Goal: Task Accomplishment & Management: Manage account settings

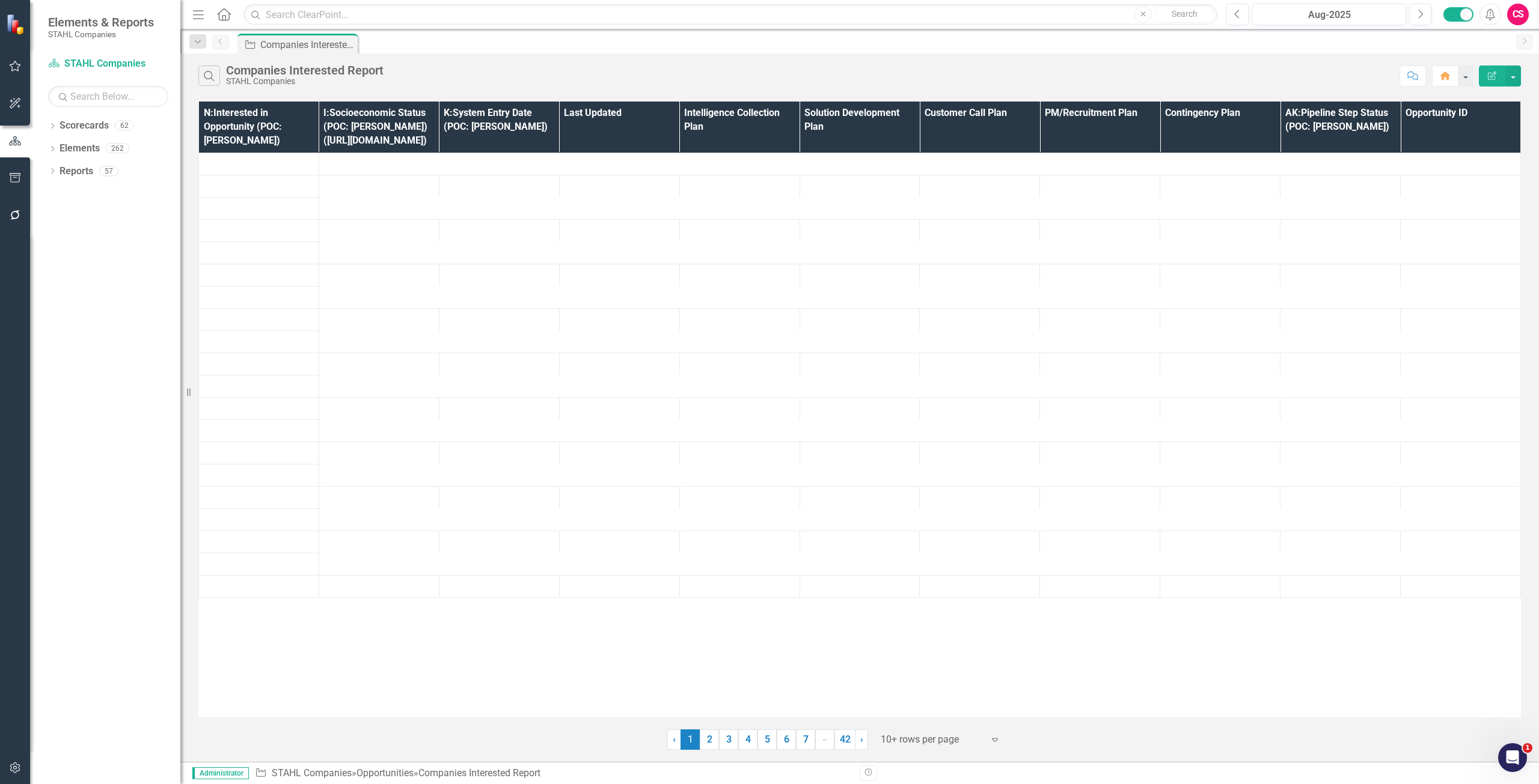
click at [21, 760] on button "button" at bounding box center [15, 768] width 27 height 25
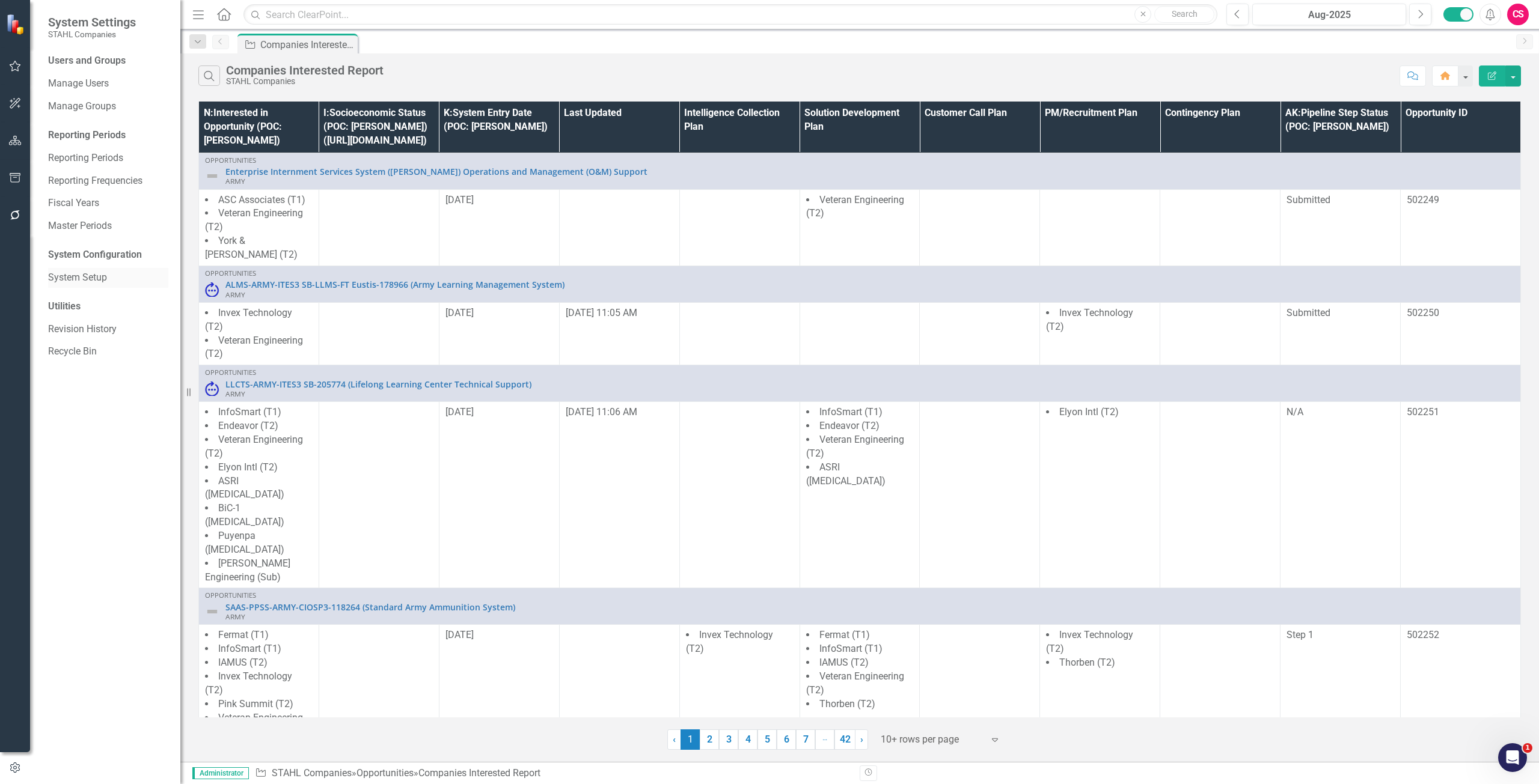
click at [73, 283] on link "System Setup" at bounding box center [108, 278] width 120 height 14
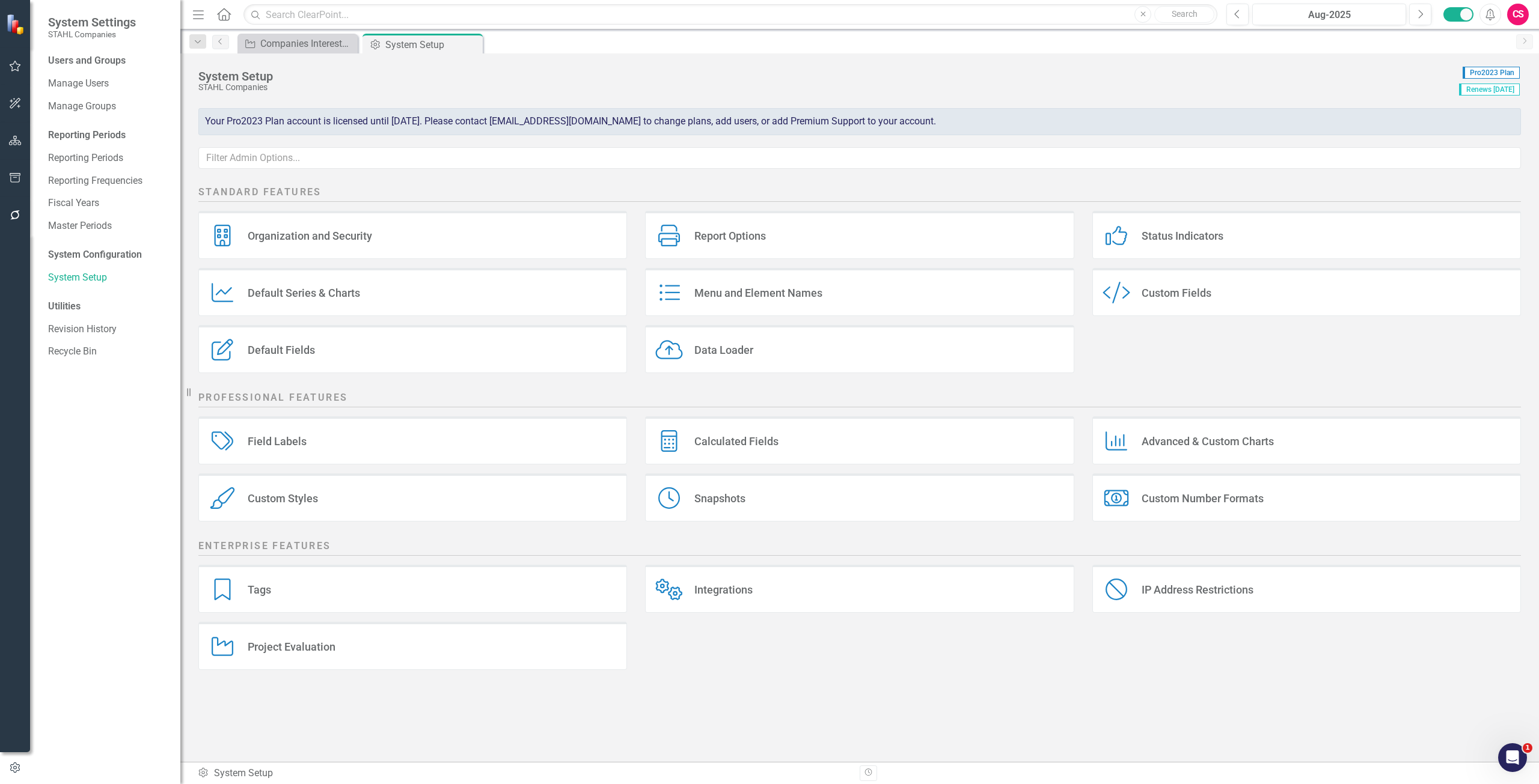
click at [778, 351] on div "Data Loader Data Loader" at bounding box center [859, 349] width 428 height 48
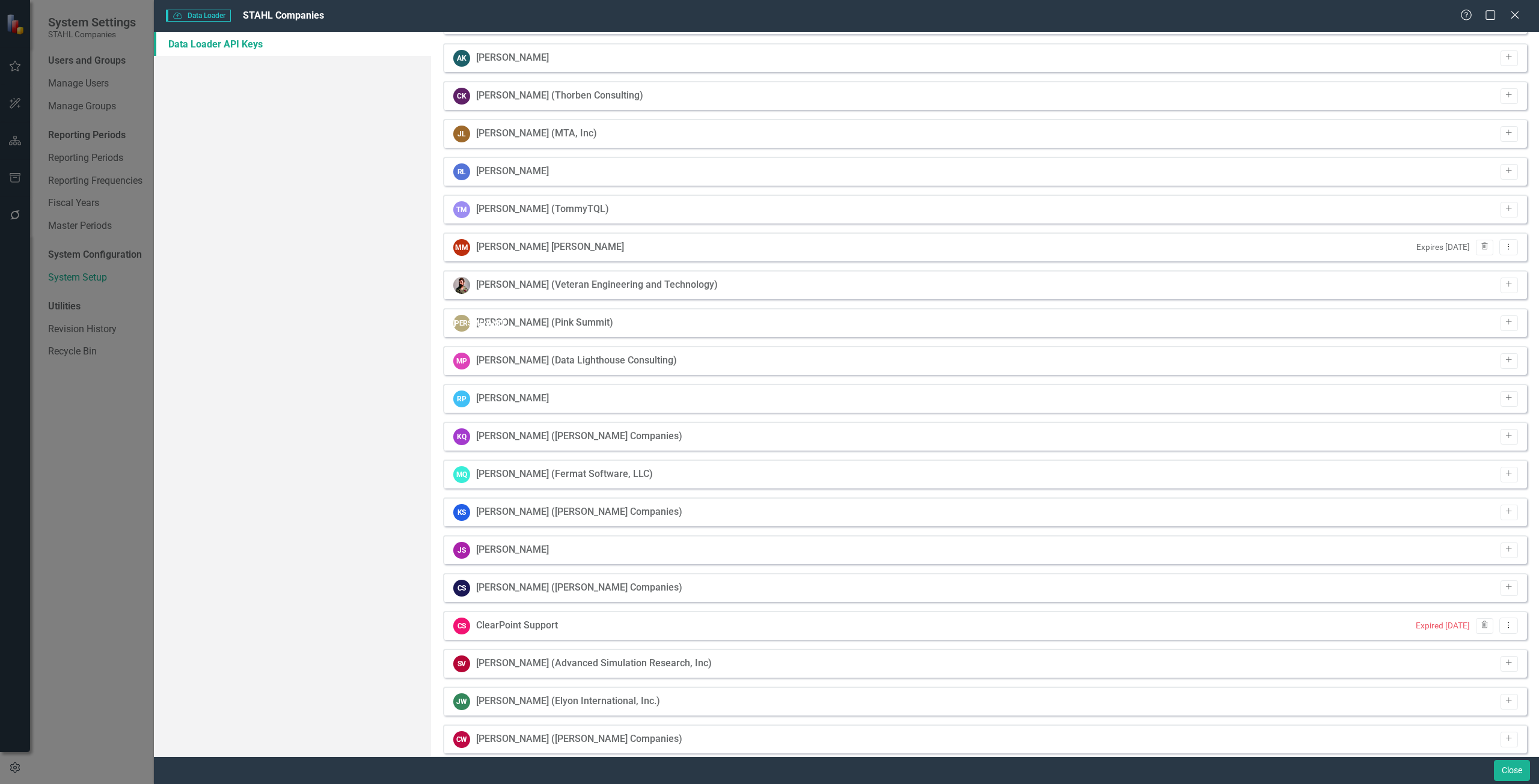
scroll to position [347, 0]
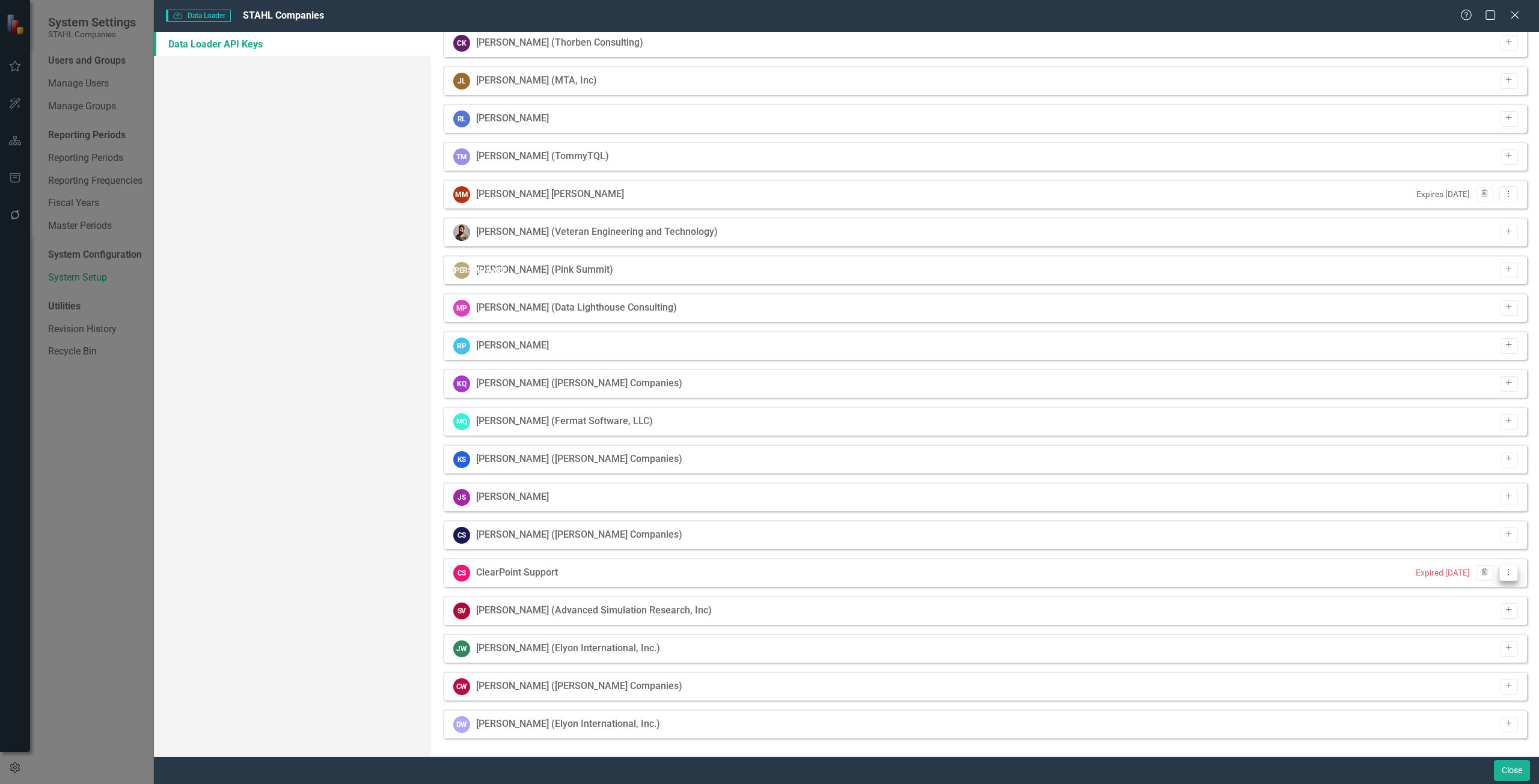
click at [1499, 577] on button "Dropdown Menu" at bounding box center [1509, 573] width 19 height 16
click at [1440, 613] on link "Edit Edit API Key" at bounding box center [1461, 615] width 95 height 22
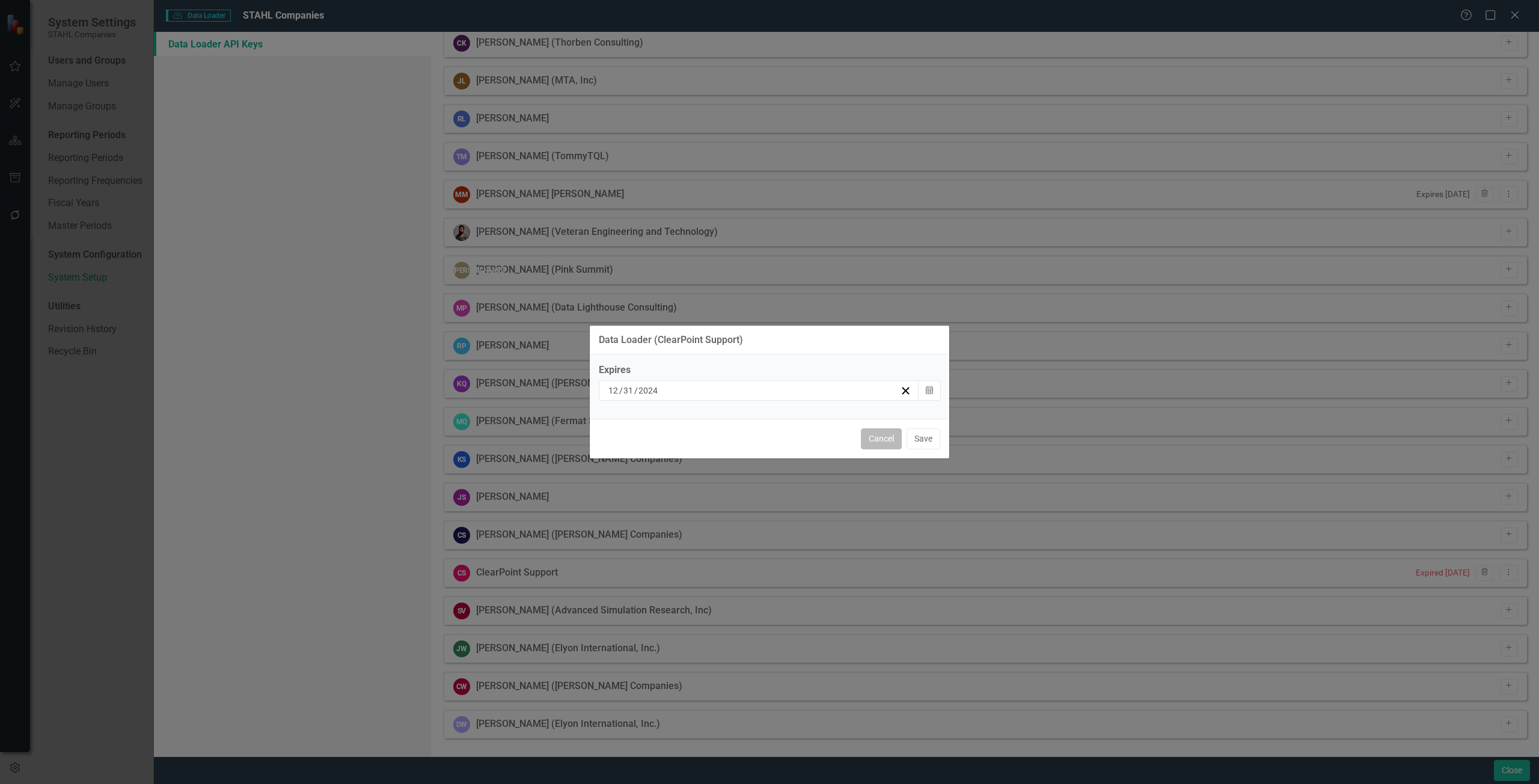
click at [883, 433] on button "Cancel" at bounding box center [881, 439] width 41 height 21
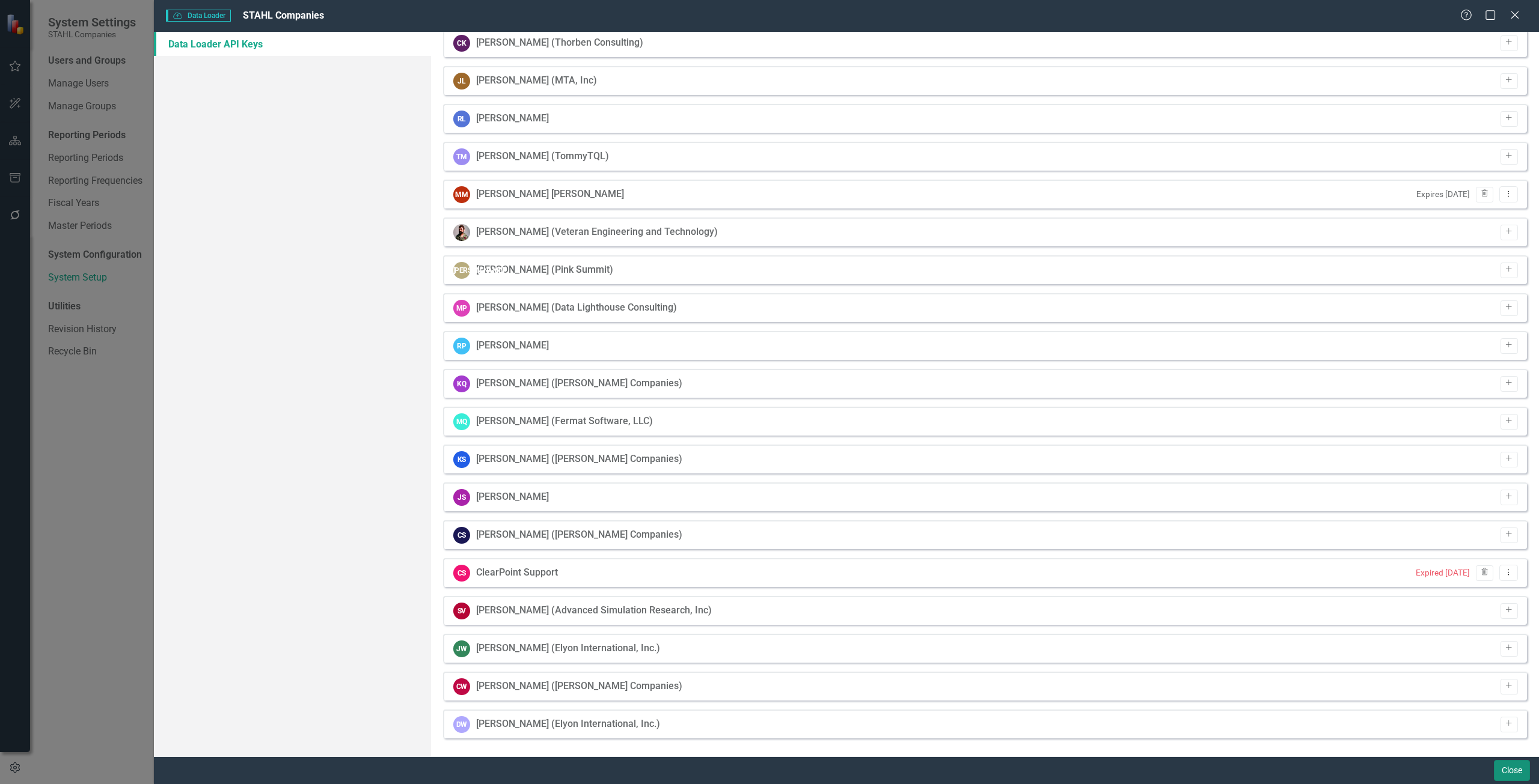
click at [1502, 765] on button "Close" at bounding box center [1512, 771] width 36 height 21
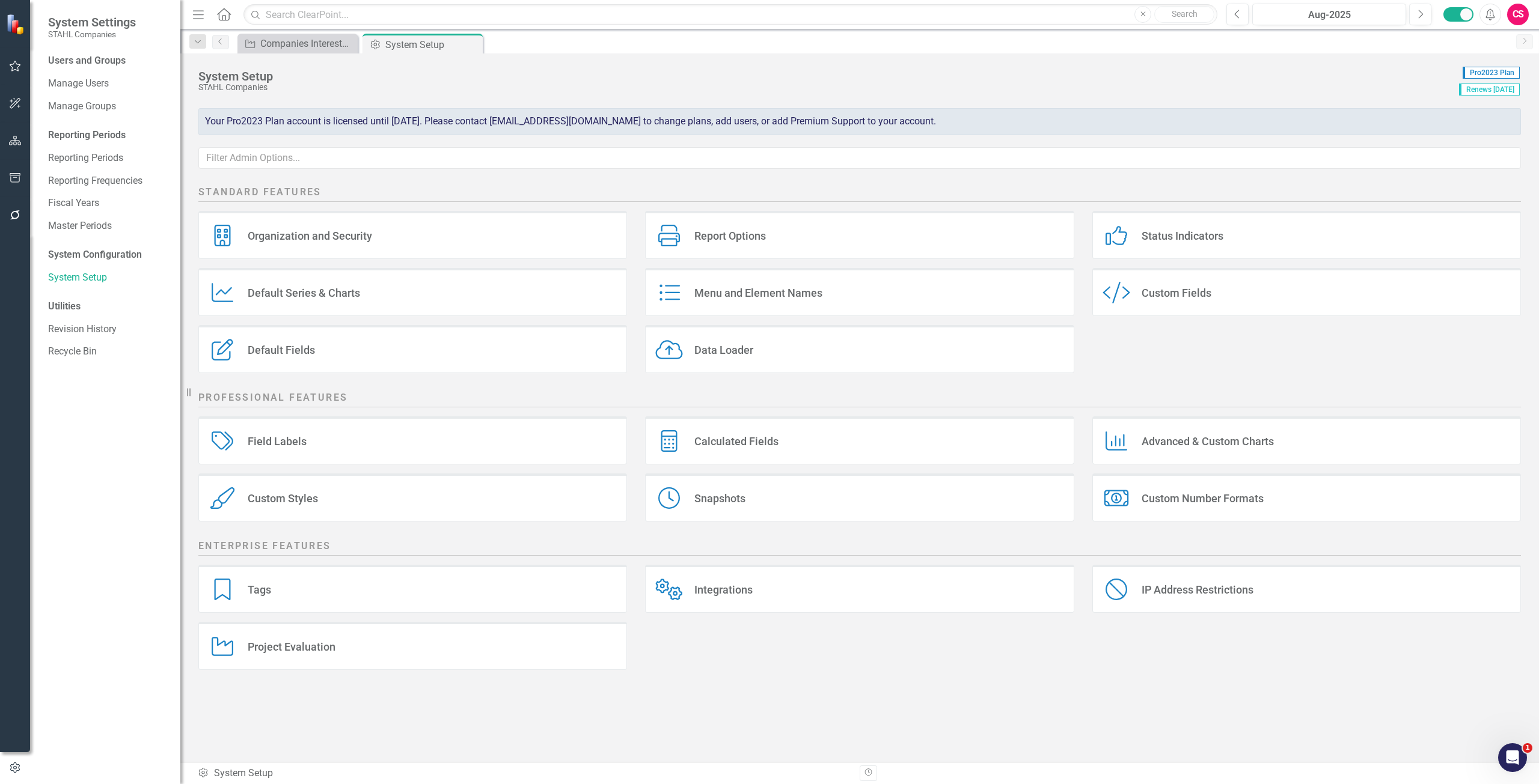
click at [15, 135] on button "button" at bounding box center [15, 141] width 27 height 25
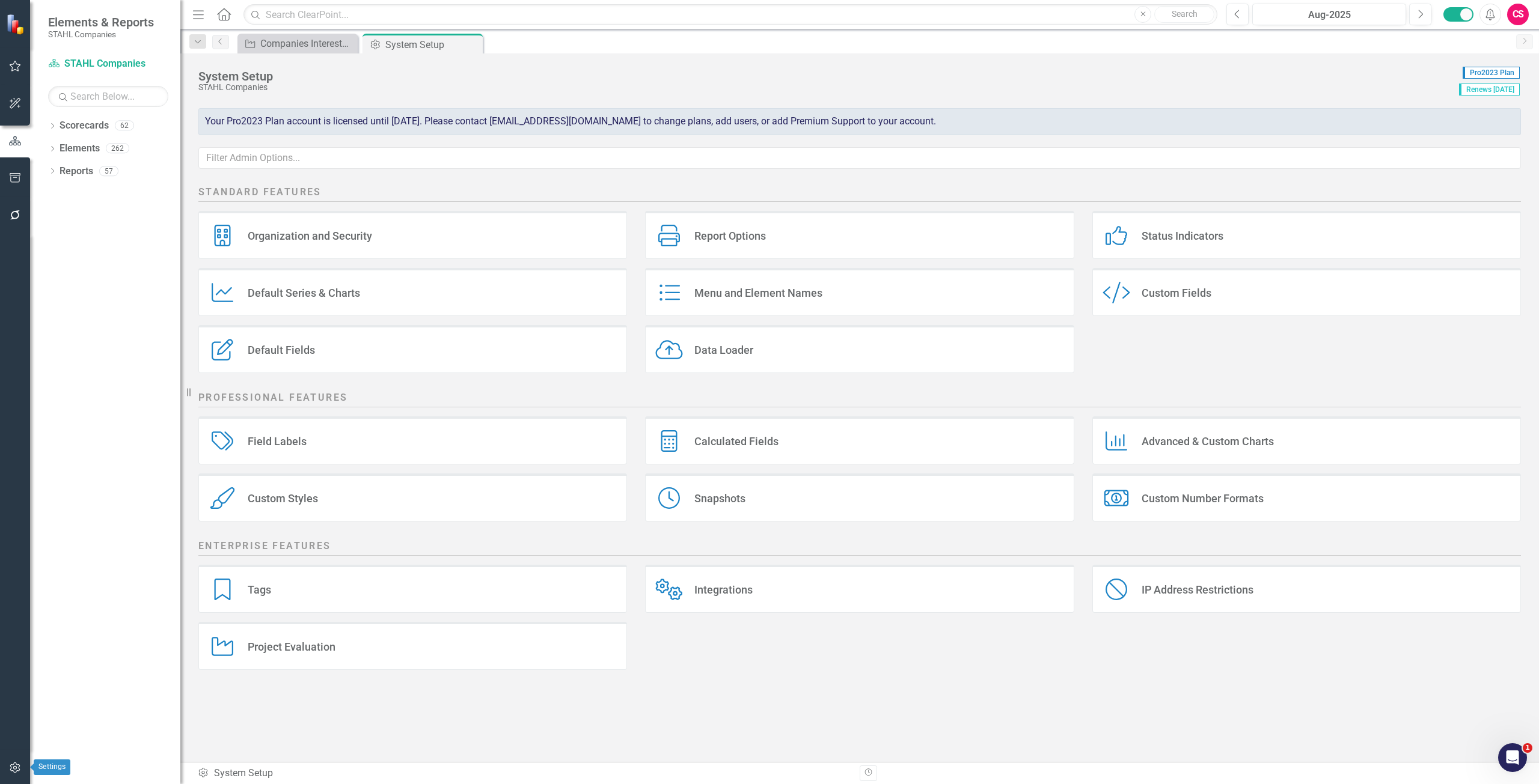
click at [12, 762] on button "button" at bounding box center [15, 768] width 27 height 25
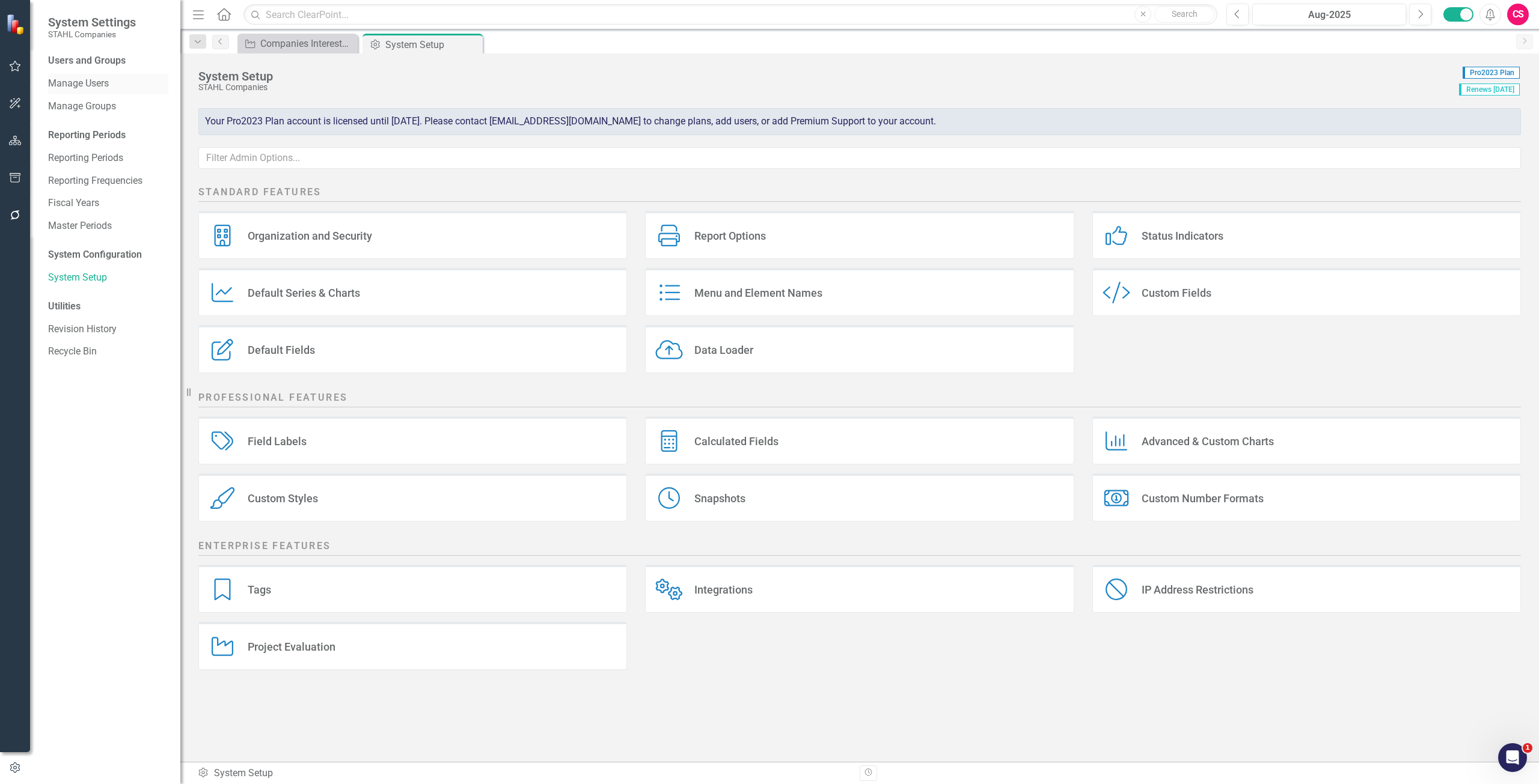
click at [93, 91] on div "Manage Users" at bounding box center [108, 83] width 120 height 20
click at [93, 85] on link "Manage Users" at bounding box center [108, 83] width 120 height 14
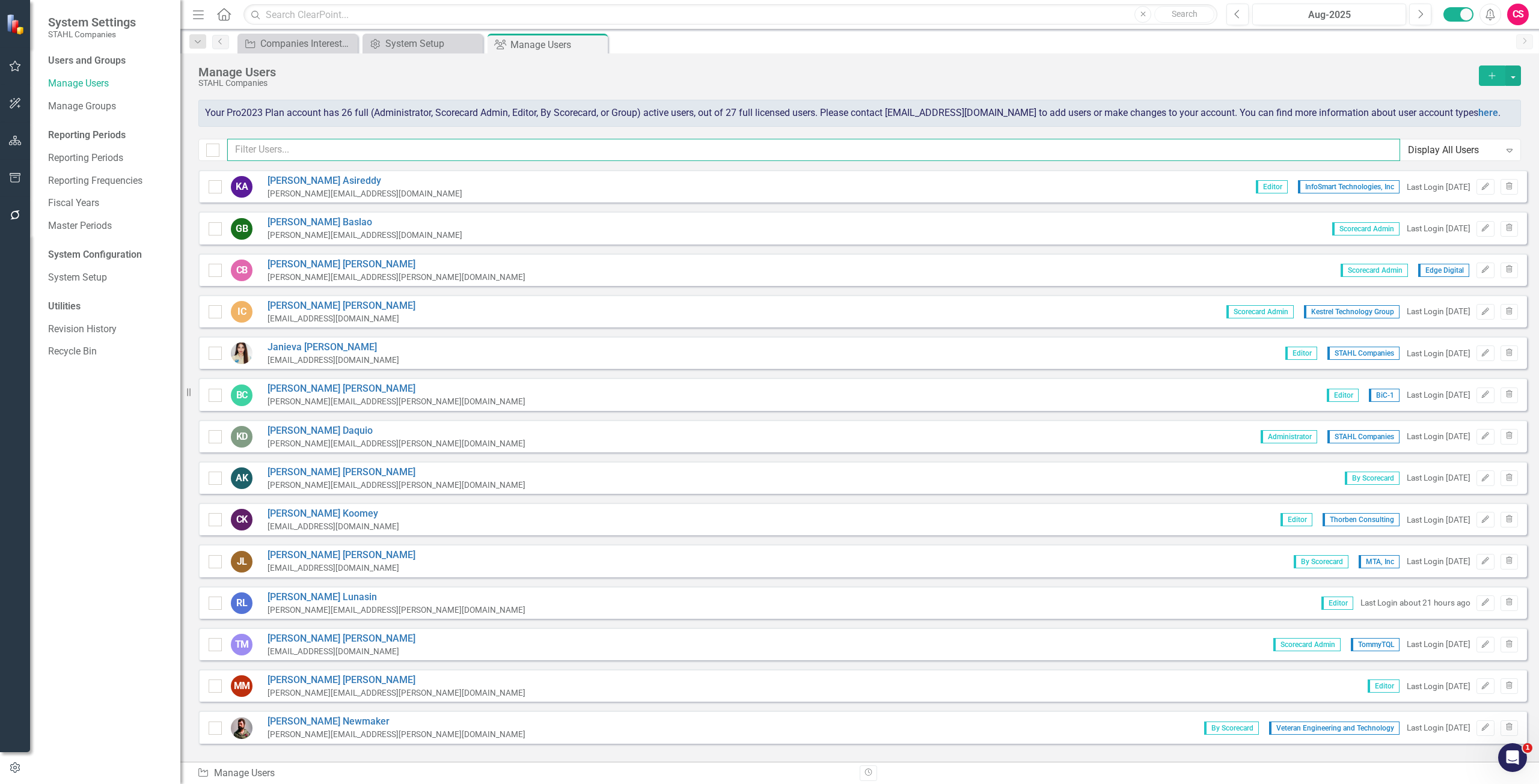
click at [305, 148] on input "text" at bounding box center [814, 150] width 1173 height 22
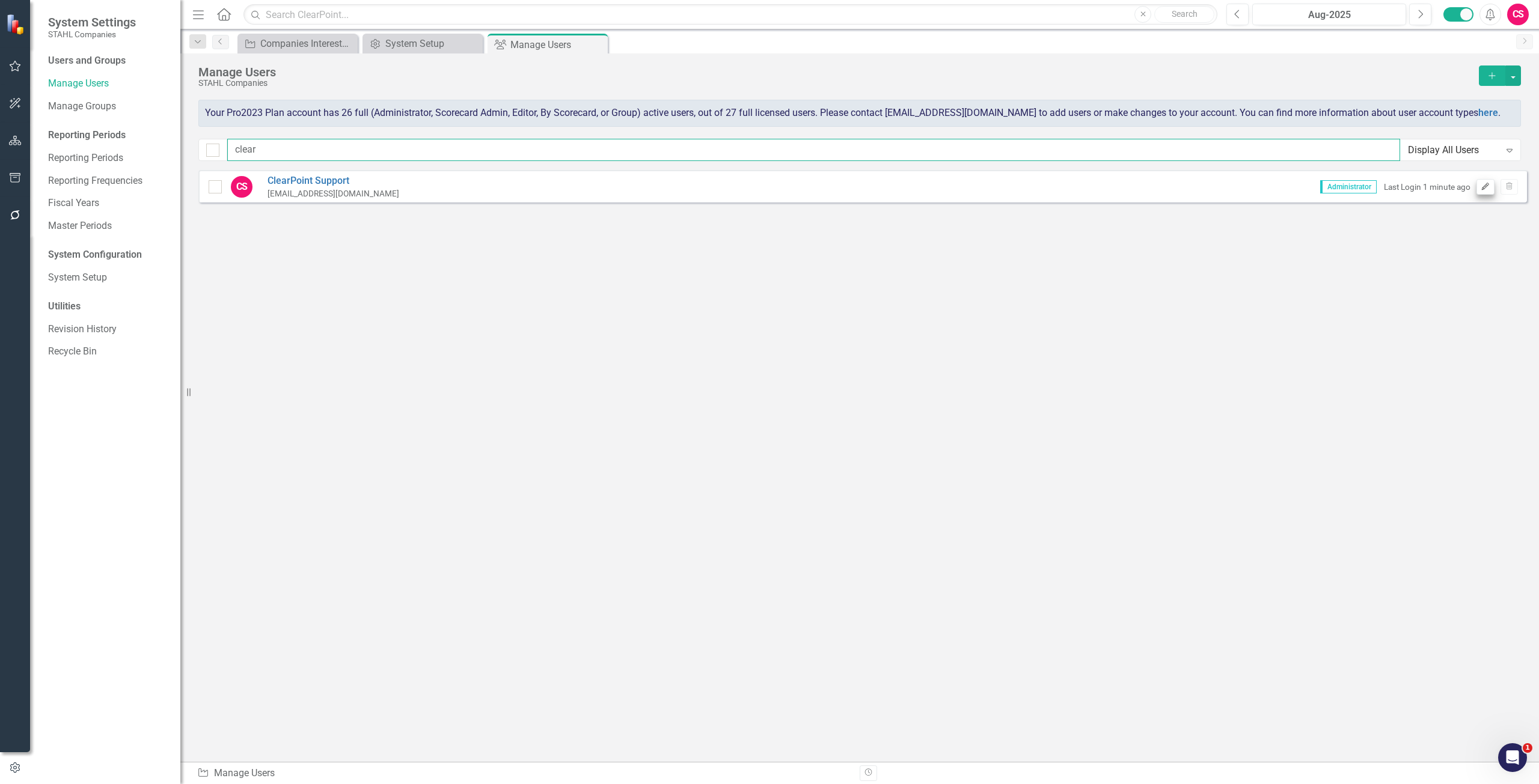
type input "clear"
click at [1481, 183] on icon "Edit" at bounding box center [1485, 187] width 9 height 7
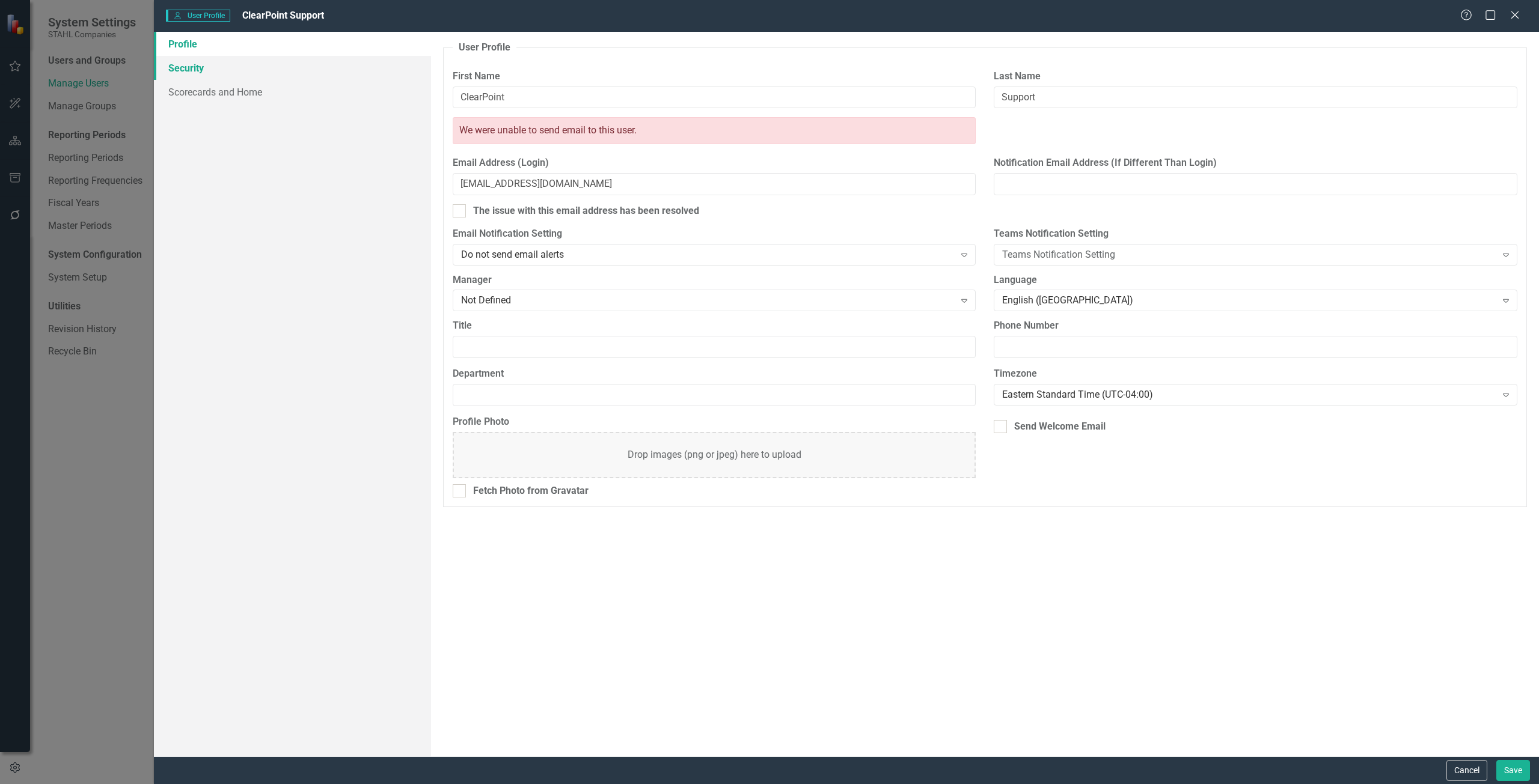
click at [313, 70] on link "Security" at bounding box center [292, 68] width 277 height 24
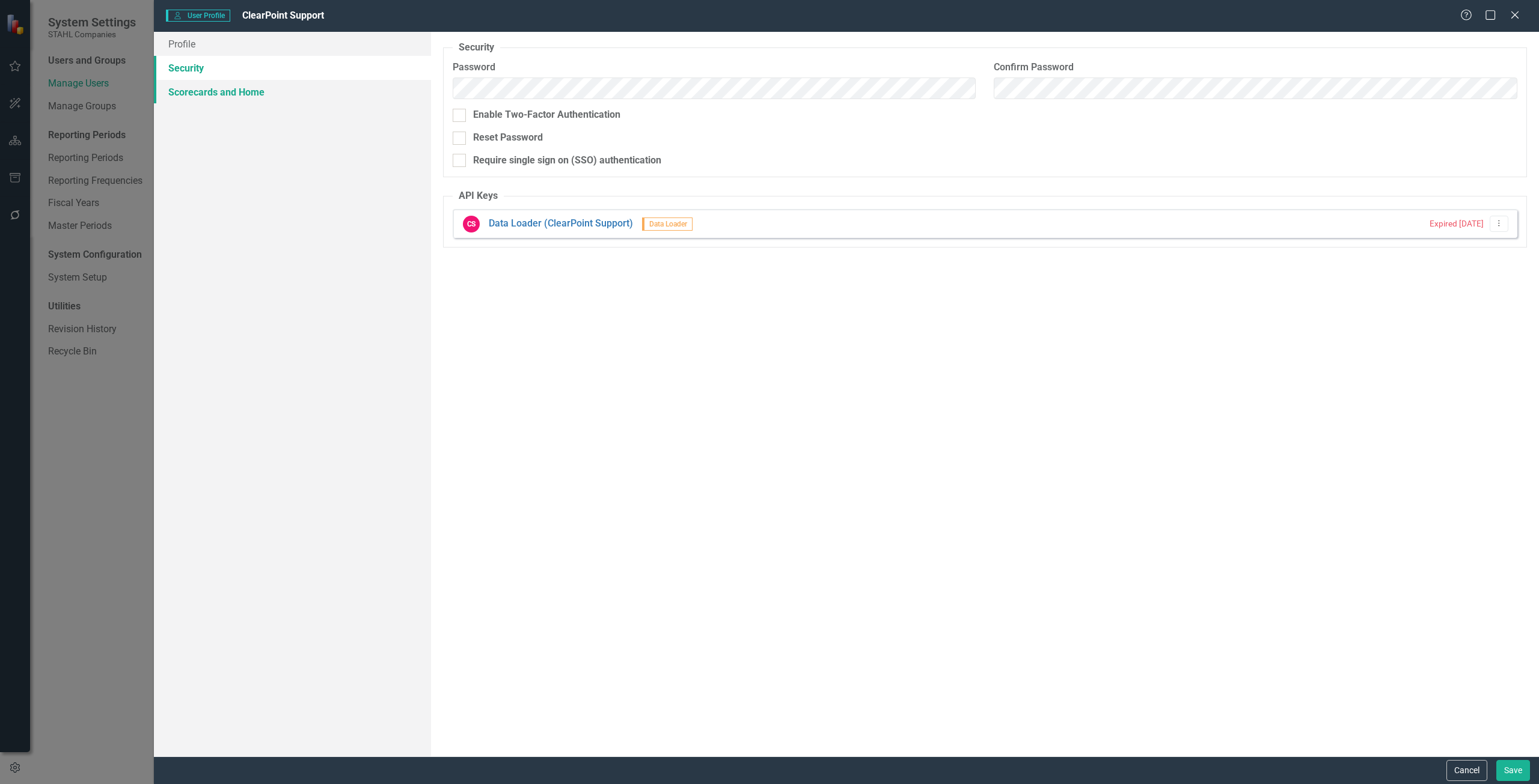
click at [321, 95] on link "Scorecards and Home" at bounding box center [292, 91] width 277 height 24
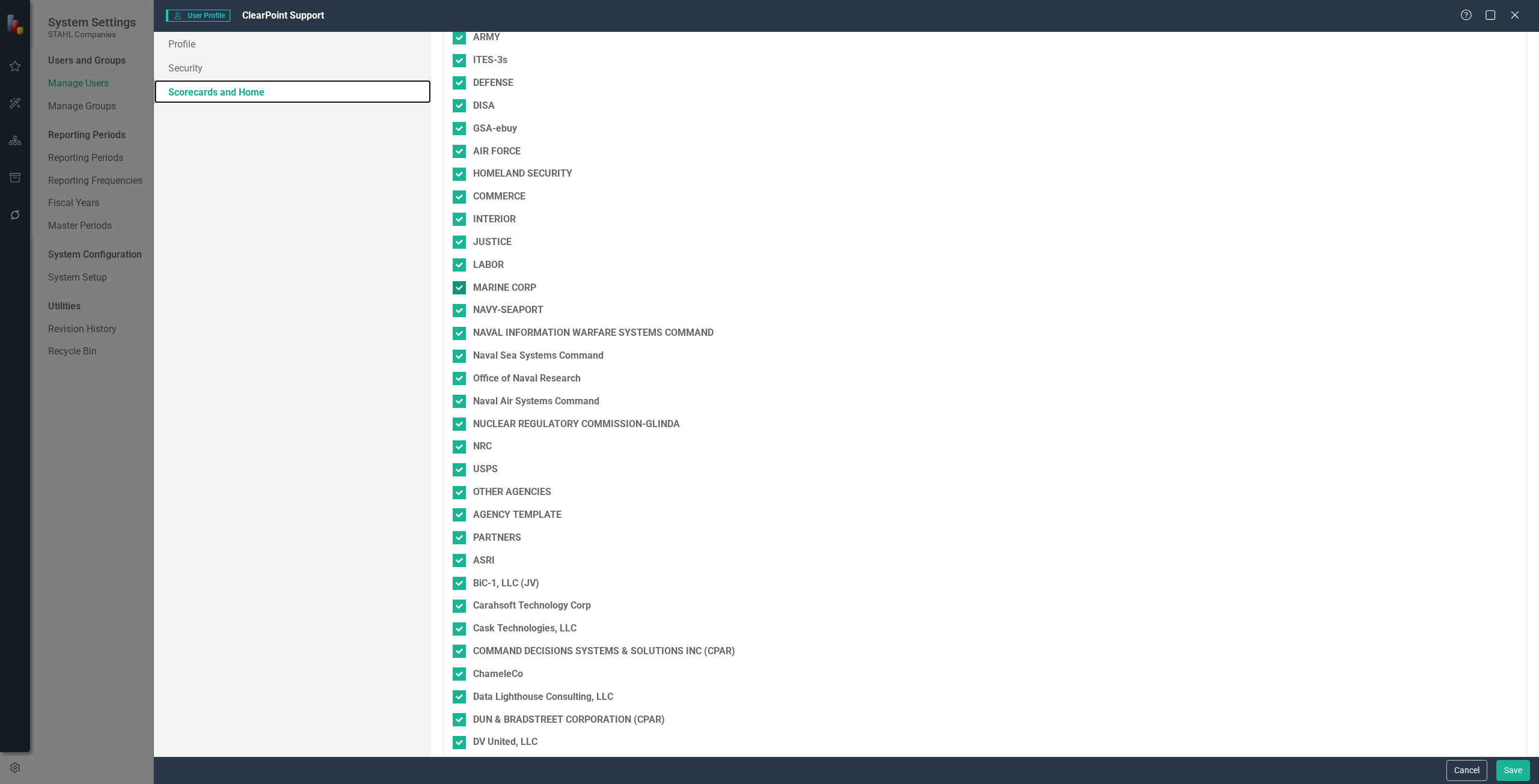
scroll to position [240, 0]
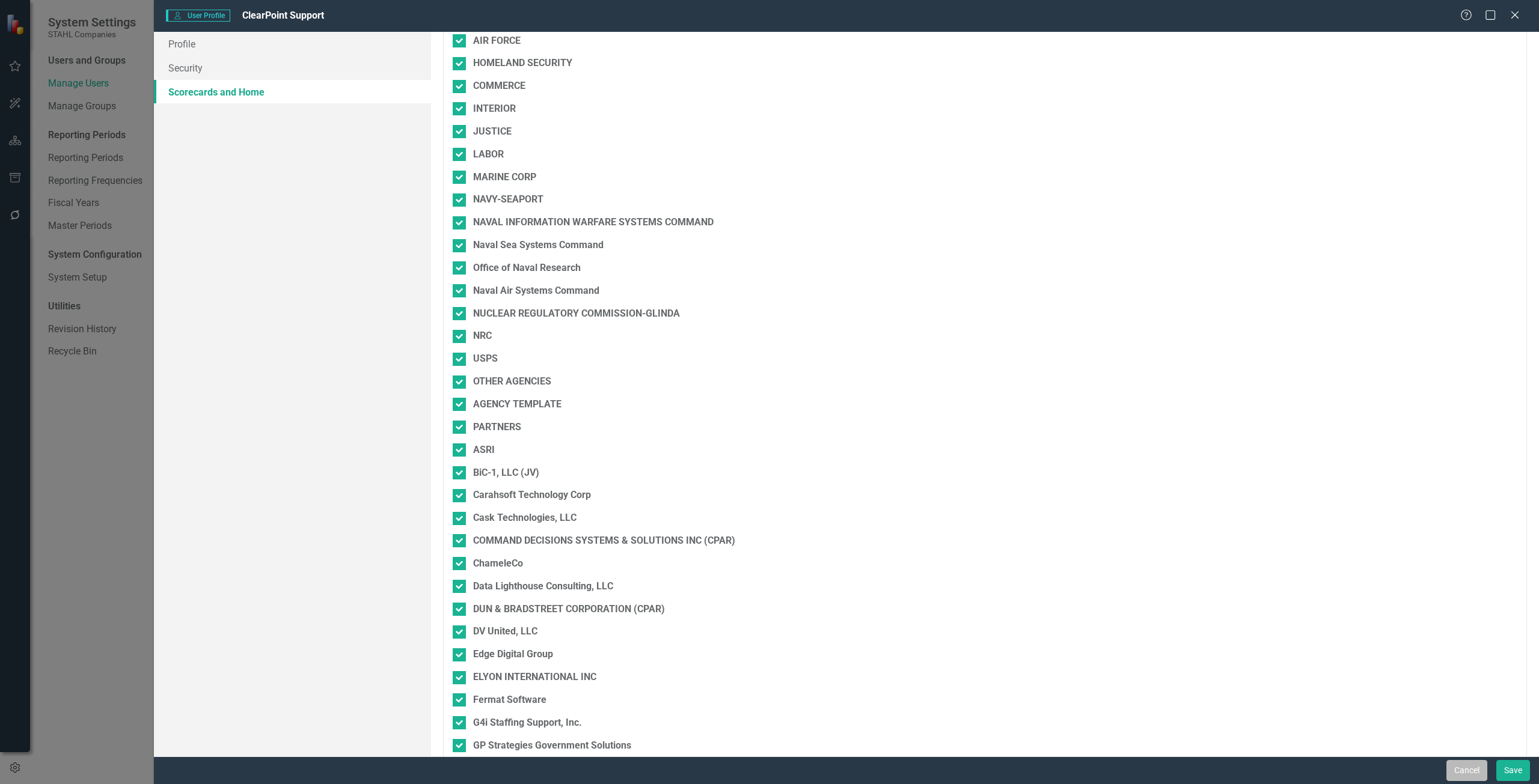
click at [1454, 766] on button "Cancel" at bounding box center [1466, 771] width 41 height 21
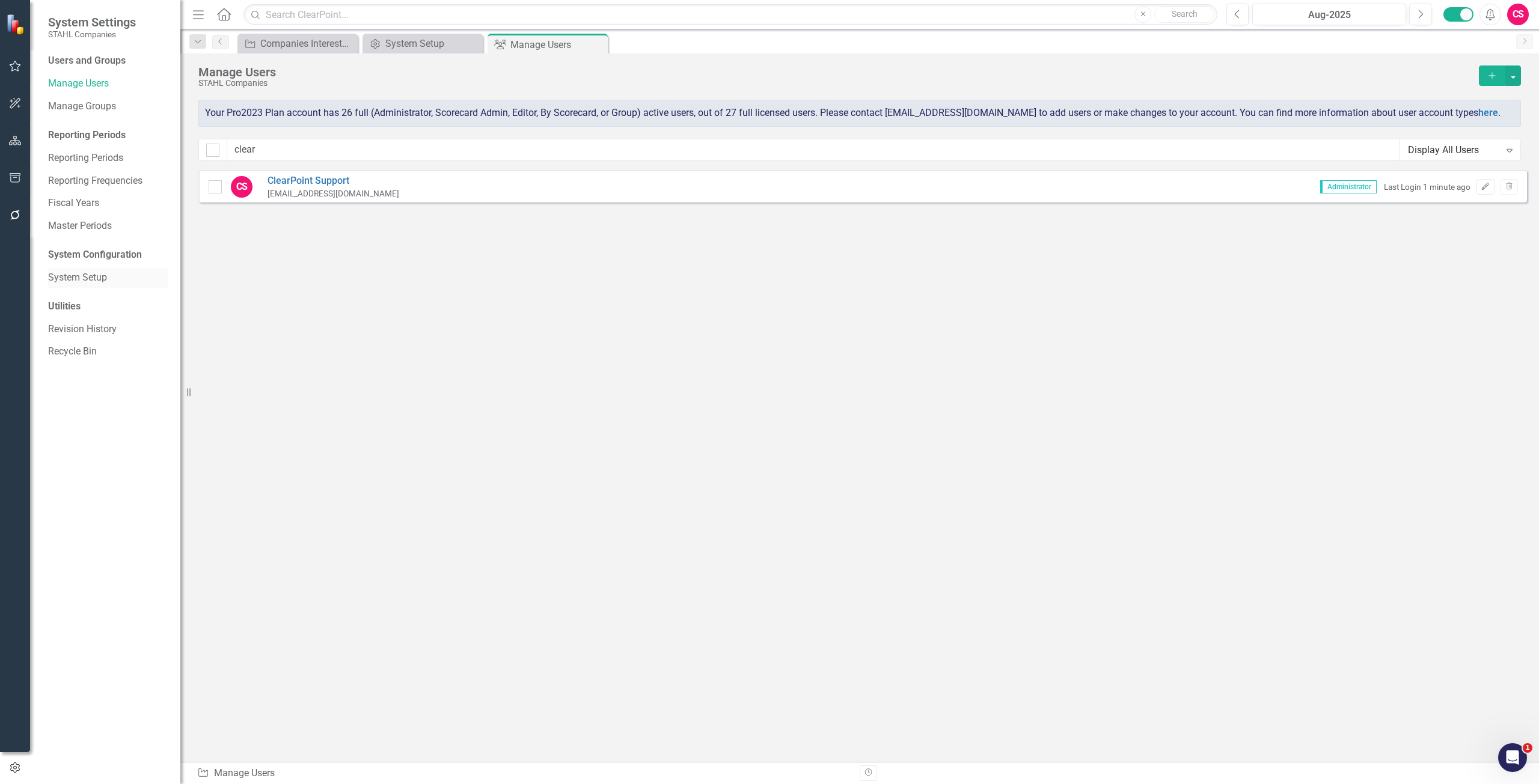
click at [76, 276] on link "System Setup" at bounding box center [108, 278] width 120 height 14
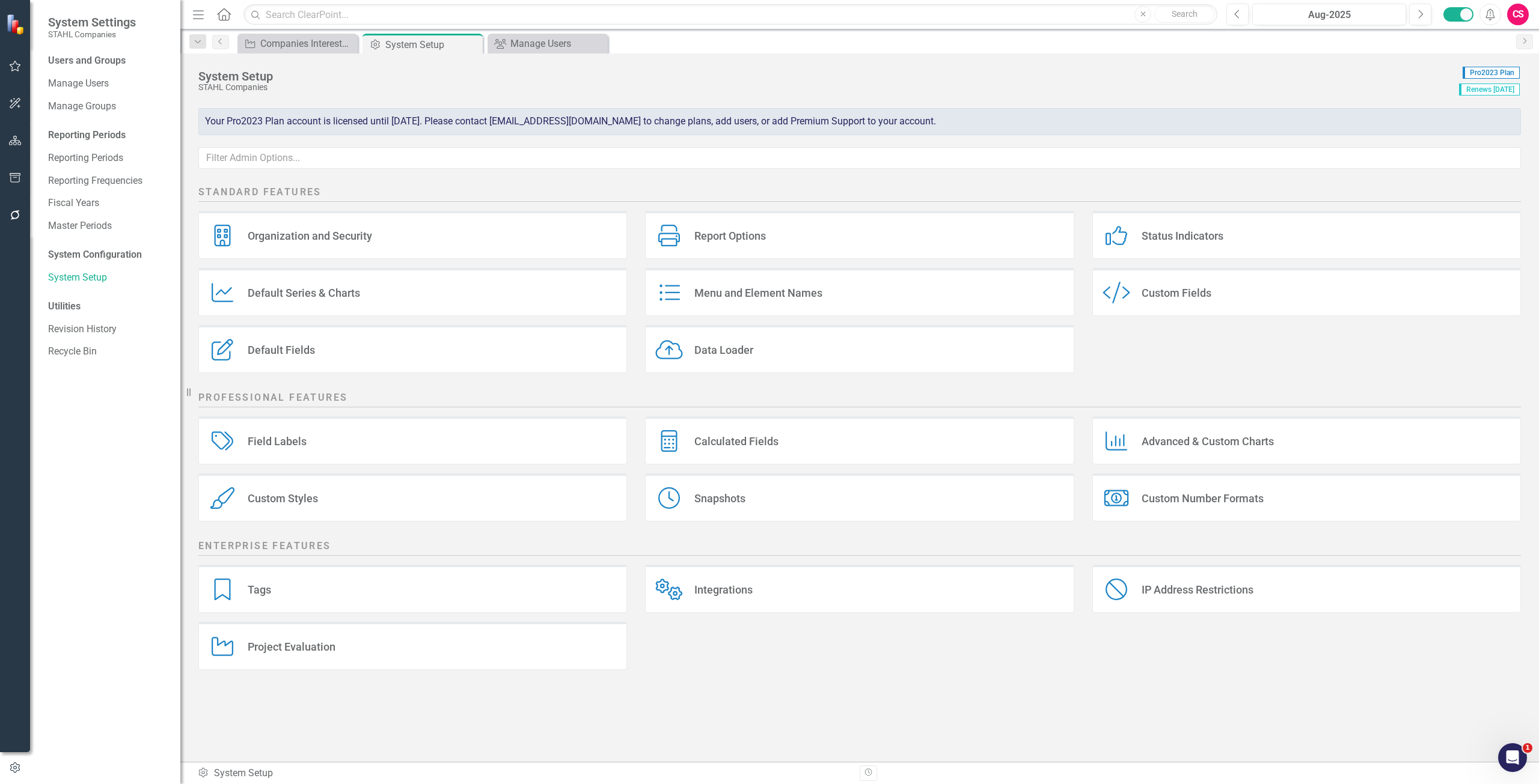
click at [740, 336] on div "Data Loader Data Loader" at bounding box center [859, 349] width 428 height 48
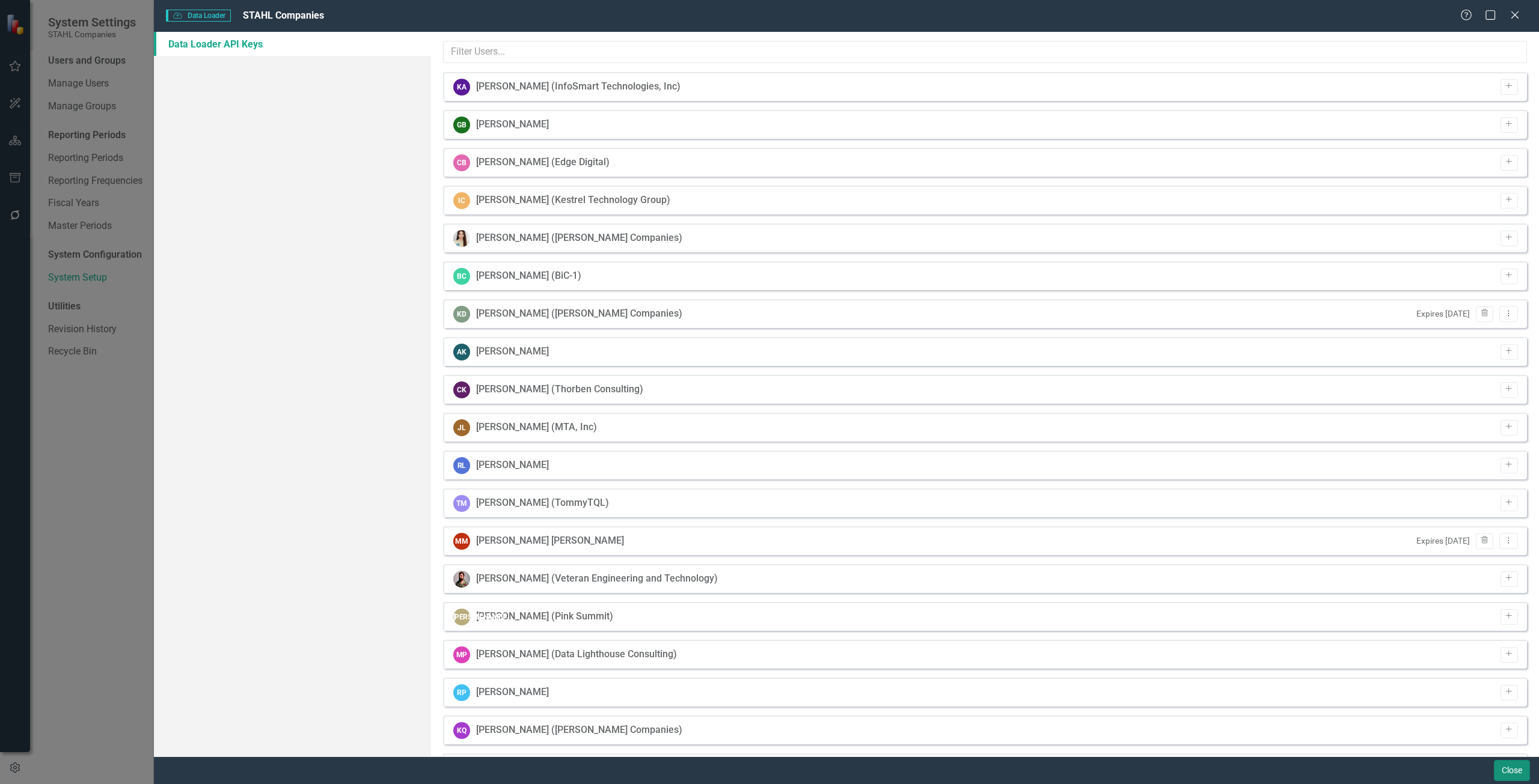
drag, startPoint x: 1521, startPoint y: 768, endPoint x: 9, endPoint y: 16, distance: 1688.7
click at [1521, 768] on button "Close" at bounding box center [1512, 771] width 36 height 21
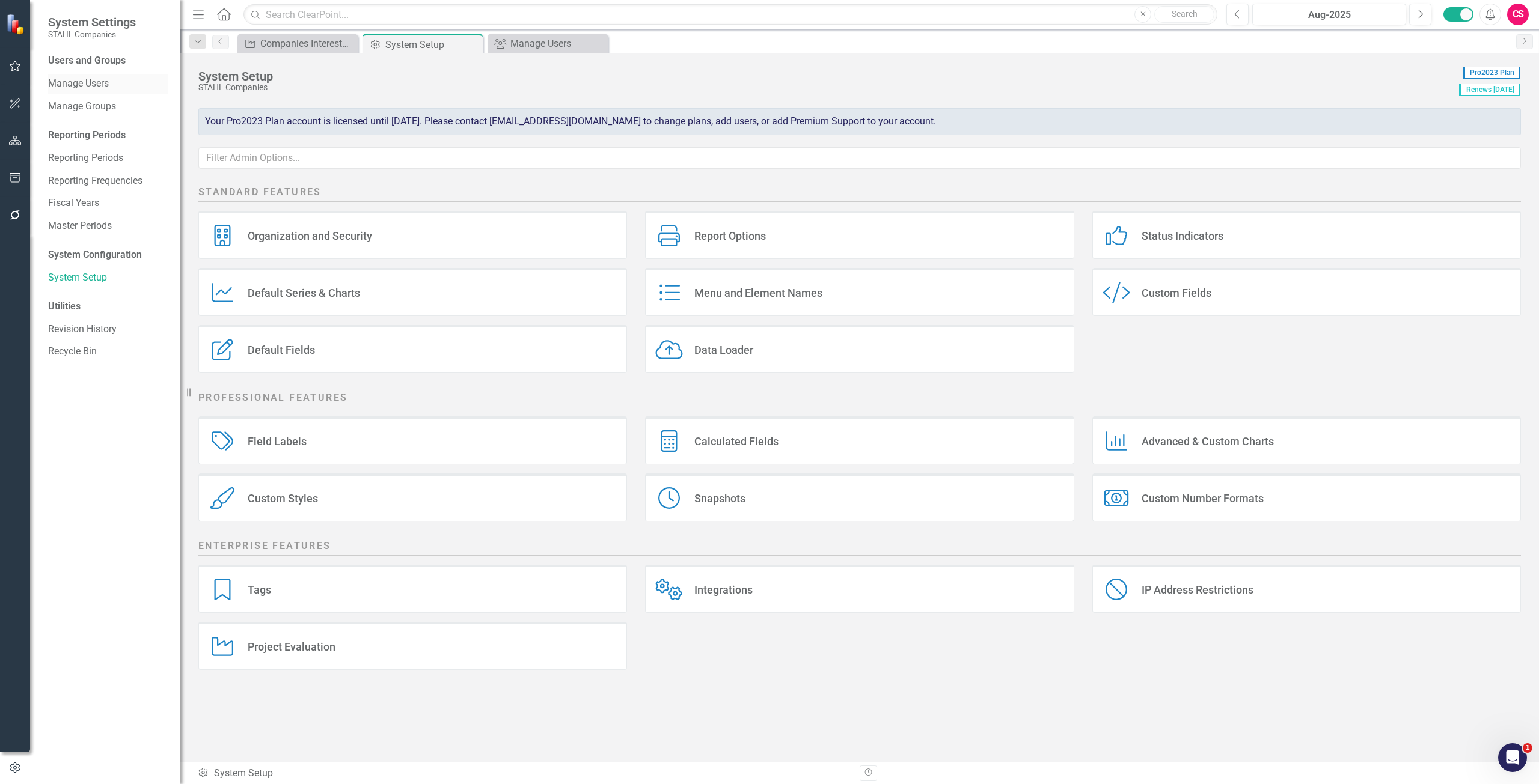
click at [84, 88] on link "Manage Users" at bounding box center [108, 83] width 120 height 14
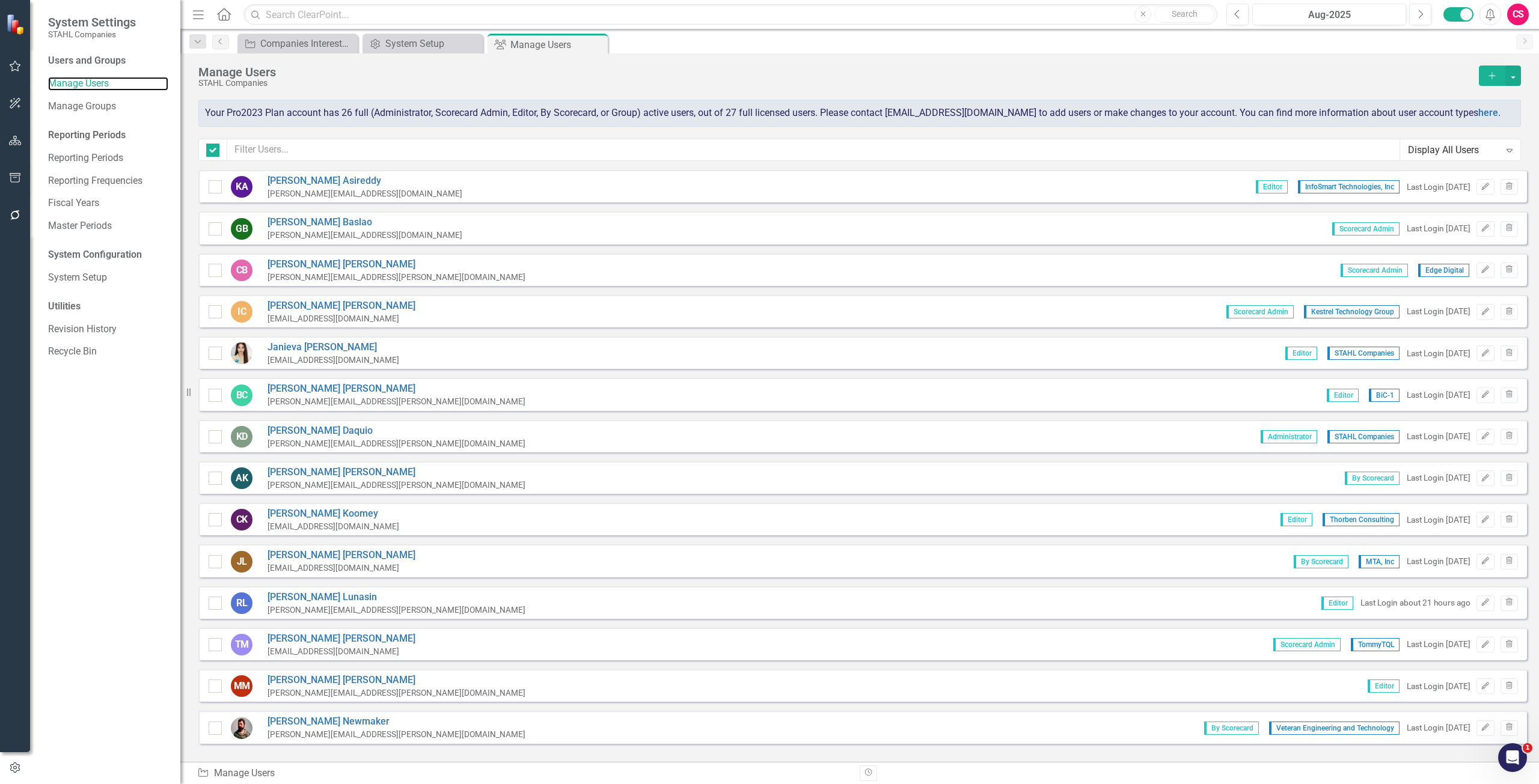
checkbox input "false"
click at [300, 146] on input "text" at bounding box center [814, 150] width 1173 height 22
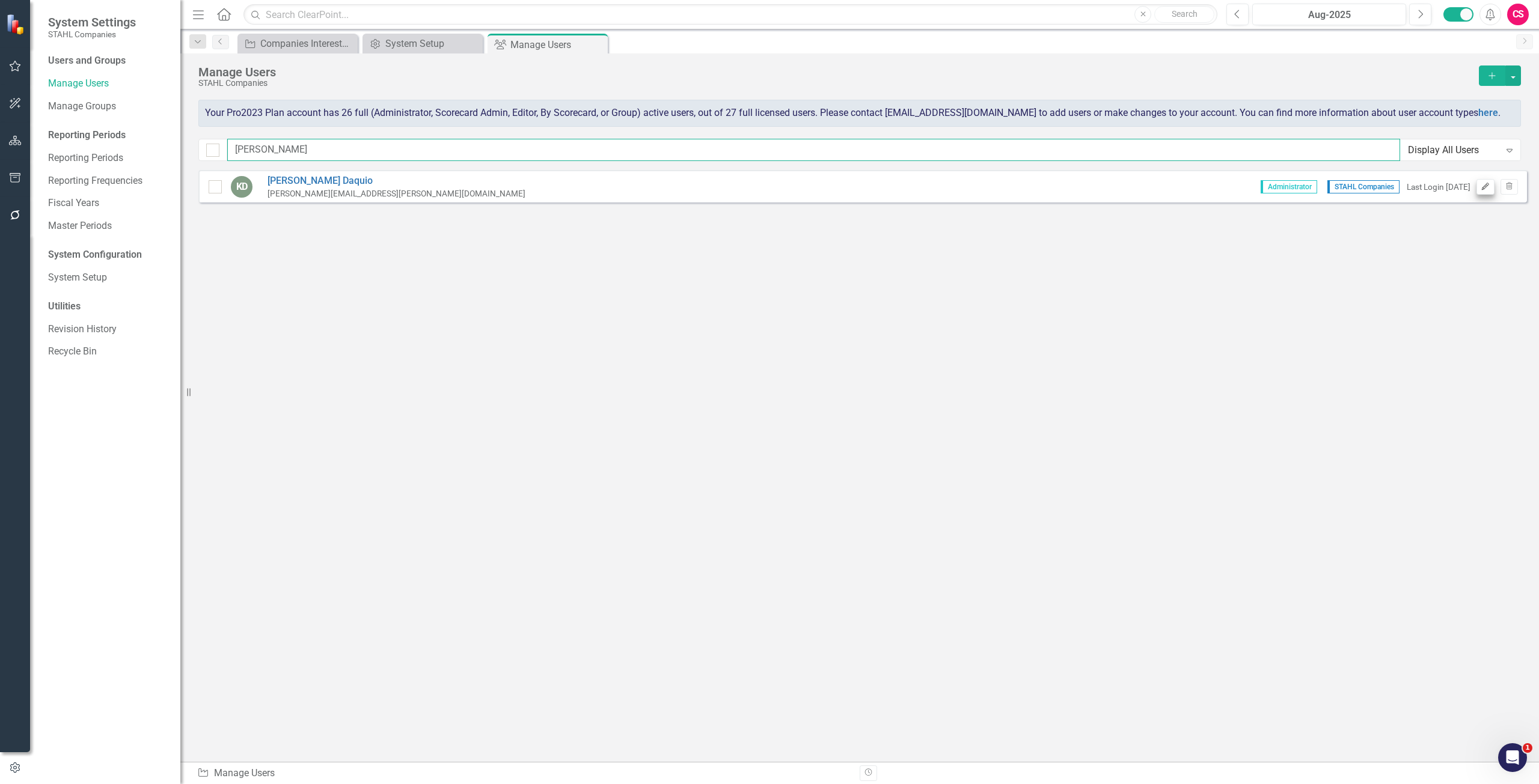
type input "karen"
click at [1483, 193] on button "Edit" at bounding box center [1485, 187] width 18 height 16
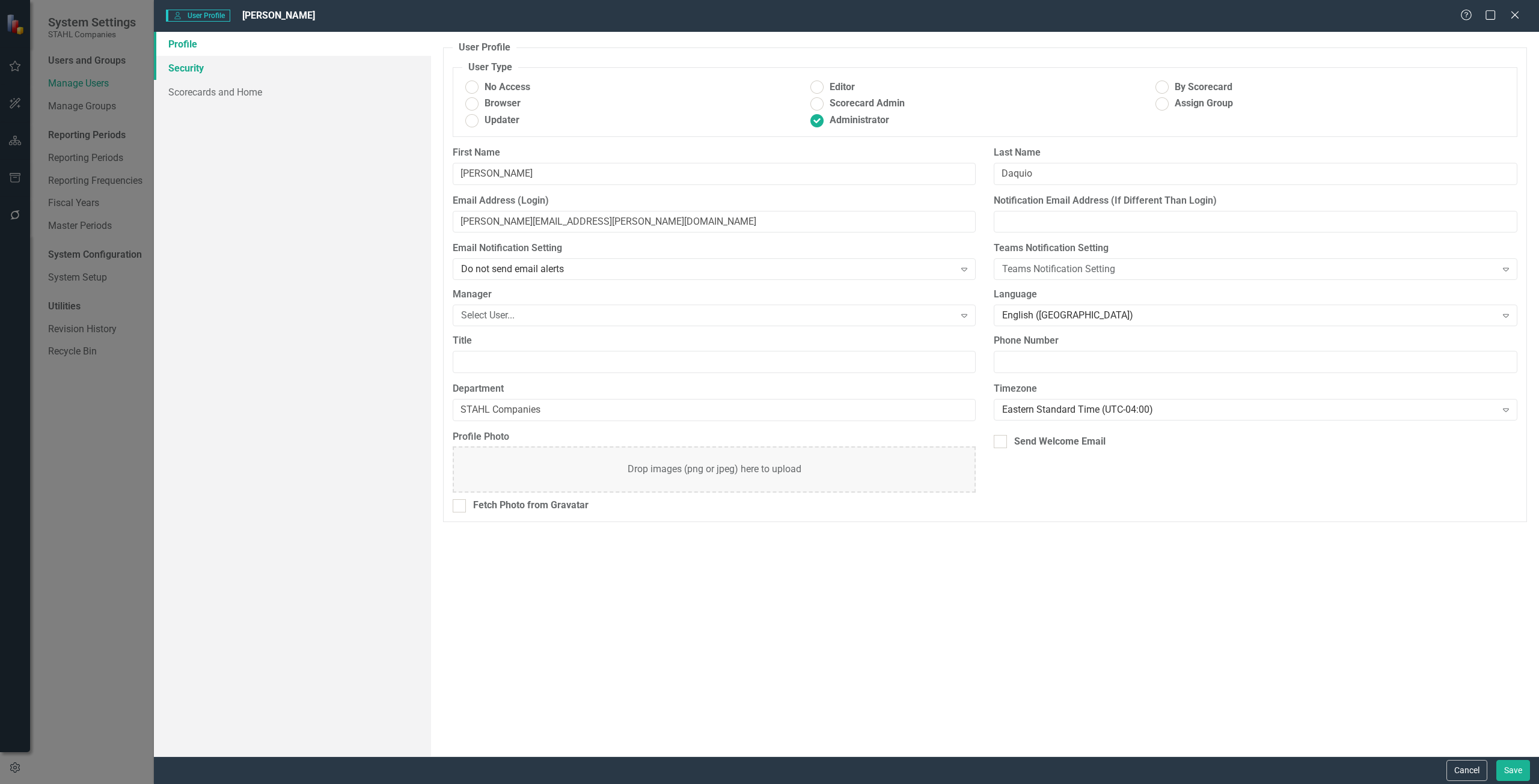
click at [188, 67] on link "Security" at bounding box center [292, 68] width 277 height 24
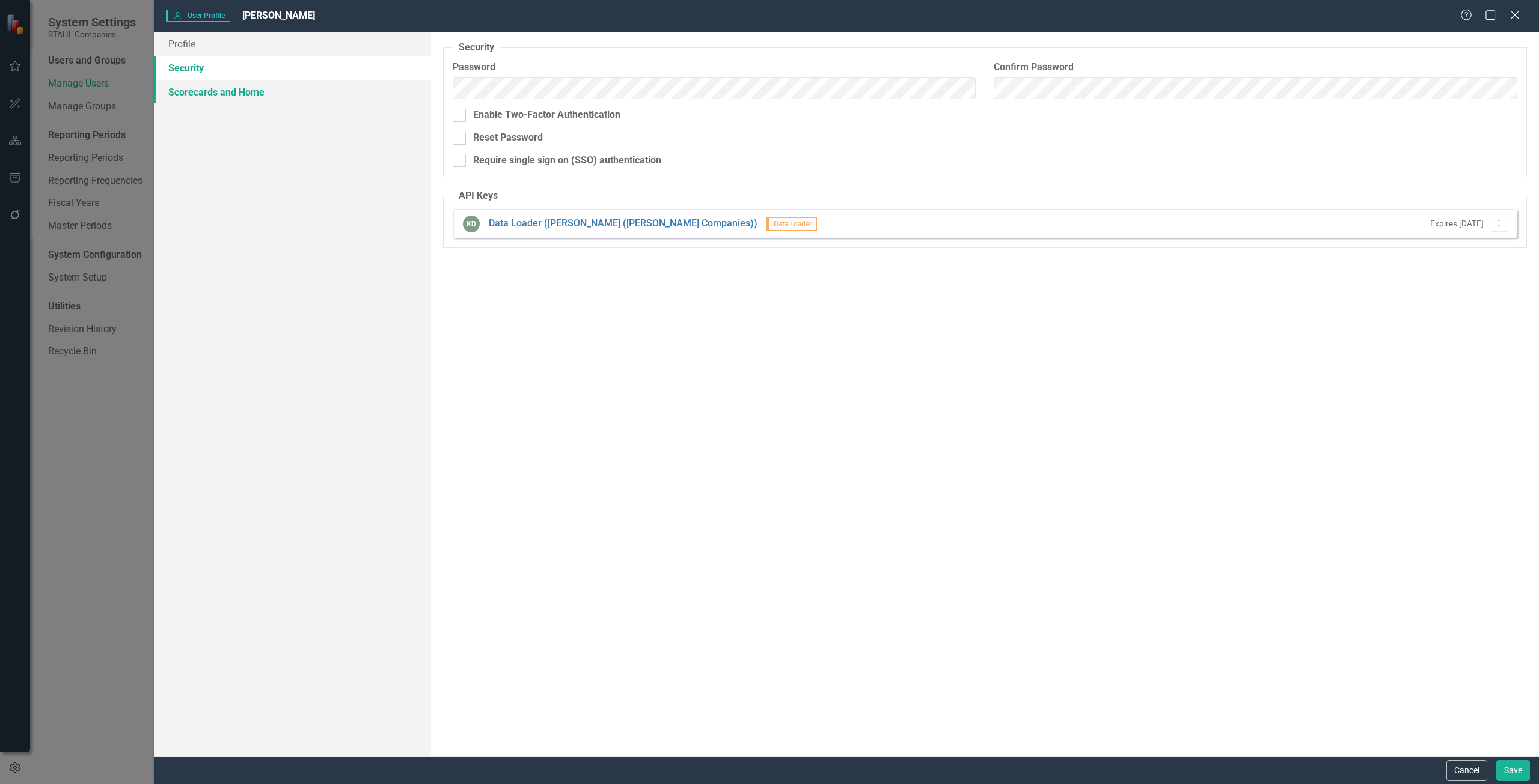
click at [204, 92] on link "Scorecards and Home" at bounding box center [292, 91] width 277 height 24
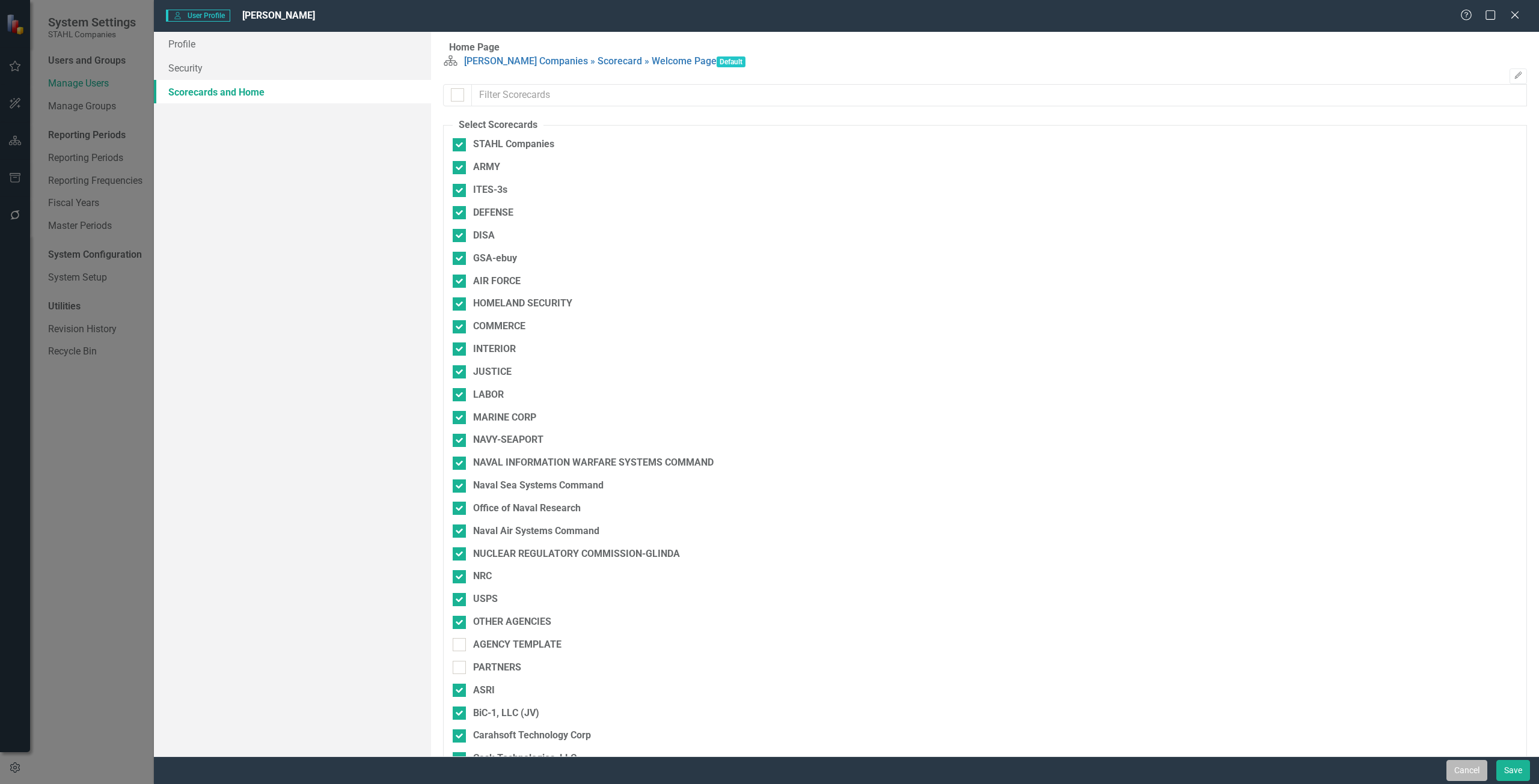
click at [1472, 769] on button "Cancel" at bounding box center [1466, 771] width 41 height 21
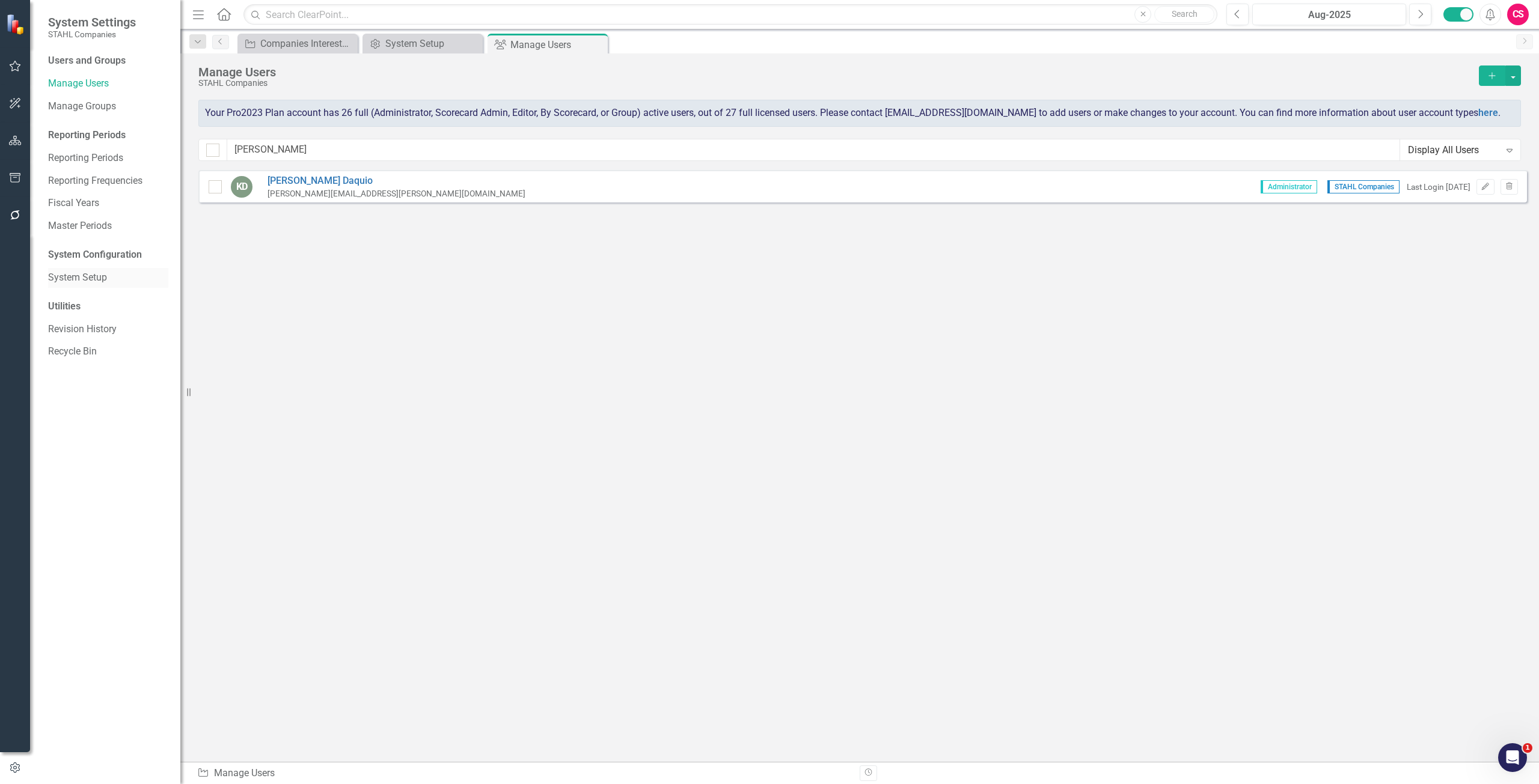
click at [69, 283] on link "System Setup" at bounding box center [108, 278] width 120 height 14
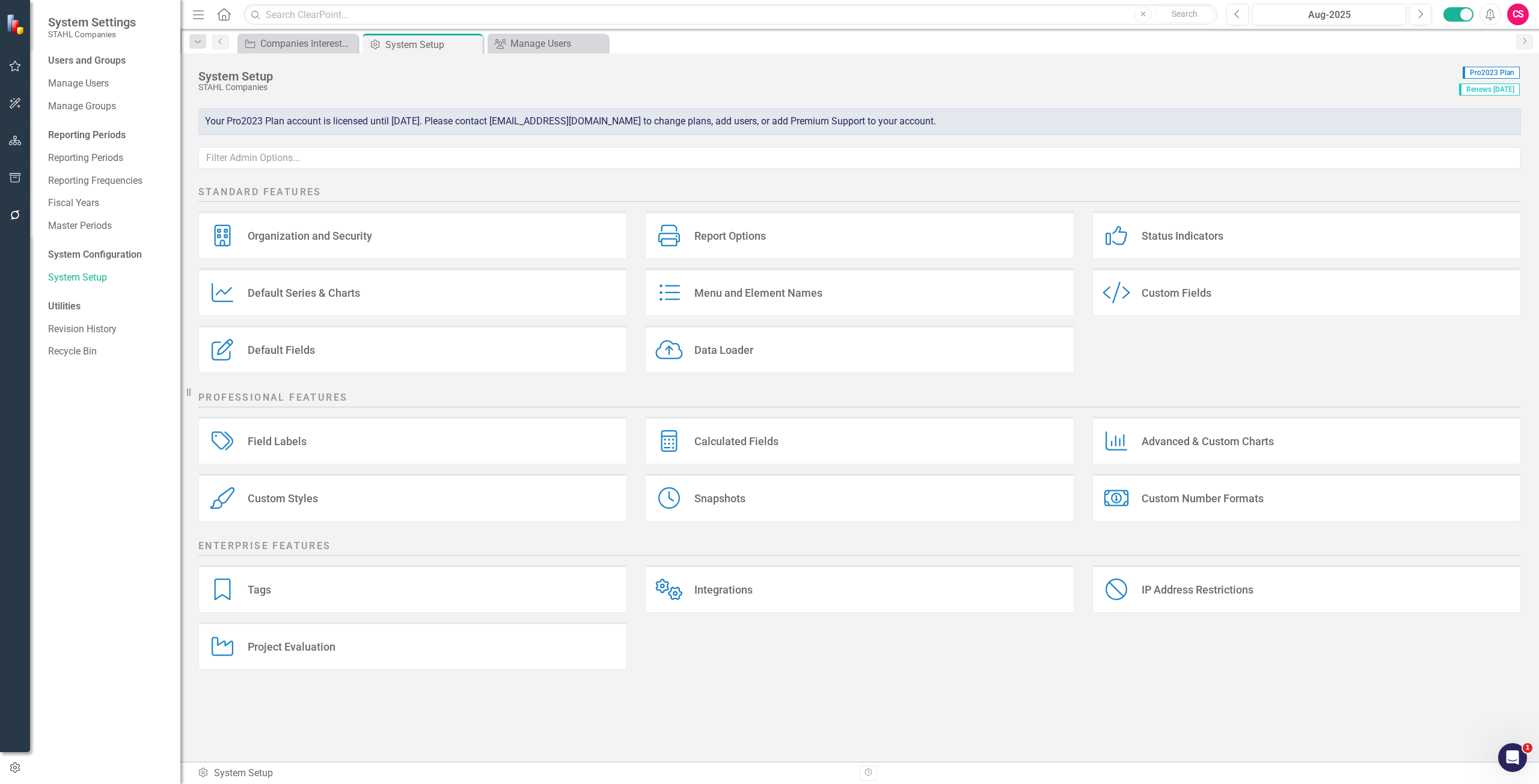
click at [770, 352] on div "Data Loader Data Loader" at bounding box center [859, 349] width 428 height 48
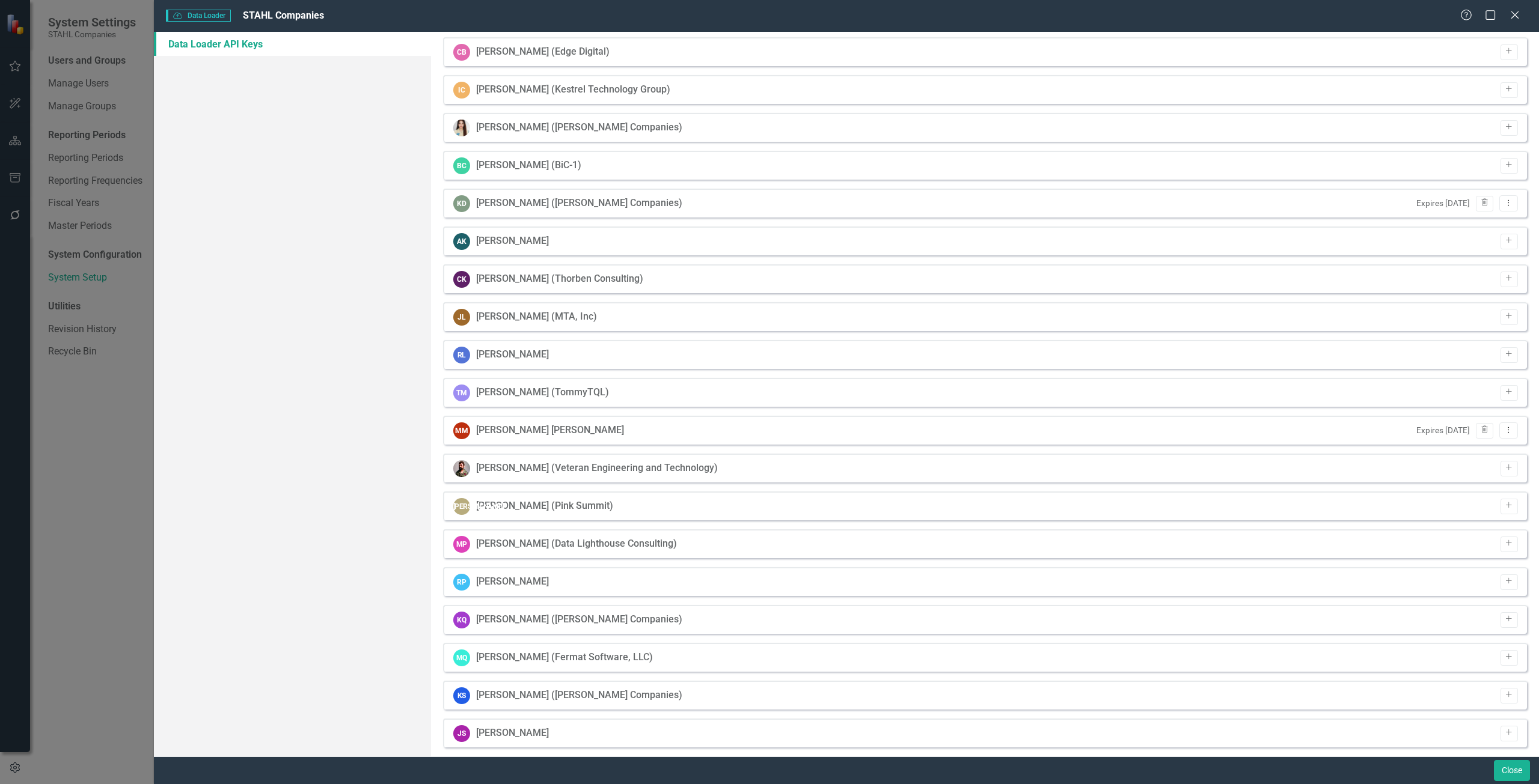
scroll to position [120, 0]
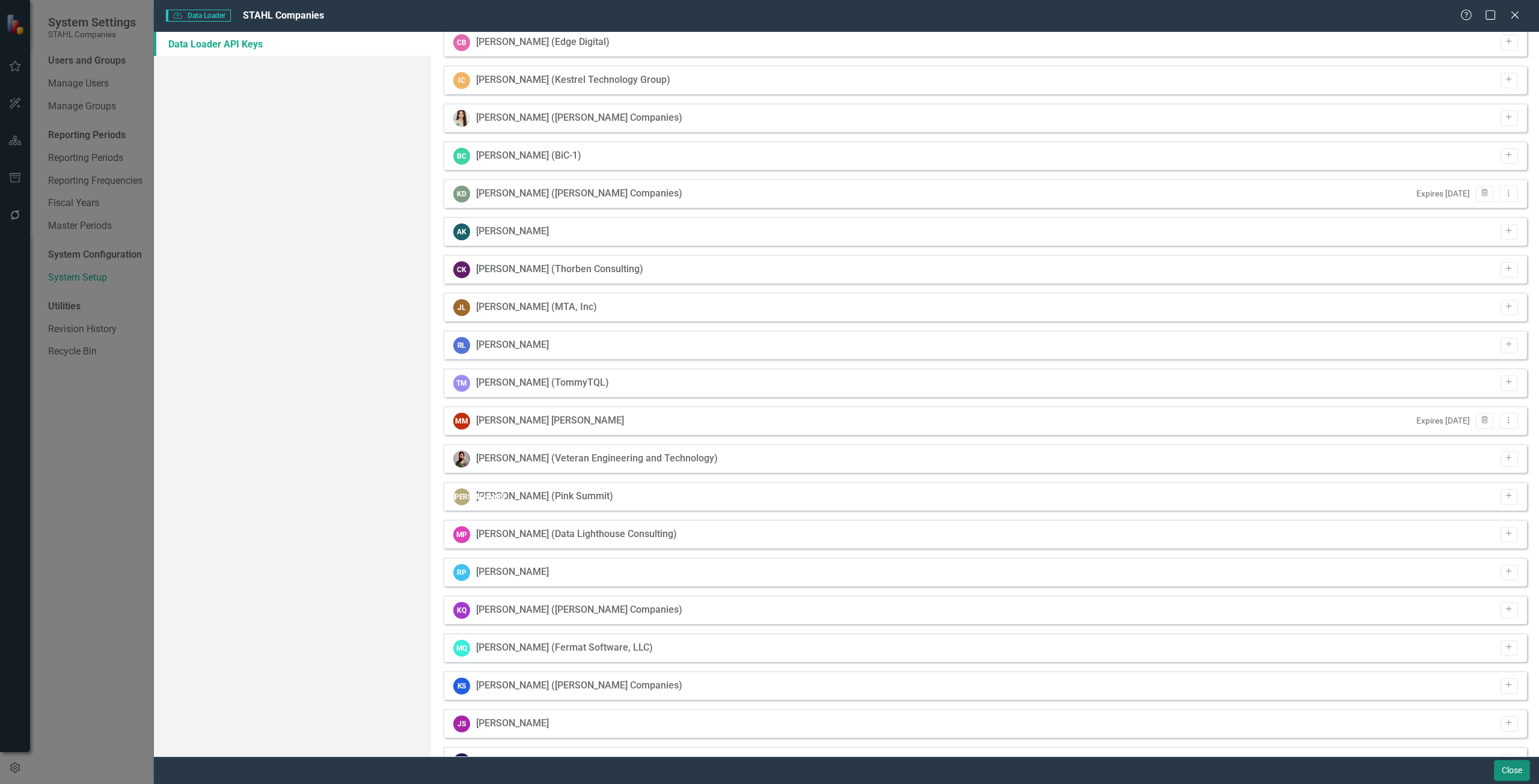
click at [1500, 769] on button "Close" at bounding box center [1512, 771] width 36 height 21
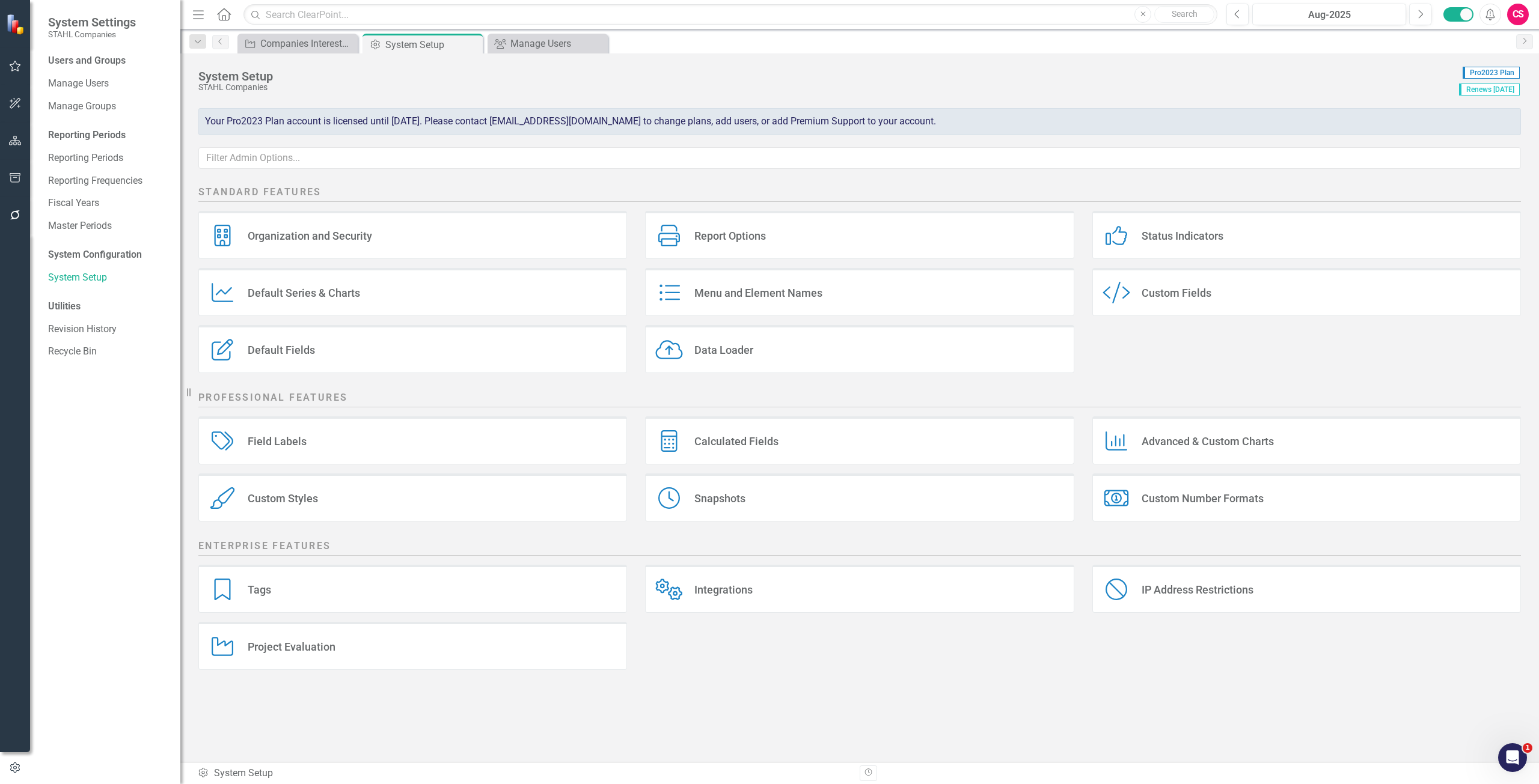
click at [80, 72] on div "Users and Groups Manage Users Manage Groups Reporting Periods Reporting Periods…" at bounding box center [105, 419] width 151 height 730
click at [99, 93] on div "Manage Users" at bounding box center [108, 83] width 120 height 20
click at [79, 76] on div "Manage Users" at bounding box center [108, 83] width 120 height 20
click at [85, 84] on link "Manage Users" at bounding box center [108, 83] width 120 height 14
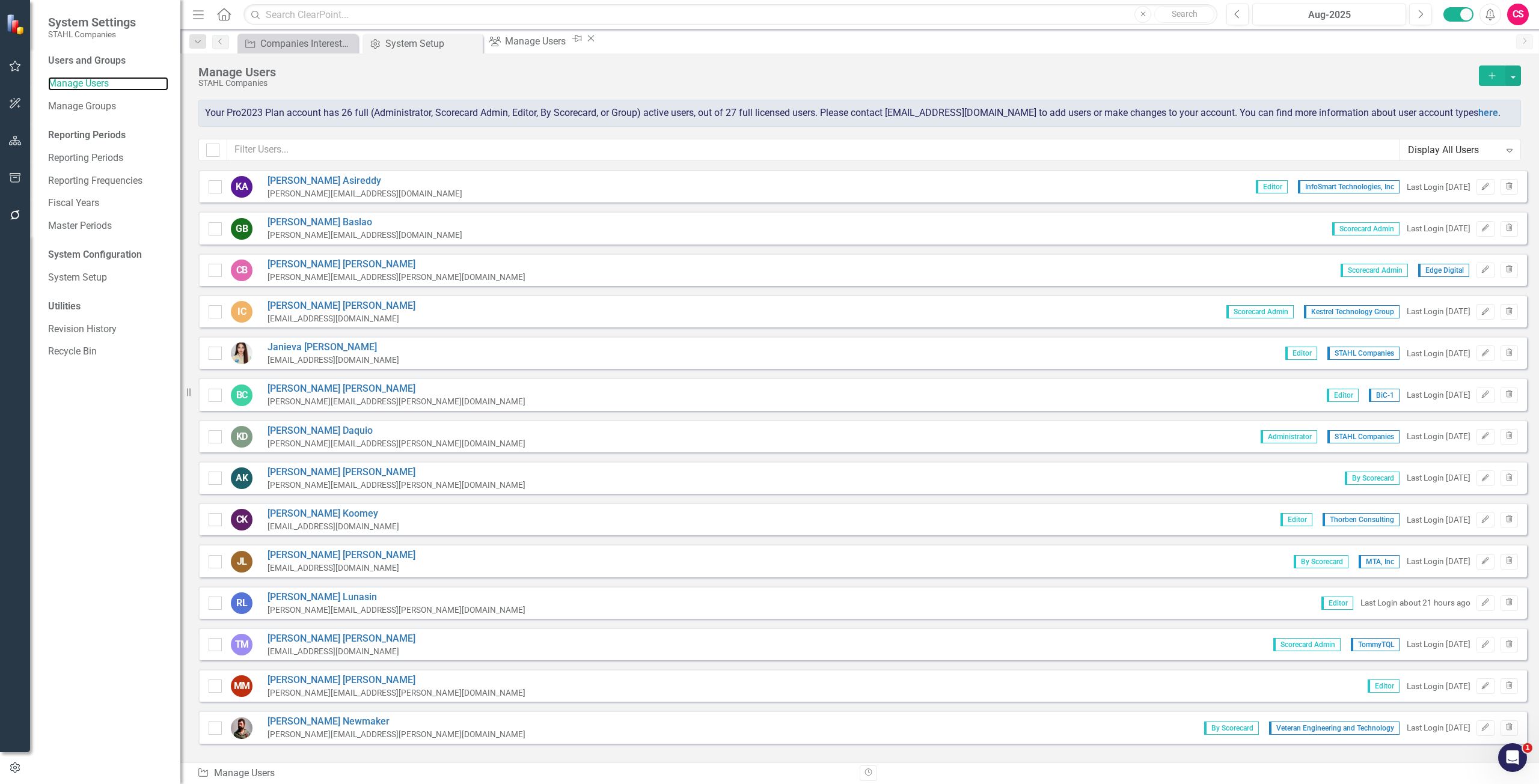
checkbox input "false"
click at [321, 150] on input "text" at bounding box center [814, 150] width 1173 height 22
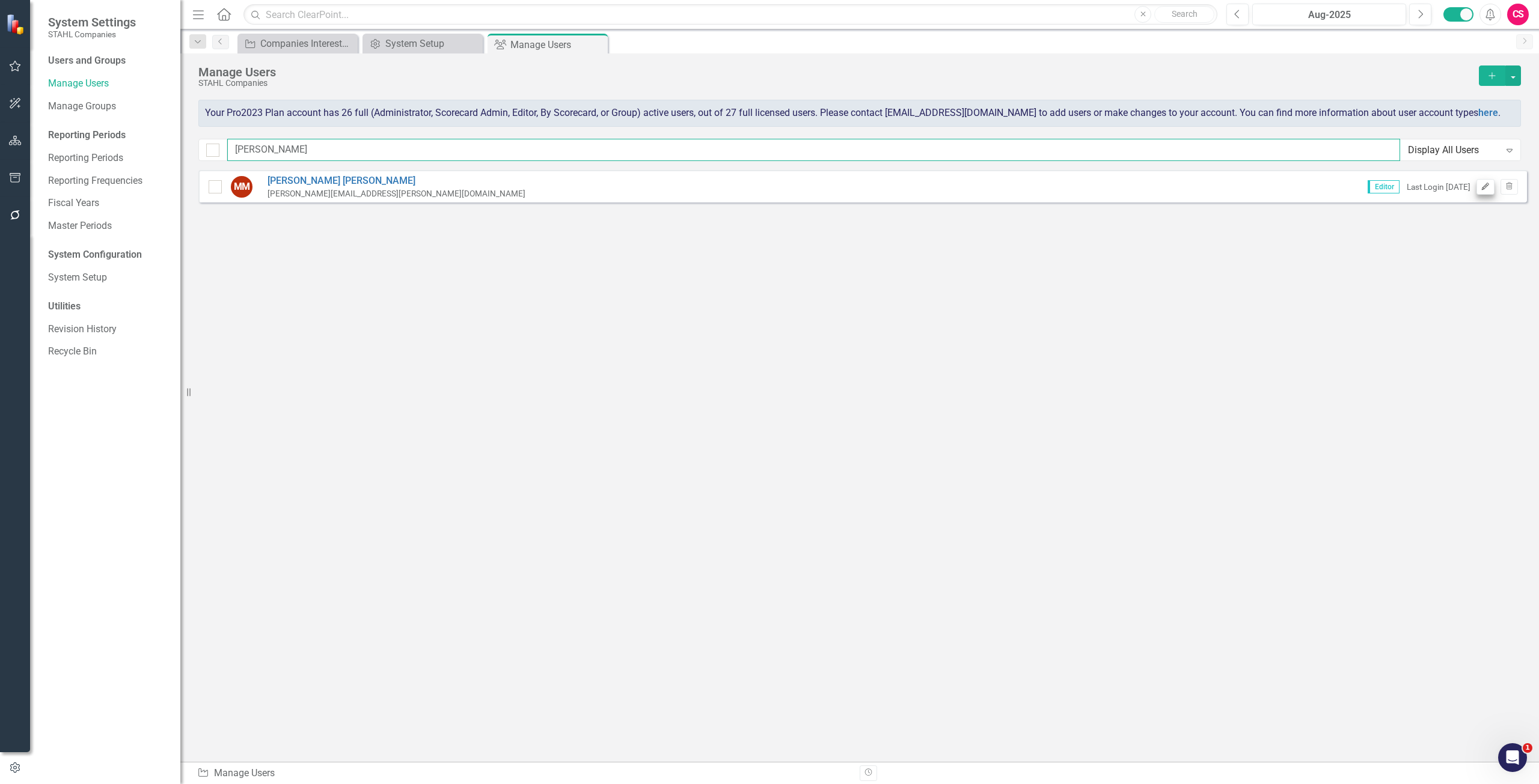
type input "melissa"
click at [1484, 182] on button "Edit" at bounding box center [1485, 187] width 18 height 16
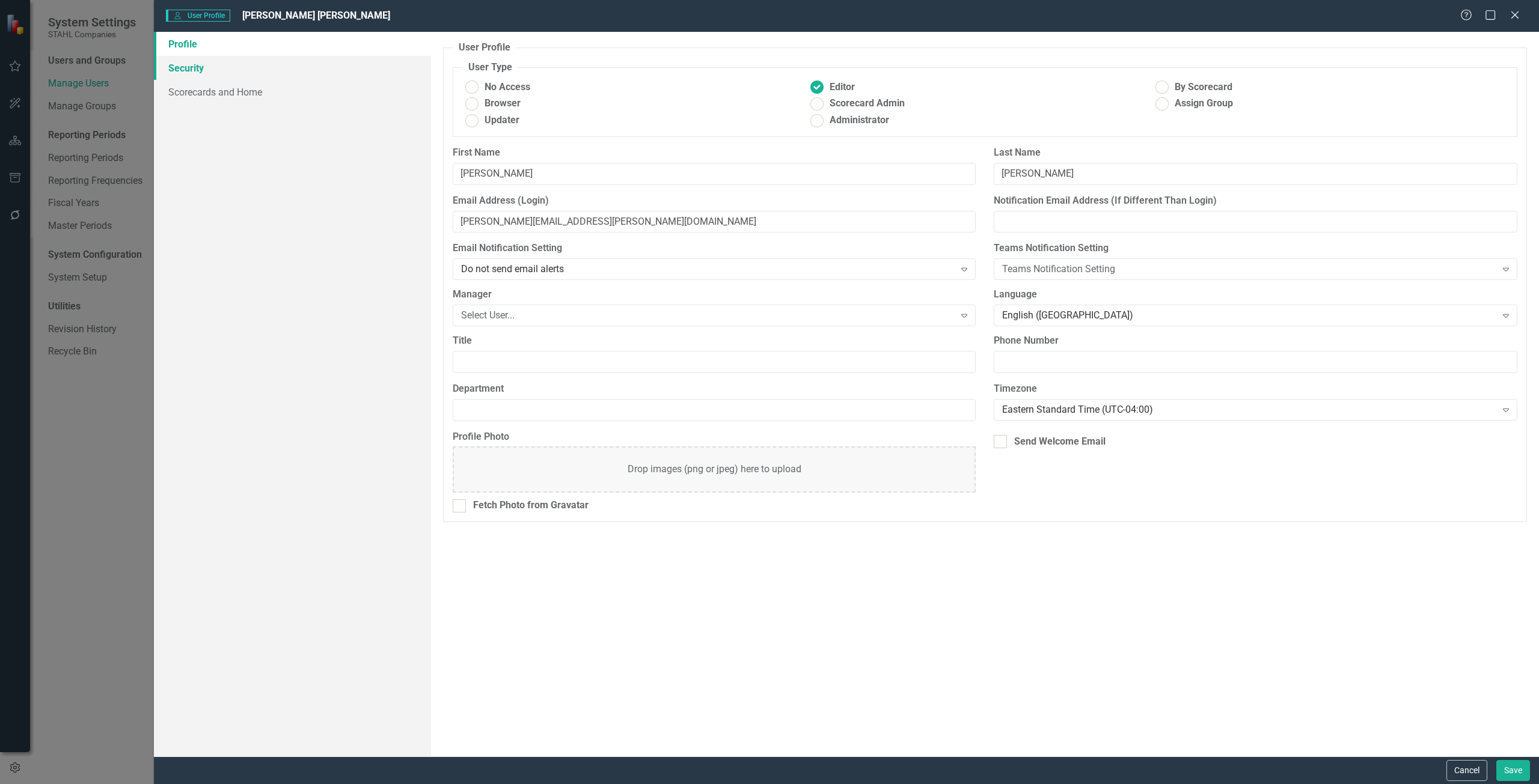
click at [296, 73] on link "Security" at bounding box center [292, 68] width 277 height 24
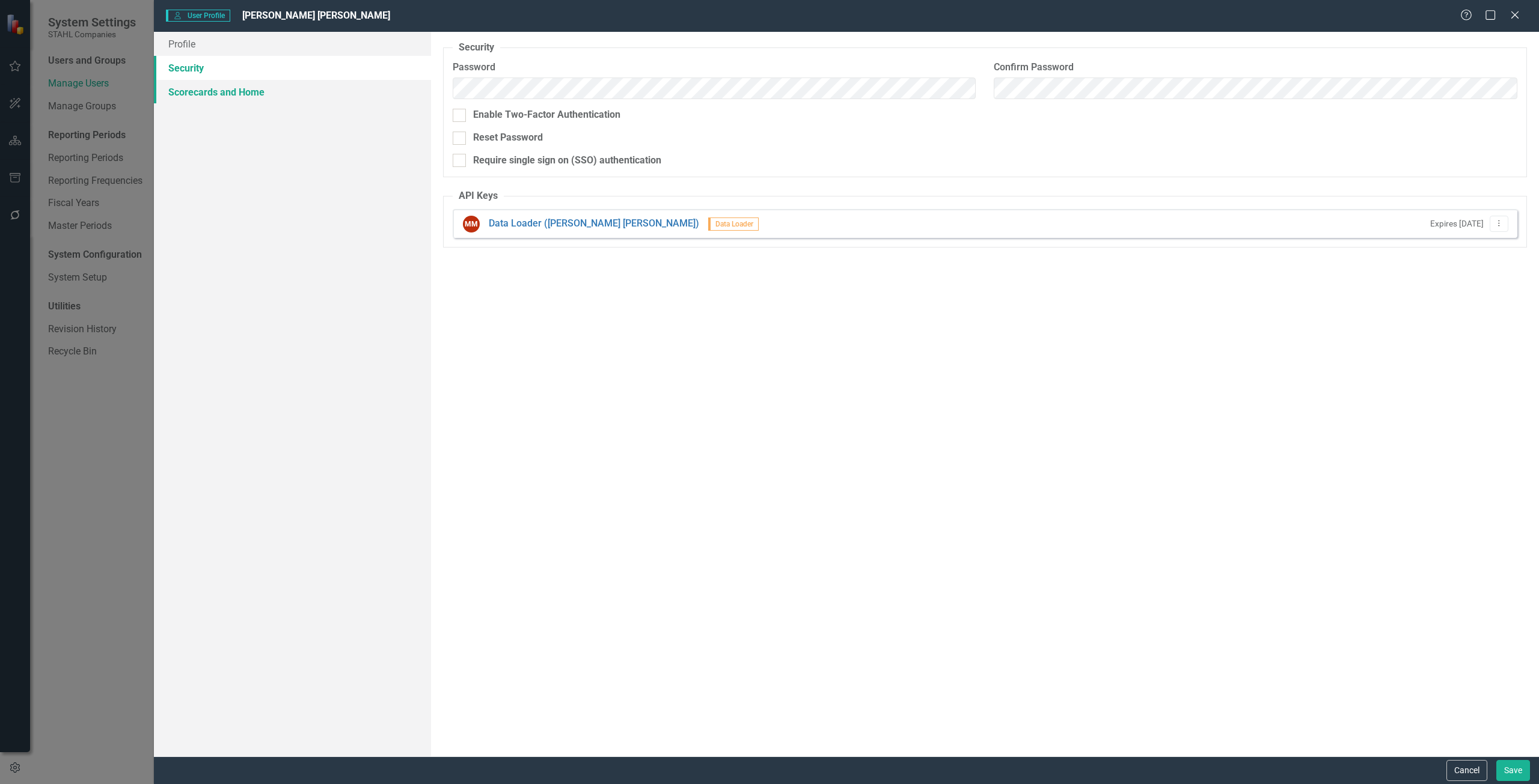
click at [286, 93] on link "Scorecards and Home" at bounding box center [292, 91] width 277 height 24
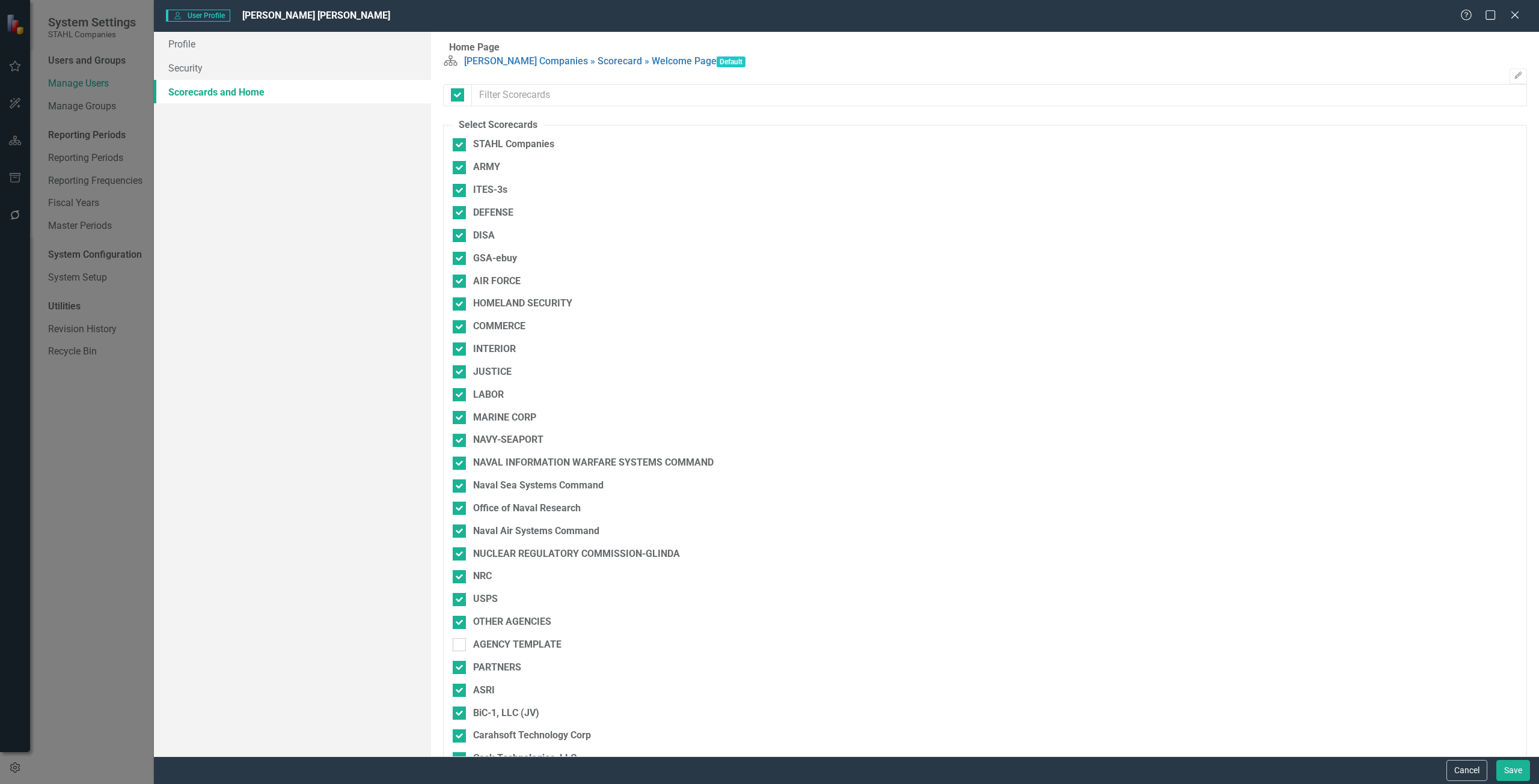
checkbox input "false"
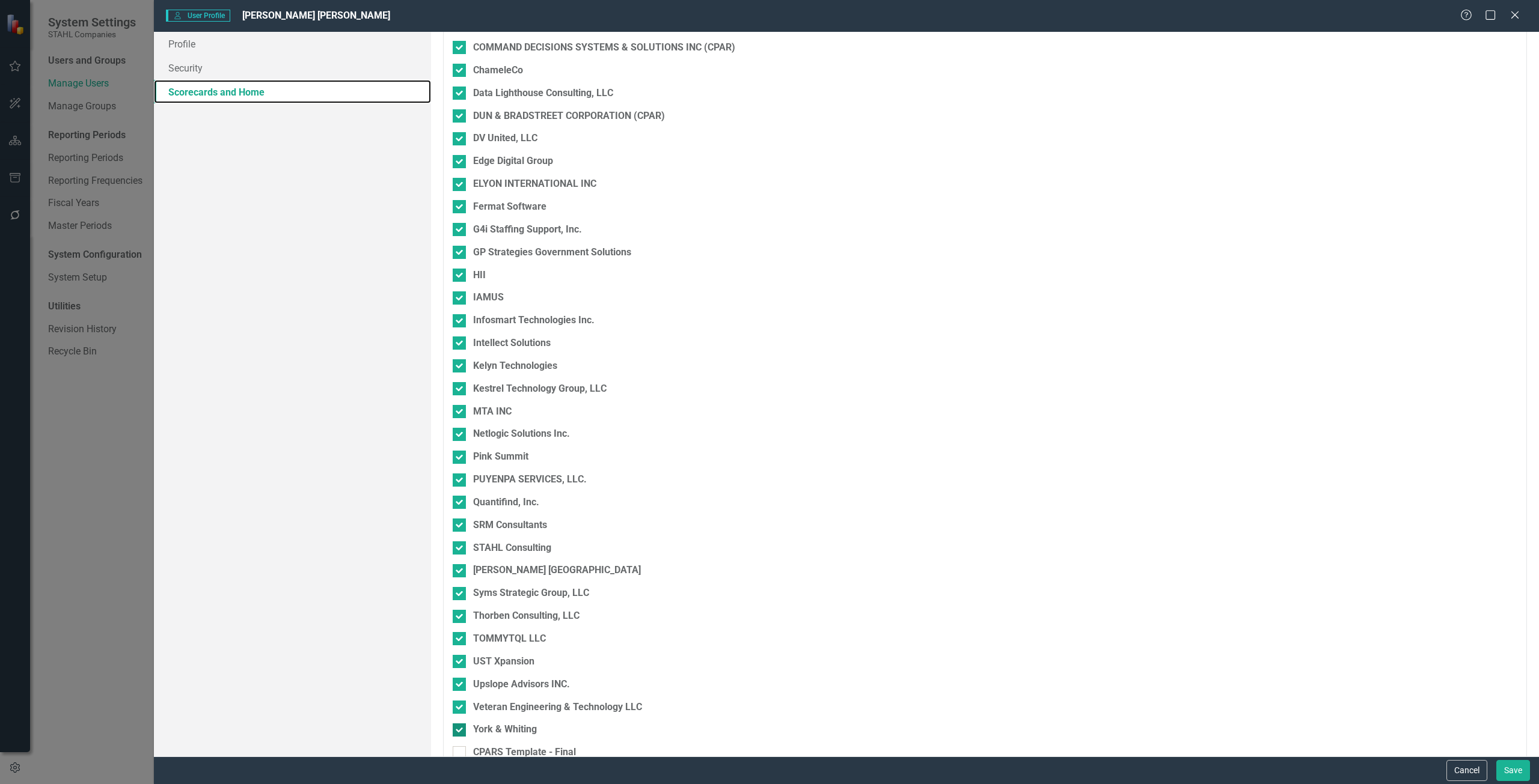
scroll to position [825, 0]
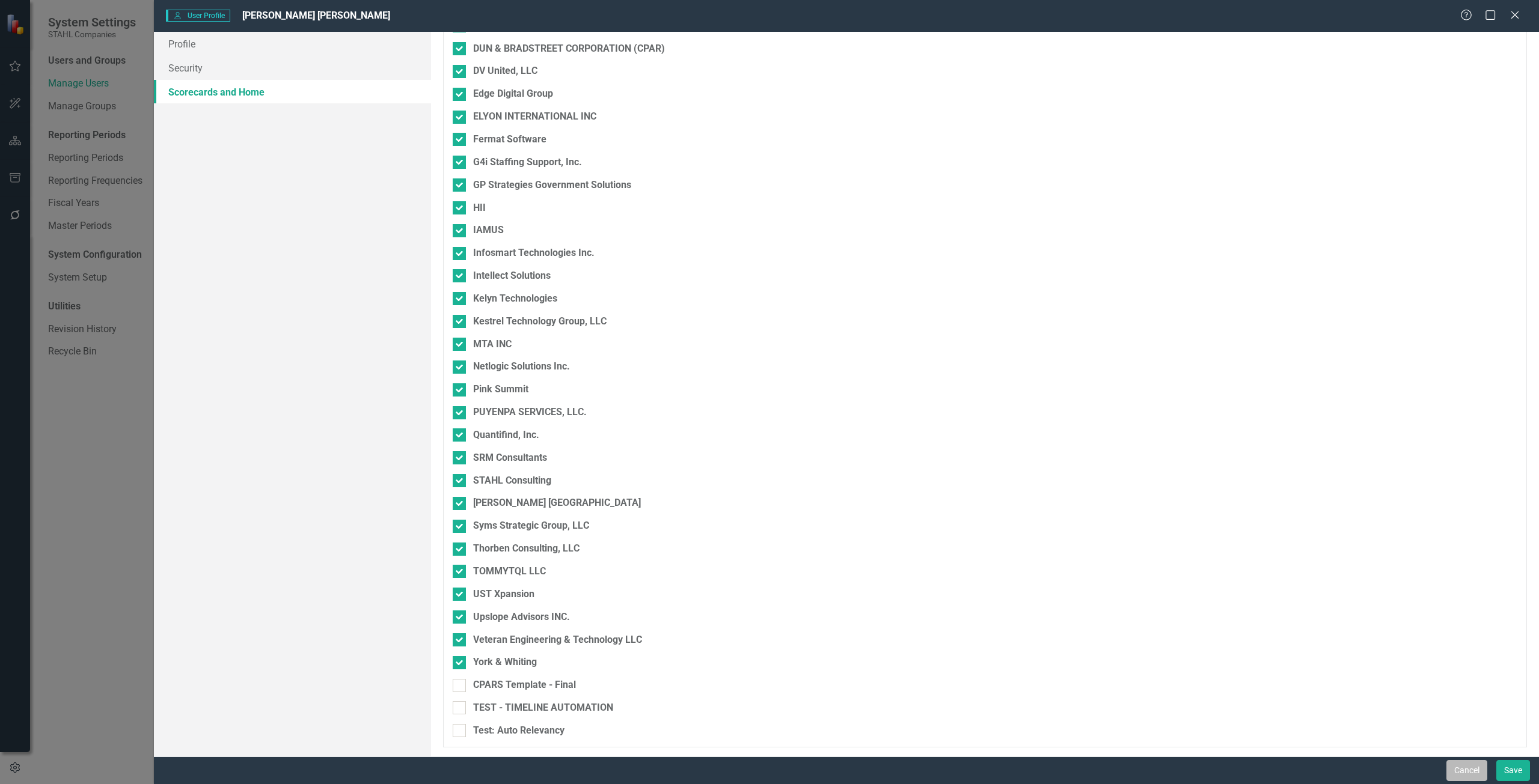
click at [1451, 772] on button "Cancel" at bounding box center [1466, 771] width 41 height 21
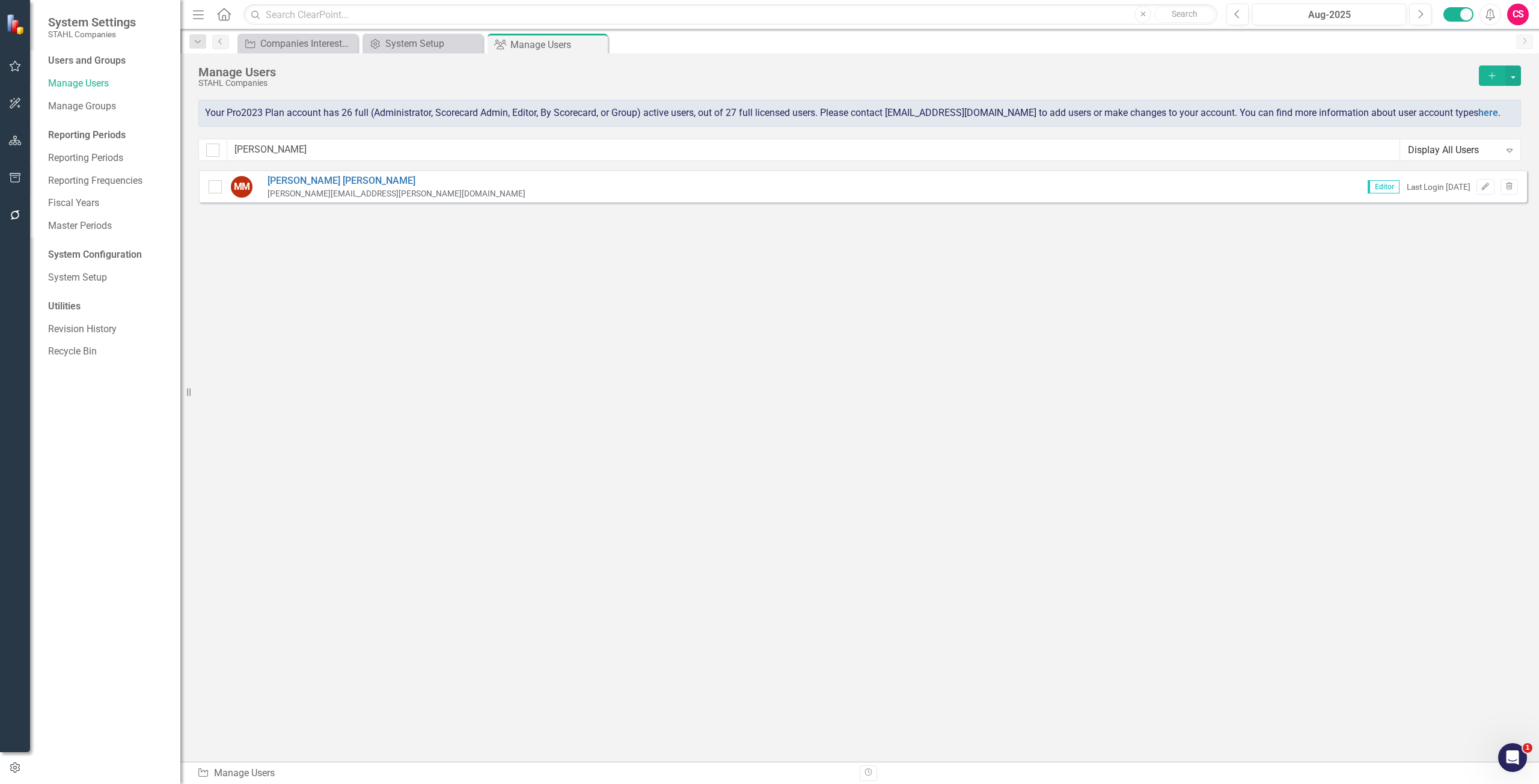
click at [6, 143] on button "button" at bounding box center [15, 141] width 27 height 25
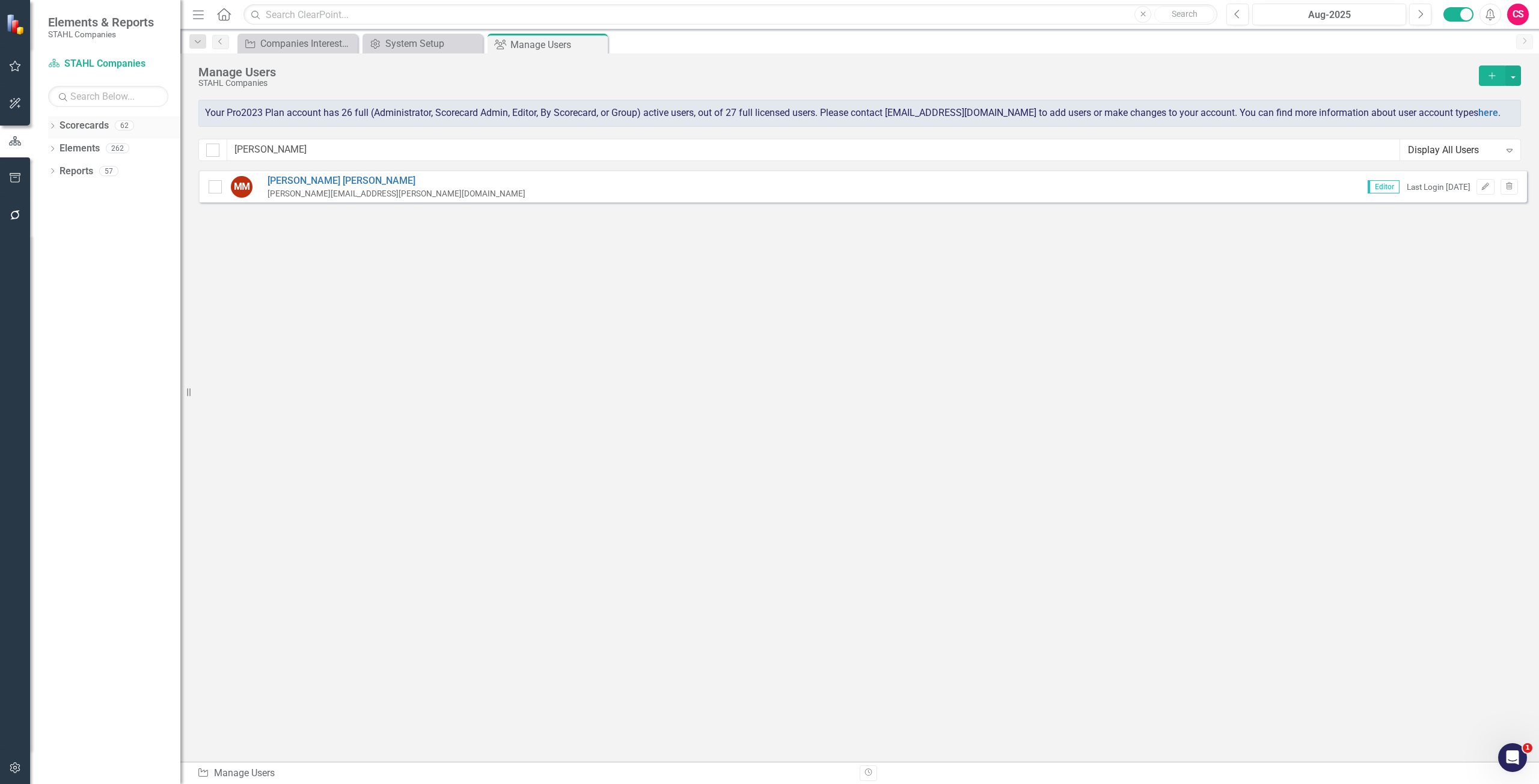
click at [82, 124] on link "Scorecards" at bounding box center [84, 125] width 49 height 14
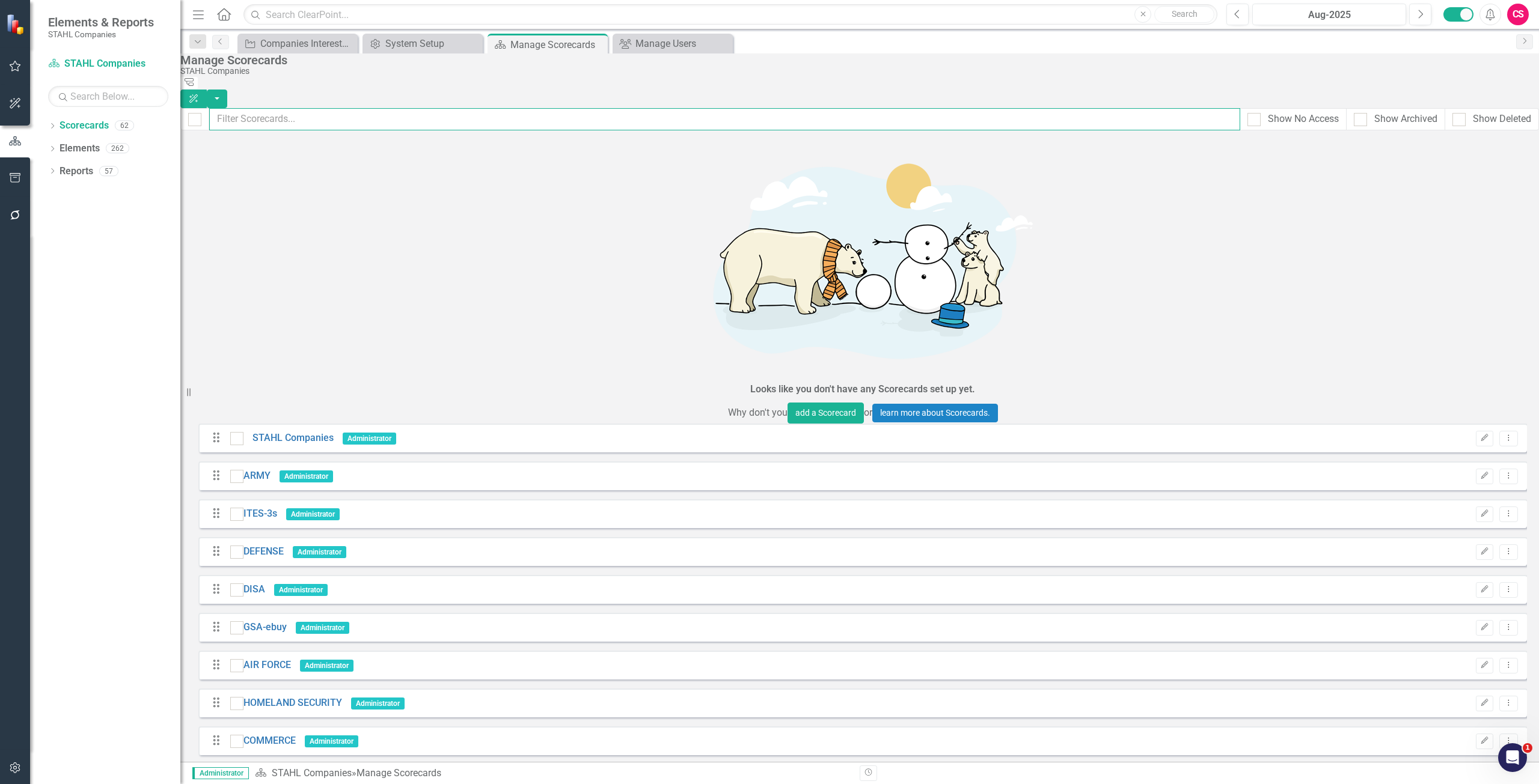
click at [302, 109] on input "text" at bounding box center [724, 119] width 1031 height 22
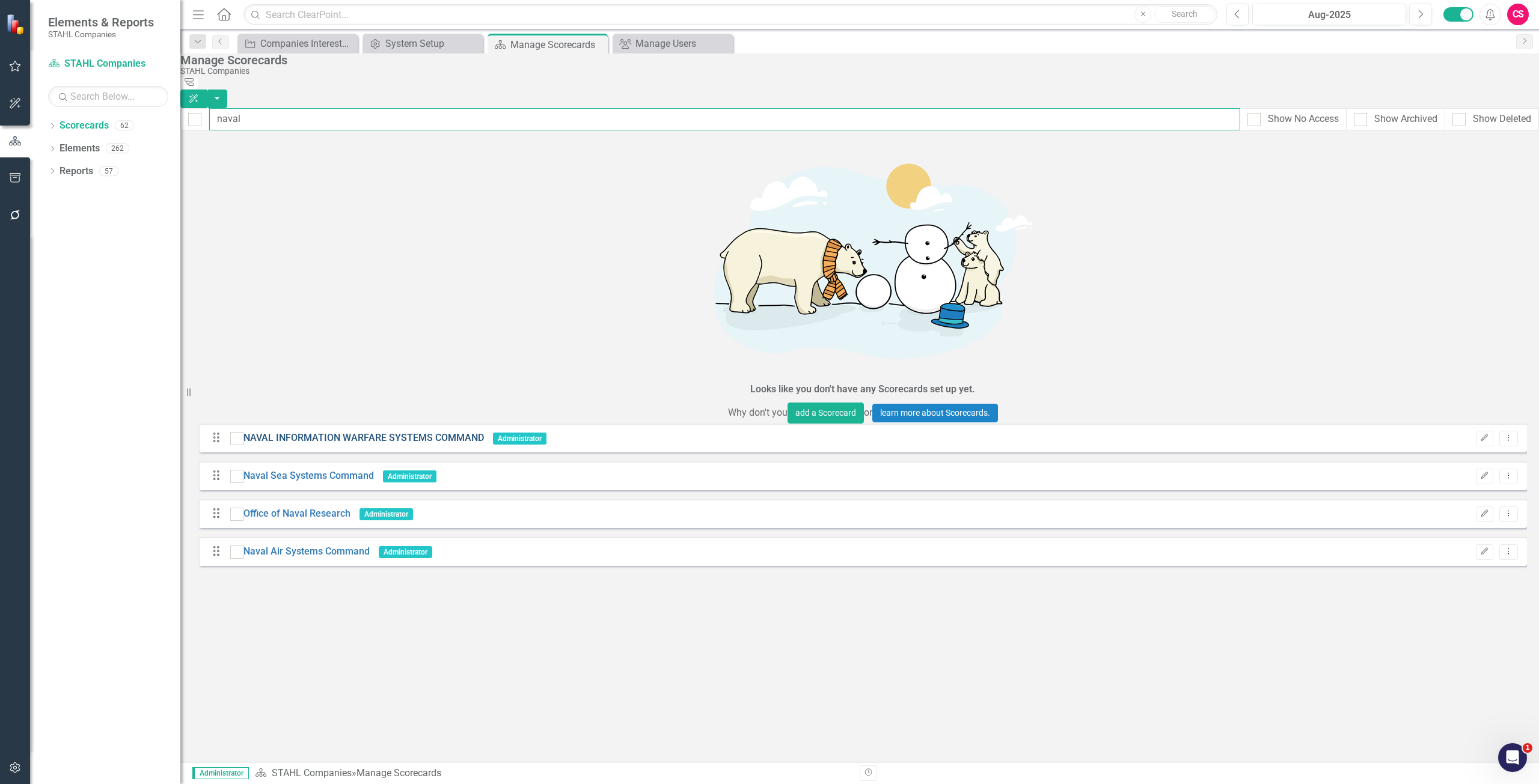
type input "naval"
click at [340, 431] on link "NAVAL INFORMATION WARFARE SYSTEMS COMMAND" at bounding box center [363, 438] width 240 height 14
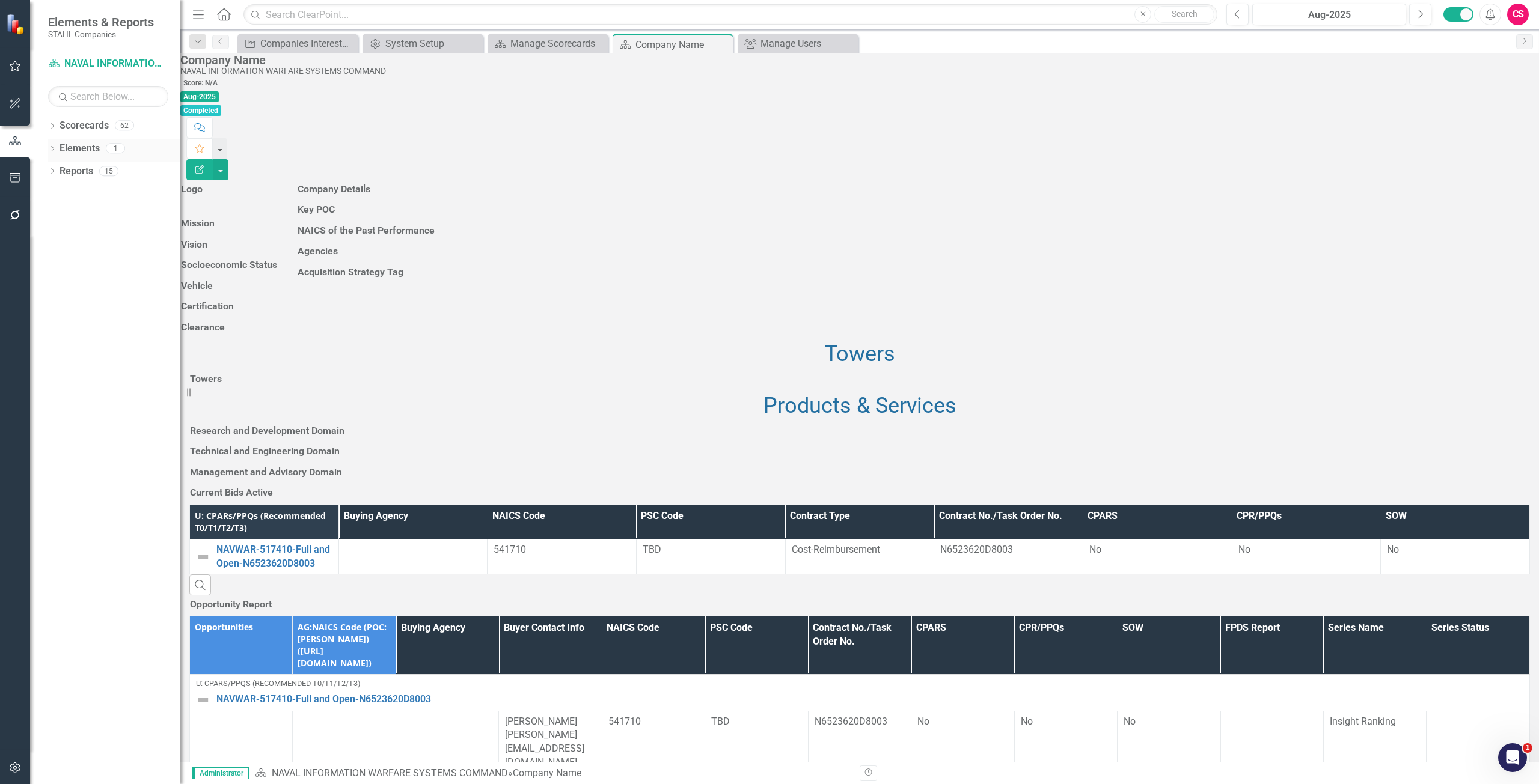
click at [84, 150] on link "Elements" at bounding box center [80, 149] width 40 height 14
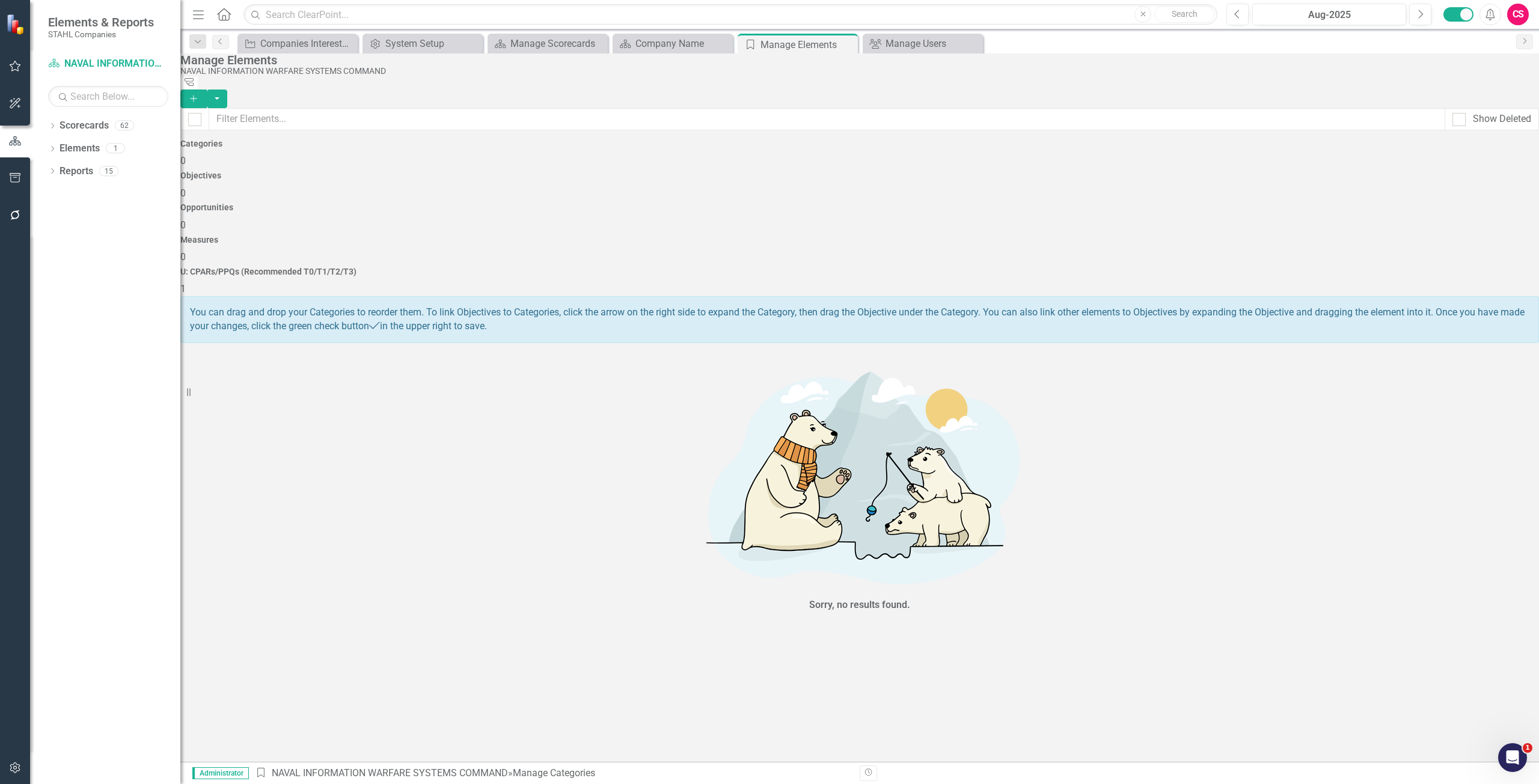
click at [1339, 267] on h4 "U: CPARs/PPQs (Recommended T0/T1/T2/T3)" at bounding box center [859, 272] width 1359 height 9
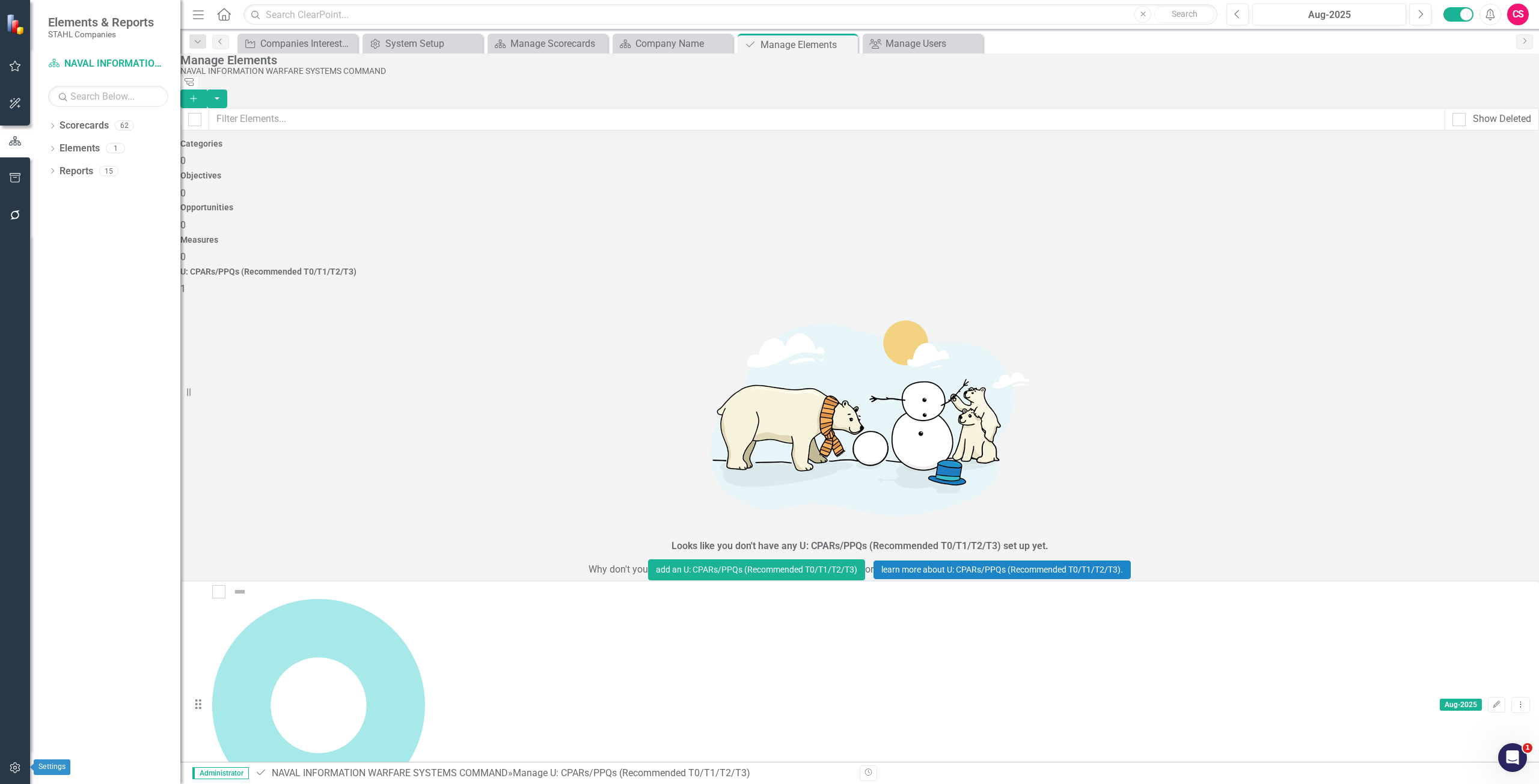
click at [18, 767] on icon "button" at bounding box center [15, 768] width 13 height 10
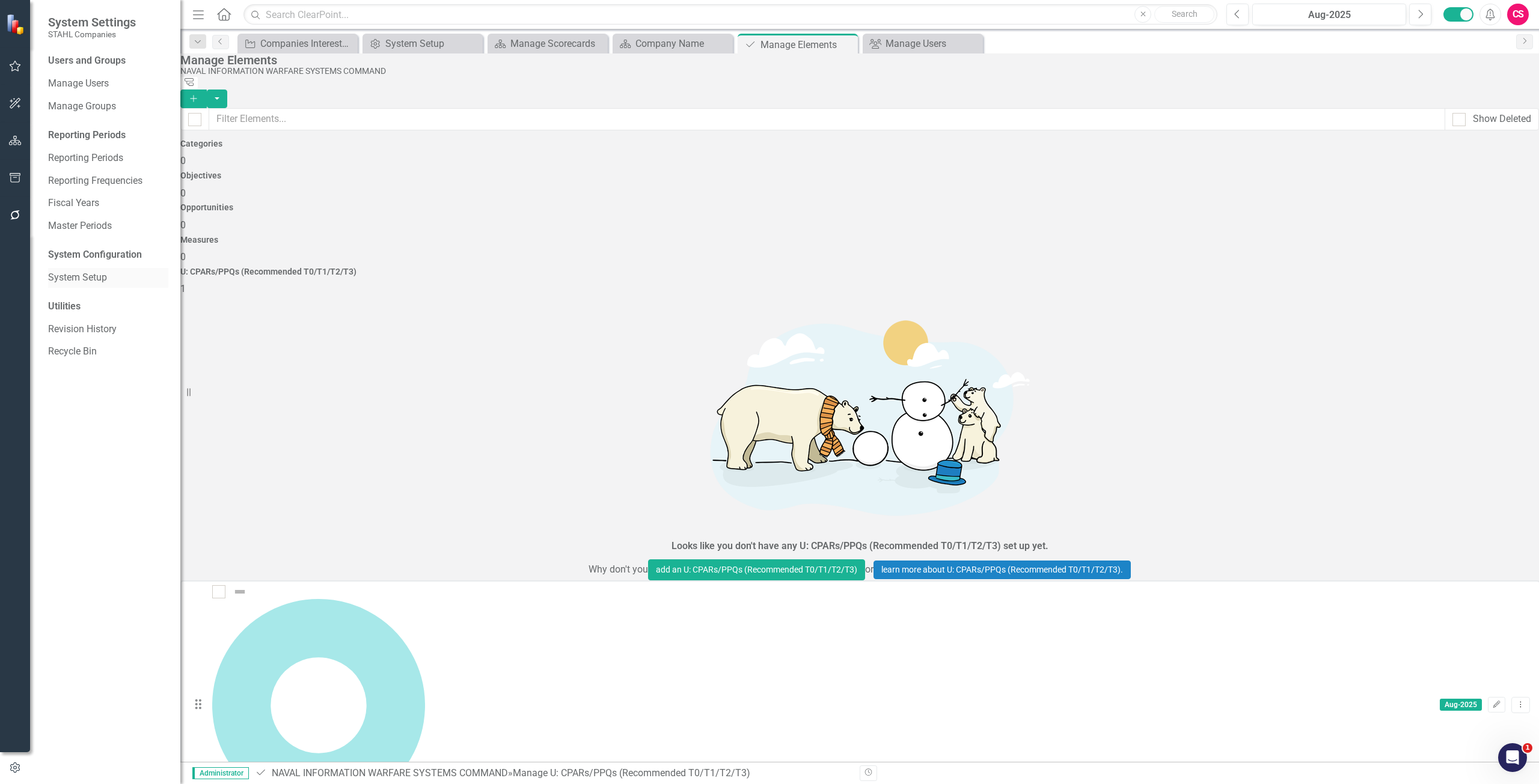
click at [101, 280] on link "System Setup" at bounding box center [108, 278] width 120 height 14
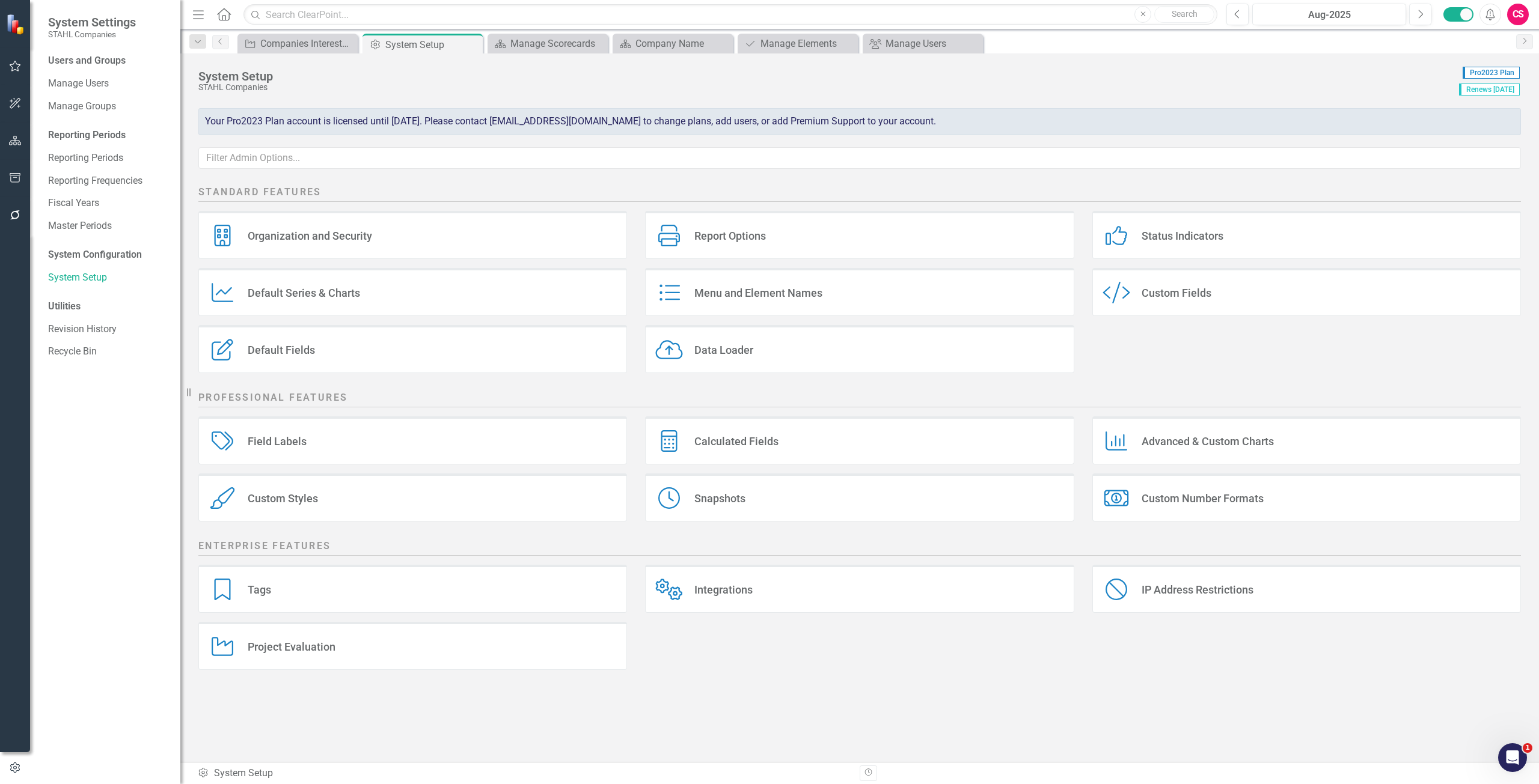
click at [745, 356] on div "Data Loader" at bounding box center [723, 350] width 59 height 14
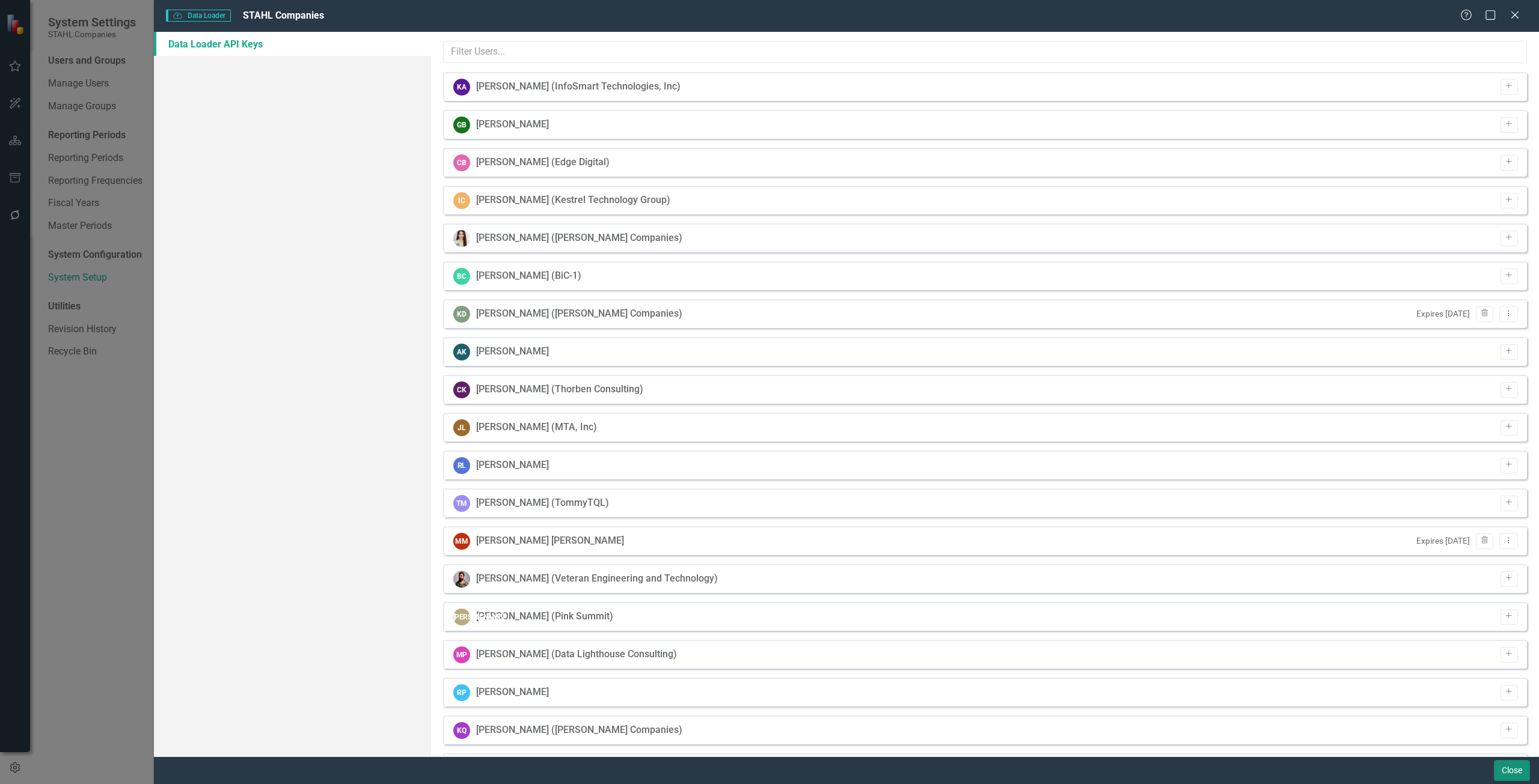
drag, startPoint x: 1507, startPoint y: 770, endPoint x: 6, endPoint y: 22, distance: 1677.1
click at [1507, 770] on button "Close" at bounding box center [1512, 771] width 36 height 21
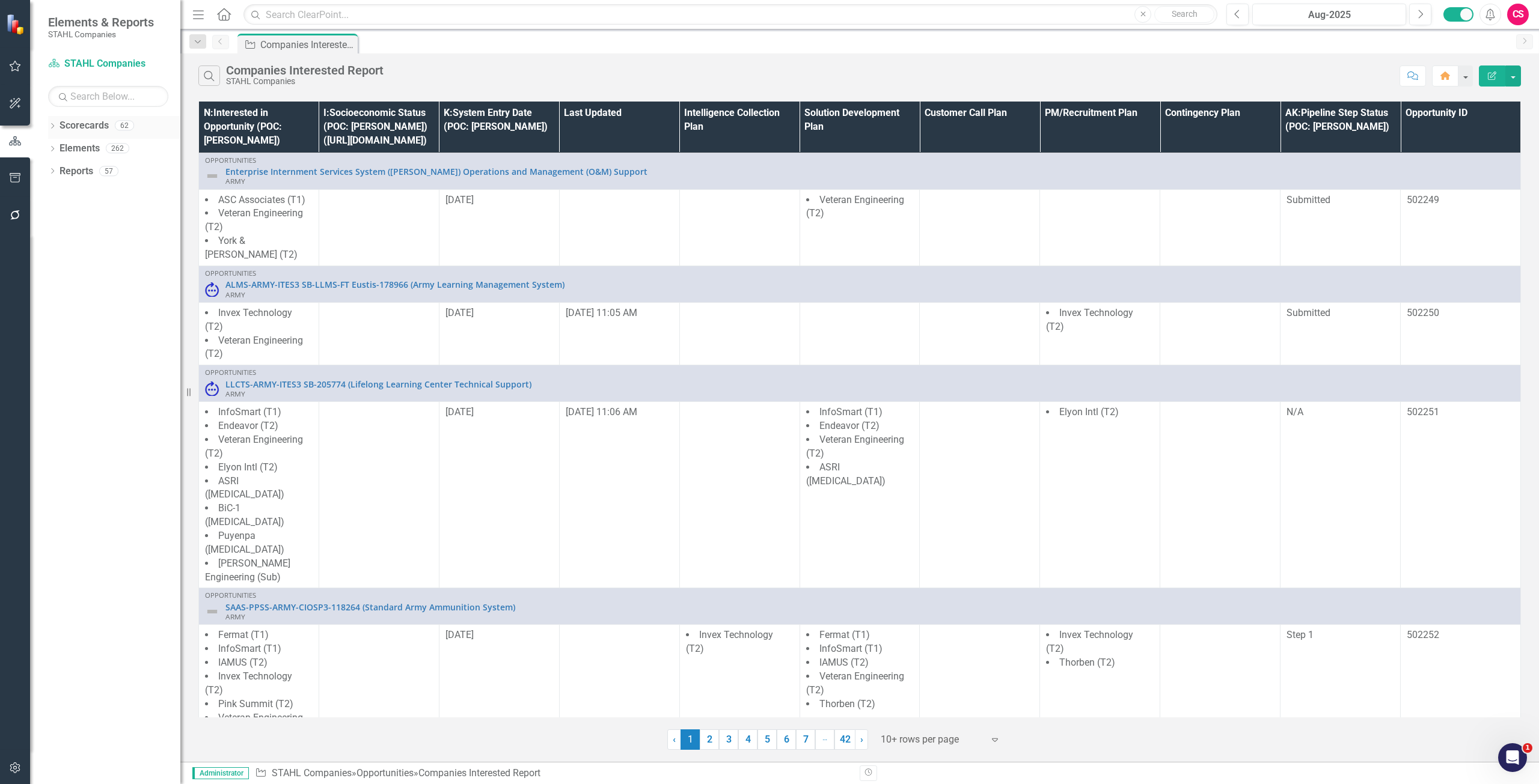
click at [91, 127] on link "Scorecards" at bounding box center [84, 125] width 49 height 14
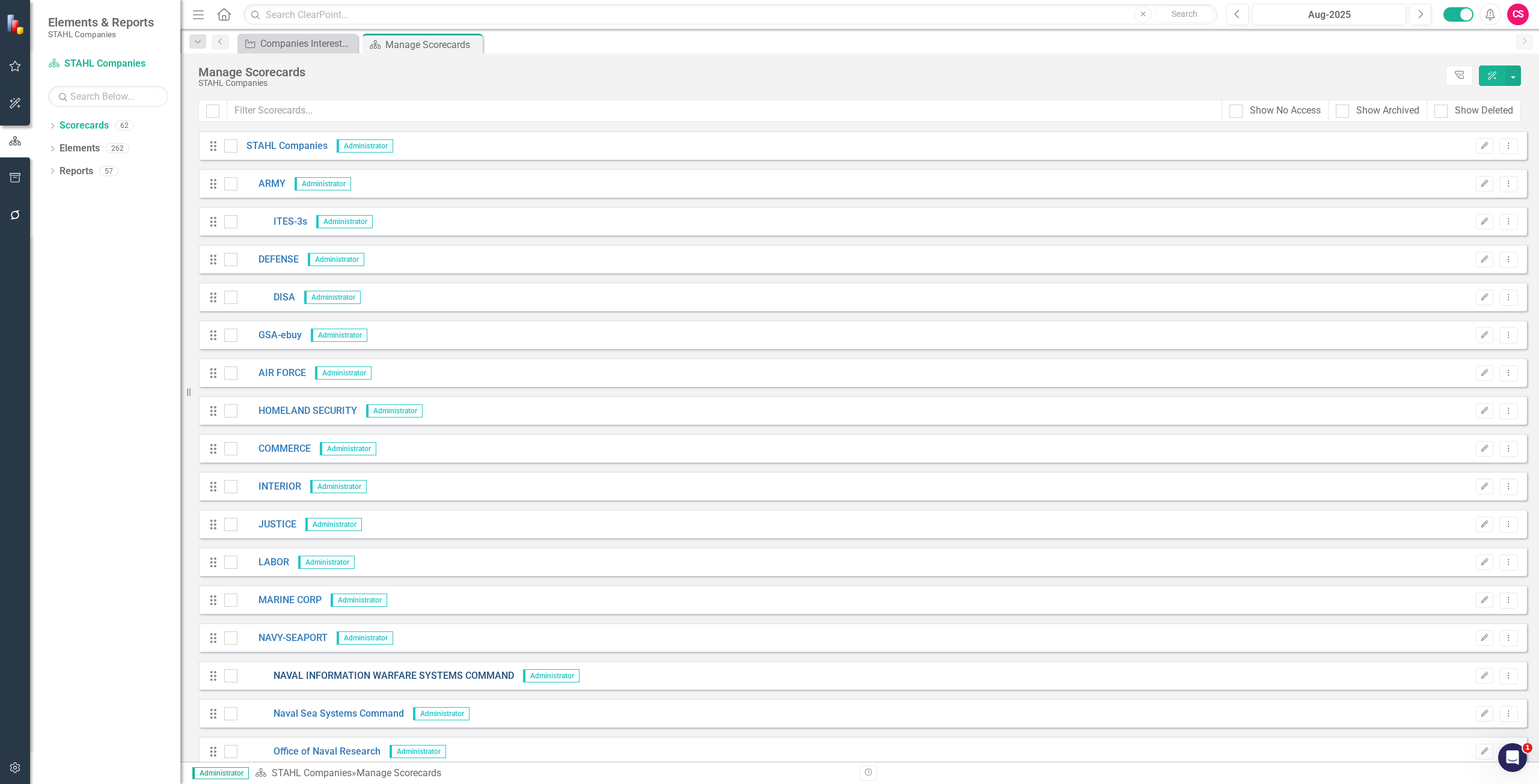
click at [374, 677] on link "NAVAL INFORMATION WARFARE SYSTEMS COMMAND" at bounding box center [376, 676] width 277 height 14
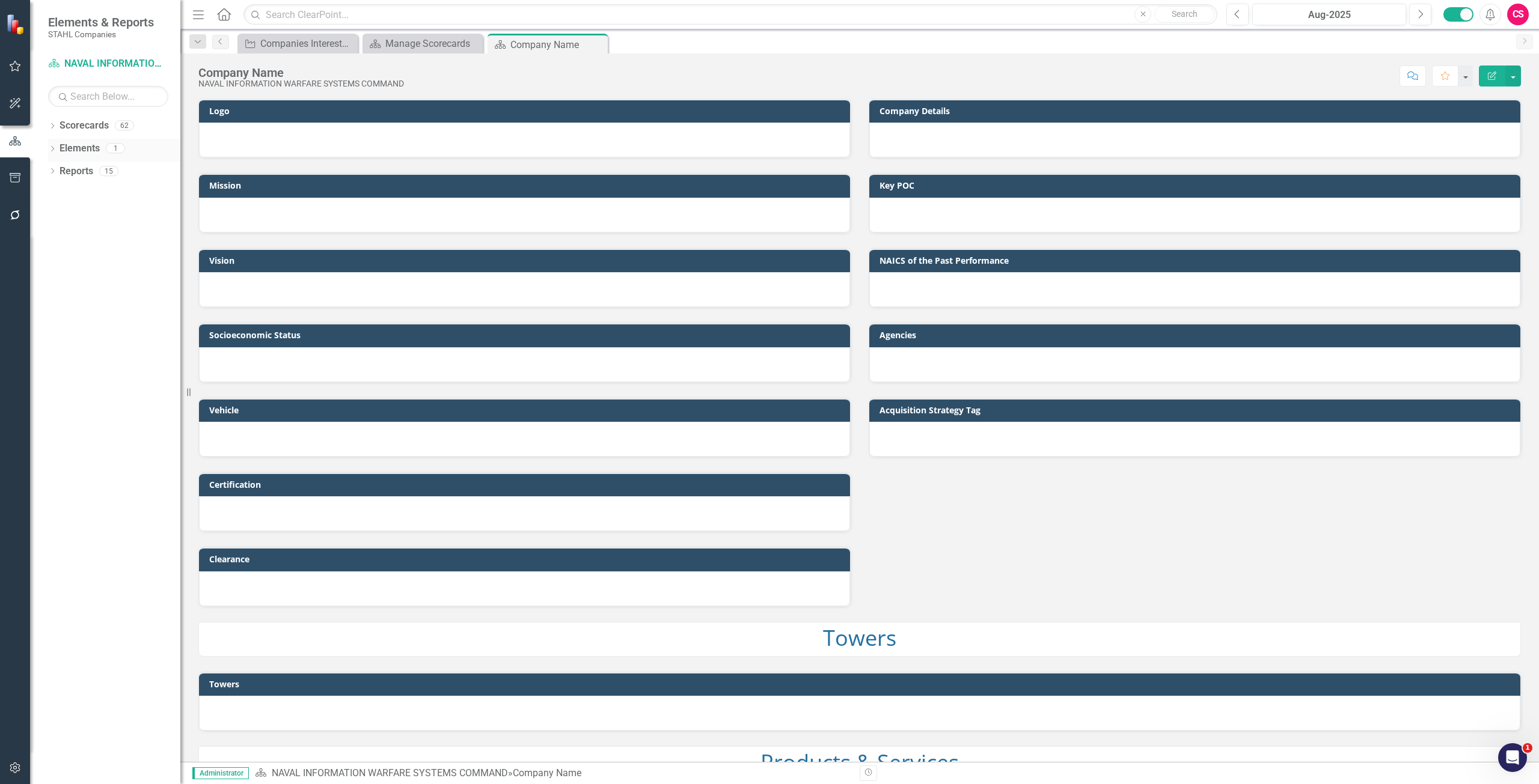
click at [79, 141] on div "Elements" at bounding box center [80, 149] width 40 height 20
click at [93, 150] on link "Elements" at bounding box center [80, 149] width 40 height 14
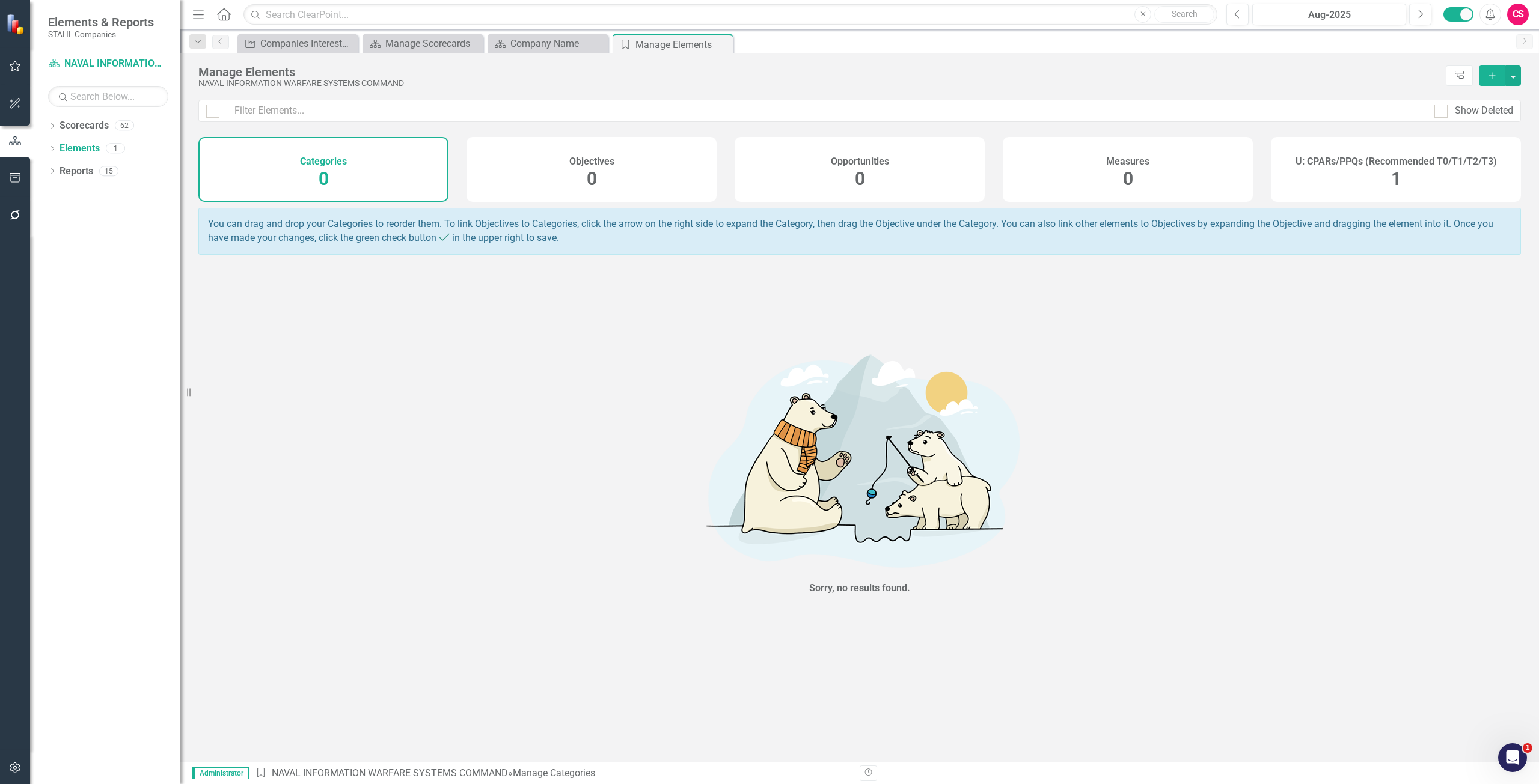
click at [1338, 157] on h4 "U: CPARs/PPQs (Recommended T0/T1/T2/T3)" at bounding box center [1396, 161] width 201 height 11
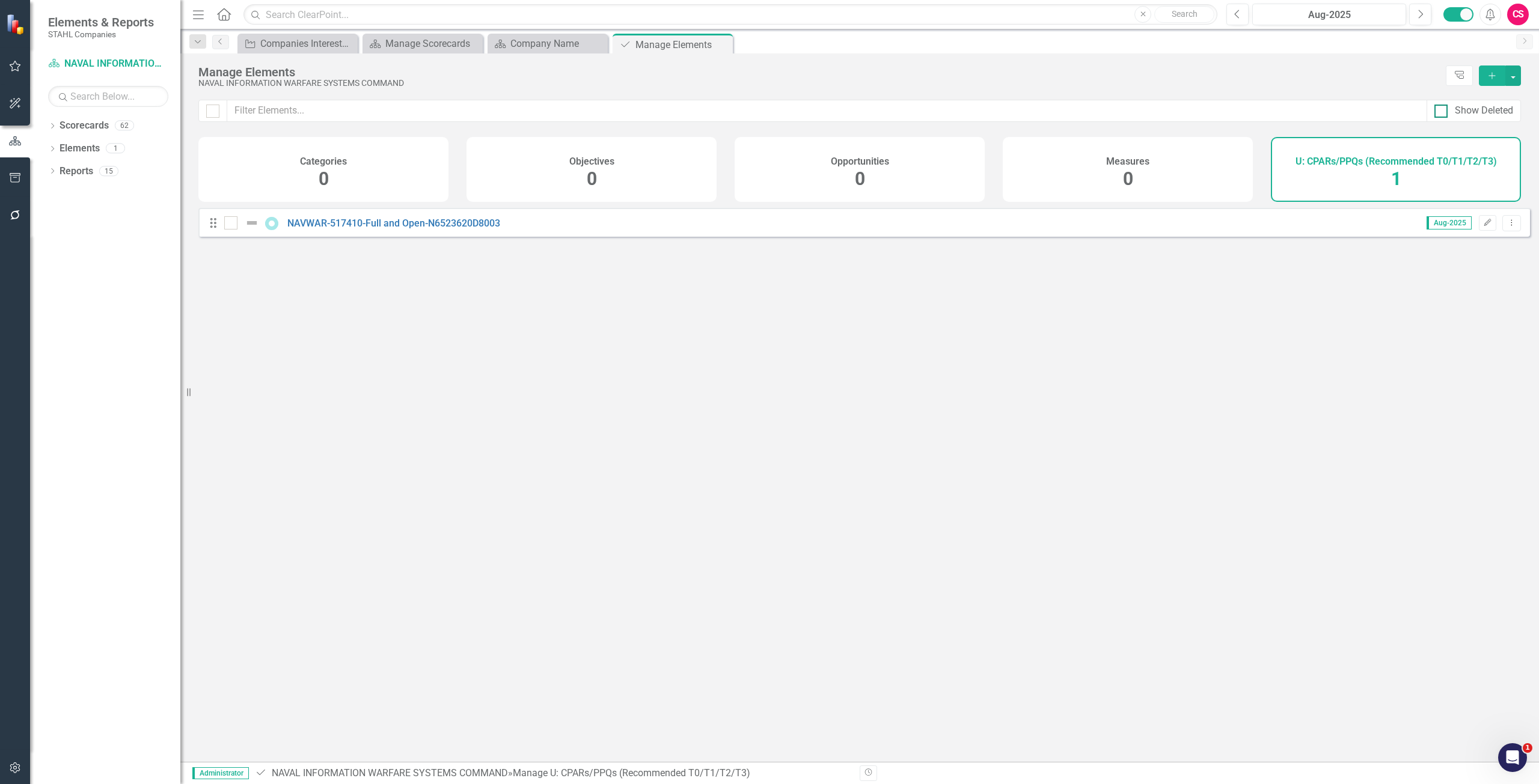
click at [1471, 110] on div "Show Deleted" at bounding box center [1484, 111] width 59 height 14
click at [1442, 110] on input "Show Deleted" at bounding box center [1438, 108] width 8 height 8
click at [1471, 110] on div "Show Deleted" at bounding box center [1484, 111] width 59 height 14
click at [1442, 110] on input "Show Deleted" at bounding box center [1438, 108] width 8 height 8
checkbox input "false"
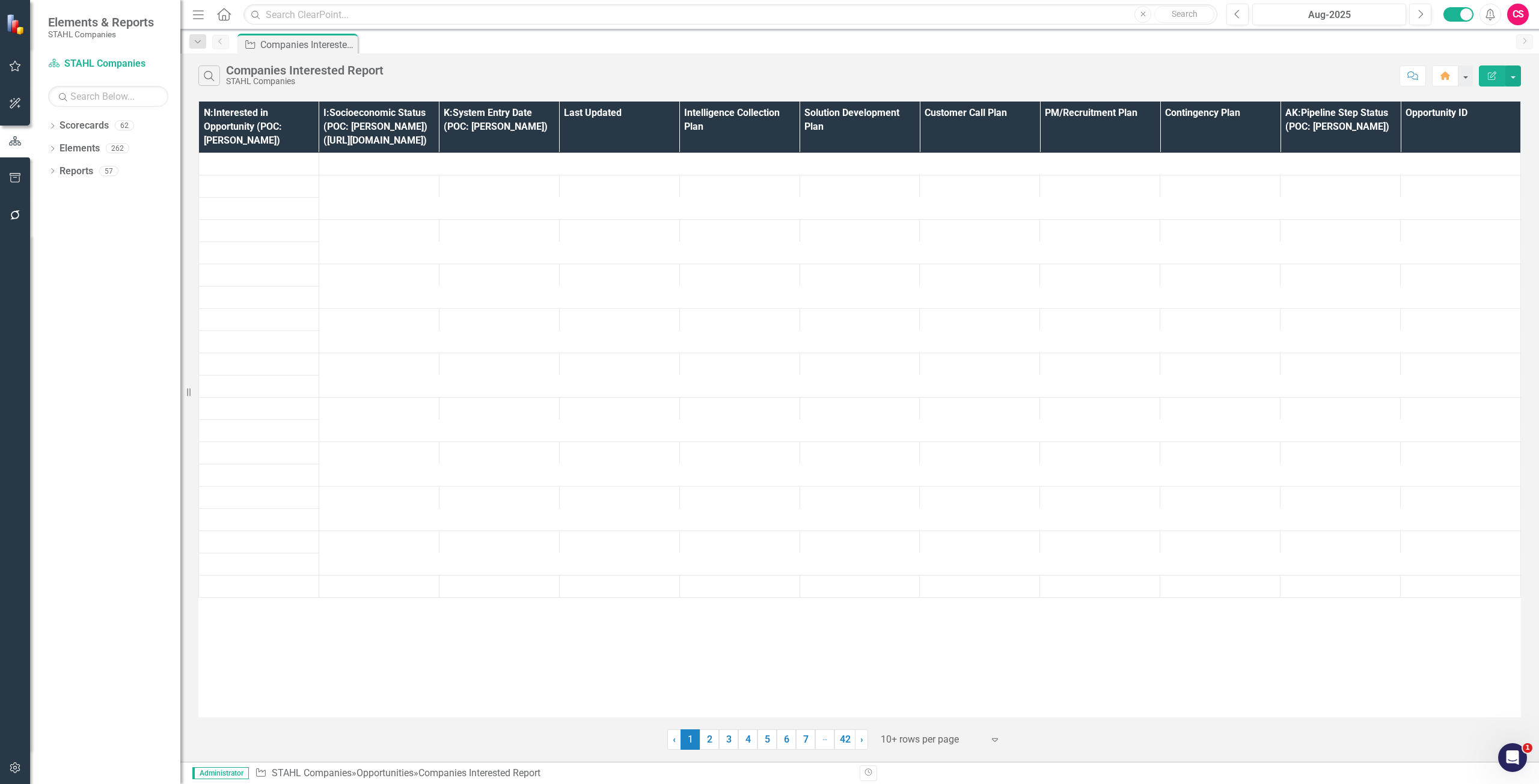
click at [9, 768] on icon "button" at bounding box center [15, 768] width 13 height 10
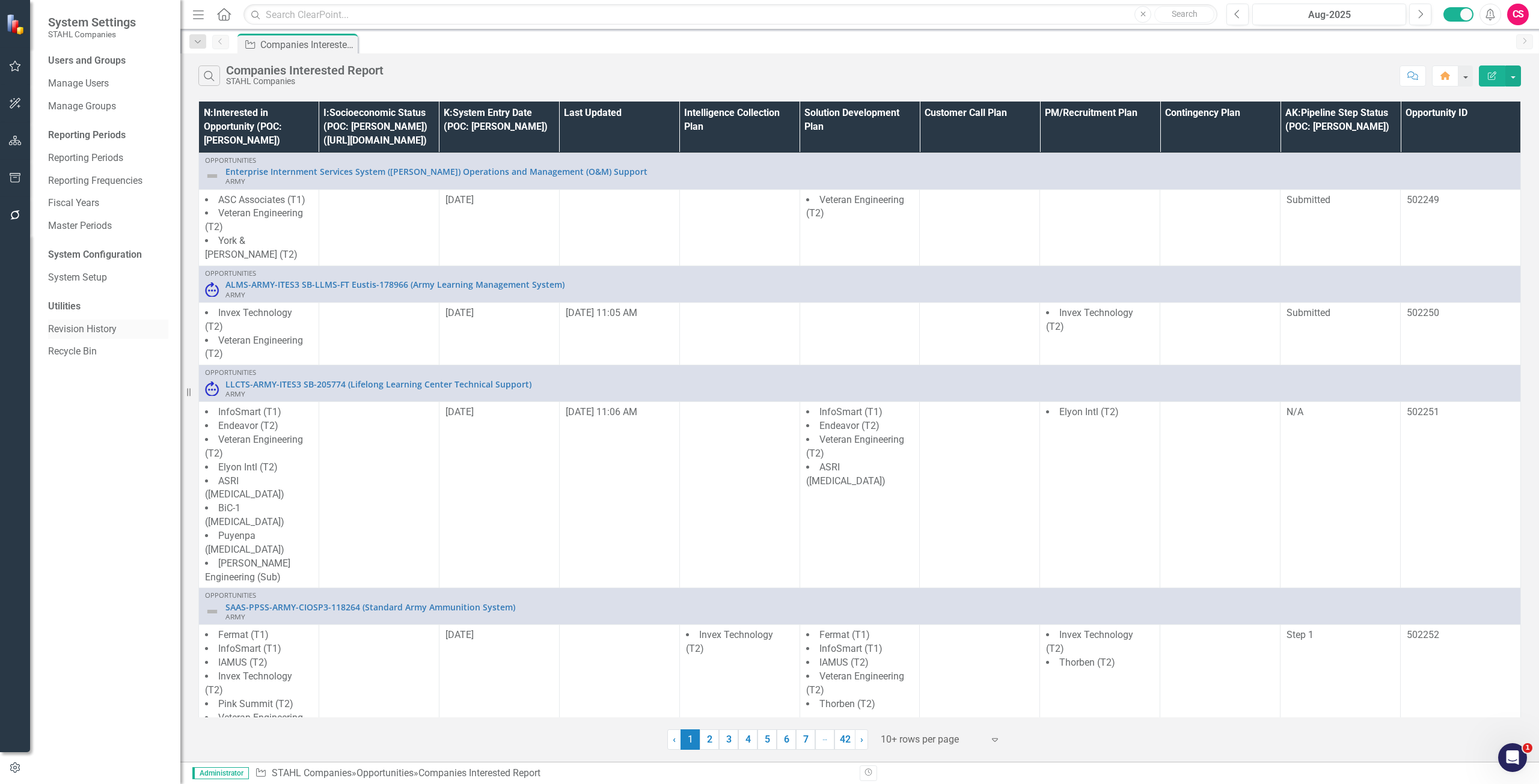
click at [77, 328] on link "Revision History" at bounding box center [108, 330] width 120 height 14
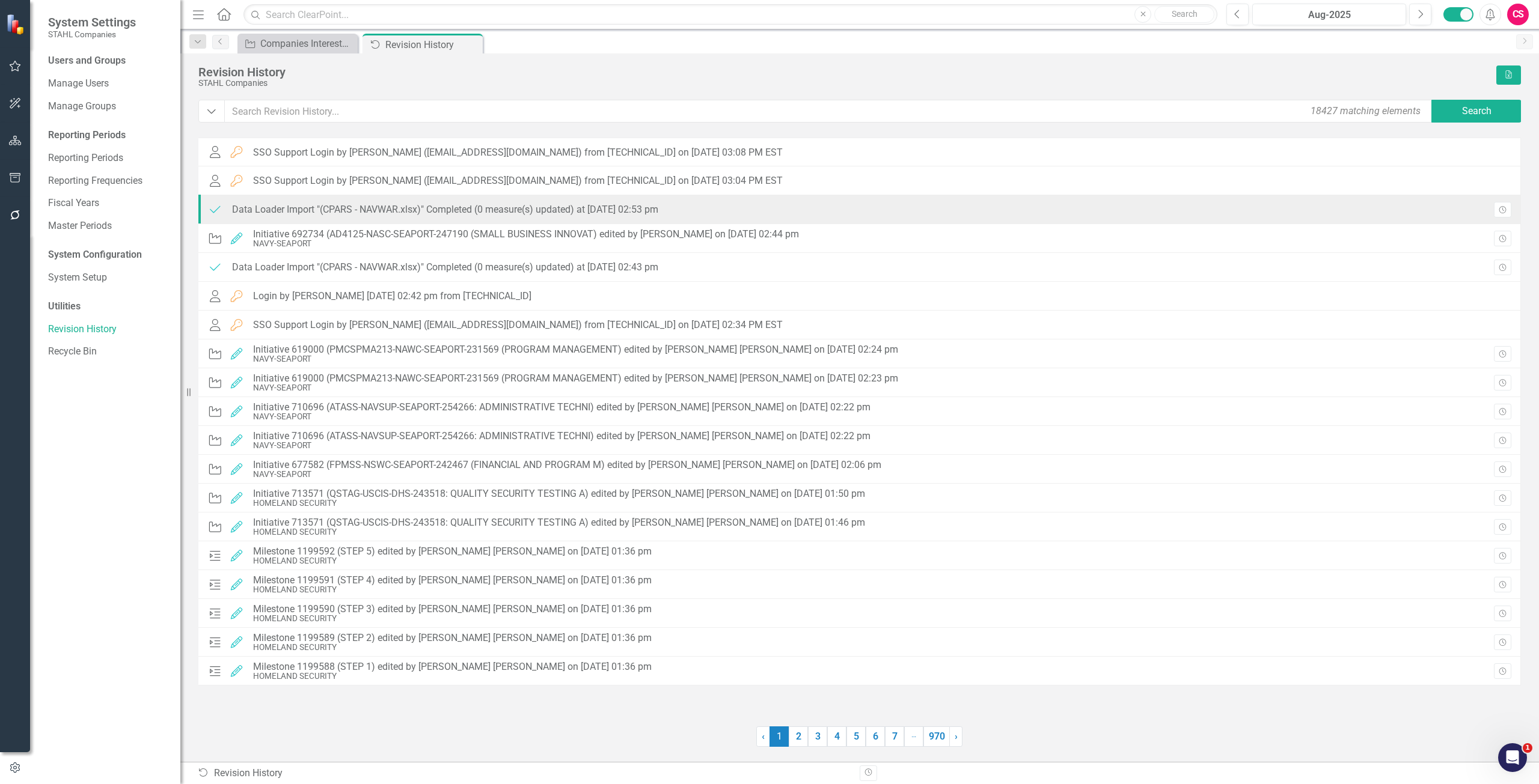
click at [247, 199] on div "Completed Data Loader Import "(CPARS - NAVWAR.xlsx)" Completed (0 measure(s) up…" at bounding box center [859, 210] width 1323 height 29
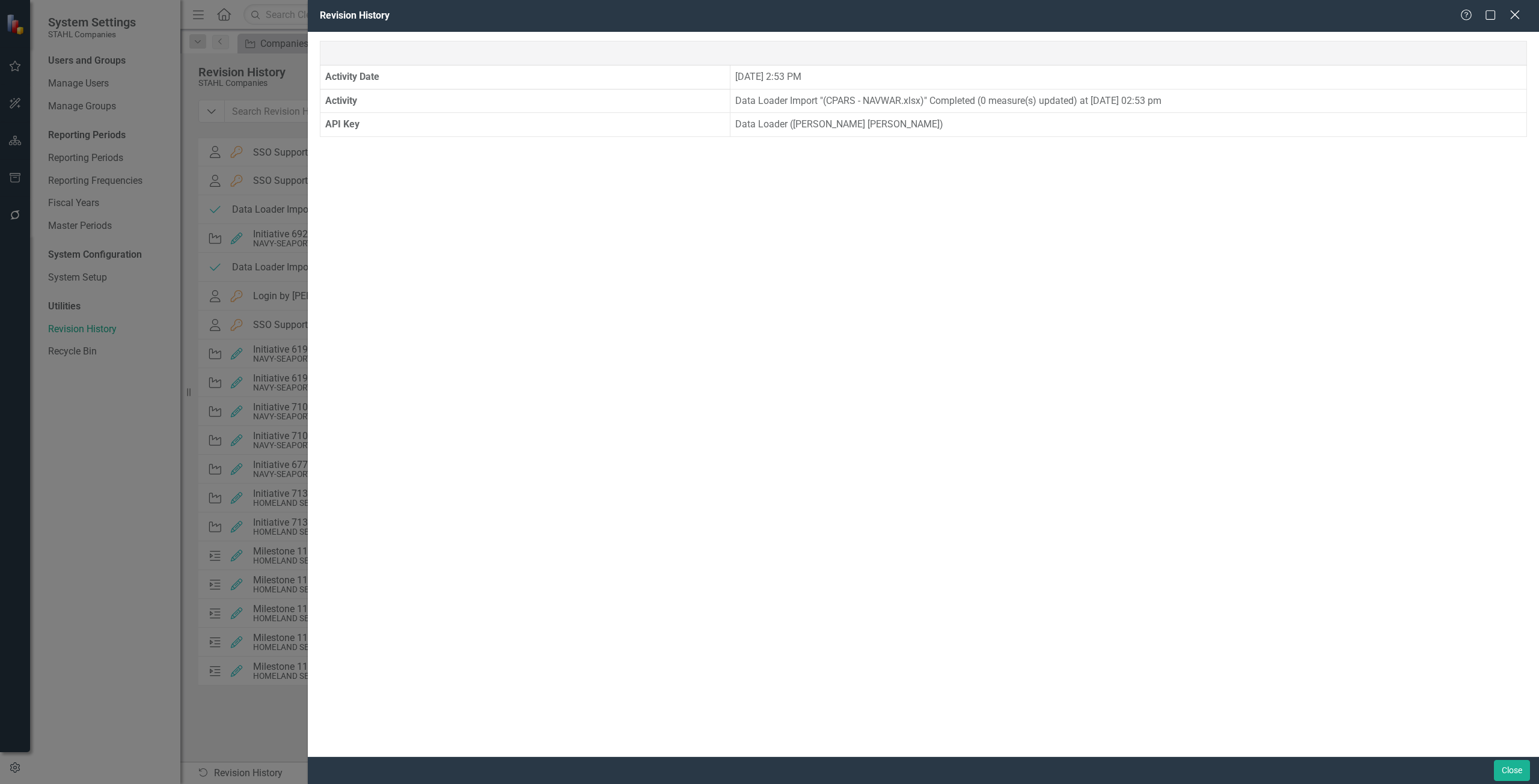
click at [1515, 12] on icon "Close" at bounding box center [1514, 15] width 15 height 12
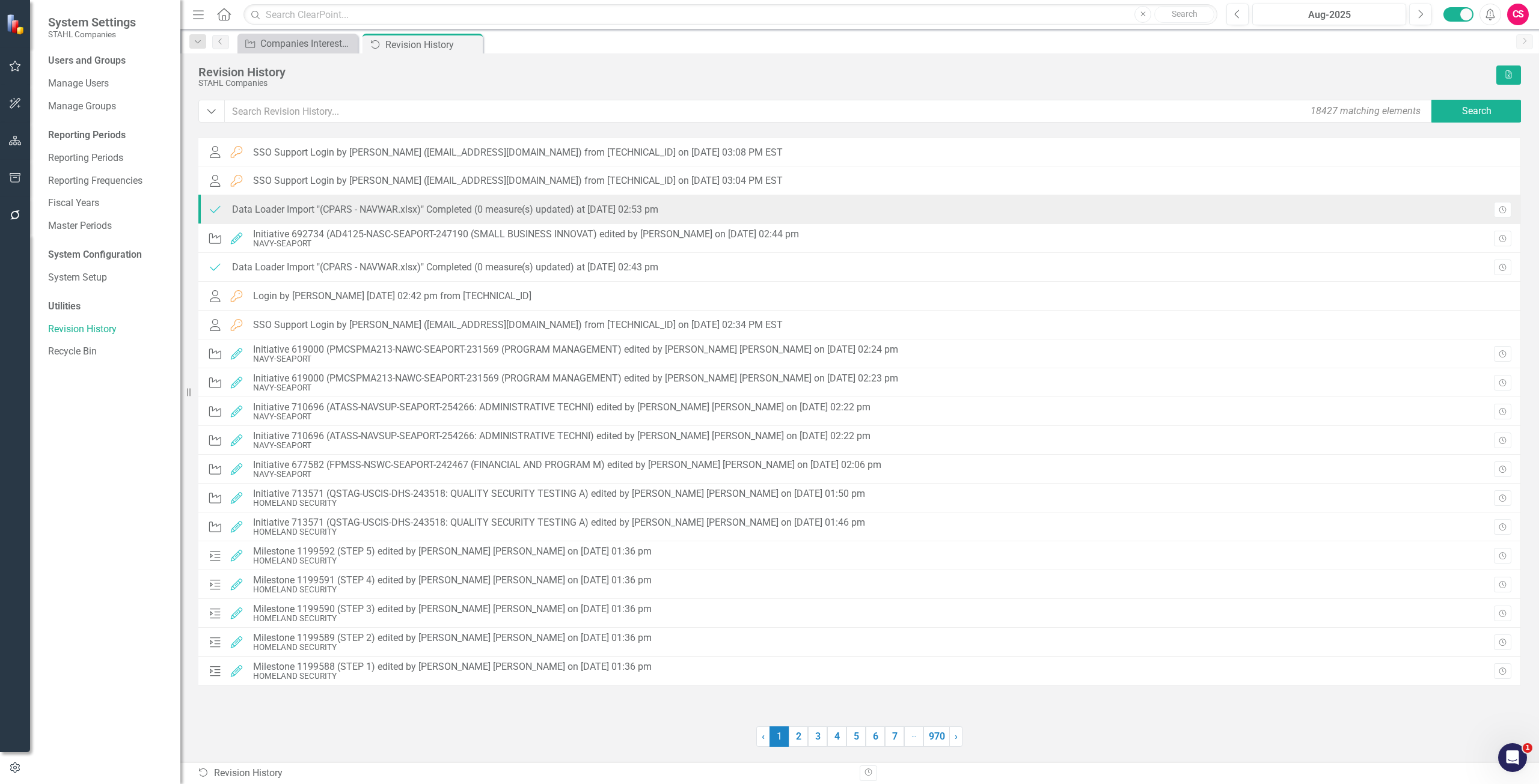
click at [530, 212] on div "Data Loader Import "(CPARS - NAVWAR.xlsx)" Completed (0 measure(s) updated) at …" at bounding box center [445, 210] width 426 height 11
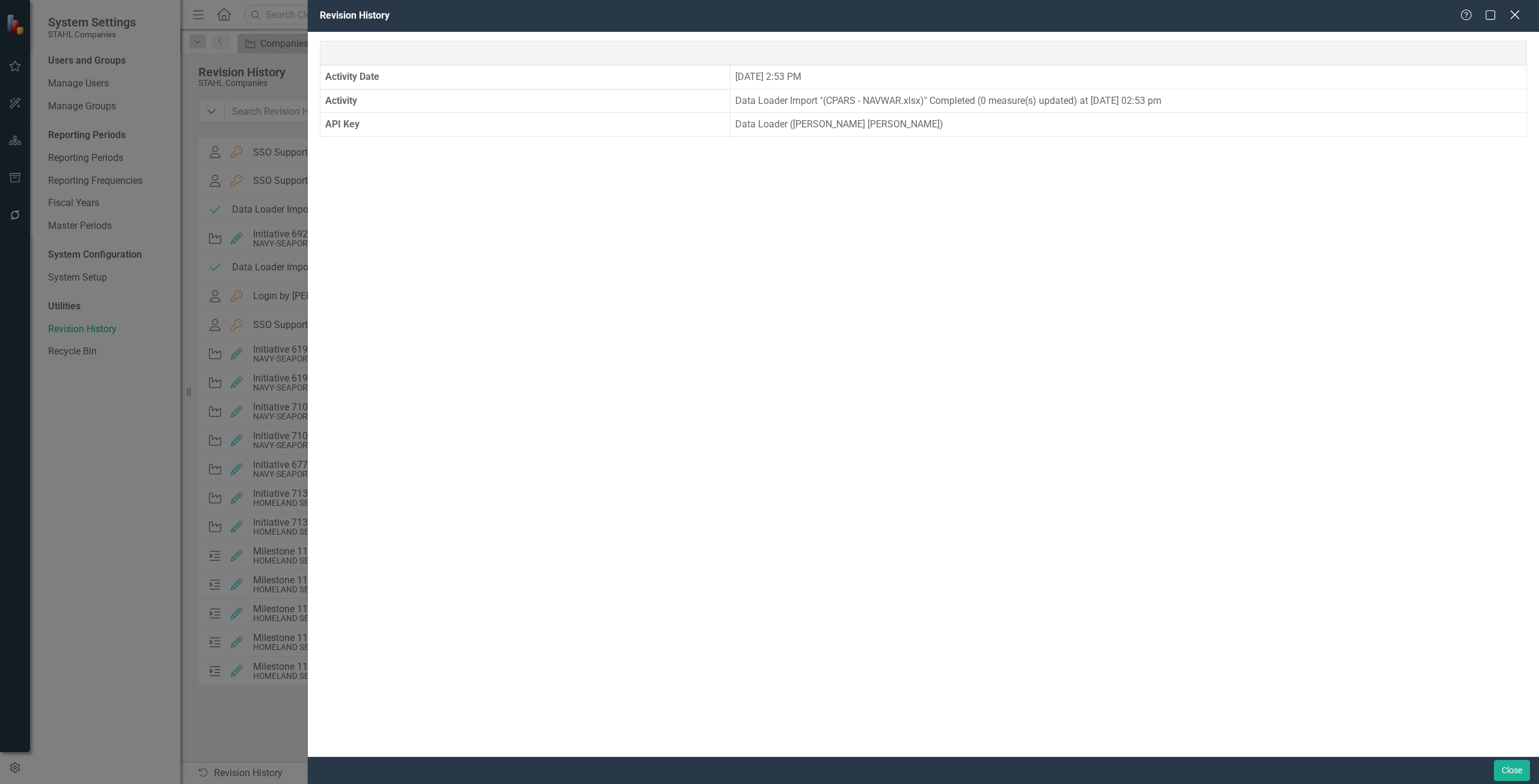
click at [1513, 15] on icon "Close" at bounding box center [1514, 15] width 15 height 12
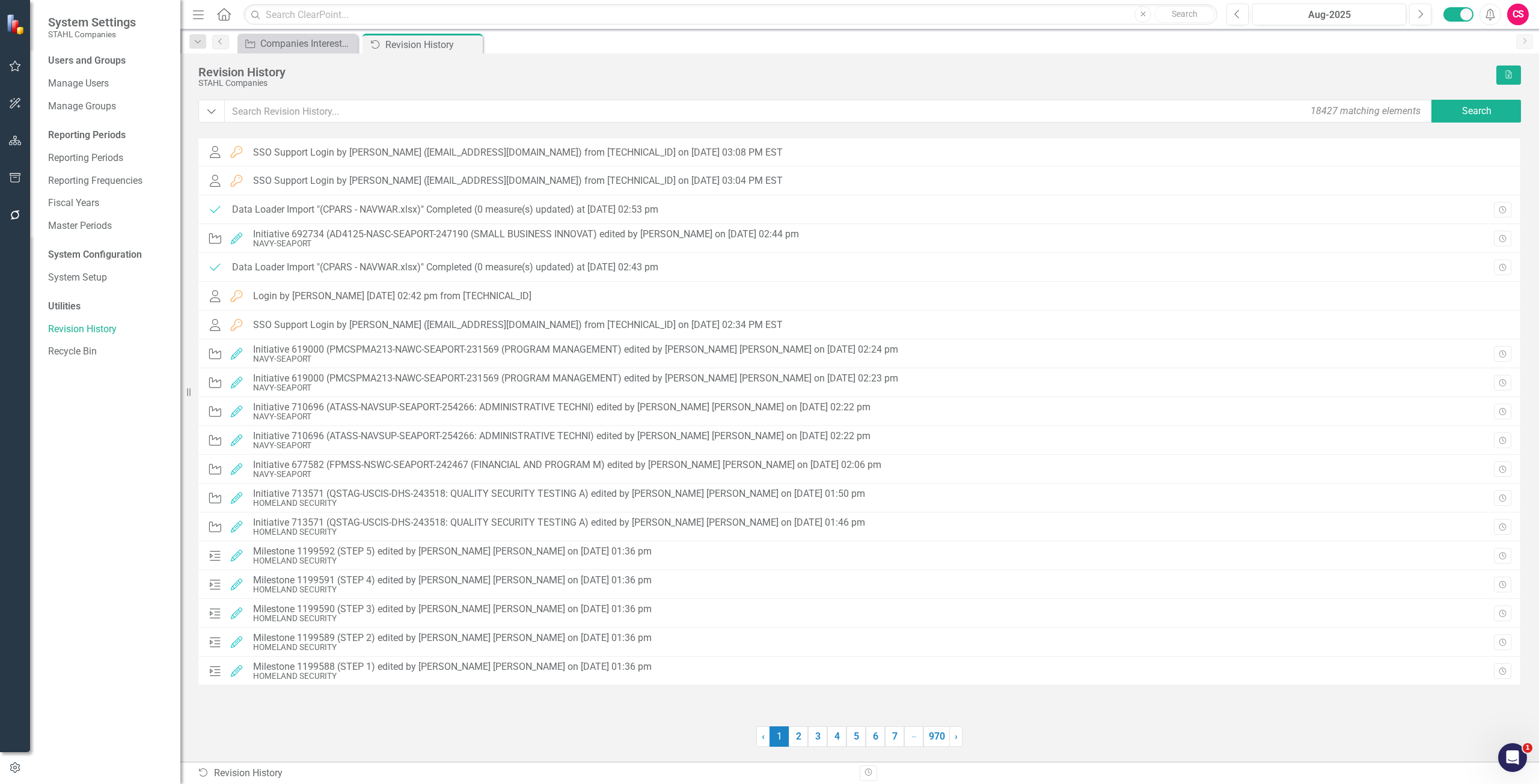
click at [15, 151] on button "button" at bounding box center [15, 141] width 27 height 25
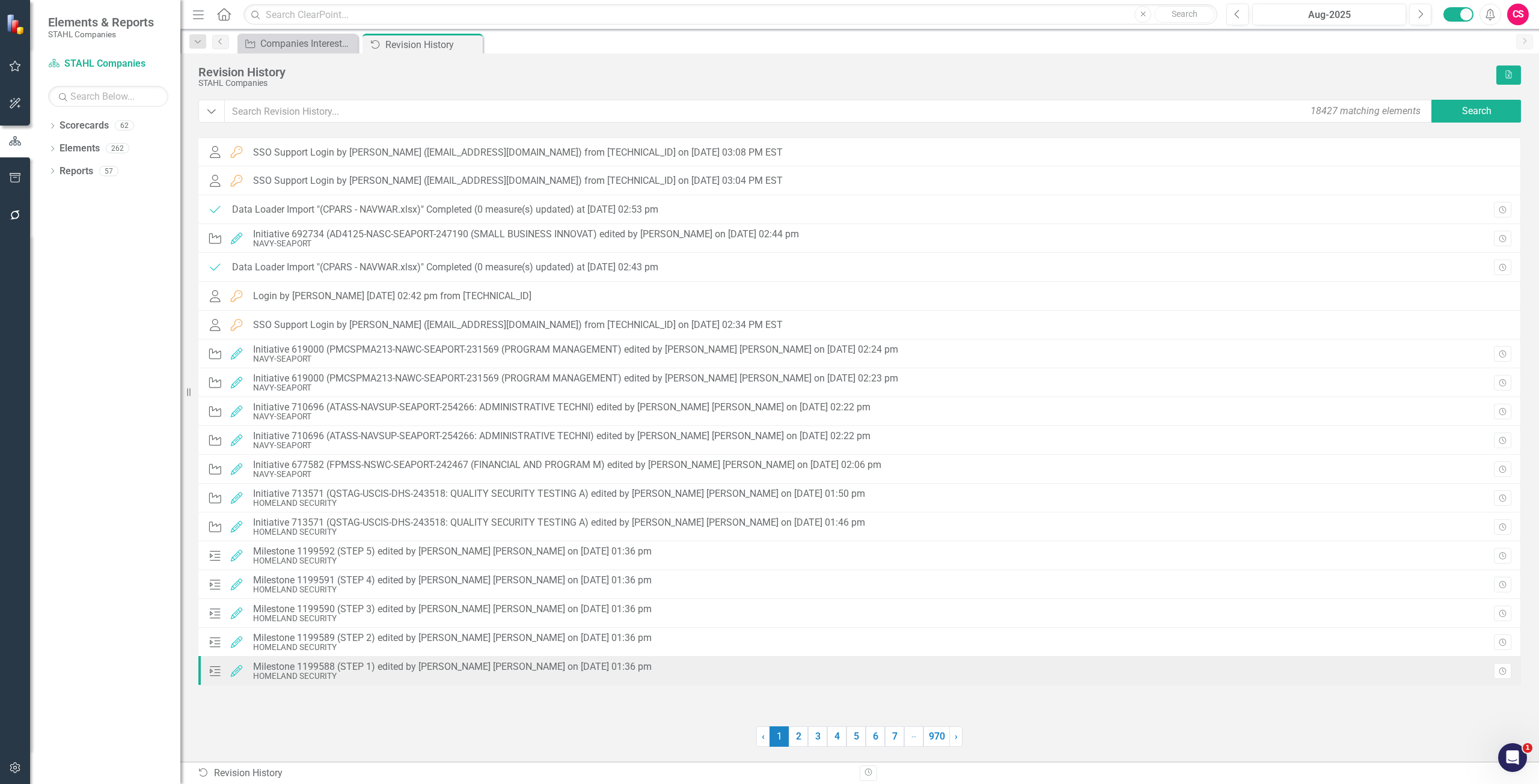
click at [700, 700] on div "User Login SSO Support Login by [PERSON_NAME] ([EMAIL_ADDRESS][DOMAIN_NAME]) fr…" at bounding box center [859, 425] width 1323 height 574
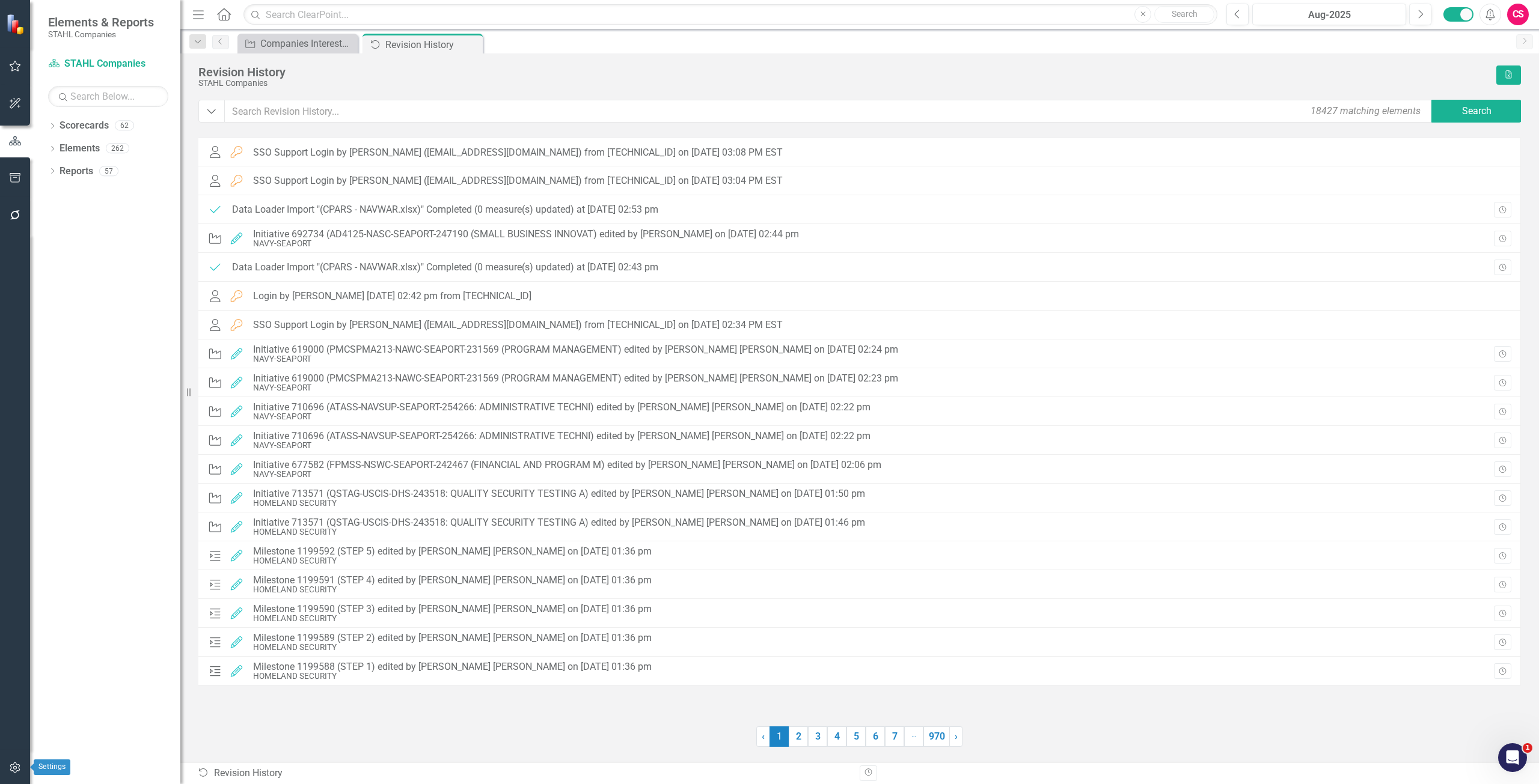
click at [18, 767] on icon "button" at bounding box center [15, 768] width 13 height 10
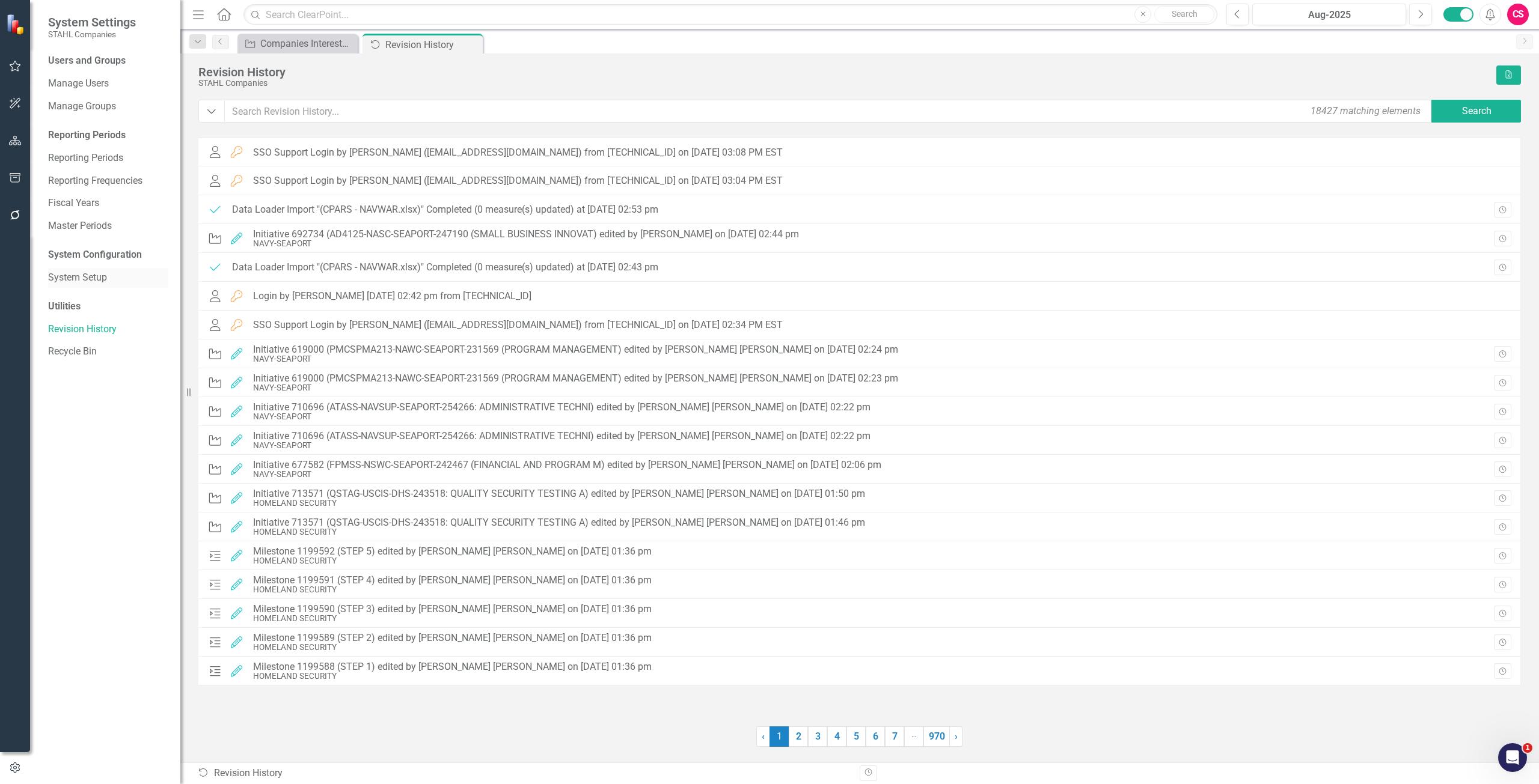
click at [69, 279] on link "System Setup" at bounding box center [108, 278] width 120 height 14
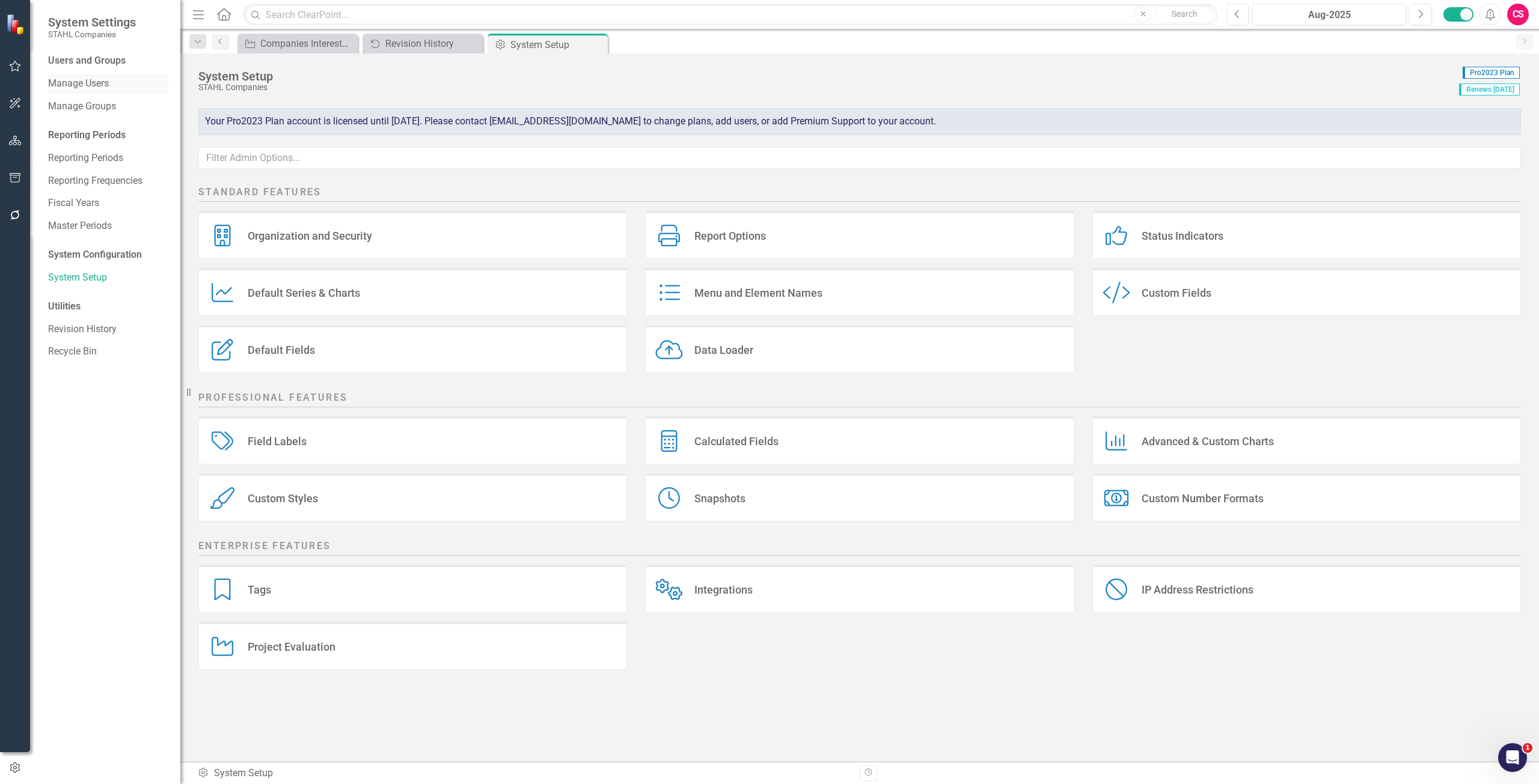
click at [99, 89] on link "Manage Users" at bounding box center [108, 83] width 120 height 14
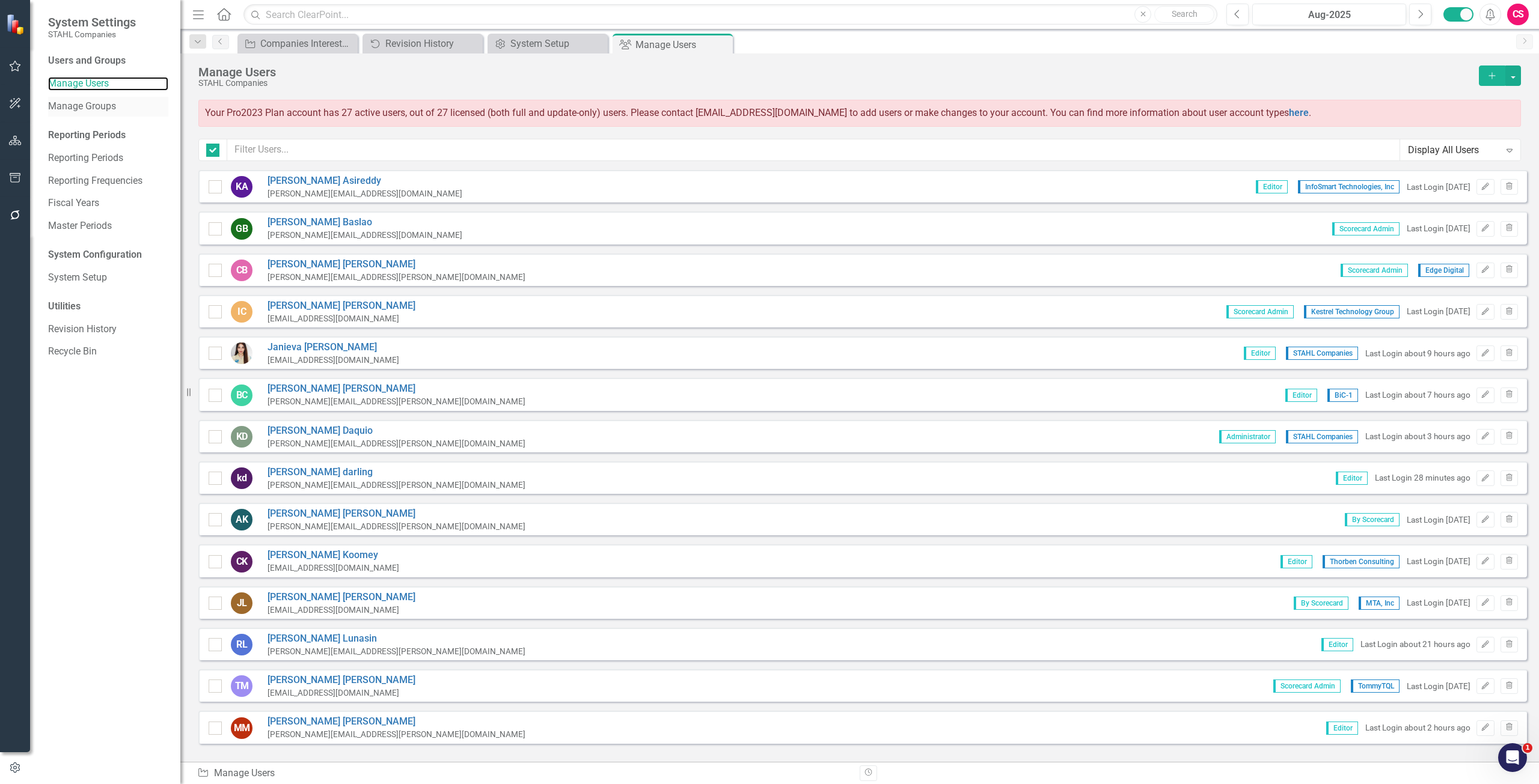
checkbox input "false"
click at [268, 149] on input "text" at bounding box center [814, 150] width 1173 height 22
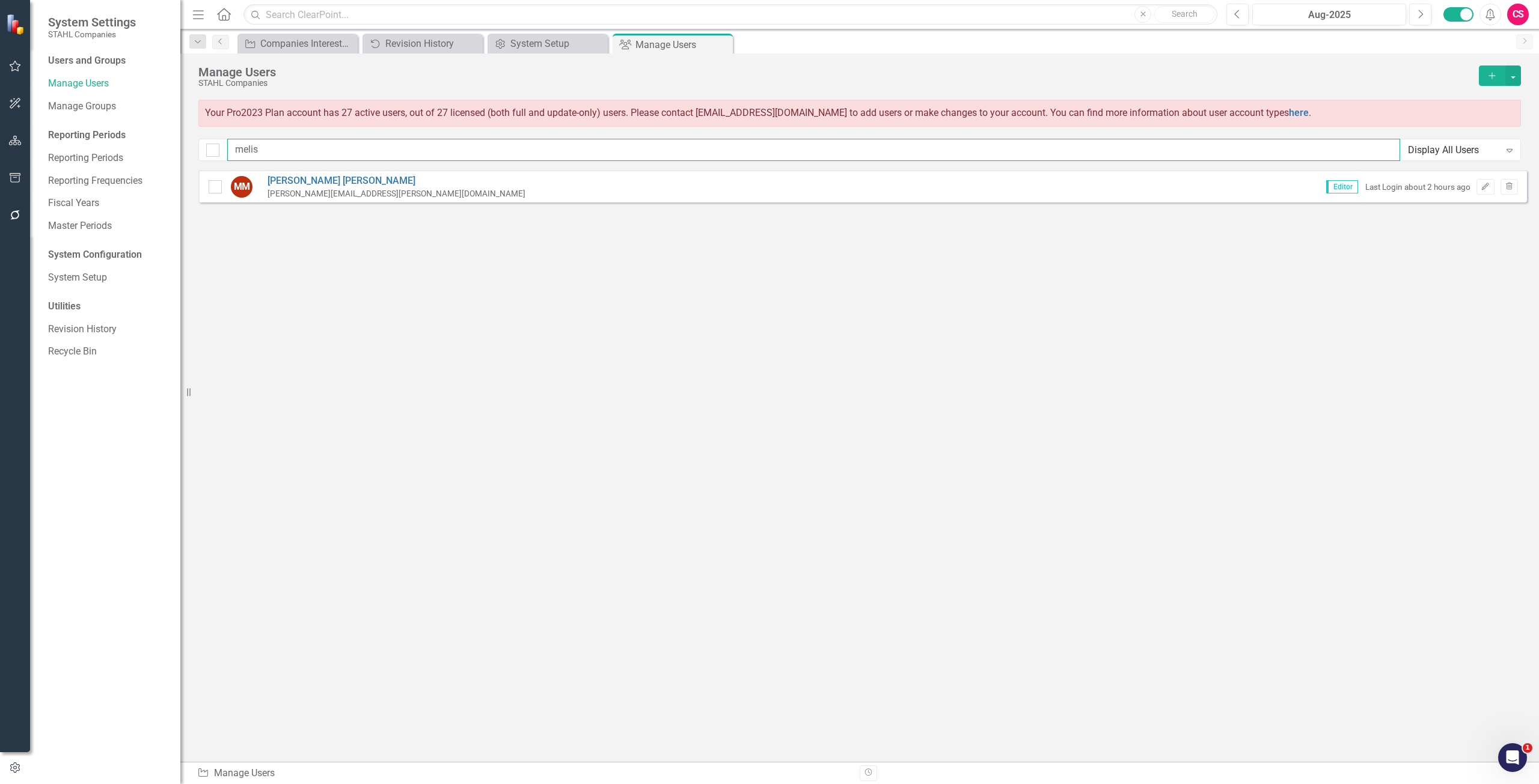
type input "melis"
click at [1485, 182] on button "Edit" at bounding box center [1485, 187] width 18 height 16
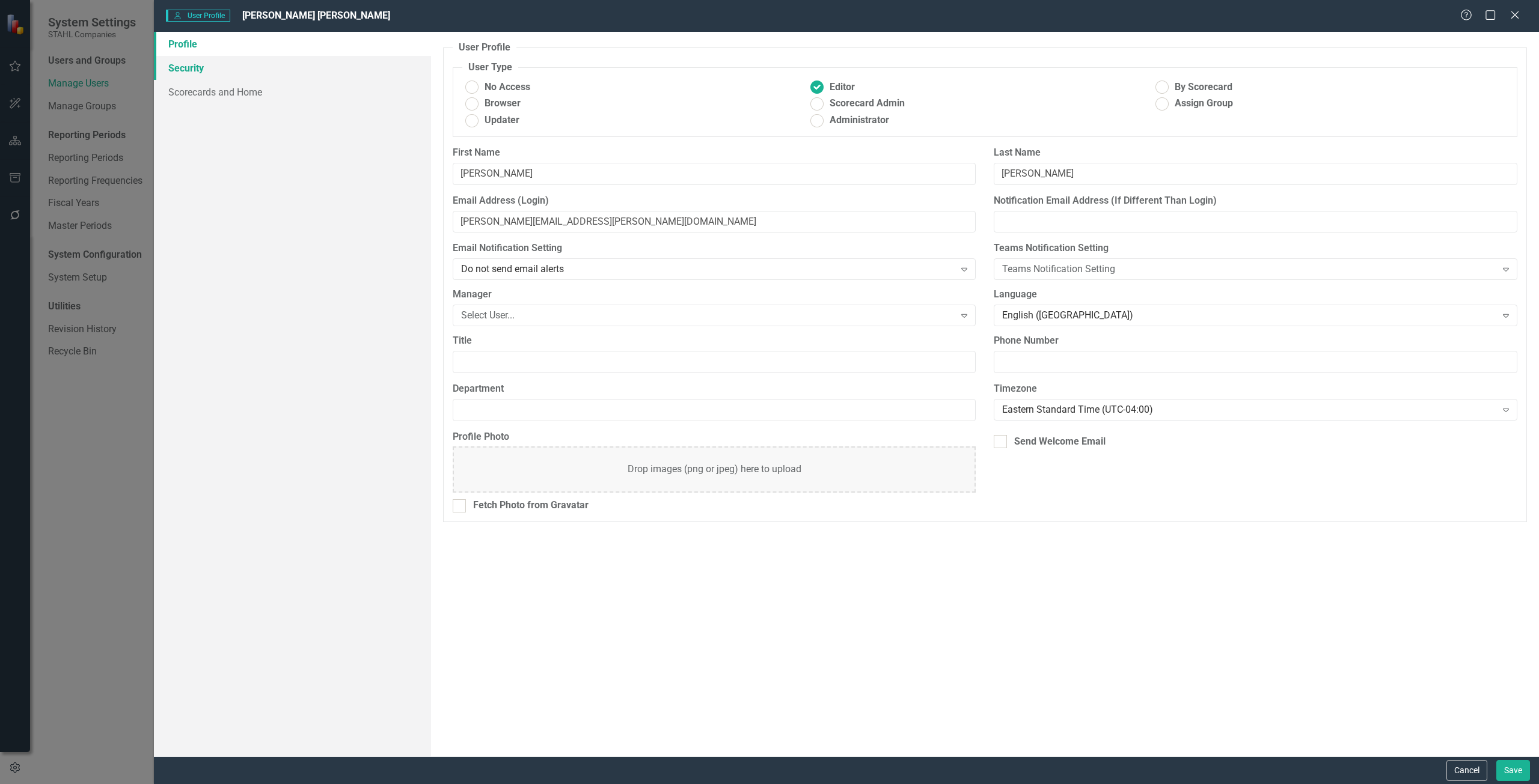
click at [279, 60] on link "Security" at bounding box center [292, 68] width 277 height 24
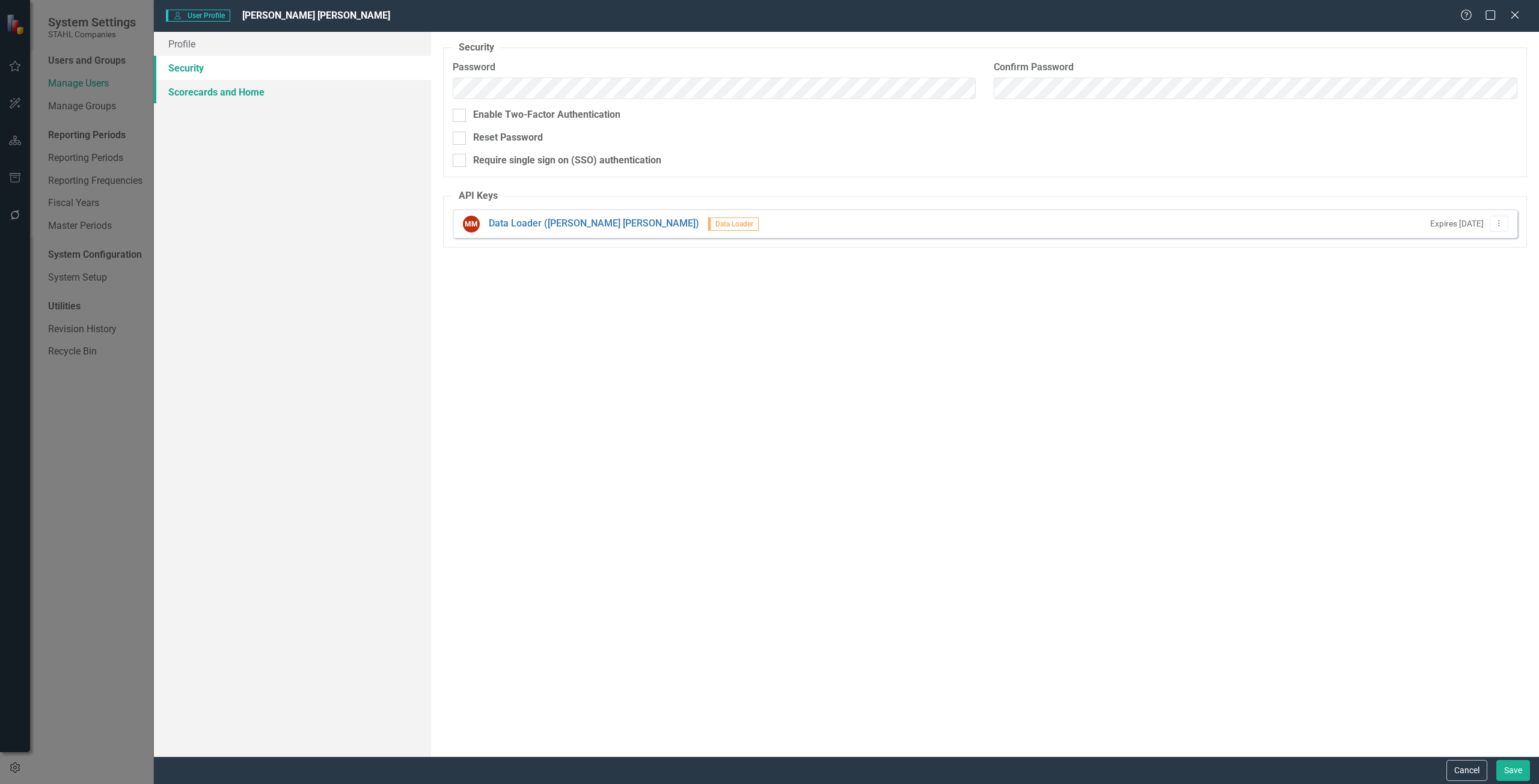
click at [328, 89] on link "Scorecards and Home" at bounding box center [292, 91] width 277 height 24
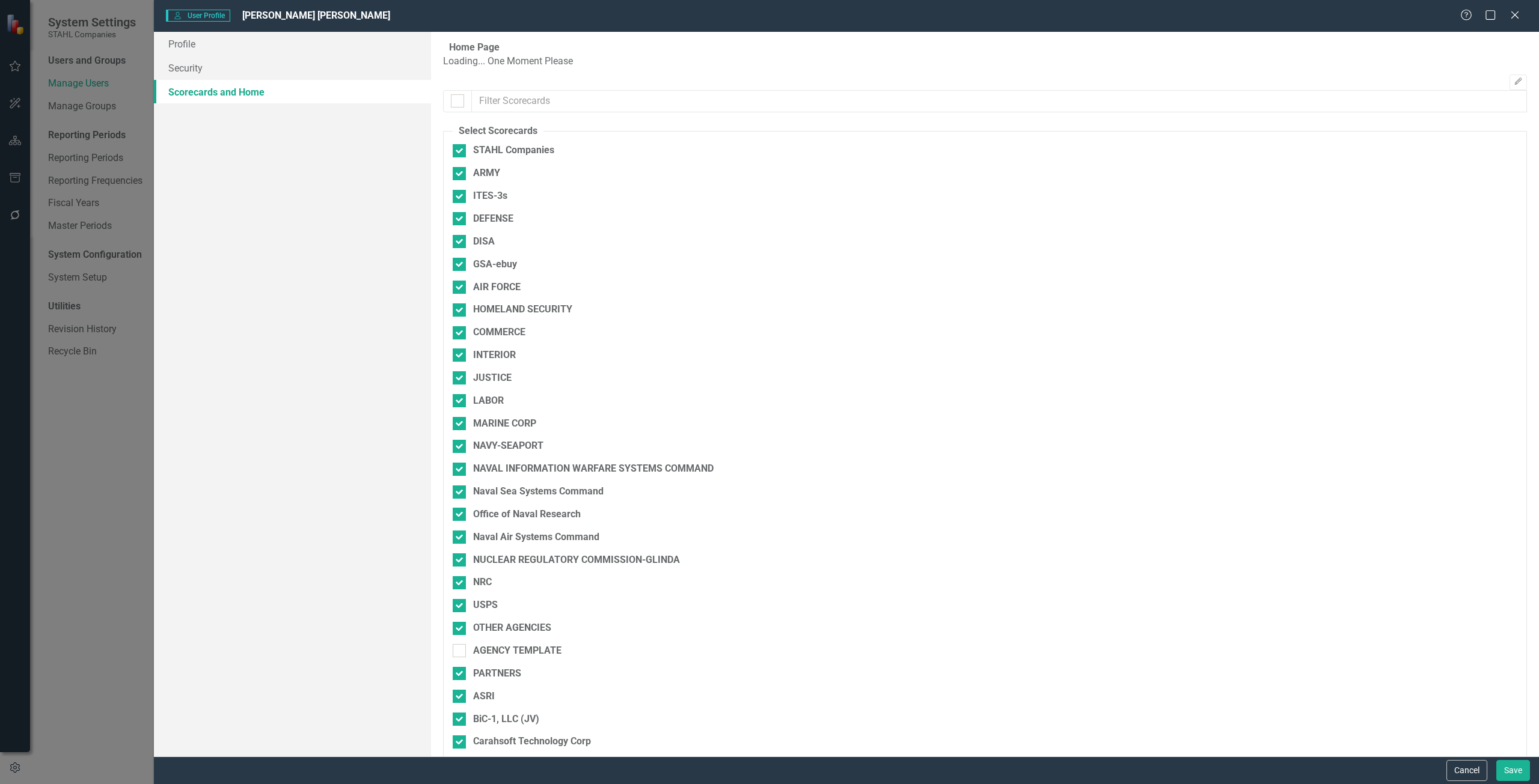
checkbox input "false"
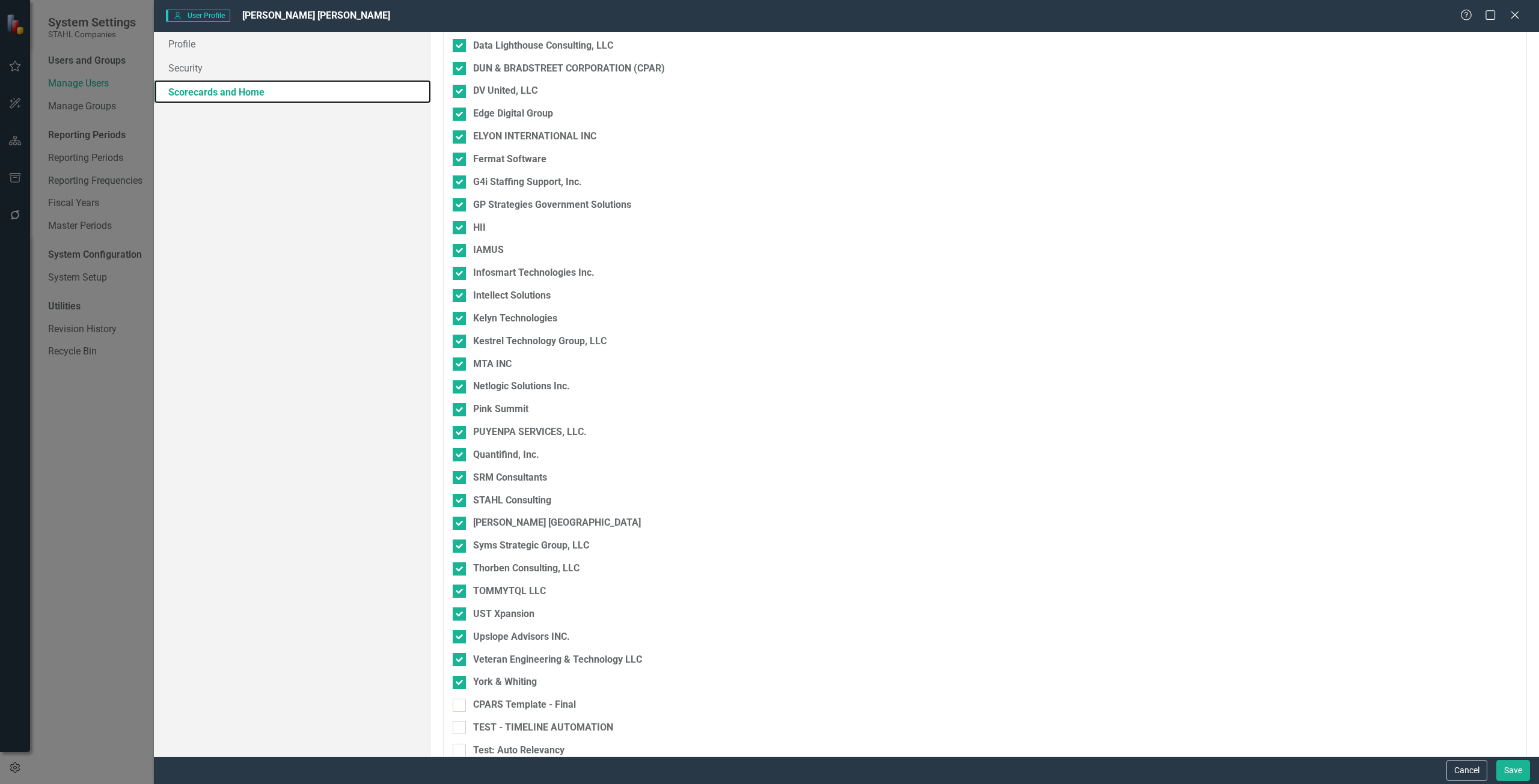
scroll to position [825, 0]
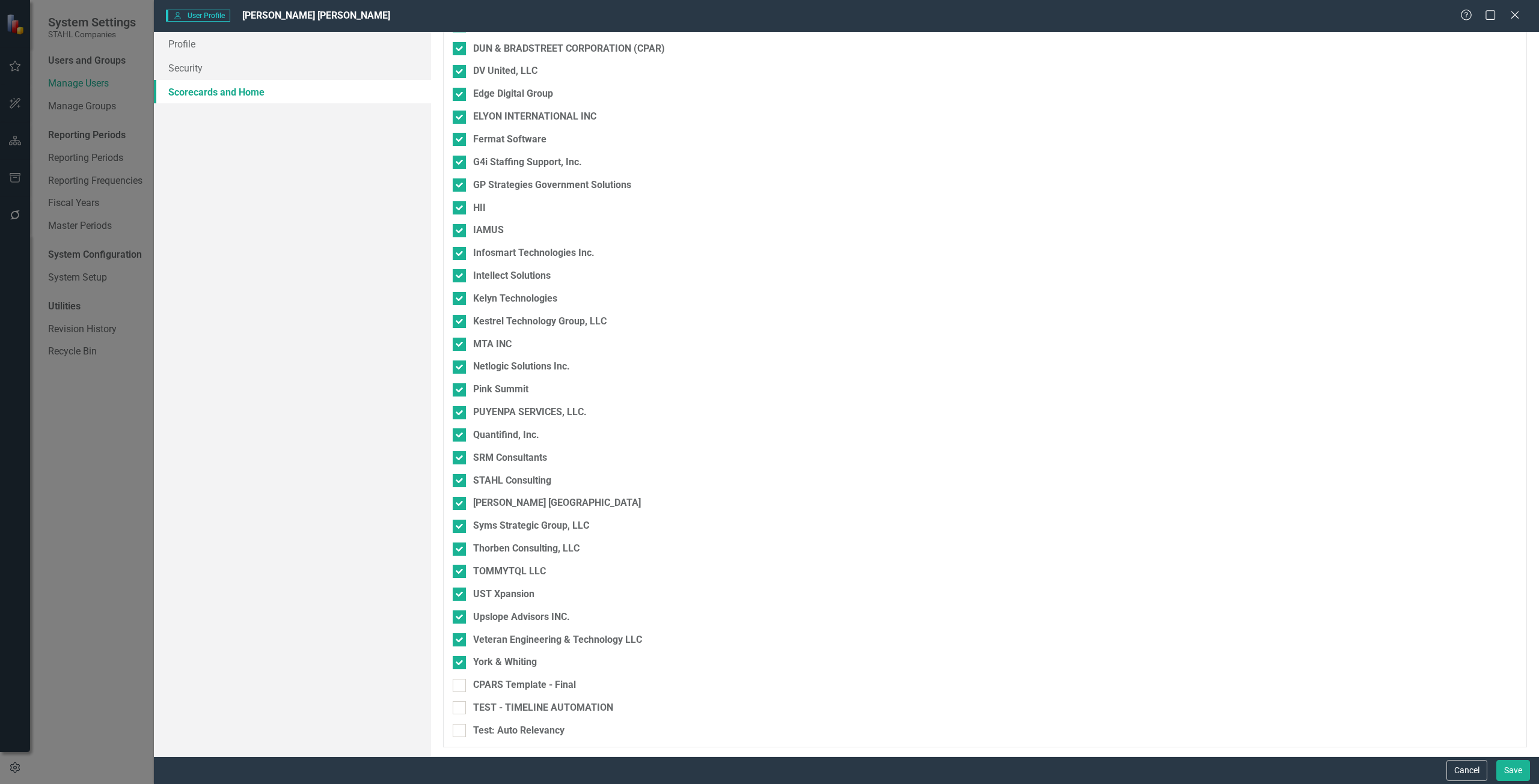
click at [305, 177] on div "Profile Security Scorecards and Home" at bounding box center [292, 394] width 277 height 724
click at [1456, 777] on button "Cancel" at bounding box center [1466, 771] width 41 height 21
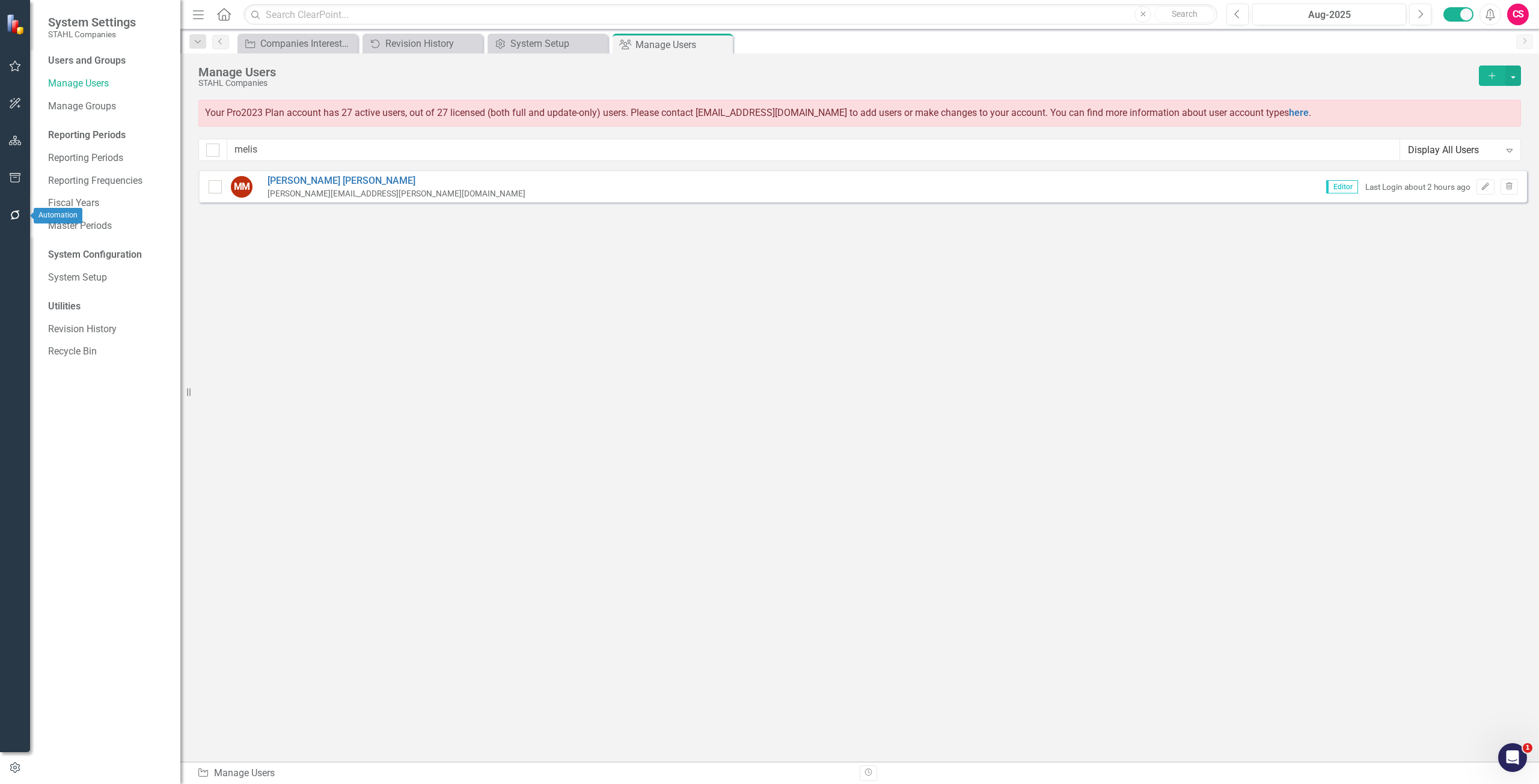
click at [20, 217] on icon "button" at bounding box center [15, 215] width 13 height 10
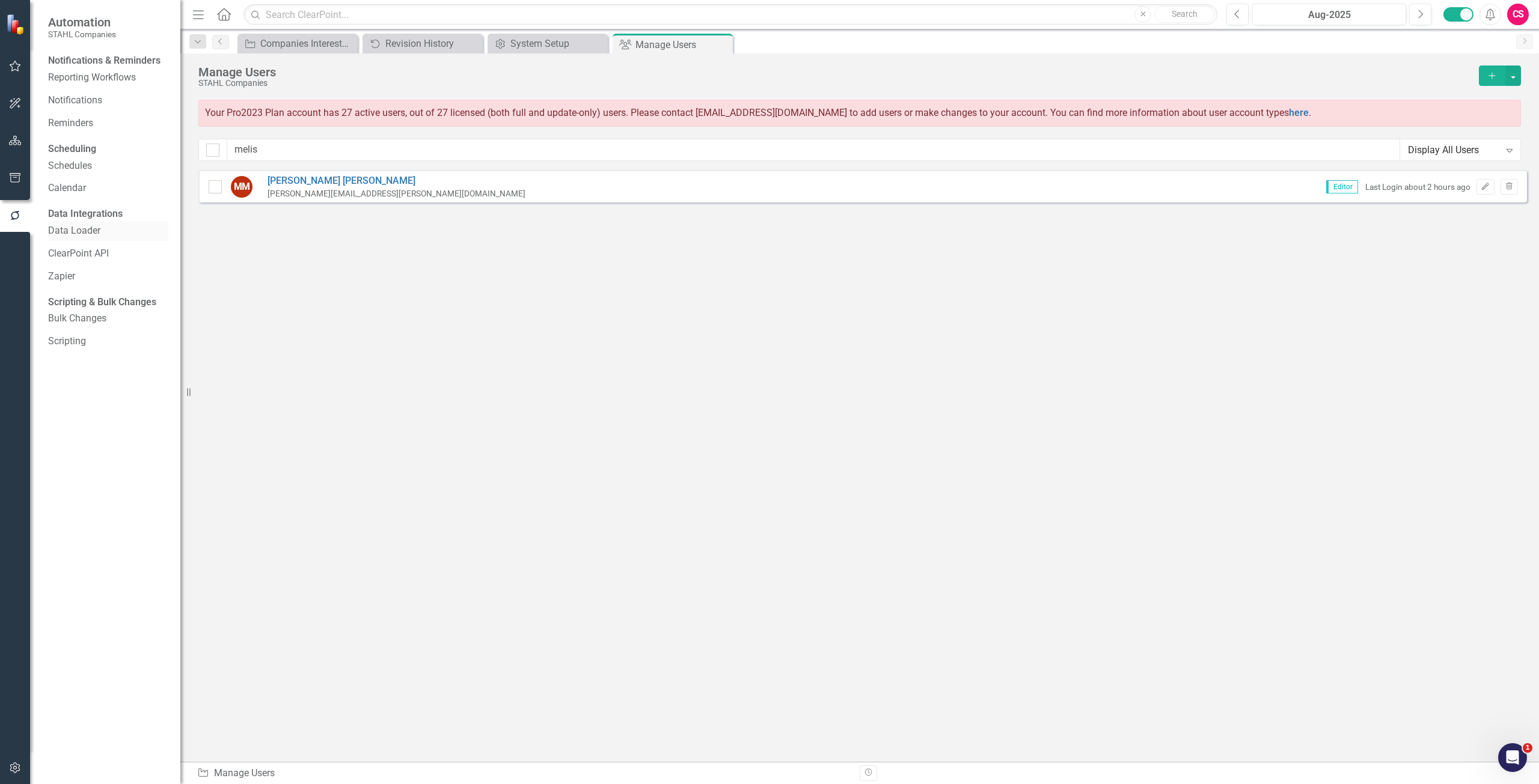
click at [74, 238] on link "Data Loader" at bounding box center [108, 231] width 120 height 14
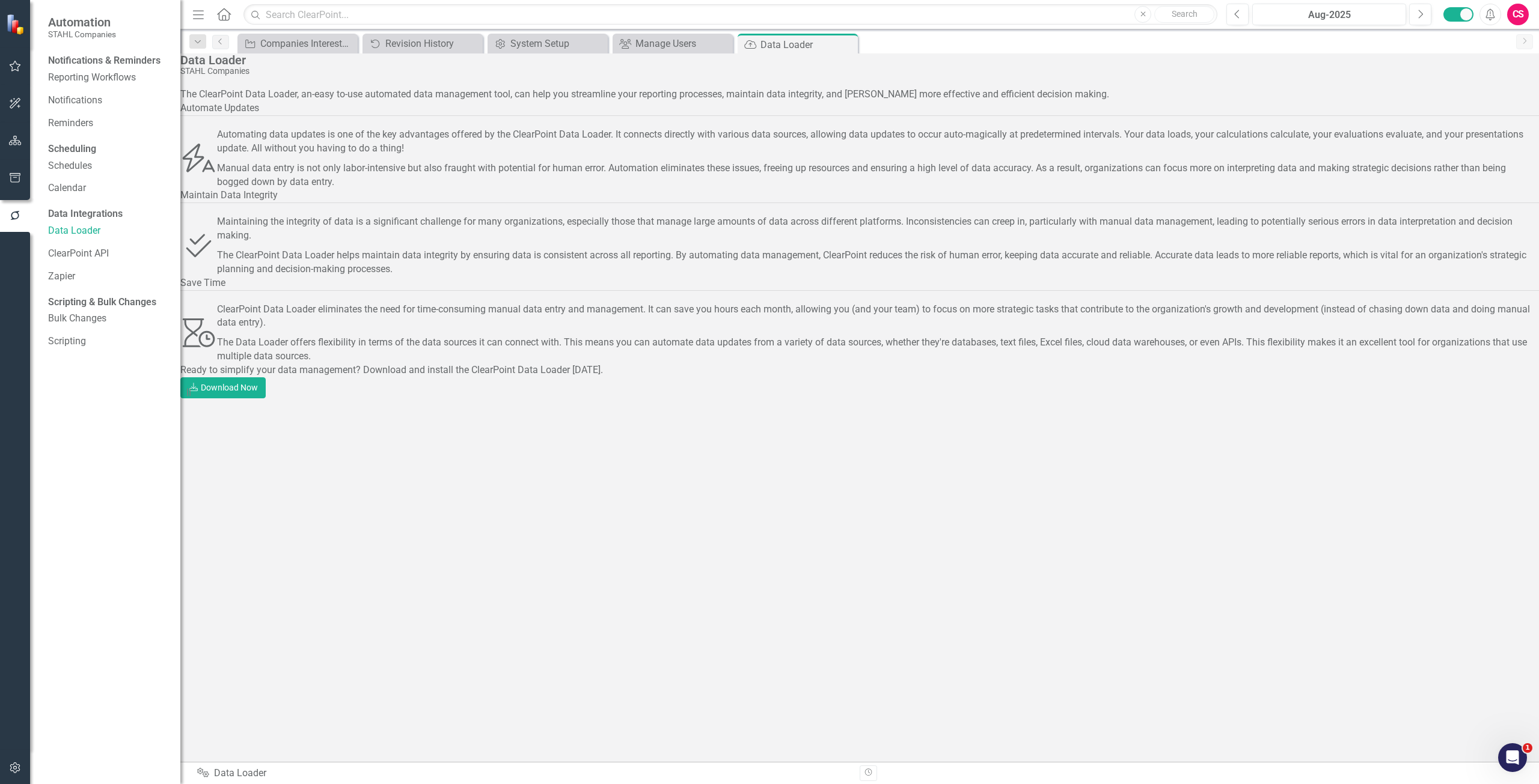
click at [20, 766] on icon "button" at bounding box center [15, 768] width 10 height 11
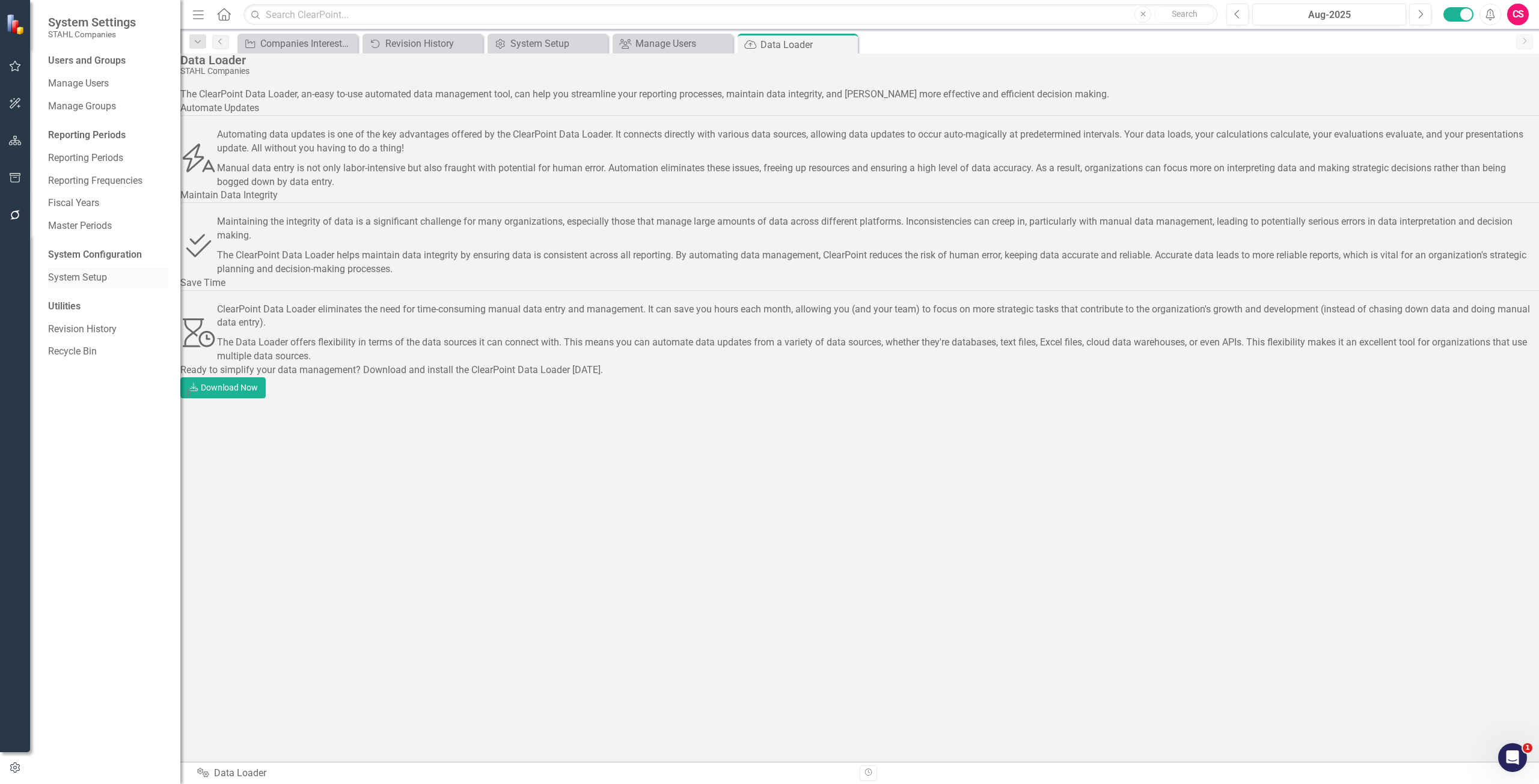
click at [94, 283] on link "System Setup" at bounding box center [108, 278] width 120 height 14
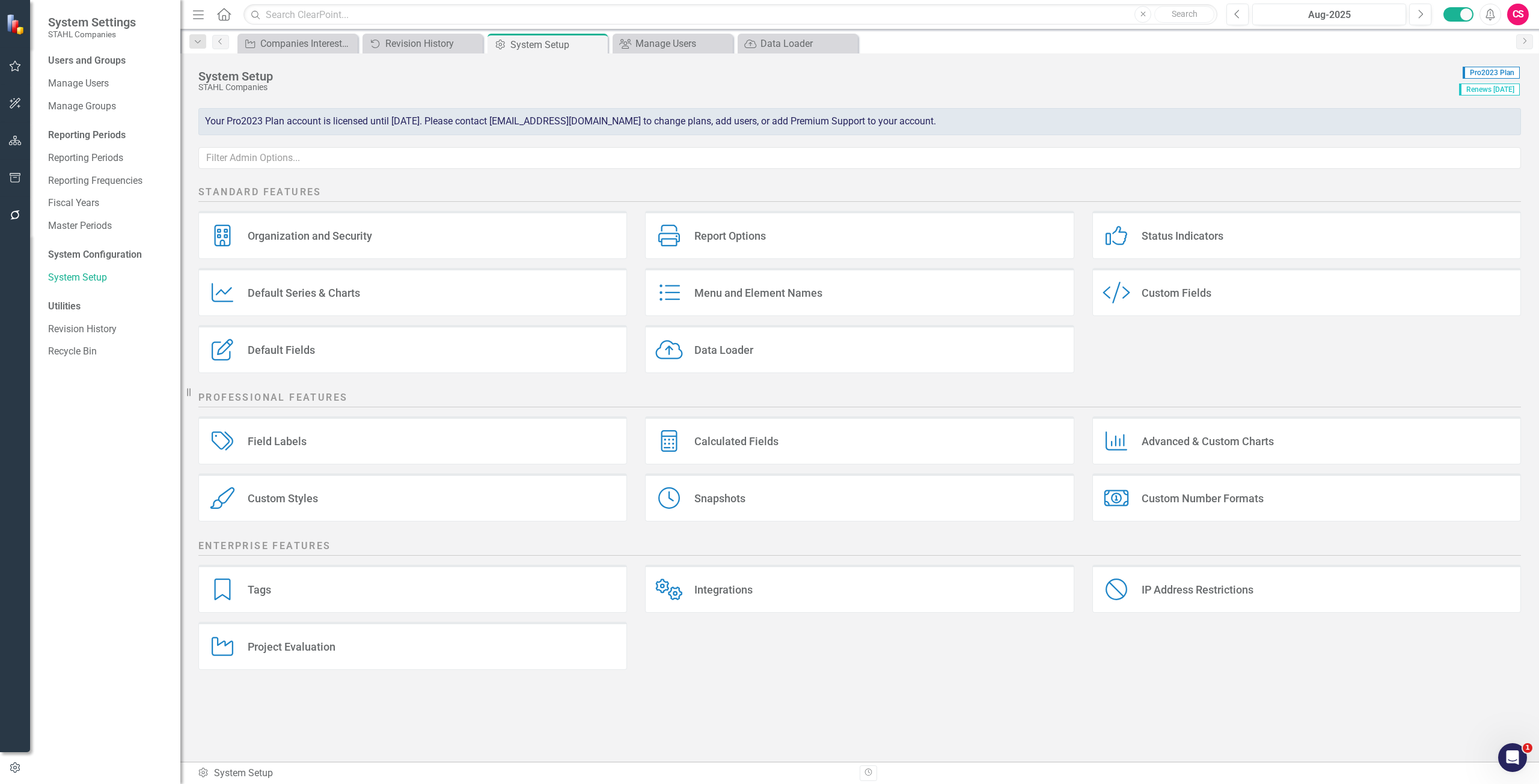
click at [780, 343] on div "Data Loader Data Loader" at bounding box center [859, 349] width 428 height 48
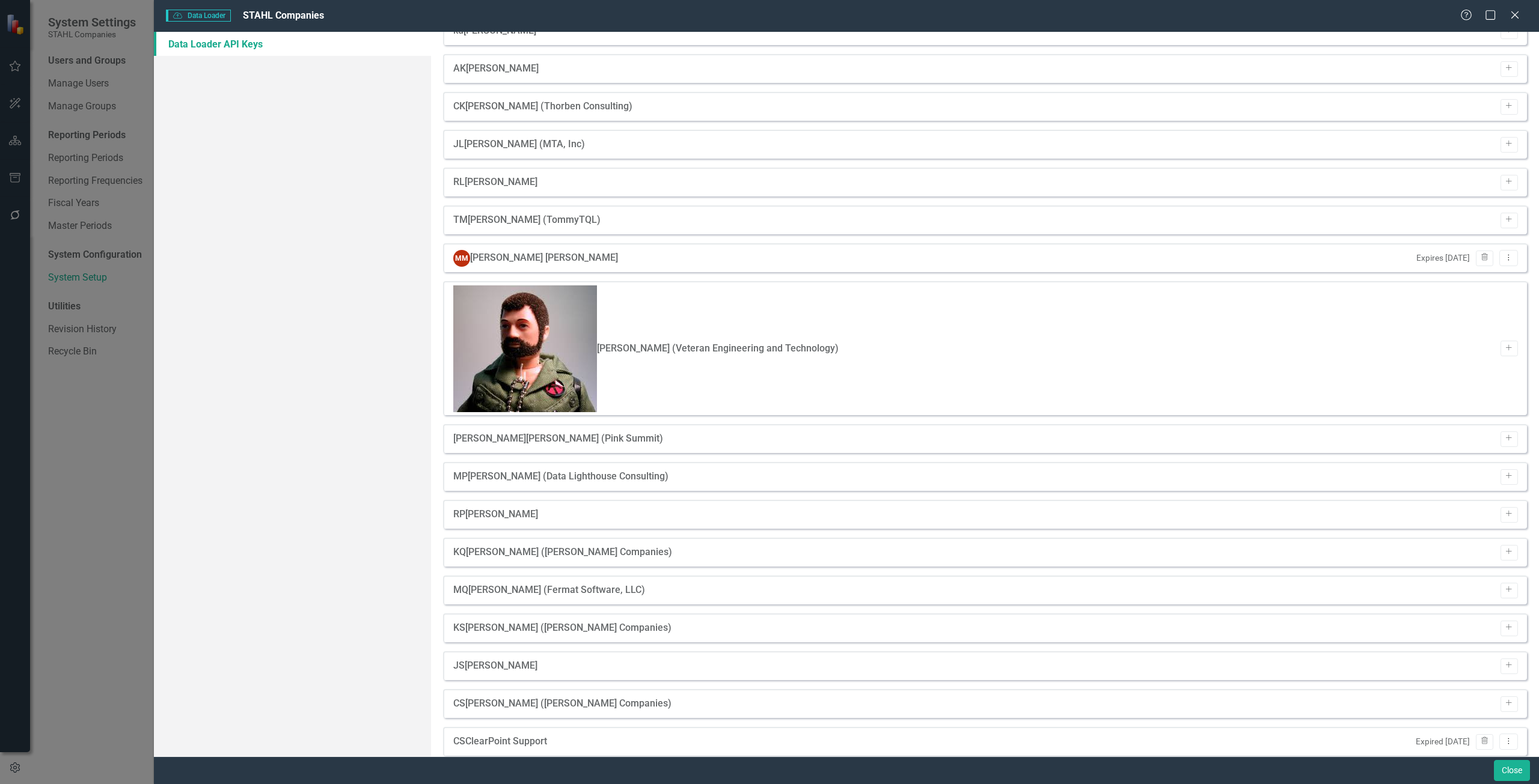
scroll to position [384, 0]
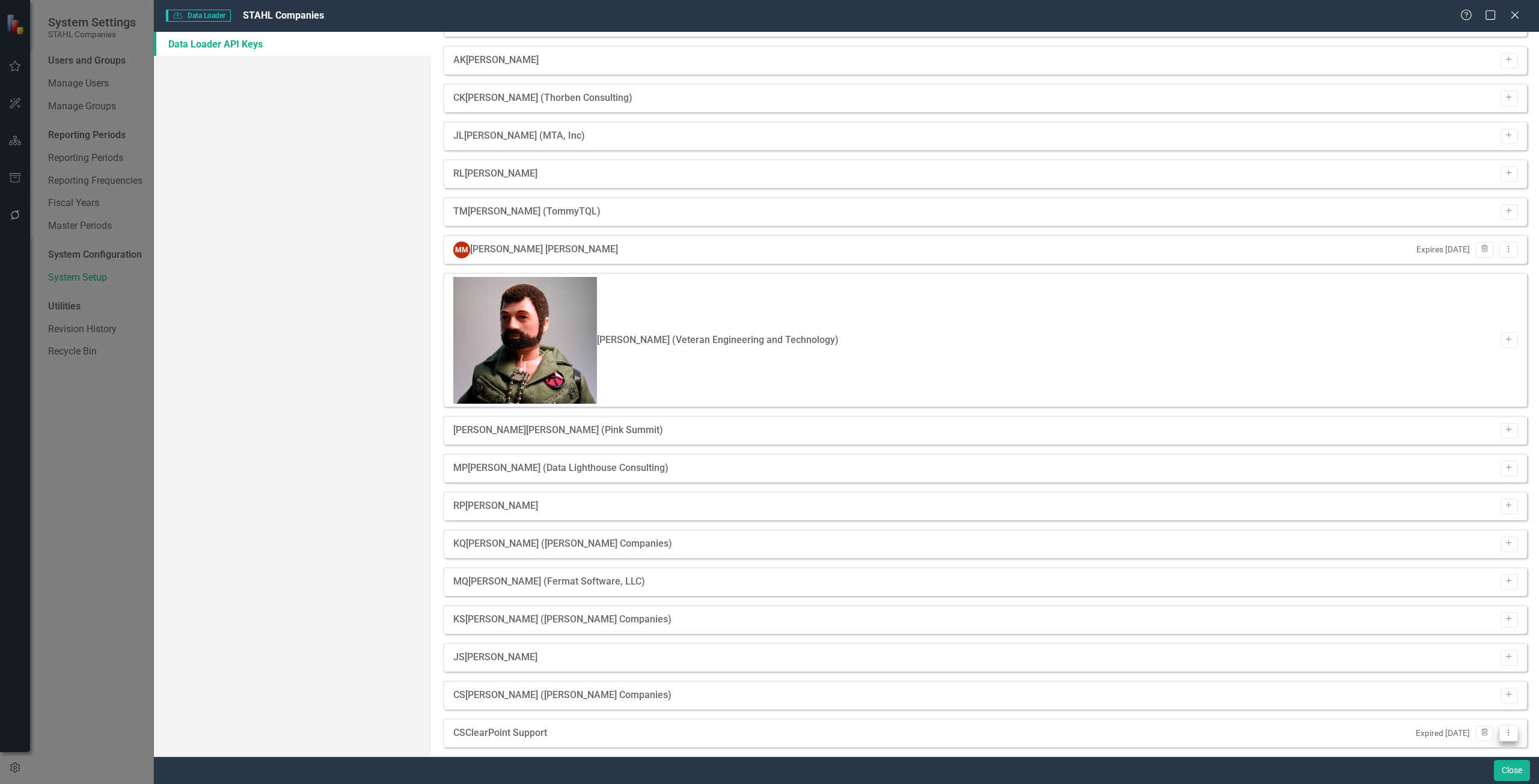
click at [1503, 729] on icon "Dropdown Menu" at bounding box center [1508, 732] width 10 height 8
click at [1440, 613] on link "Edit Edit API Key" at bounding box center [1461, 615] width 95 height 22
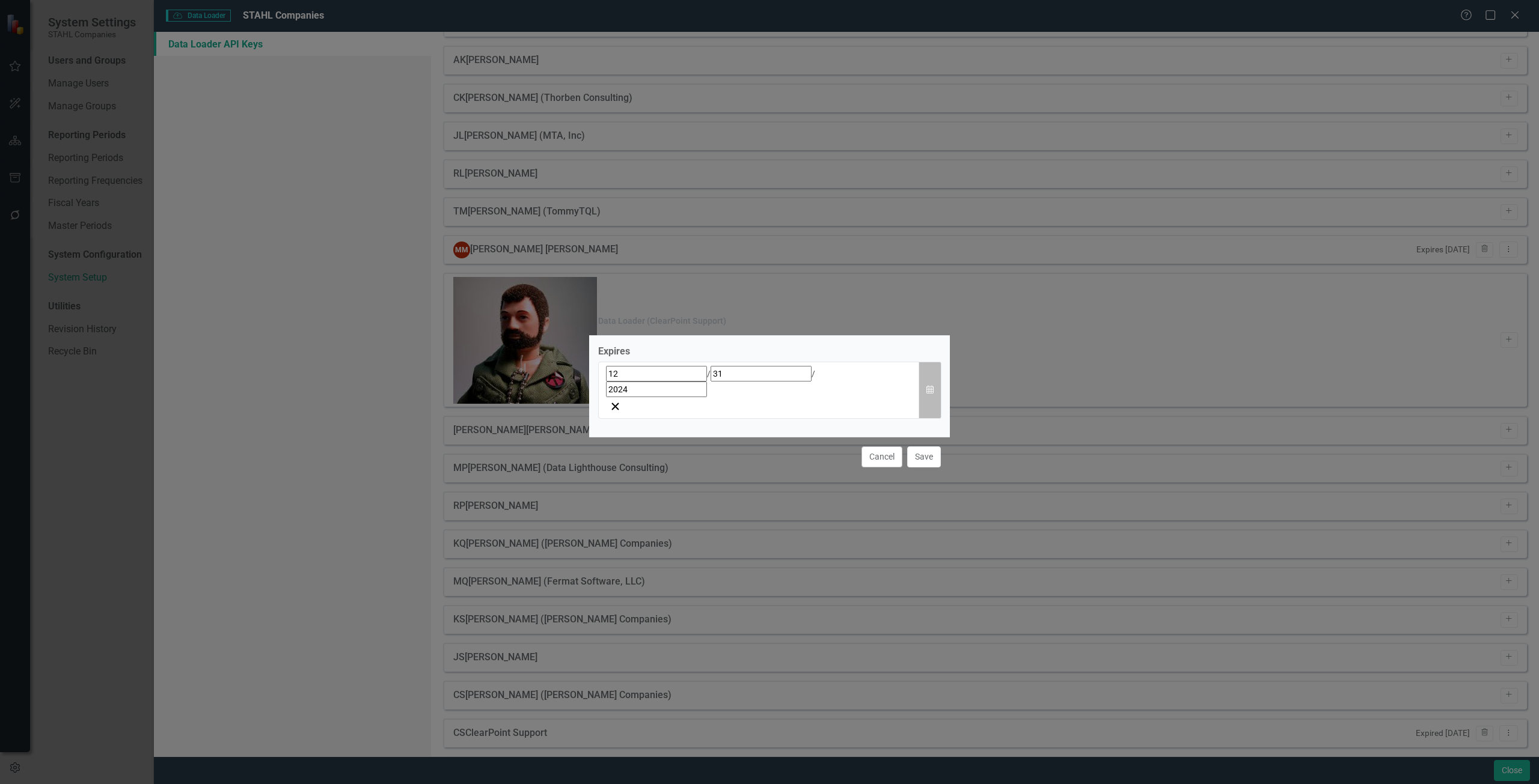
click at [933, 387] on button "Calendar" at bounding box center [929, 390] width 23 height 57
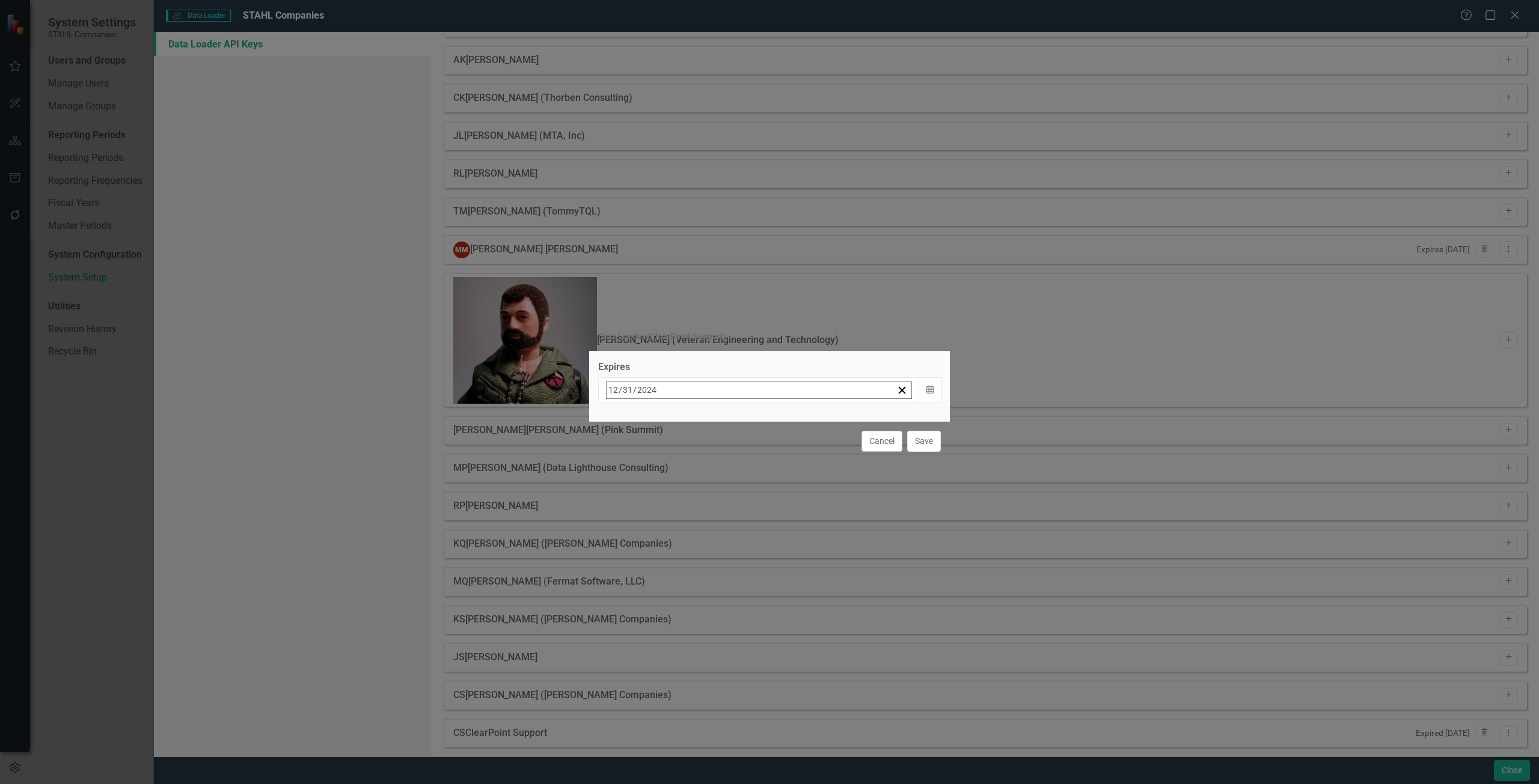
click at [866, 414] on div "Expires [DATE] [DATE] « ‹ [DATE] › » Sun Mon Tue Wed Thu Fri Sat 1 2 3 4 5 6 7 …" at bounding box center [769, 386] width 361 height 69
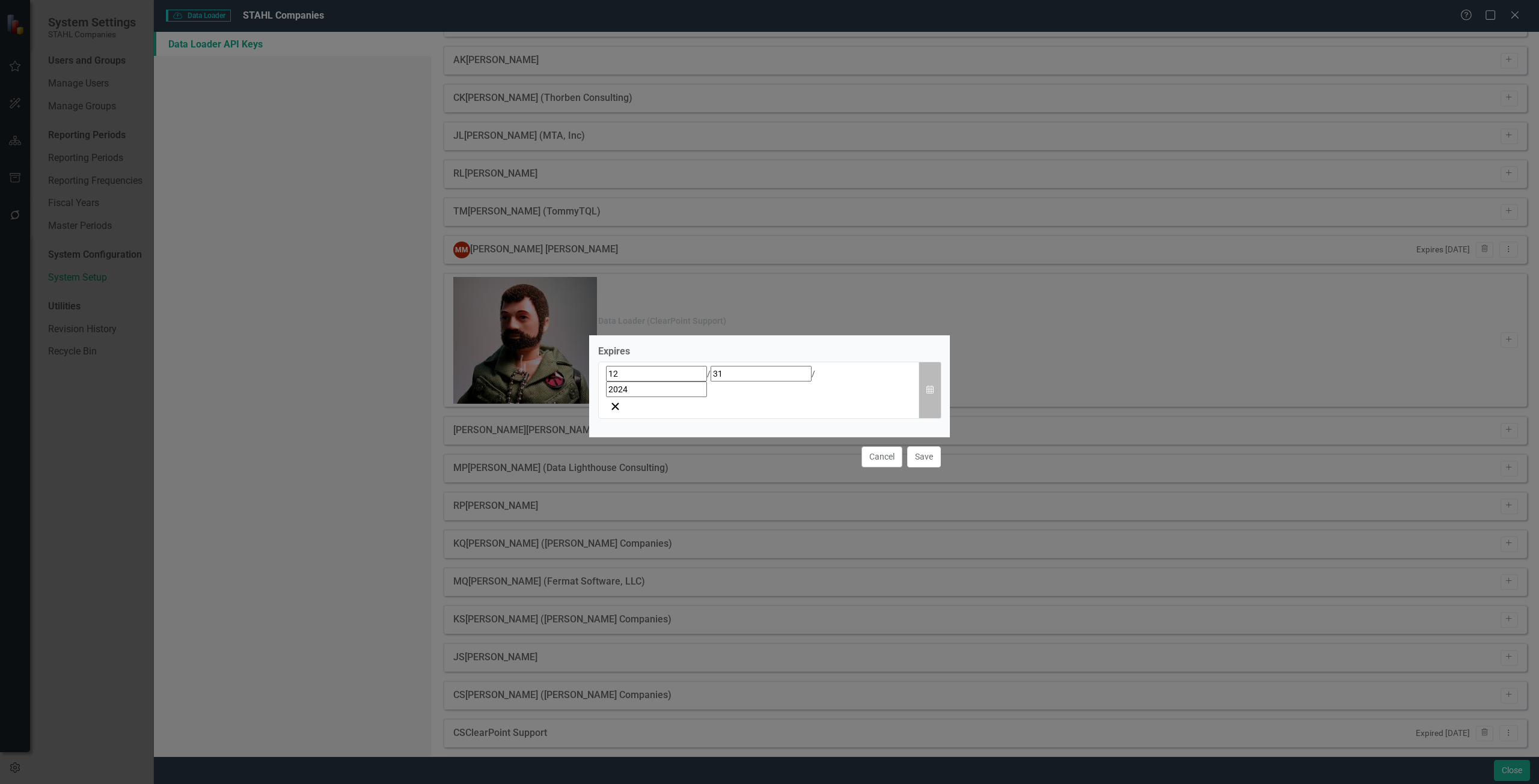
click at [931, 387] on icon "Calendar" at bounding box center [930, 390] width 7 height 9
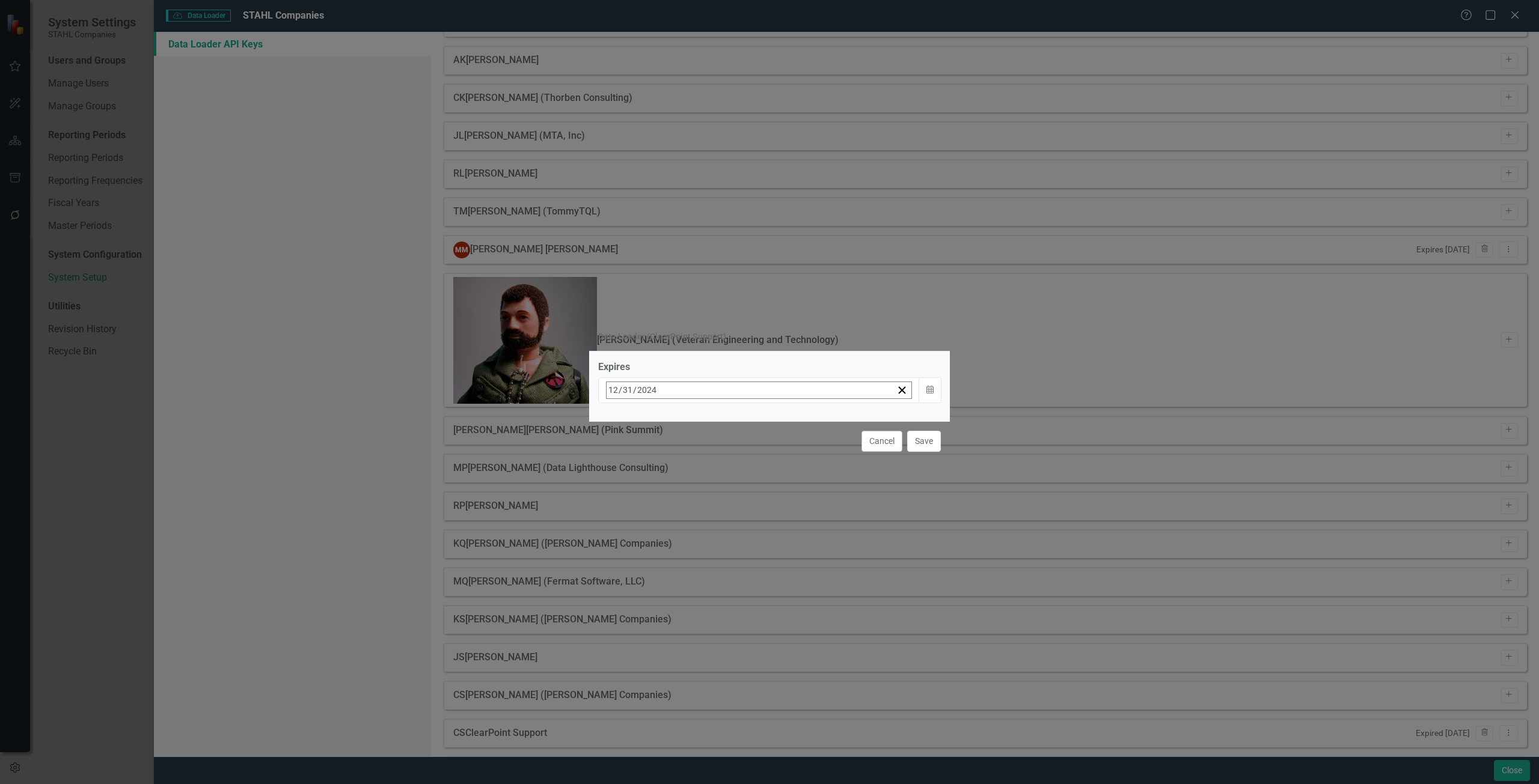
click at [808, 414] on button "»" at bounding box center [795, 416] width 26 height 26
click at [719, 550] on button "31" at bounding box center [703, 551] width 30 height 22
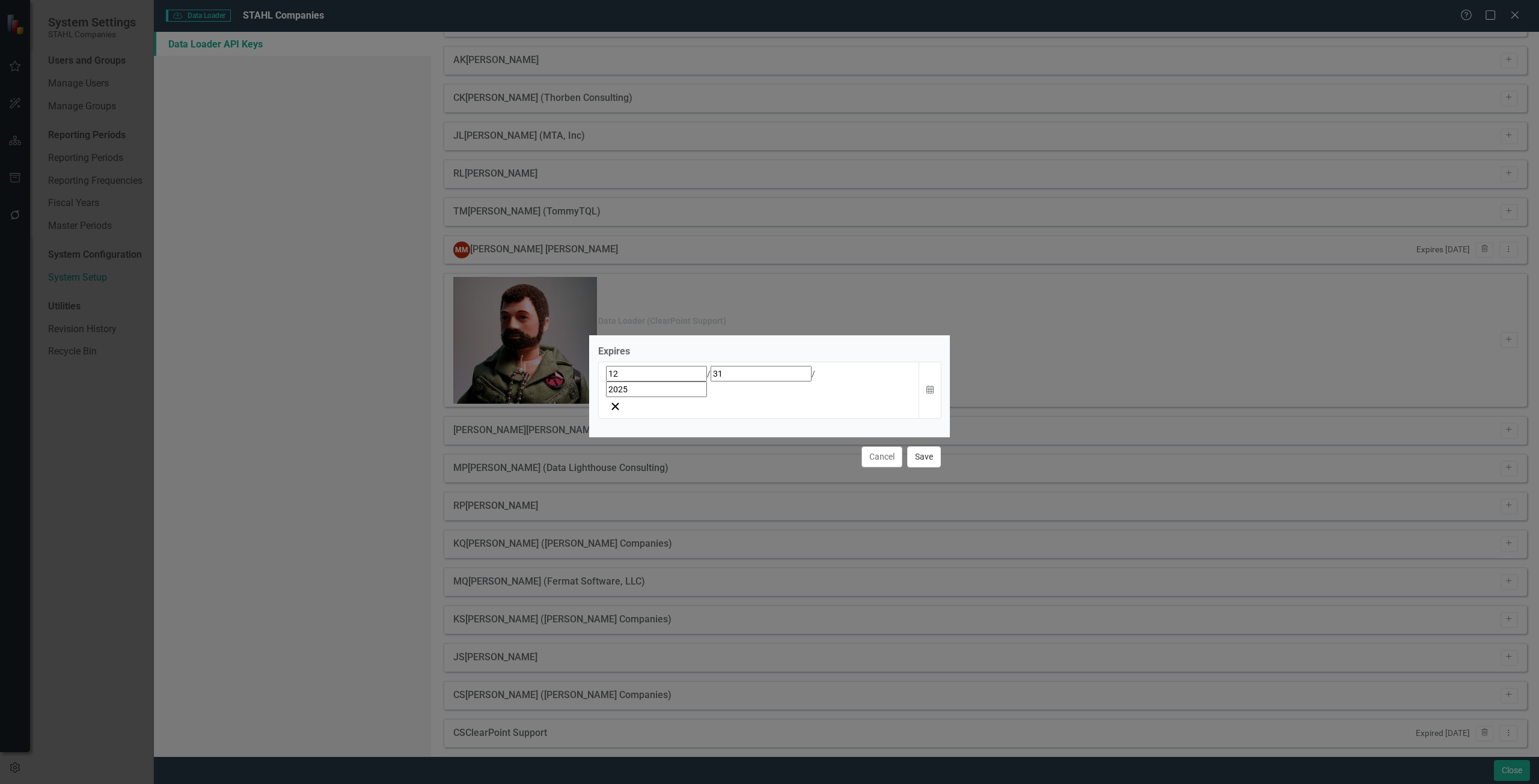
click at [923, 447] on button "Save" at bounding box center [923, 457] width 34 height 21
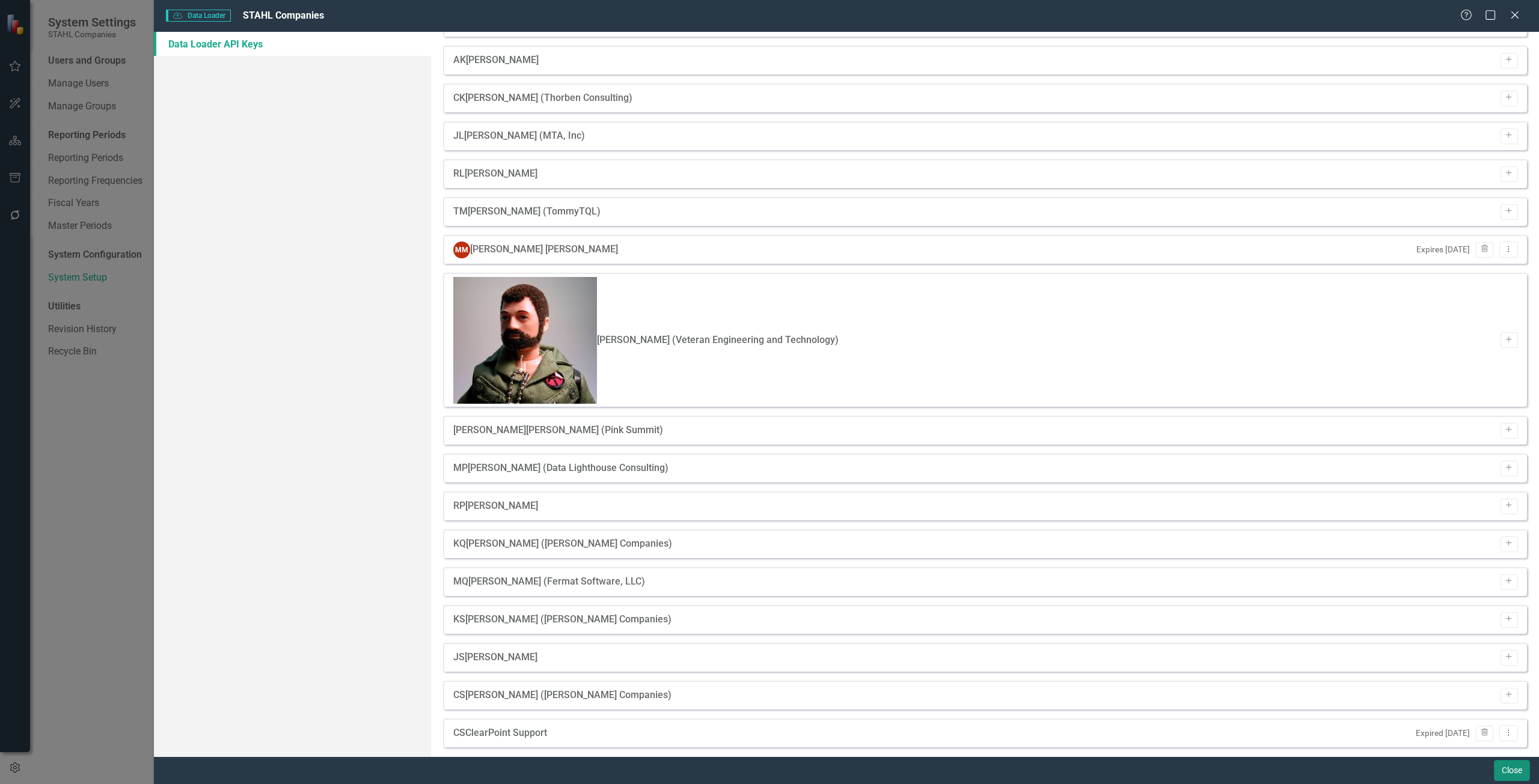
click at [1503, 773] on button "Close" at bounding box center [1512, 771] width 36 height 21
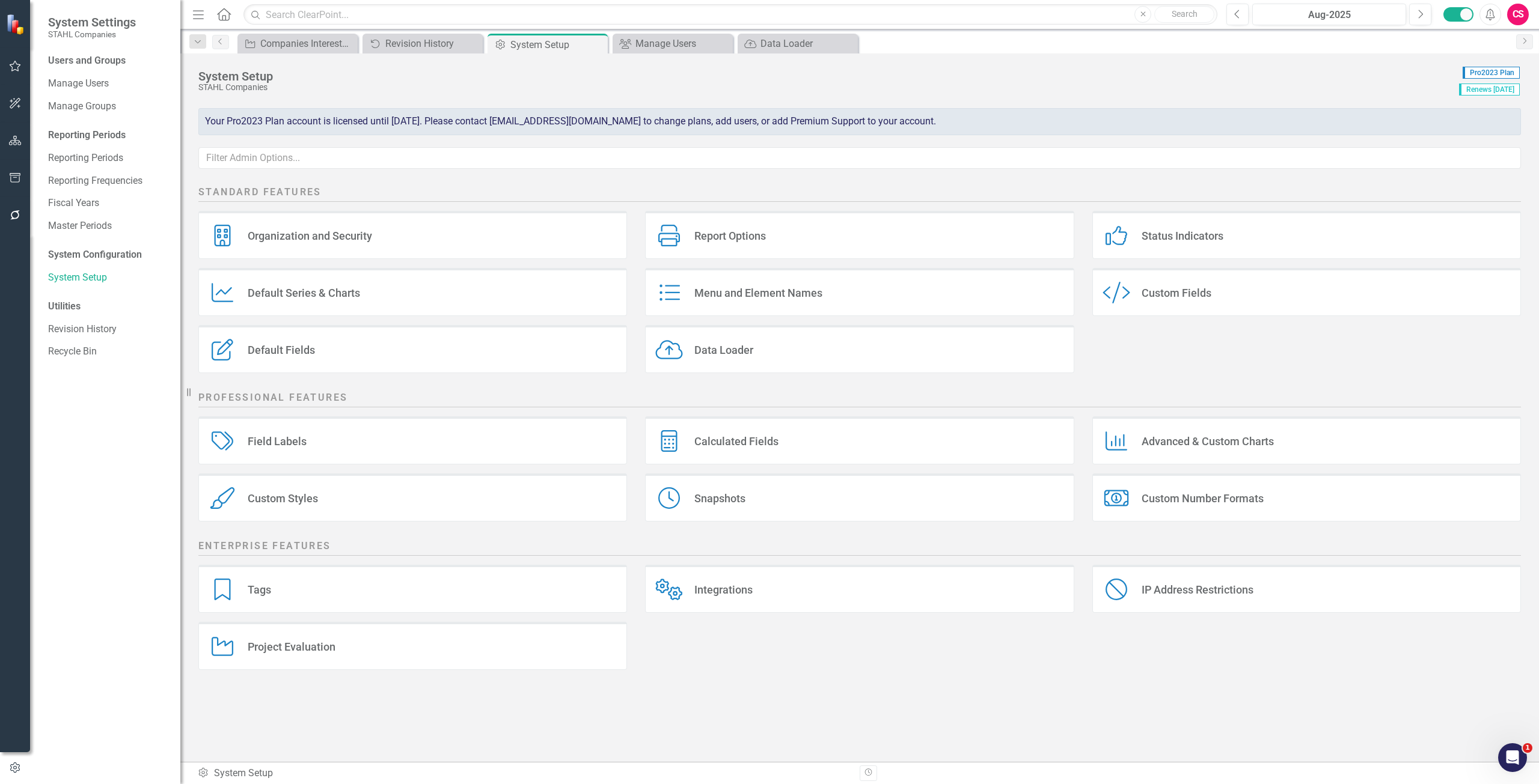
click at [1023, 30] on div "Dropdown Search Opportunity Companies Interested Report Close Audit Log Revisio…" at bounding box center [859, 41] width 1359 height 24
click at [829, 346] on div "Data Loader Data Loader" at bounding box center [859, 349] width 428 height 48
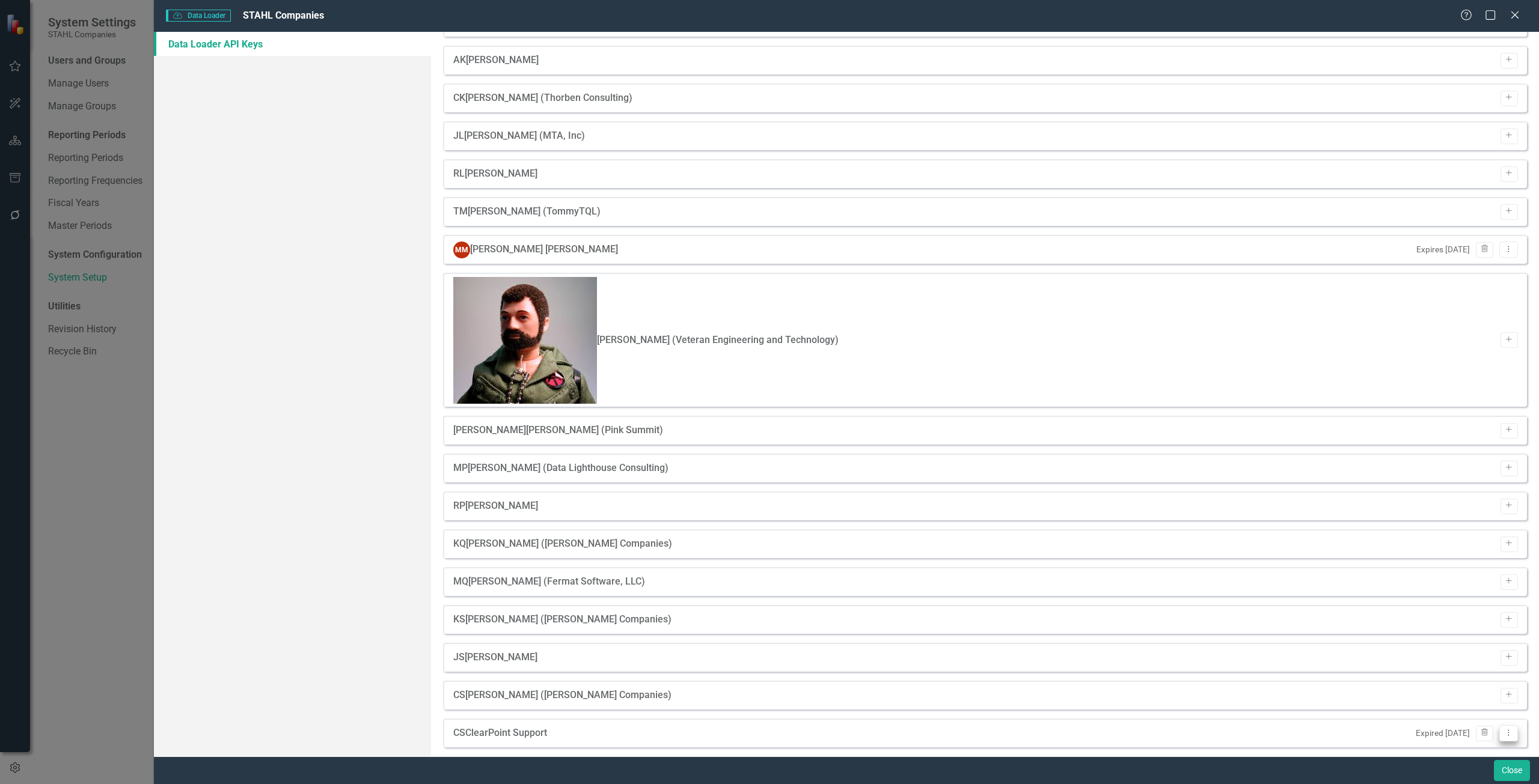
click at [1503, 729] on icon "Dropdown Menu" at bounding box center [1508, 732] width 10 height 8
click at [1446, 585] on link "API Key View API Key" at bounding box center [1461, 593] width 95 height 22
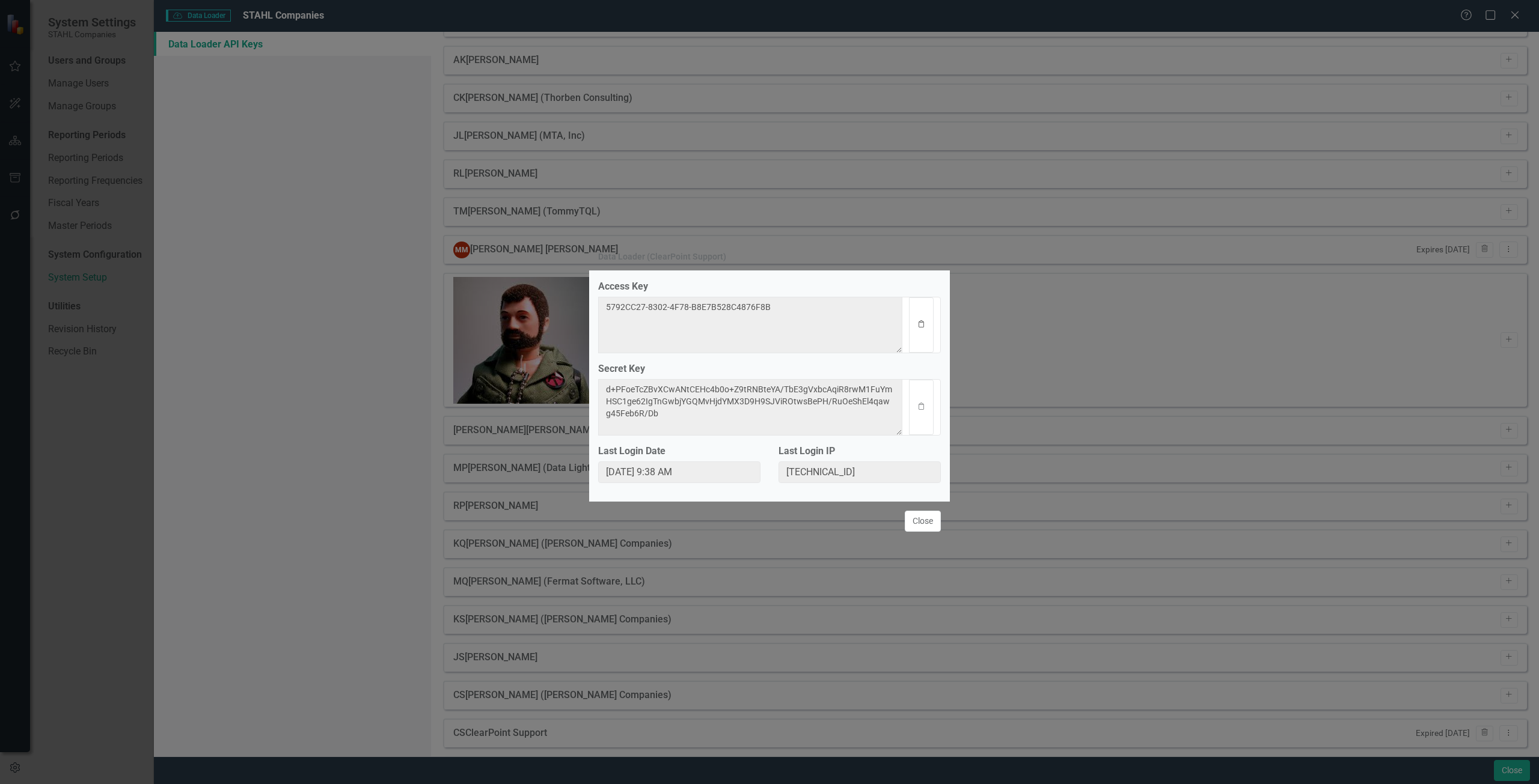
click at [920, 321] on icon "Clipboard" at bounding box center [921, 325] width 9 height 7
click at [920, 410] on icon "button" at bounding box center [921, 406] width 5 height 7
click at [928, 528] on button "Close" at bounding box center [922, 521] width 36 height 21
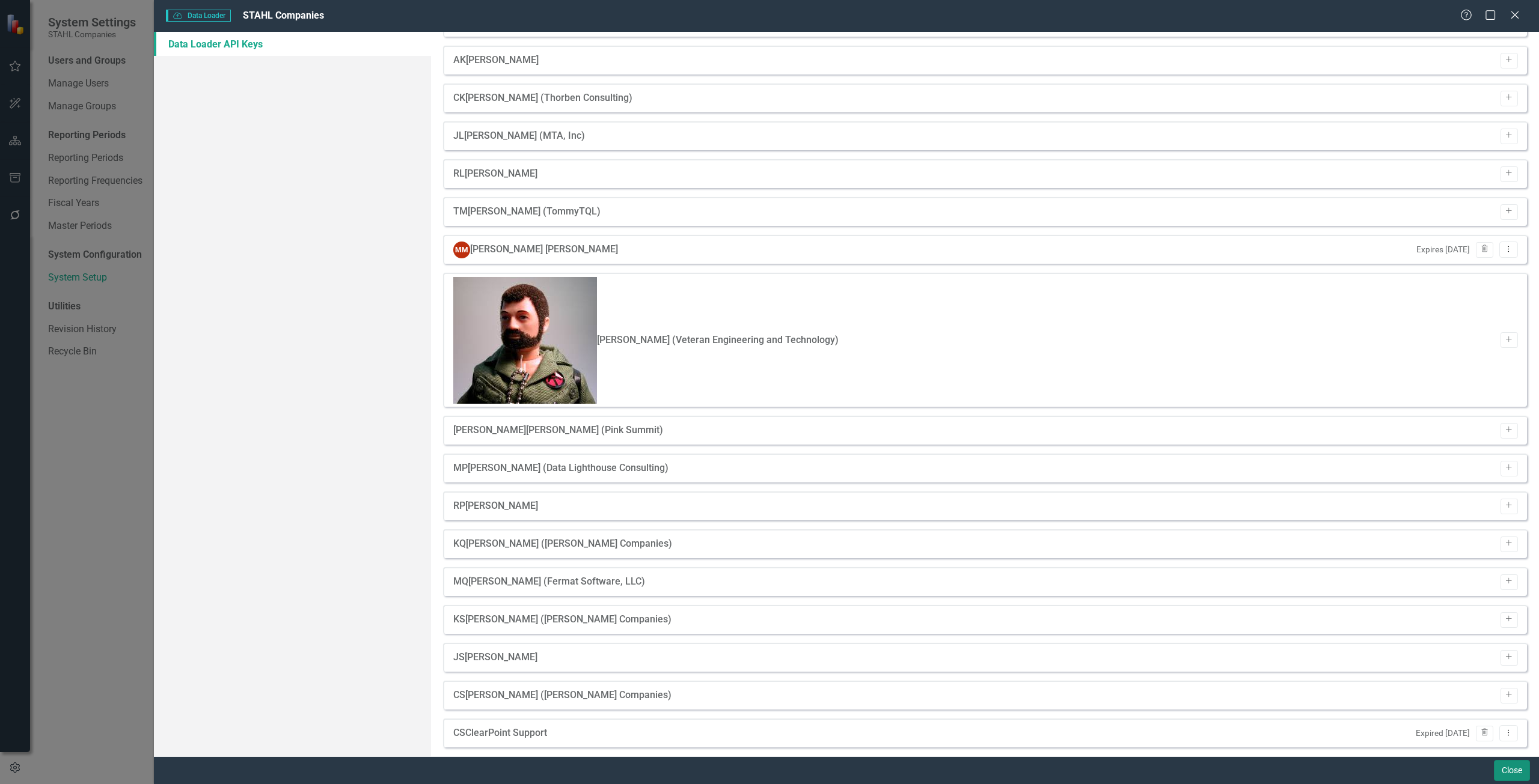
click at [1521, 774] on button "Close" at bounding box center [1512, 771] width 36 height 21
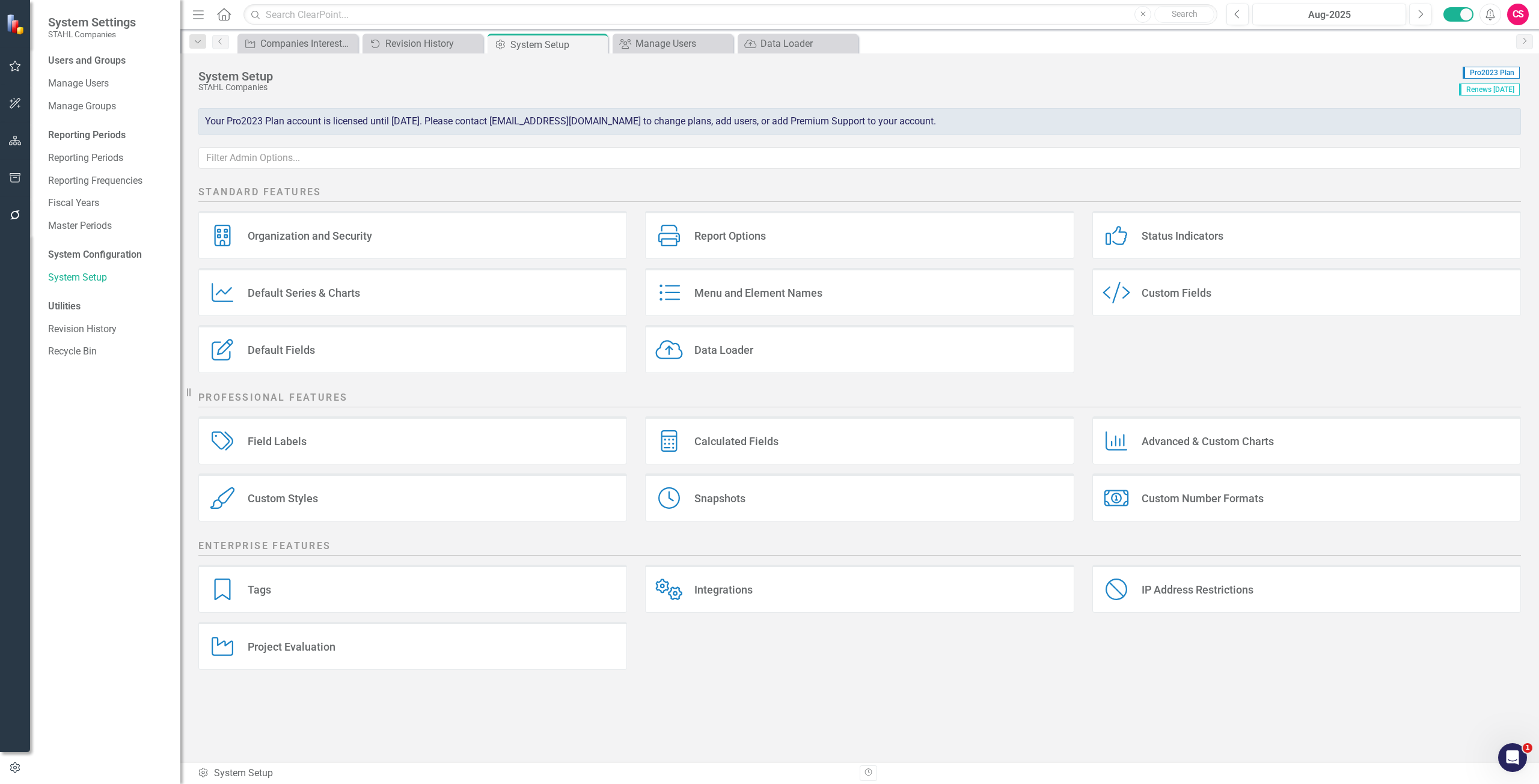
click at [993, 291] on div "Menu and Element Names Menu and Element Names" at bounding box center [859, 292] width 428 height 48
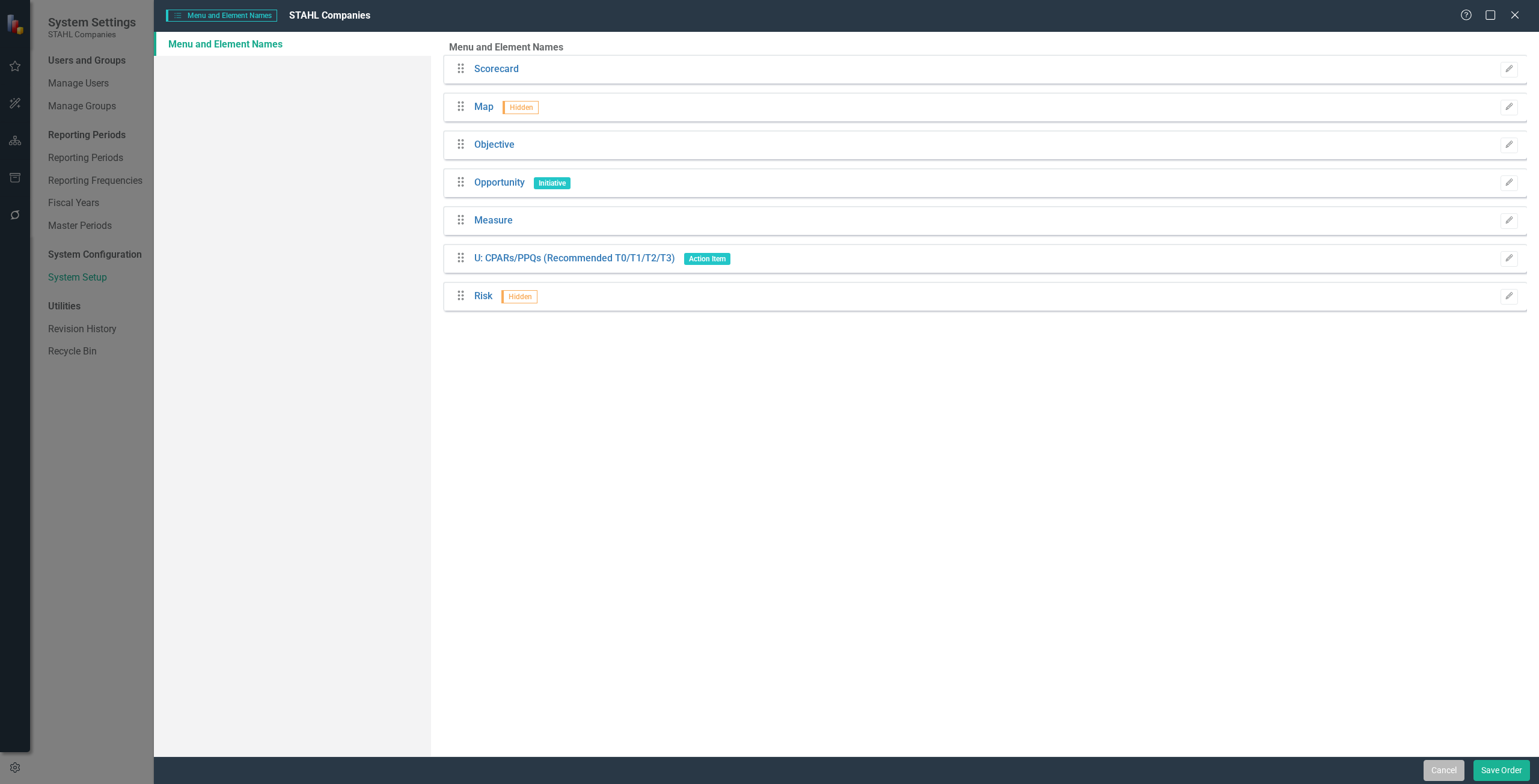
click at [1448, 768] on button "Cancel" at bounding box center [1443, 771] width 41 height 21
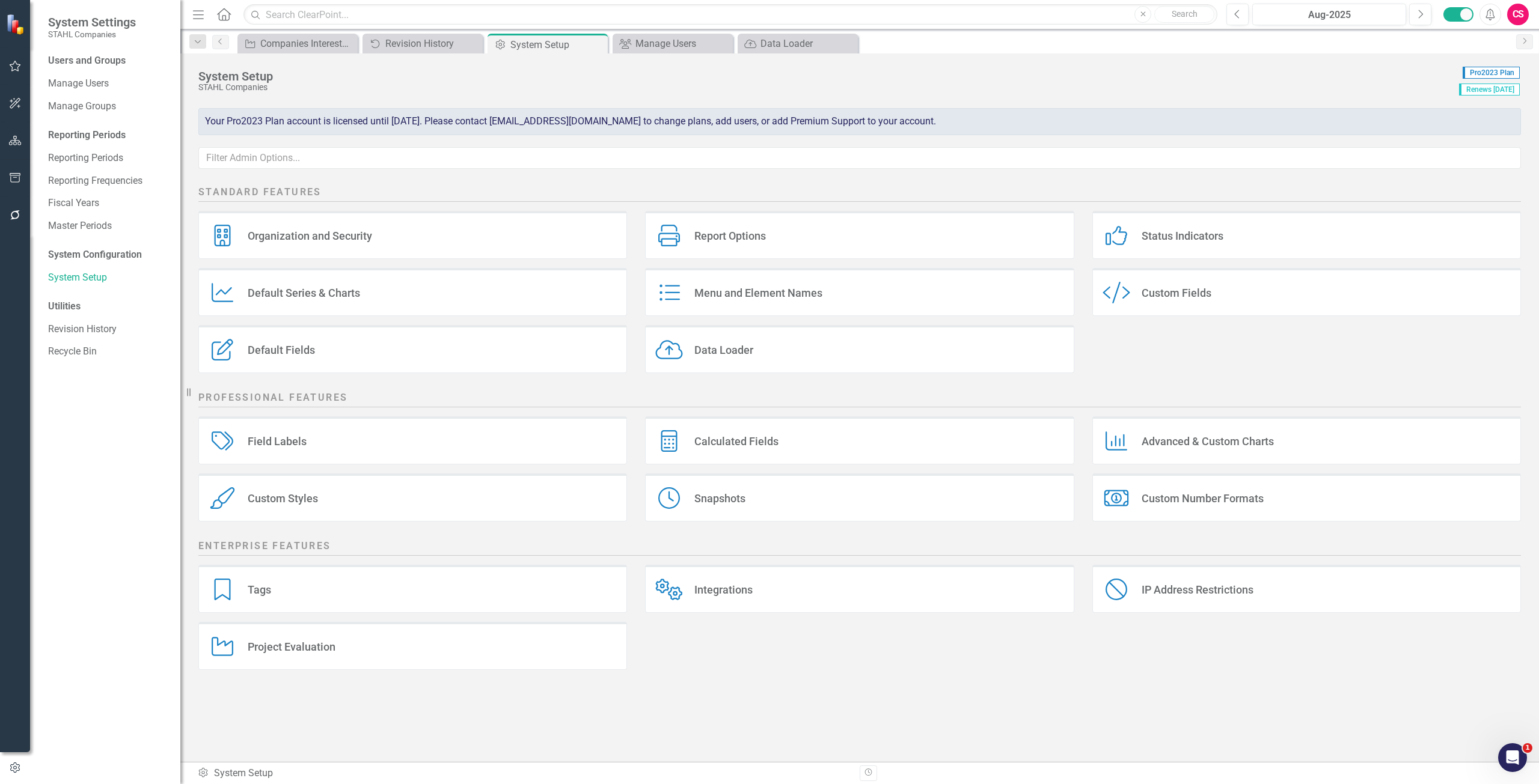
click at [286, 252] on div "Organization and Security Organization and Security" at bounding box center [412, 235] width 428 height 48
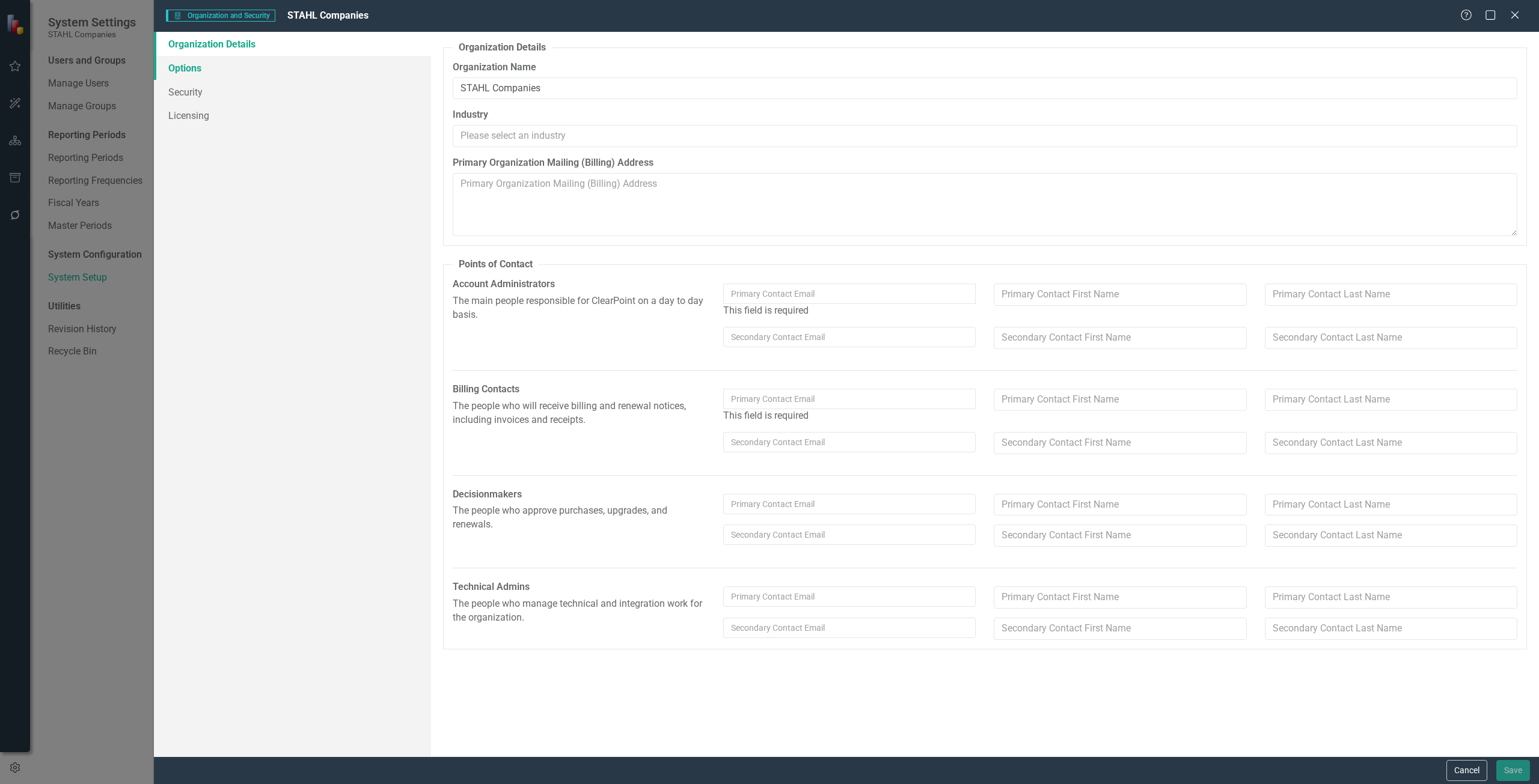
click at [263, 68] on link "Options" at bounding box center [292, 68] width 277 height 24
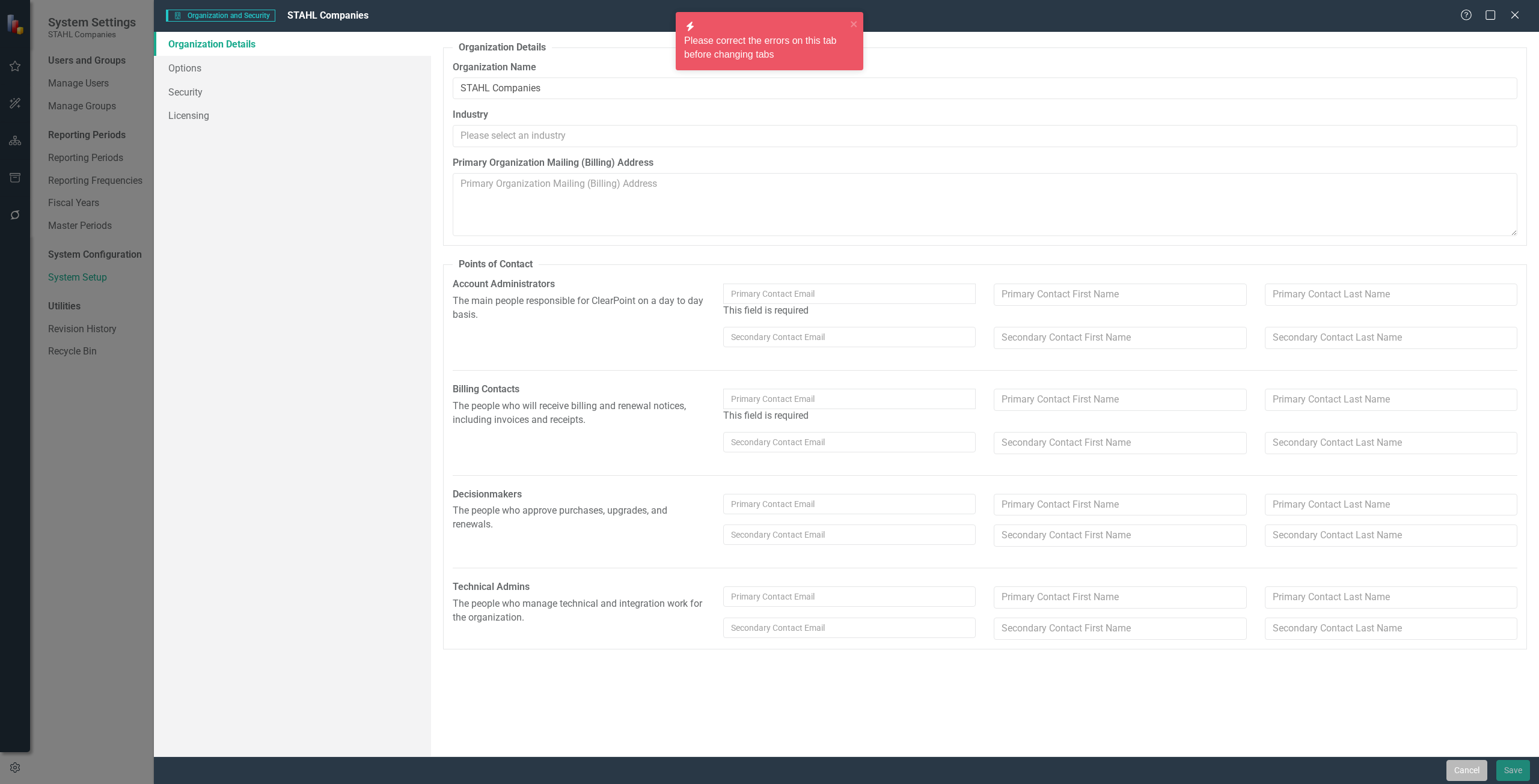
click at [1456, 768] on button "Cancel" at bounding box center [1466, 771] width 41 height 21
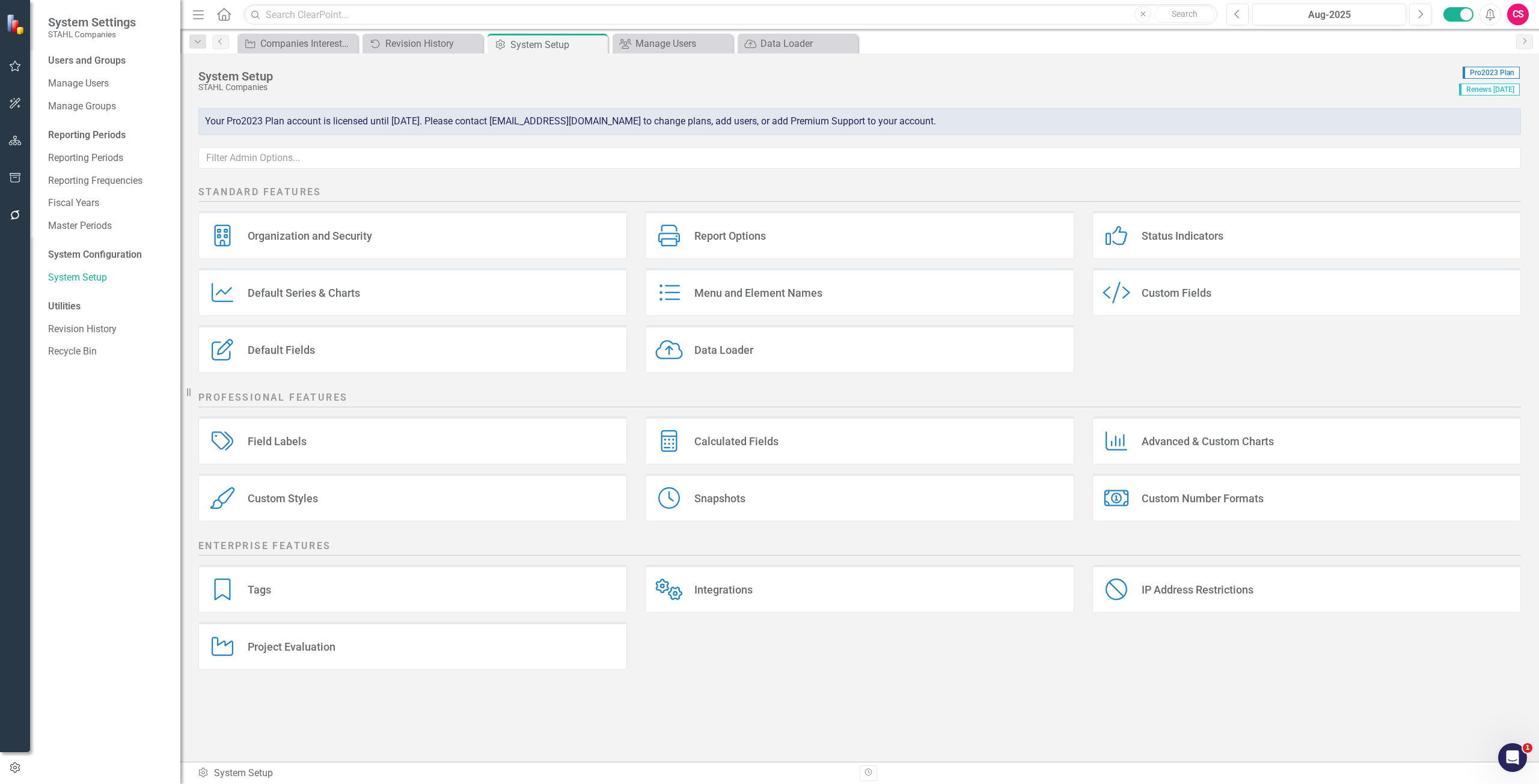
click at [1339, 591] on div "IP Address Restrictions IP Address Restrictions" at bounding box center [1306, 588] width 428 height 48
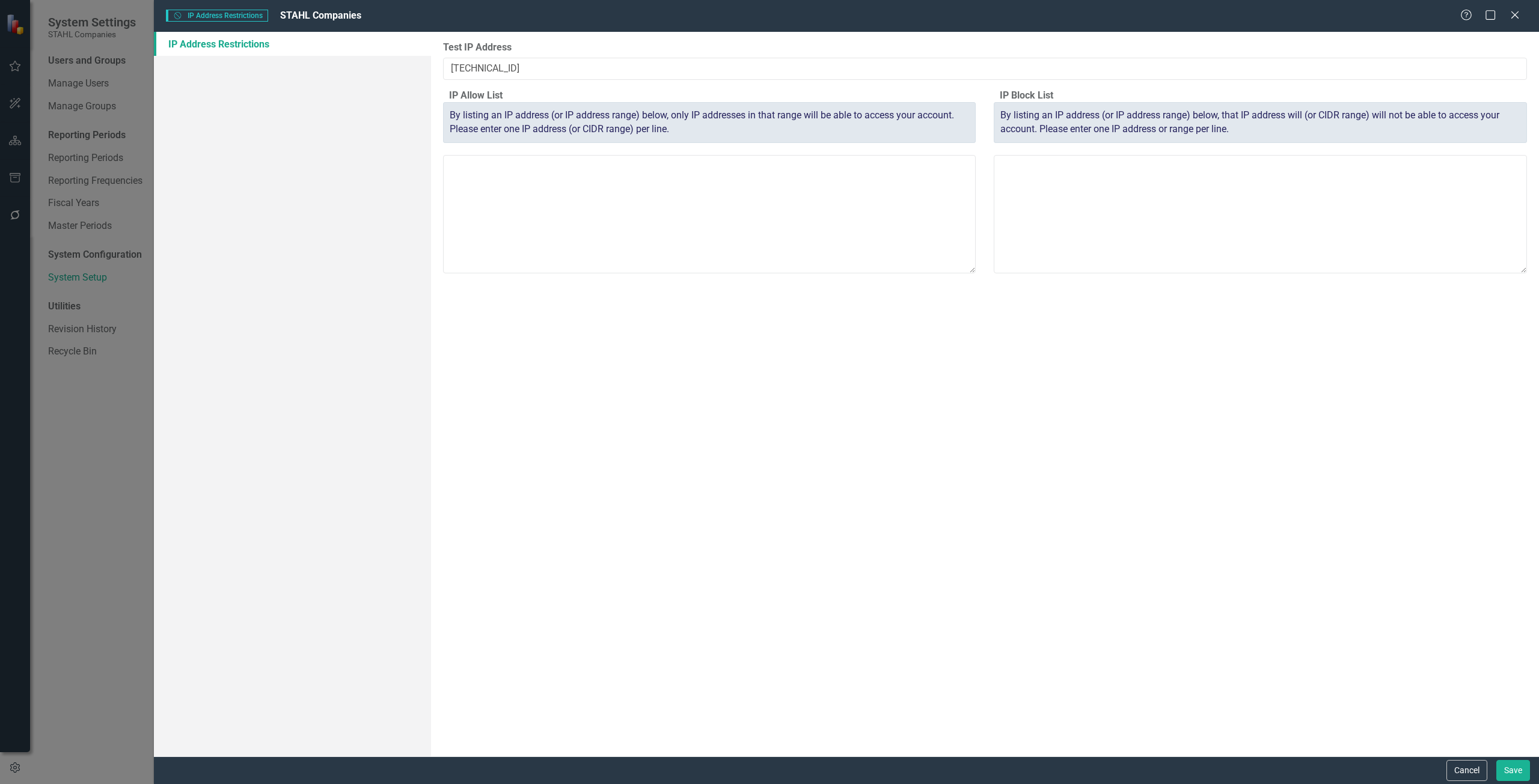
click at [1442, 771] on div "Cancel Save" at bounding box center [846, 770] width 1385 height 27
click at [1457, 777] on button "Cancel" at bounding box center [1466, 771] width 41 height 21
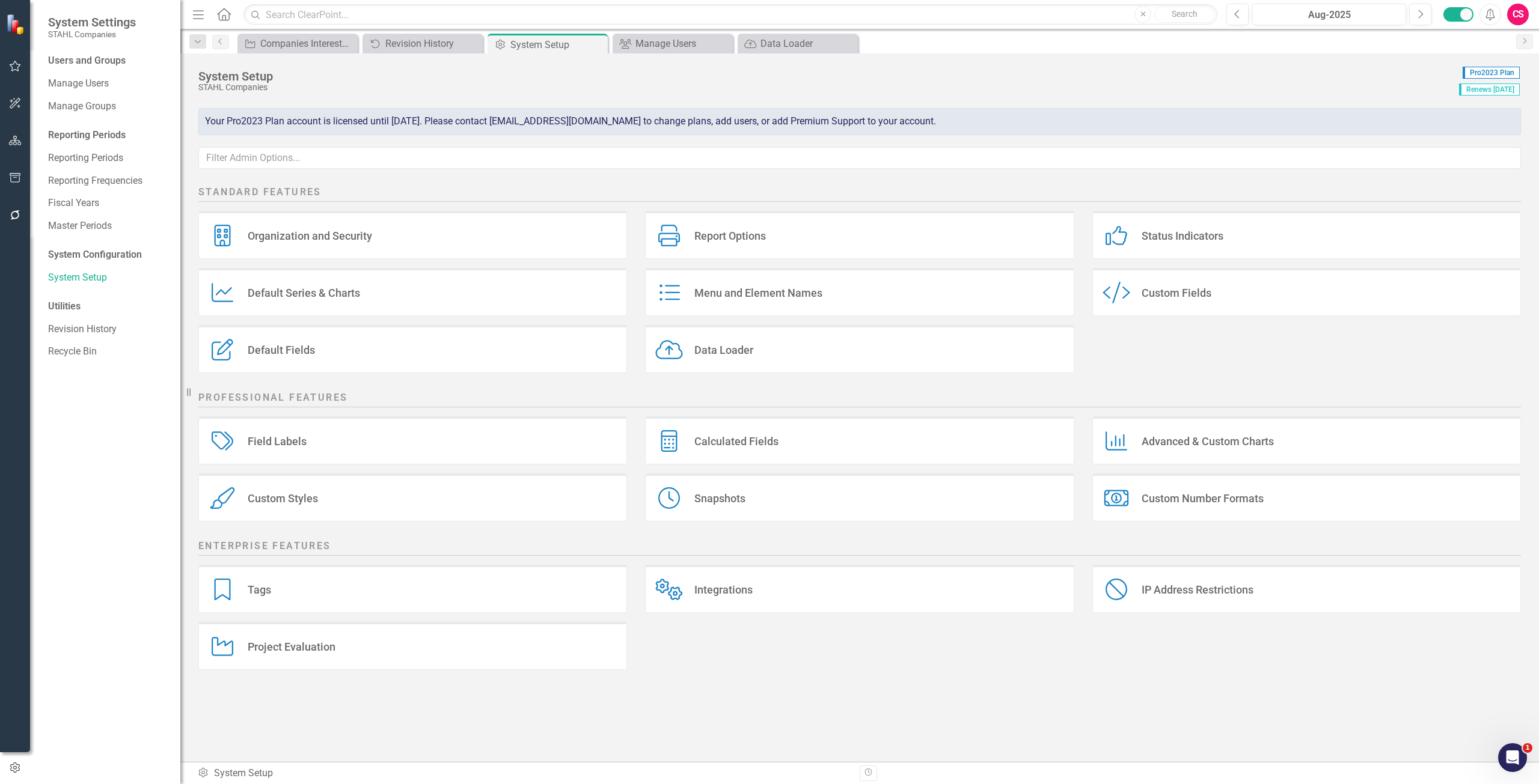
click at [766, 590] on div "Integrations Integrations" at bounding box center [859, 588] width 428 height 48
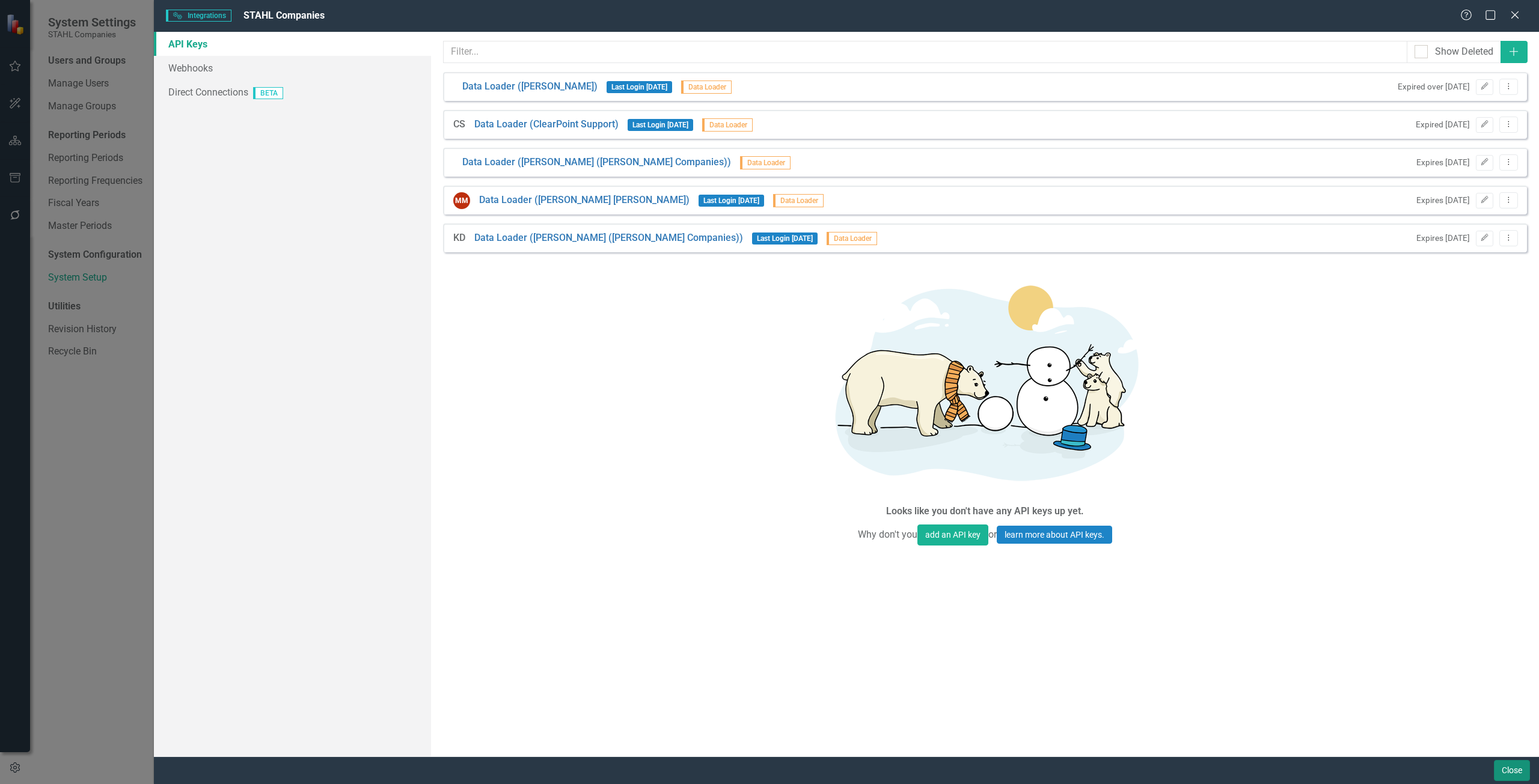
click at [1504, 774] on button "Close" at bounding box center [1512, 771] width 36 height 21
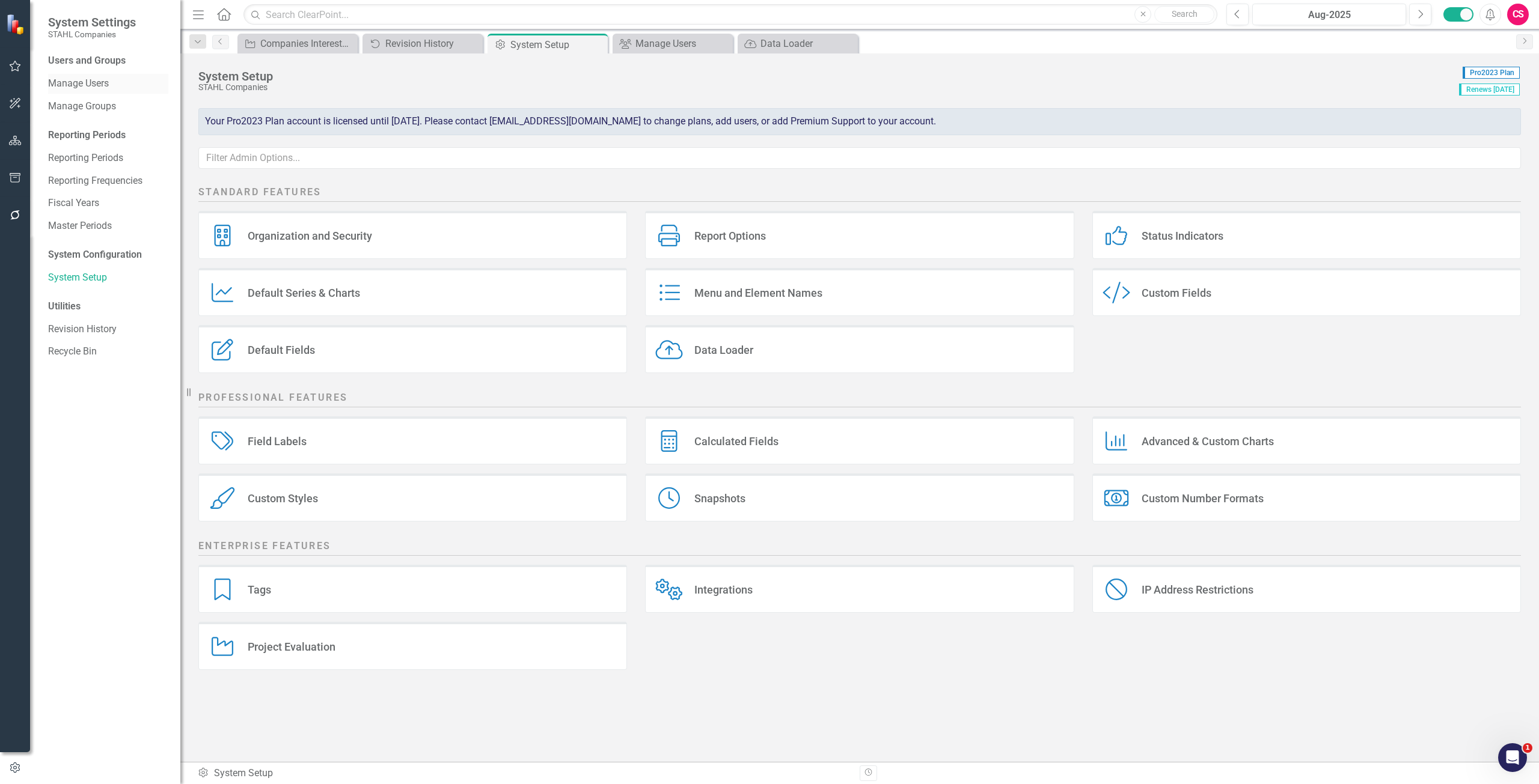
click at [78, 90] on link "Manage Users" at bounding box center [108, 83] width 120 height 14
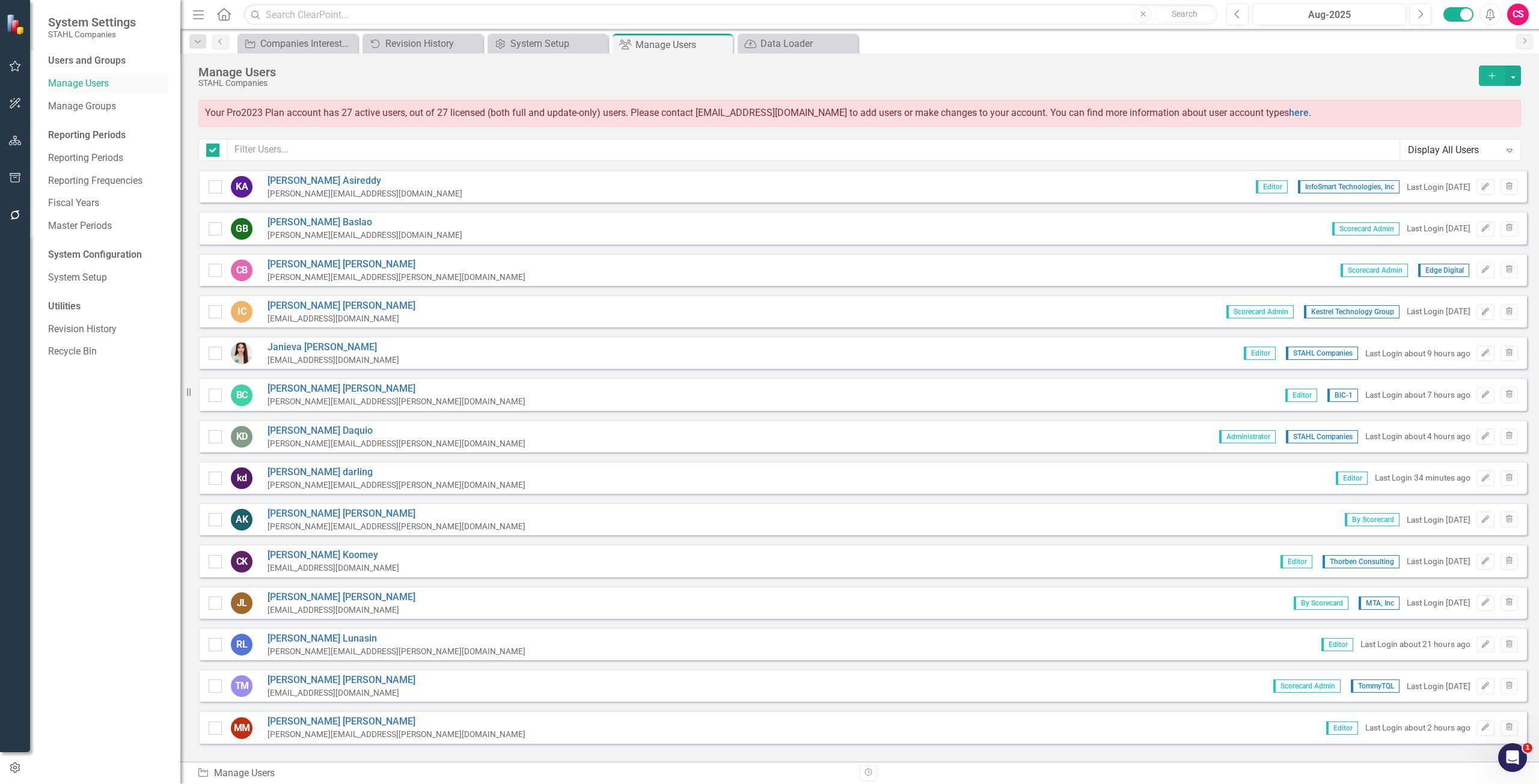
checkbox input "false"
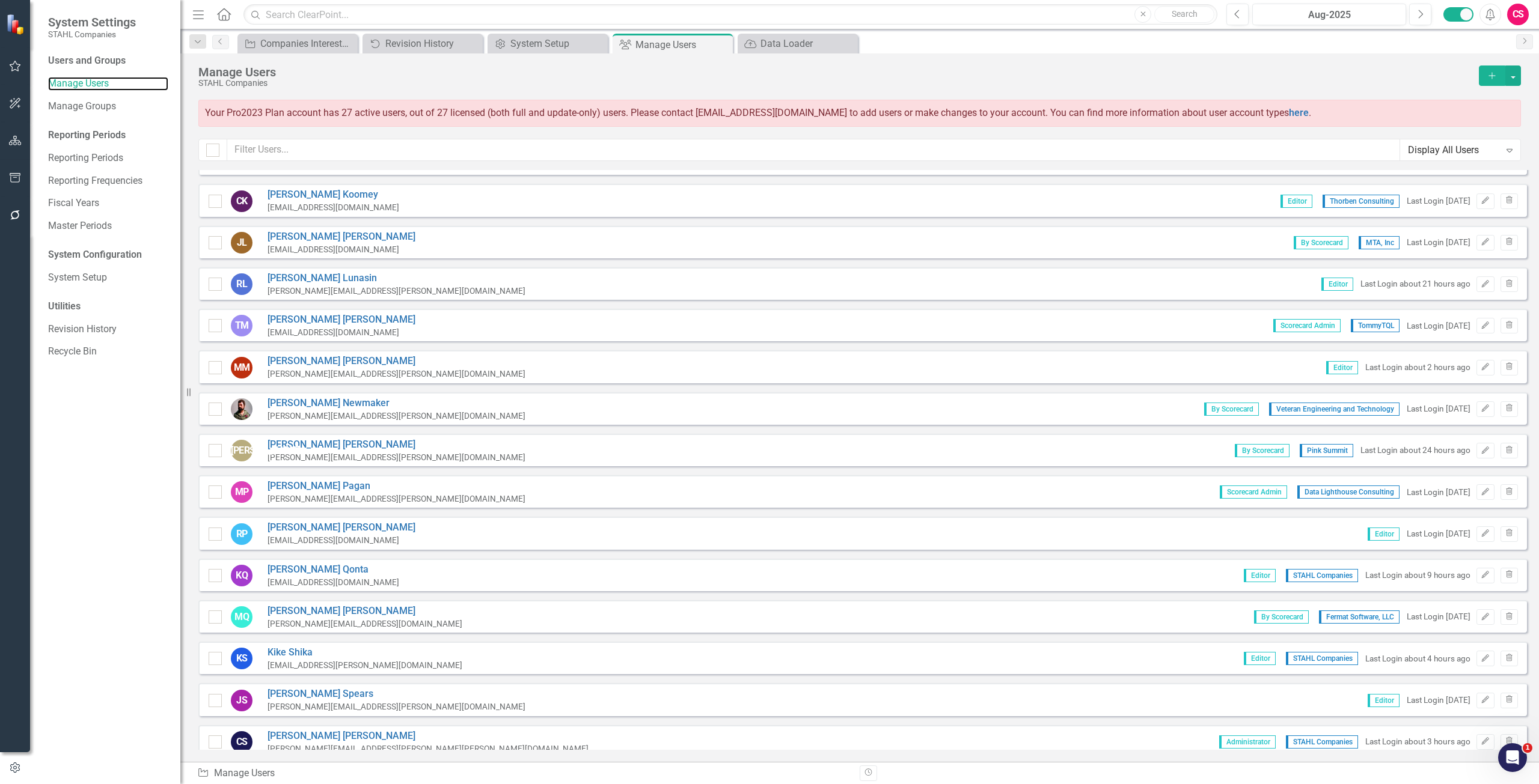
scroll to position [615, 0]
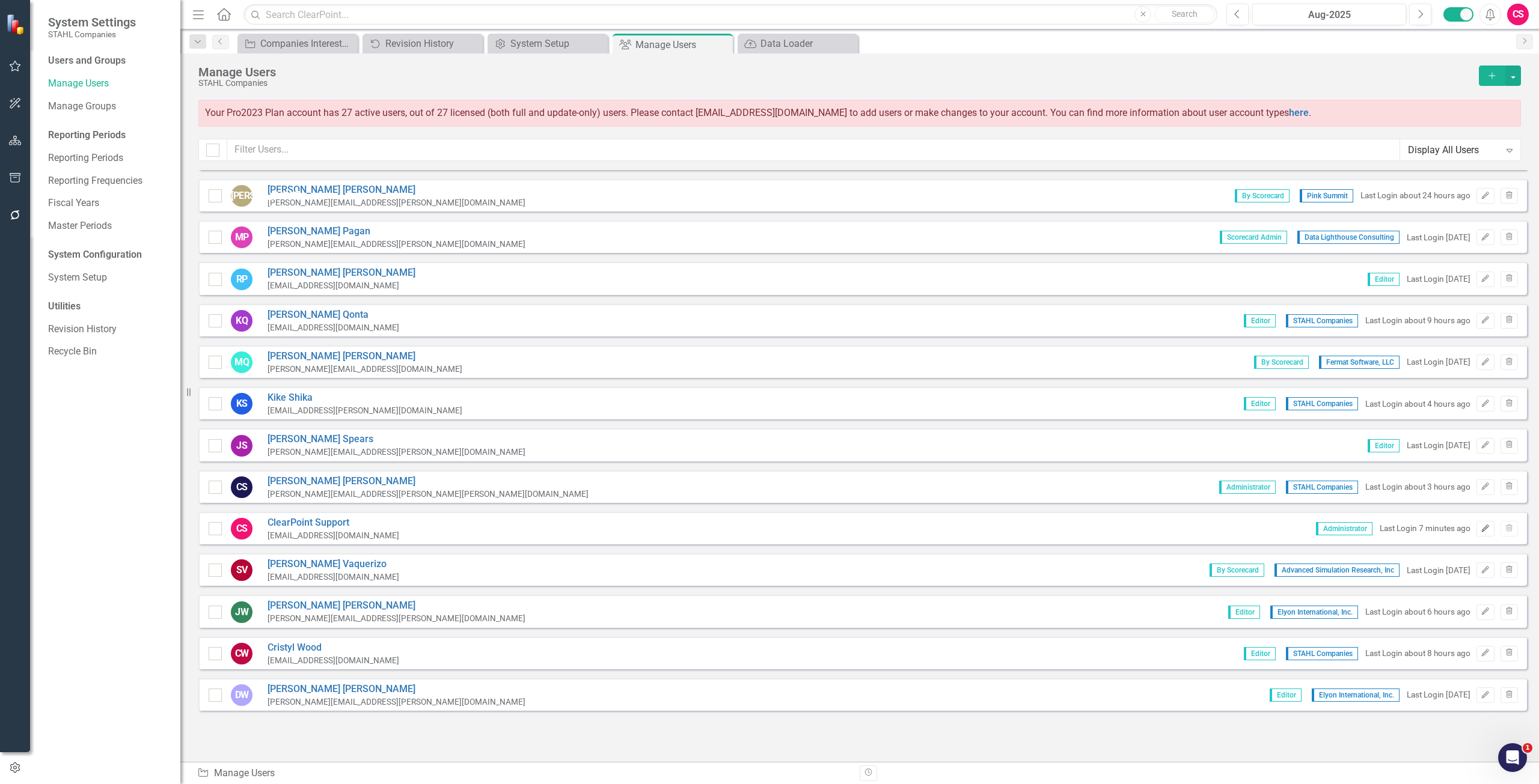
click at [1480, 529] on icon "Edit" at bounding box center [1485, 529] width 9 height 7
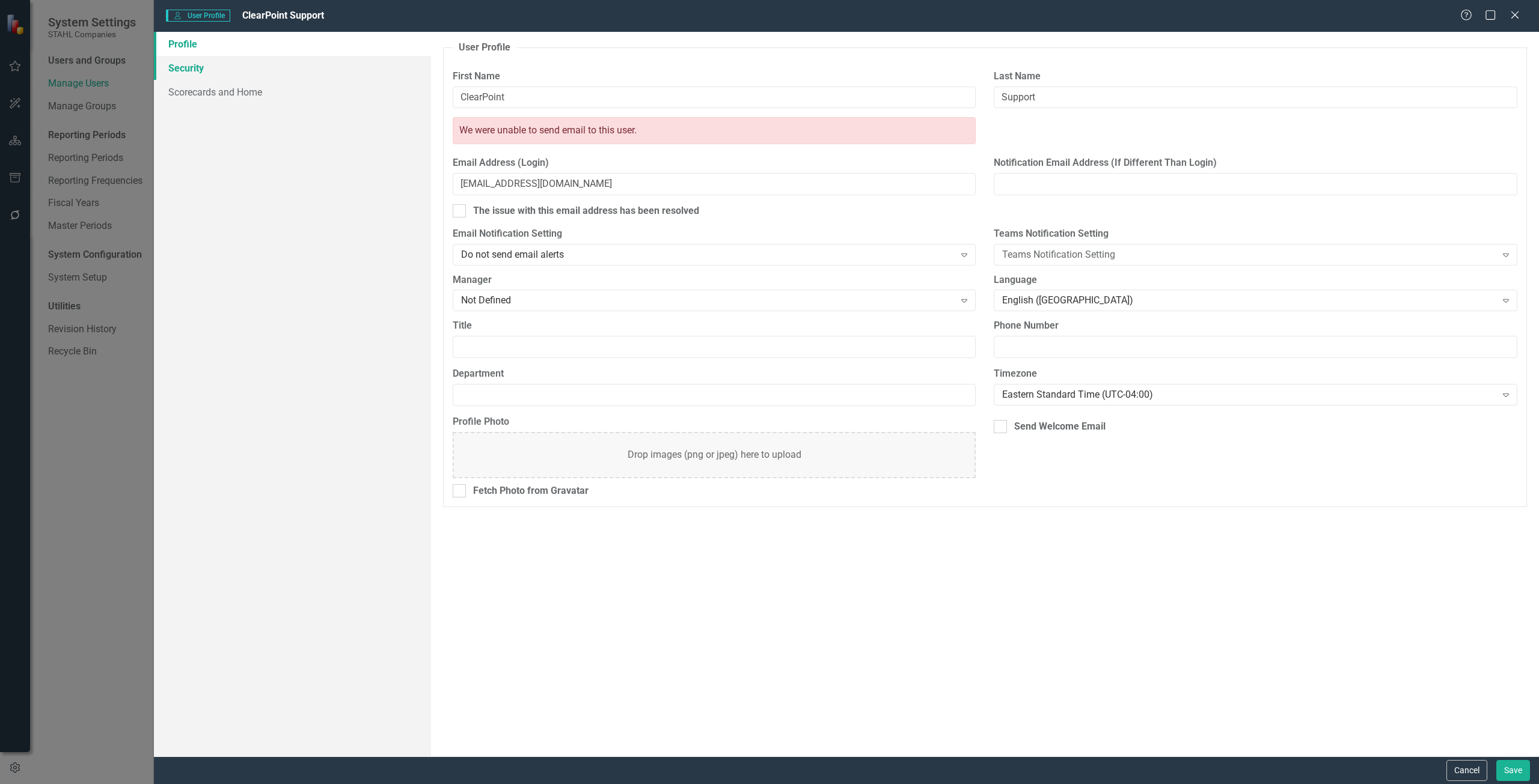
click at [246, 66] on link "Security" at bounding box center [292, 68] width 277 height 24
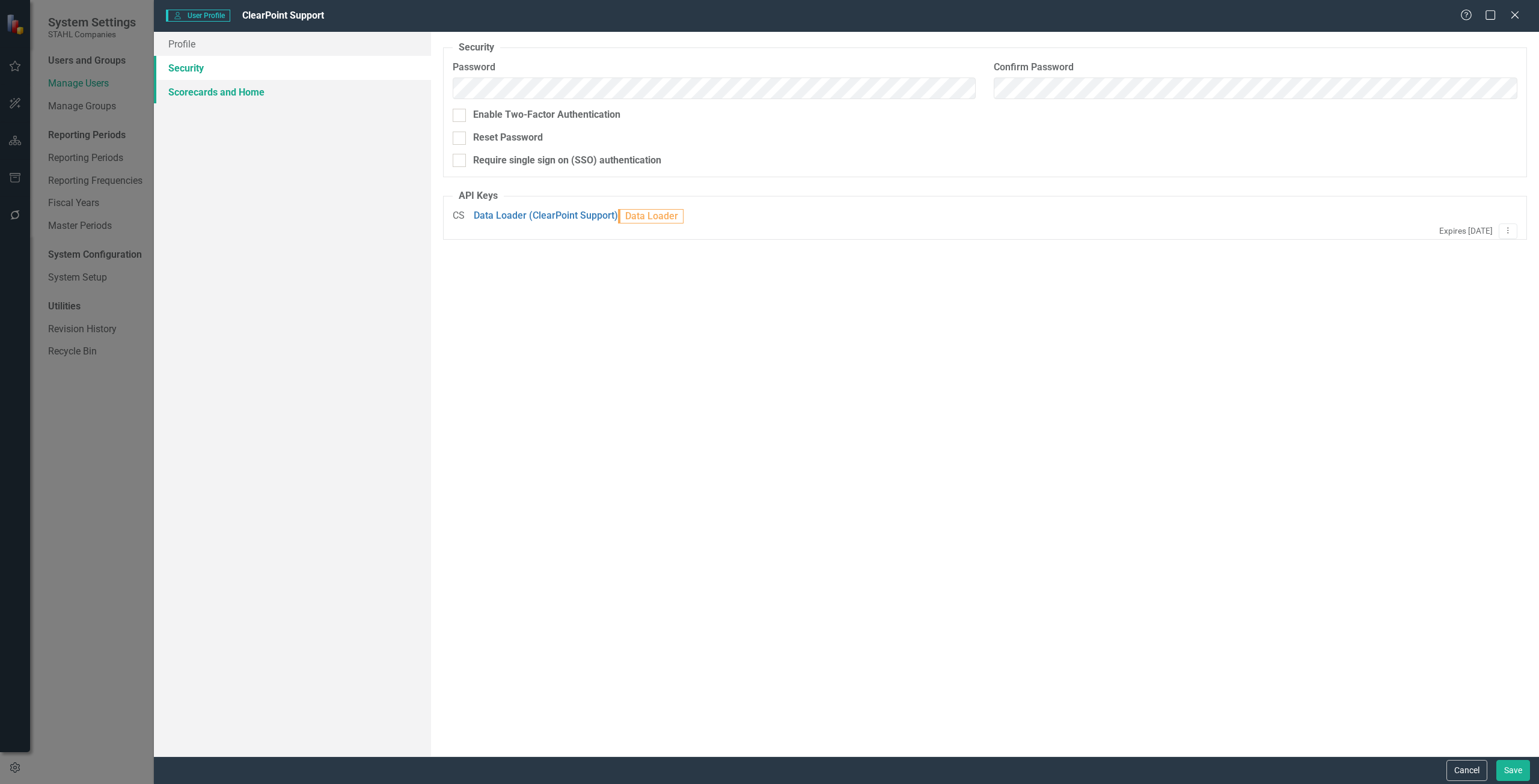
click at [254, 97] on link "Scorecards and Home" at bounding box center [292, 91] width 277 height 24
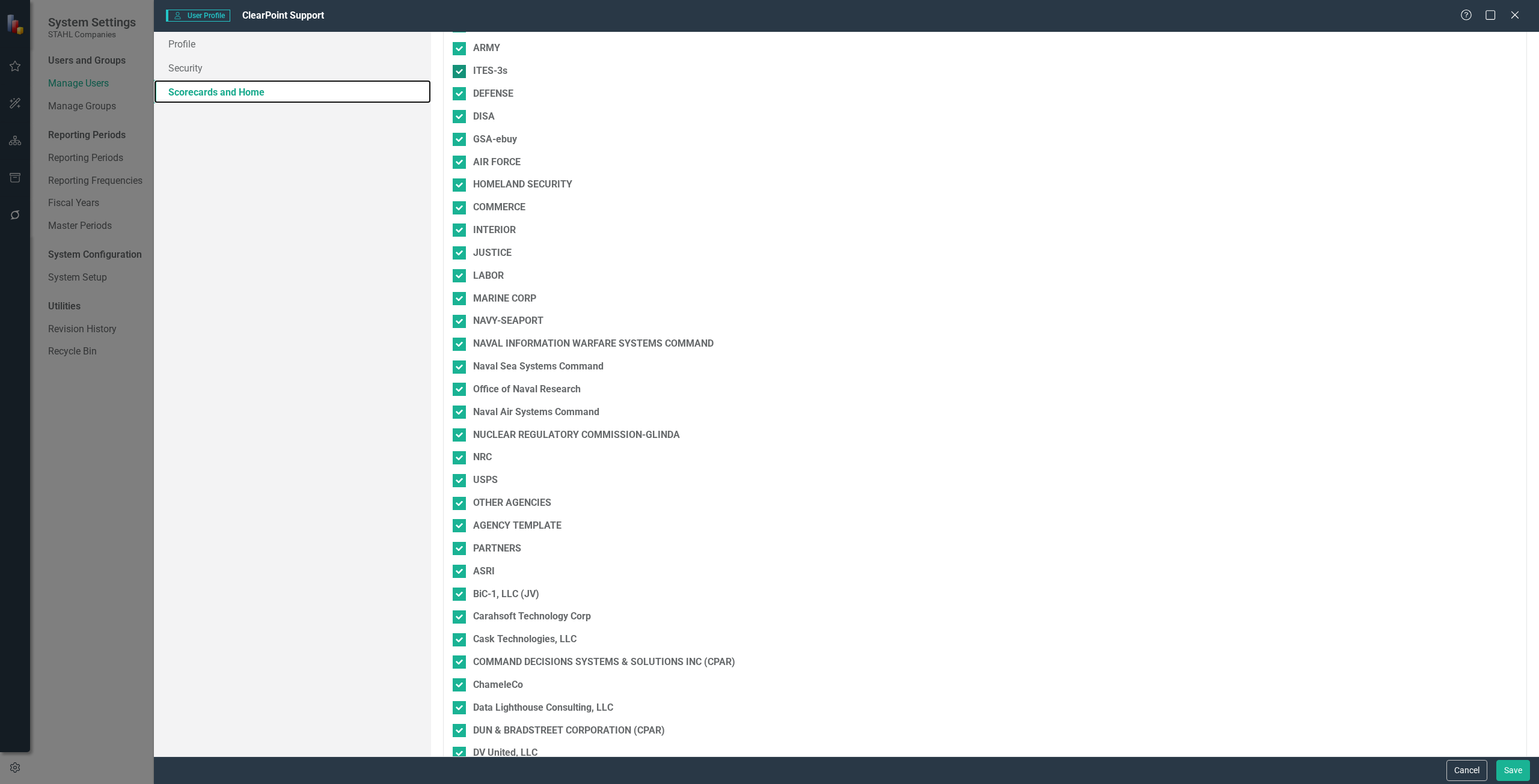
scroll to position [120, 0]
click at [1455, 764] on button "Cancel" at bounding box center [1466, 771] width 41 height 21
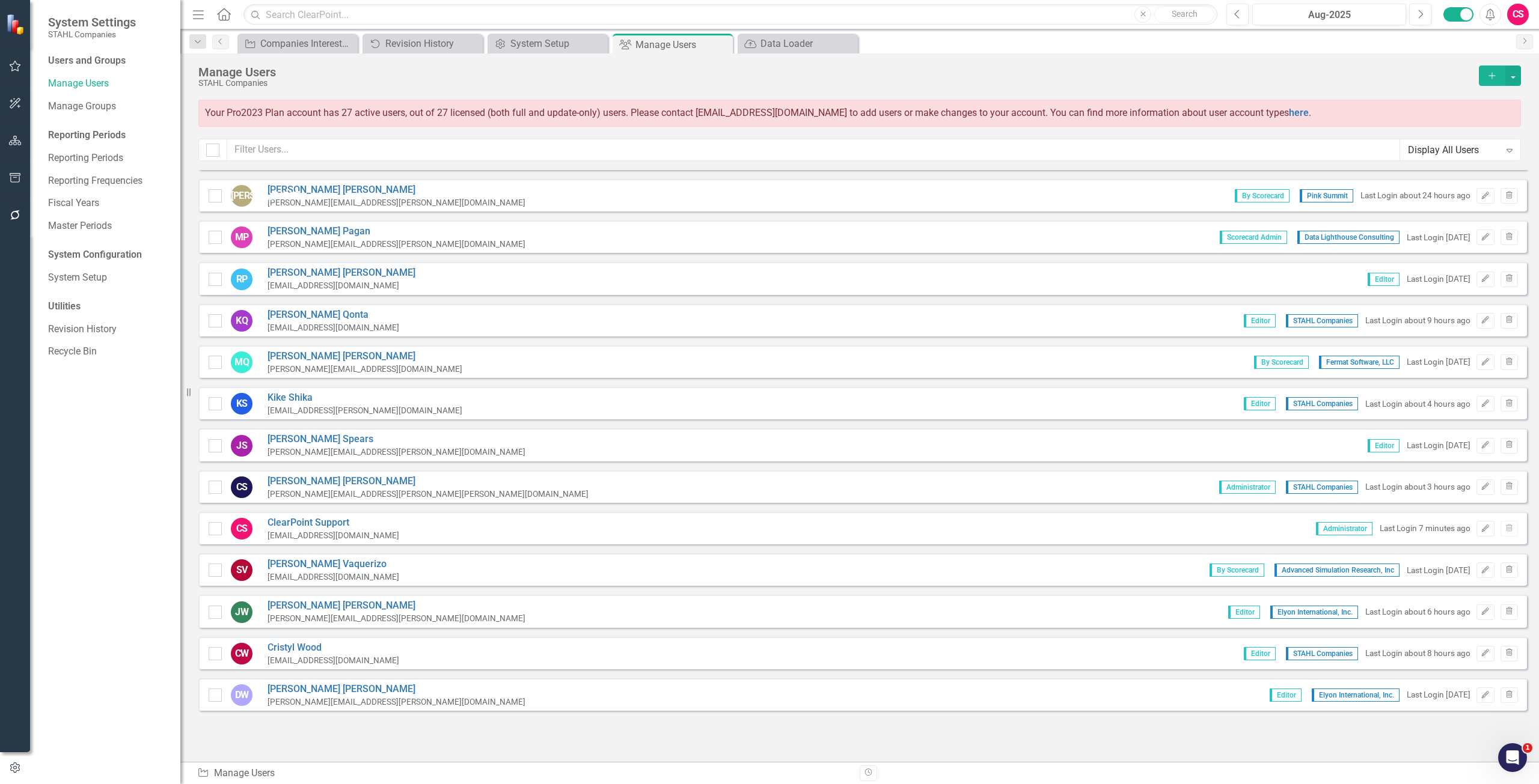
click at [19, 140] on icon "button" at bounding box center [15, 141] width 13 height 10
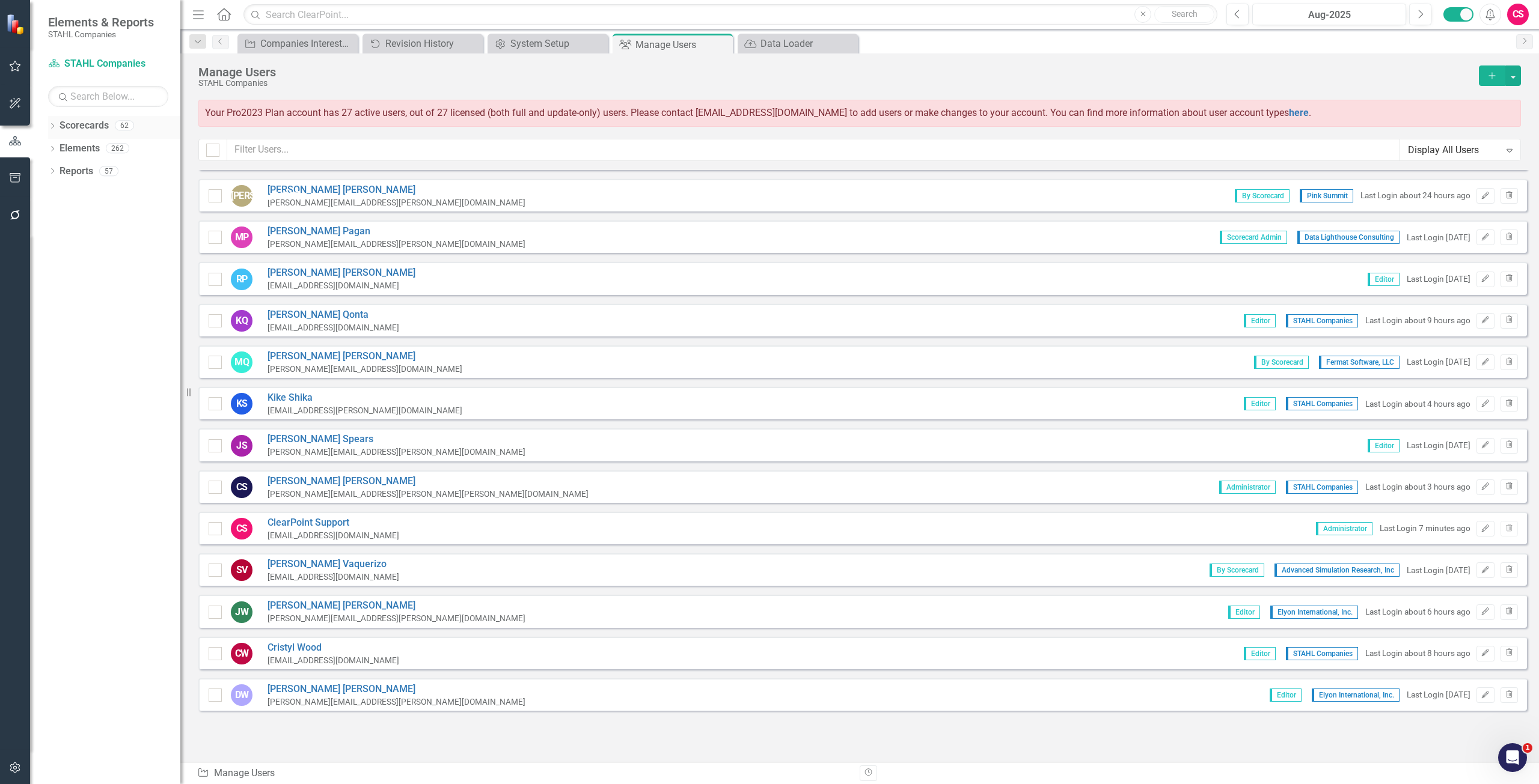
click at [78, 120] on link "Scorecards" at bounding box center [84, 125] width 49 height 14
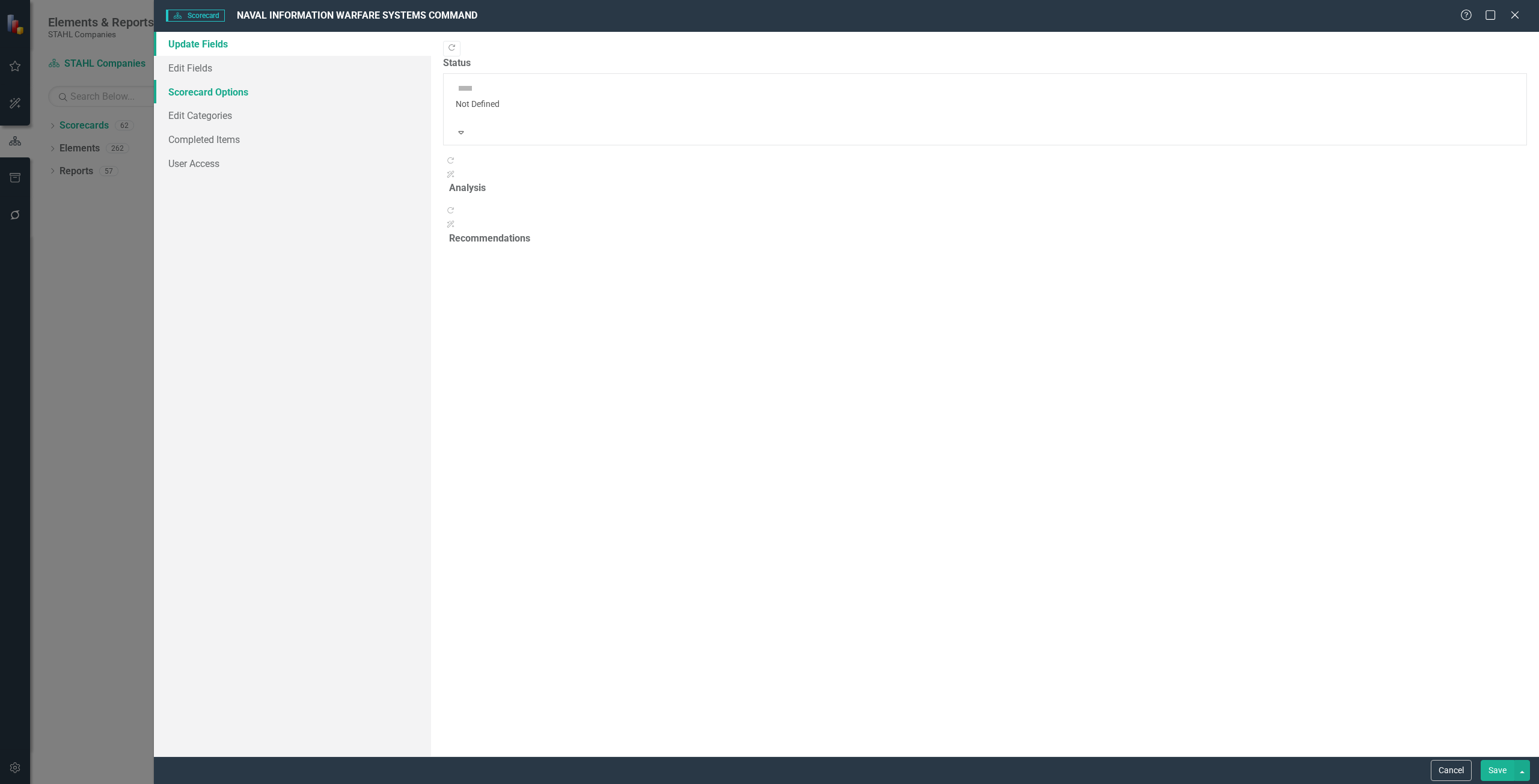
click at [243, 90] on link "Scorecard Options" at bounding box center [292, 91] width 277 height 24
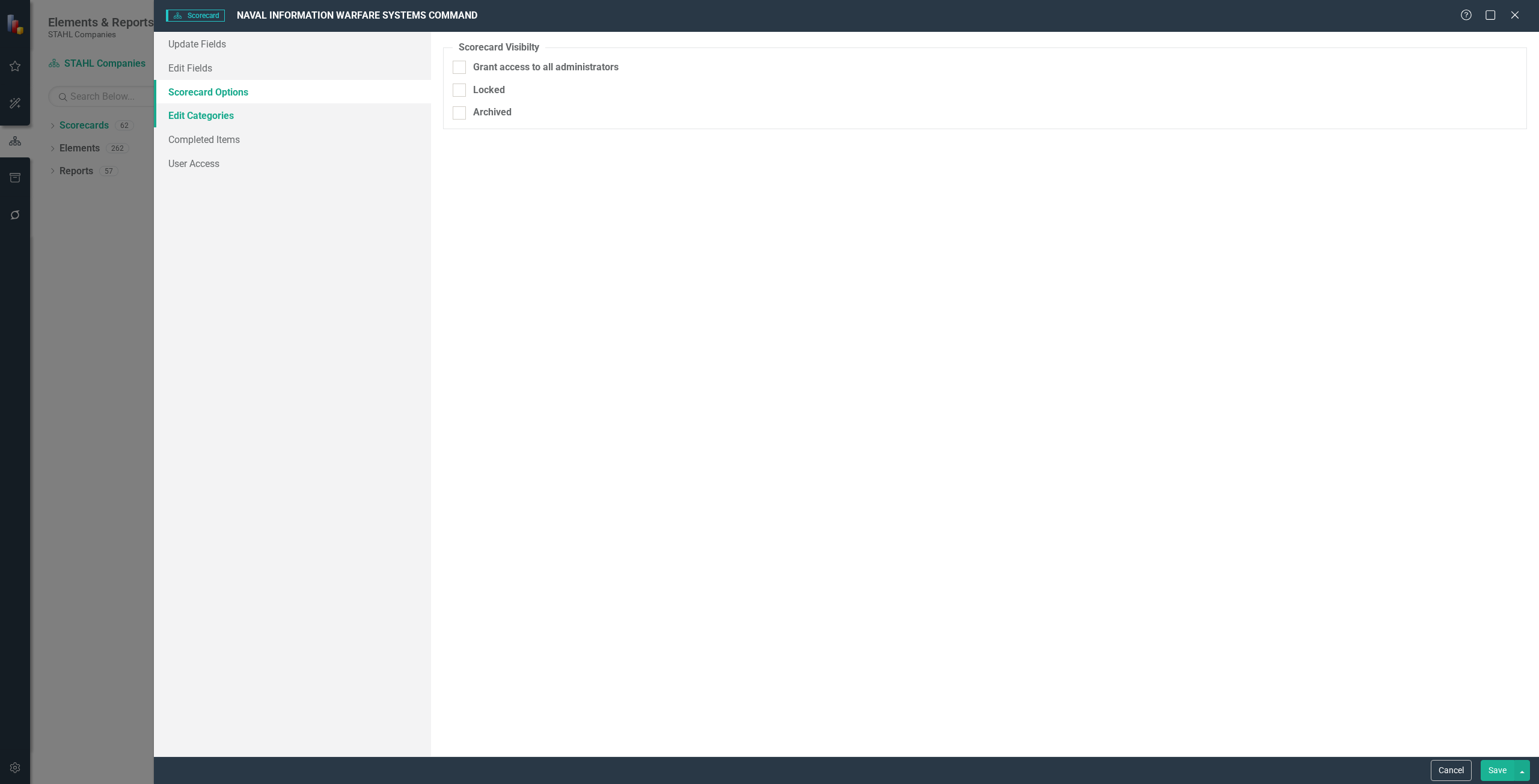
click at [230, 115] on link "Edit Categories" at bounding box center [292, 115] width 277 height 24
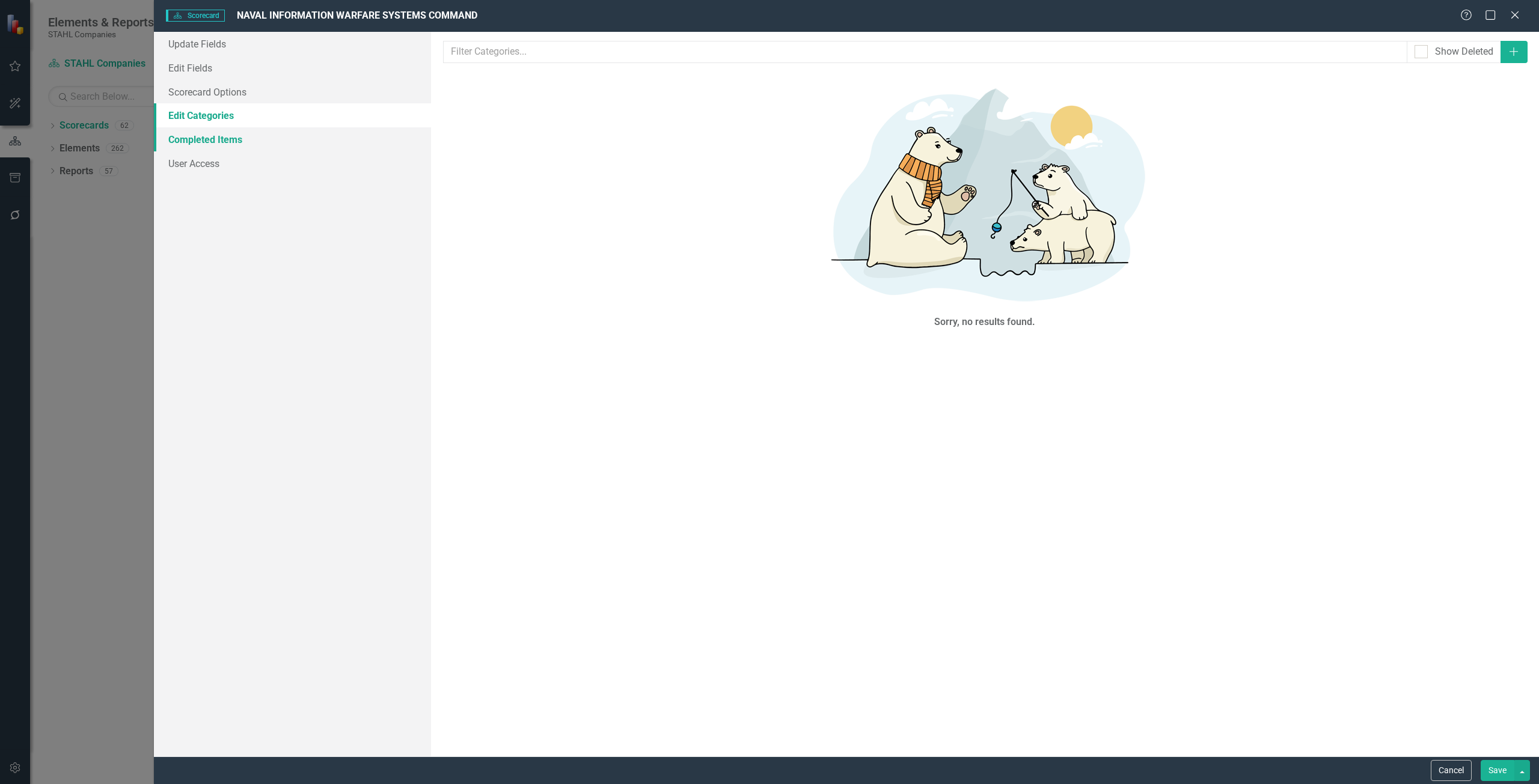
click at [223, 143] on link "Completed Items" at bounding box center [292, 139] width 277 height 24
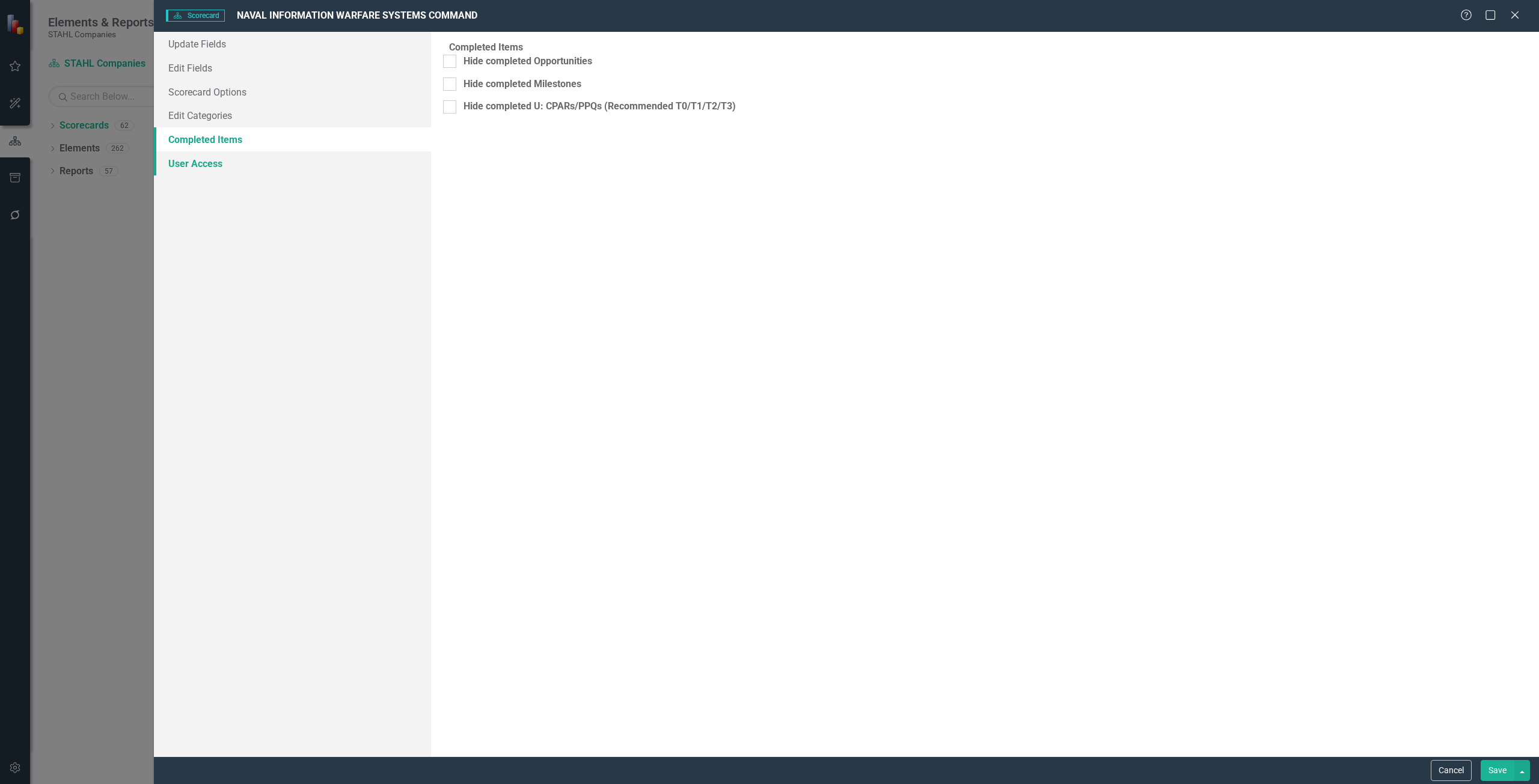
click at [215, 174] on link "User Access" at bounding box center [292, 163] width 277 height 24
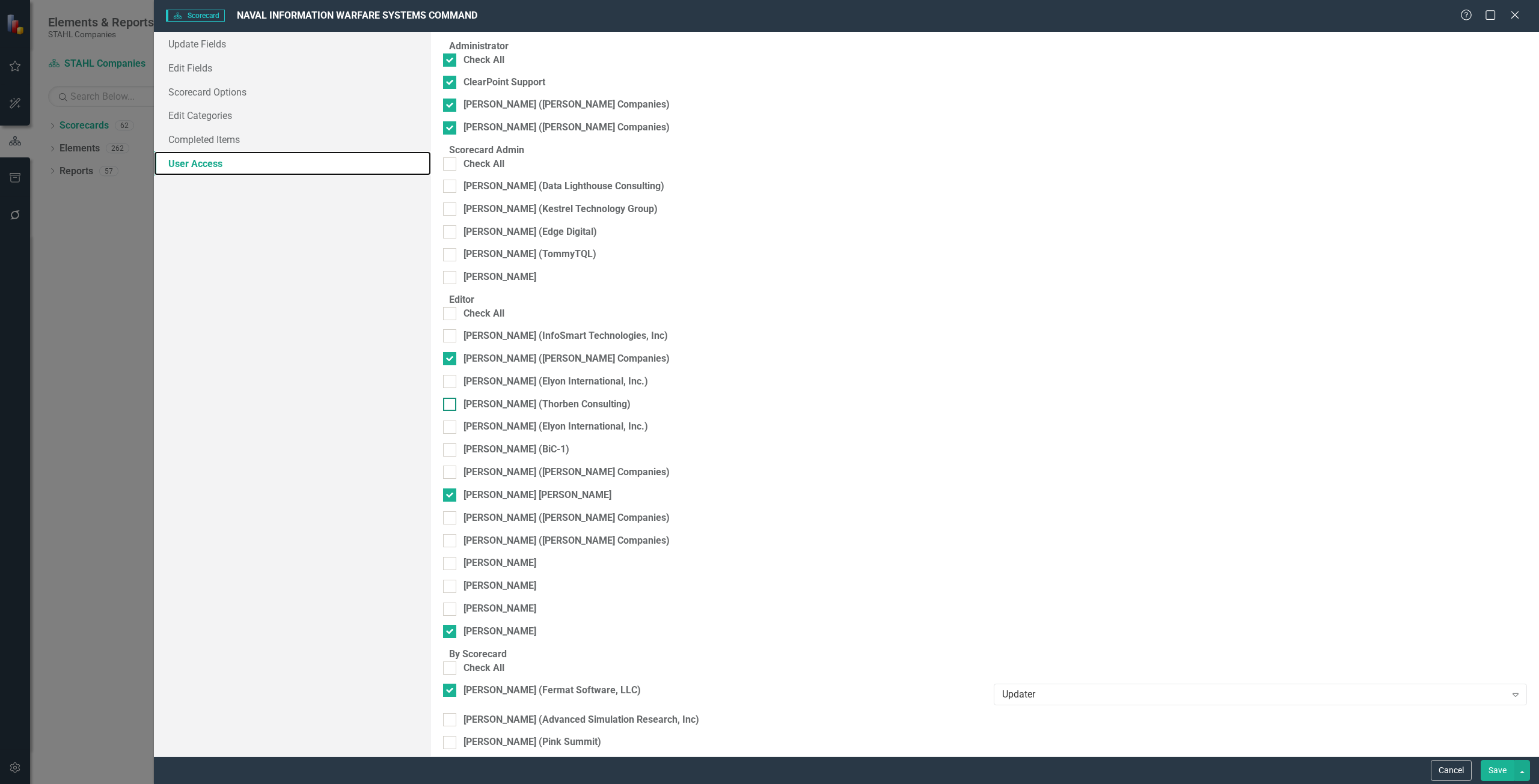
scroll to position [51, 0]
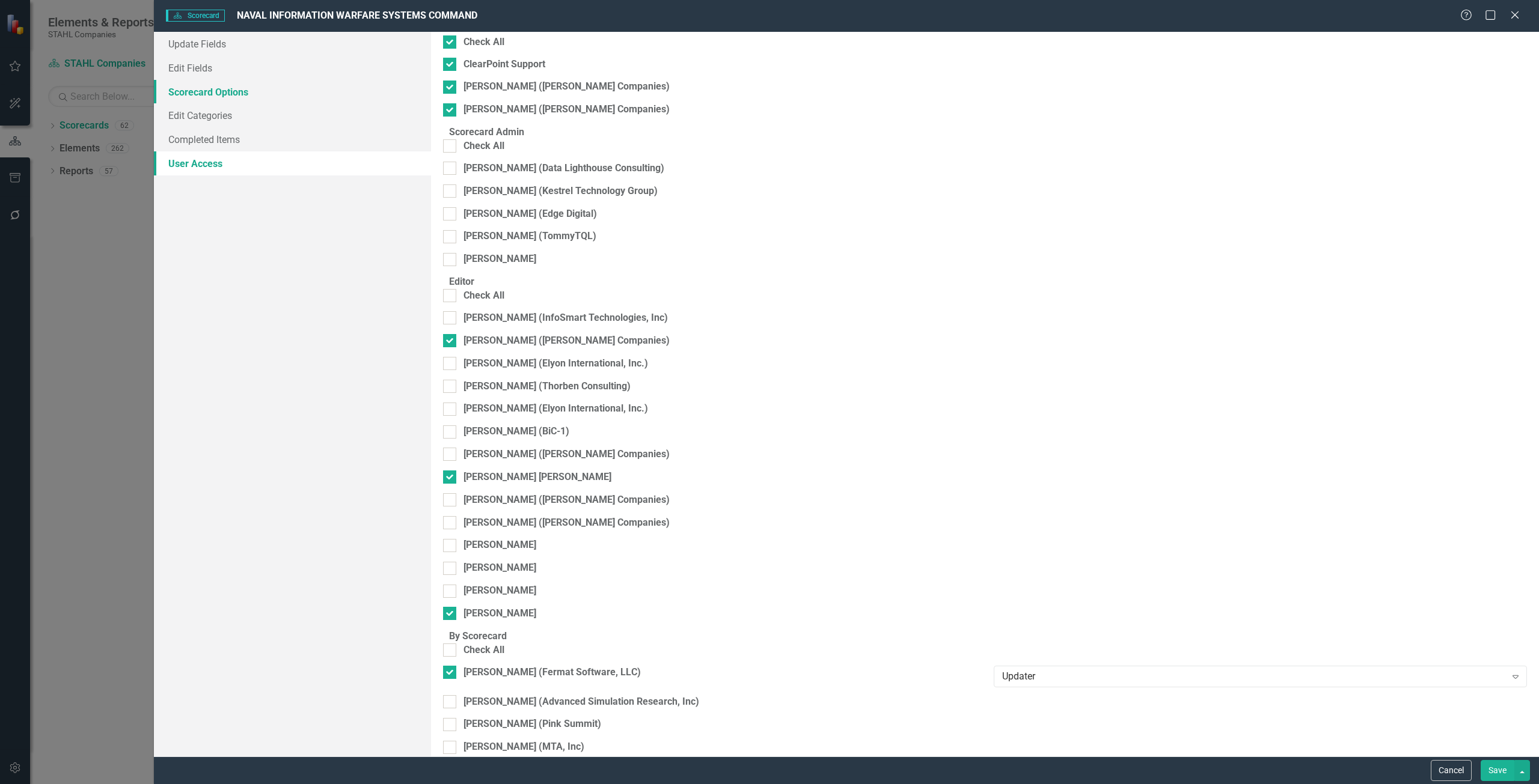
click at [252, 93] on link "Scorecard Options" at bounding box center [292, 91] width 277 height 24
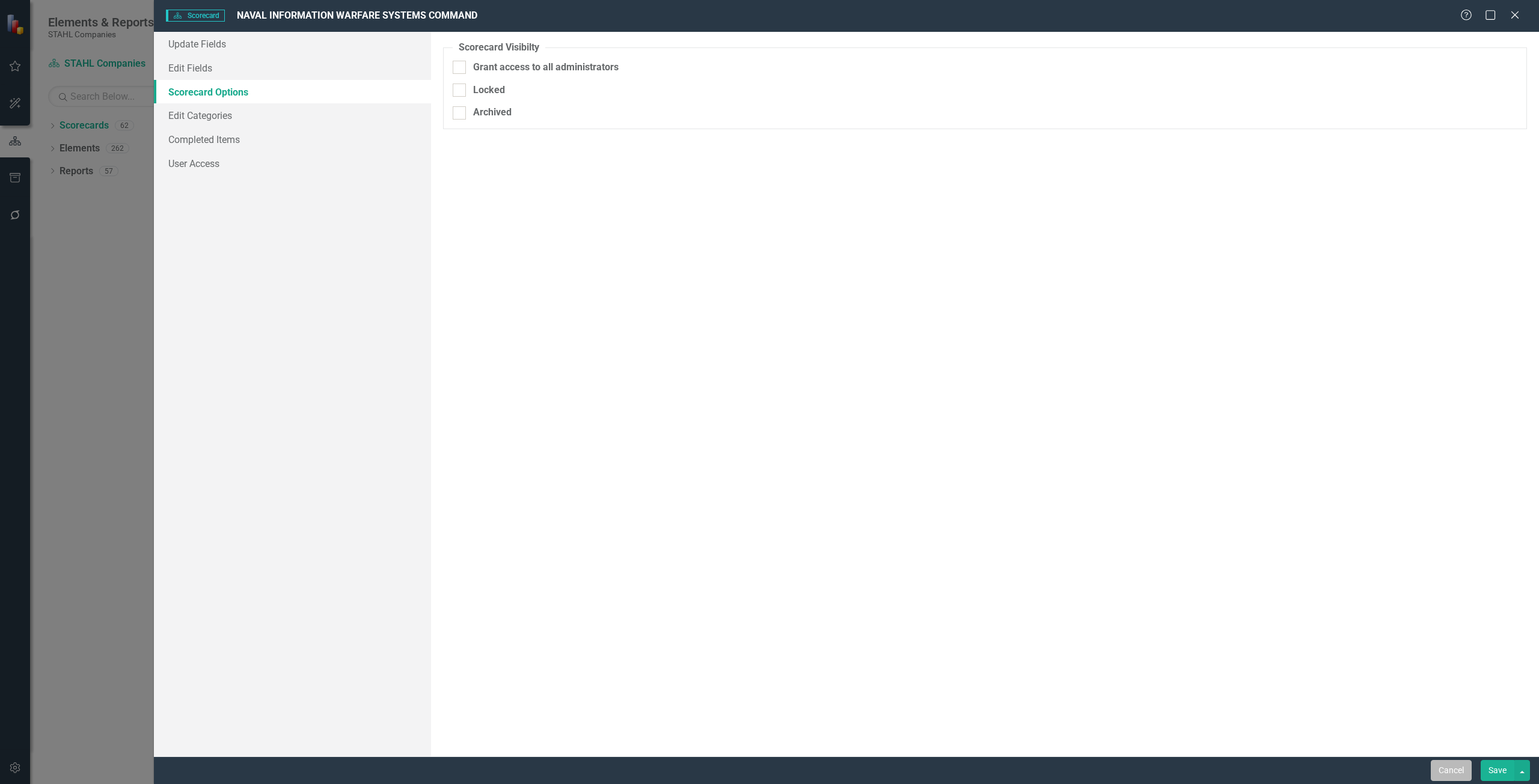
click at [1441, 769] on button "Cancel" at bounding box center [1451, 771] width 41 height 21
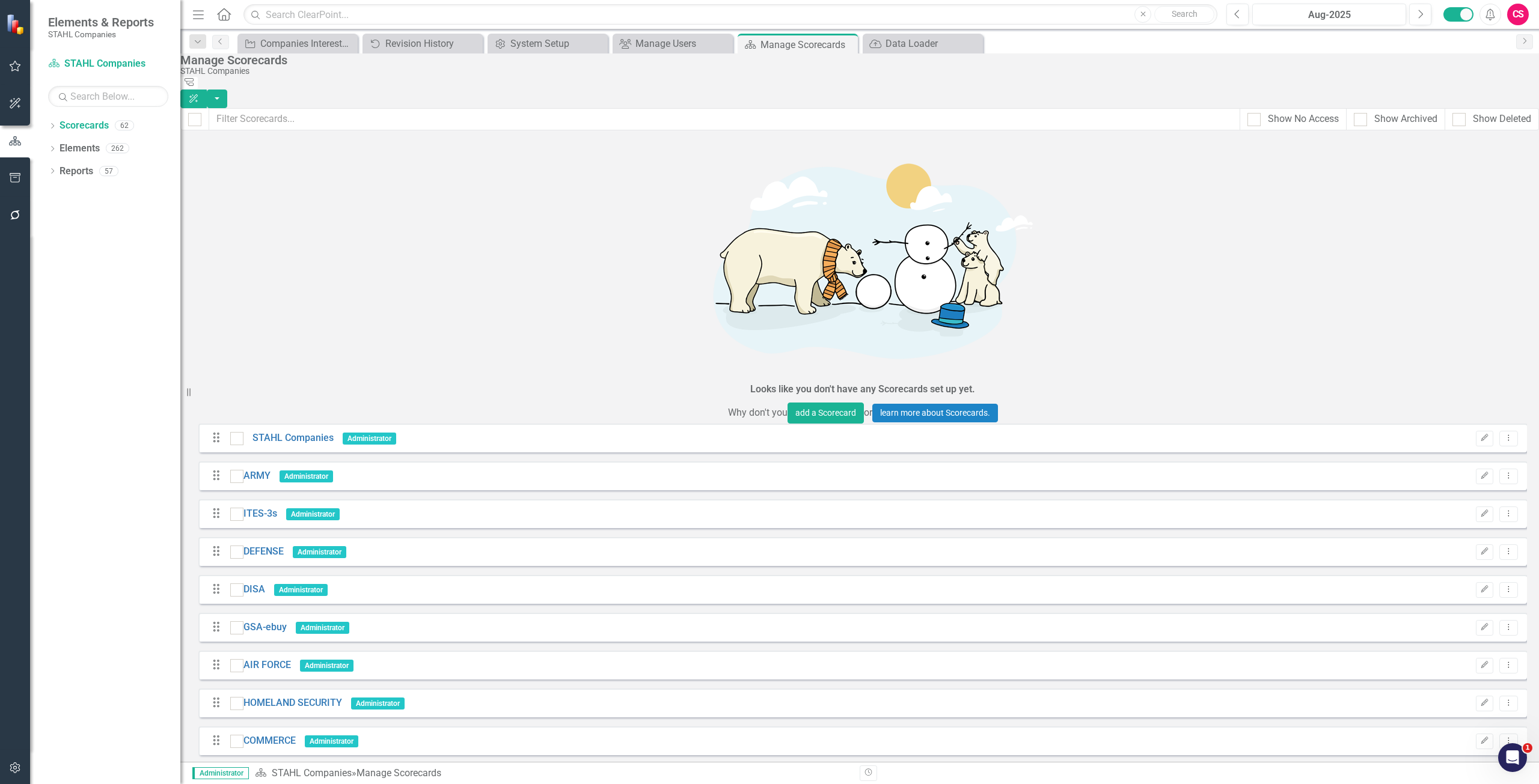
click at [22, 765] on button "button" at bounding box center [15, 768] width 27 height 25
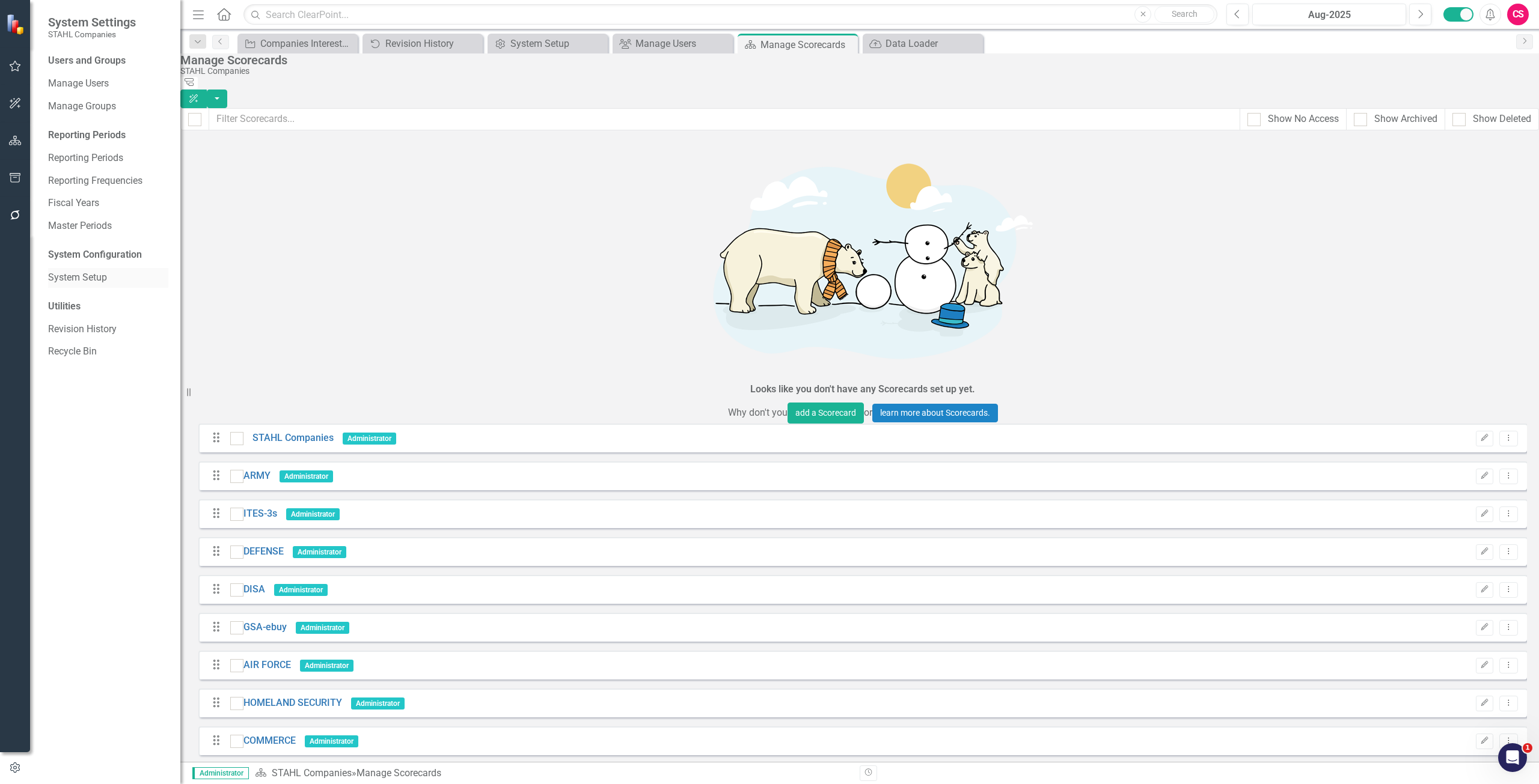
click at [98, 281] on link "System Setup" at bounding box center [108, 278] width 120 height 14
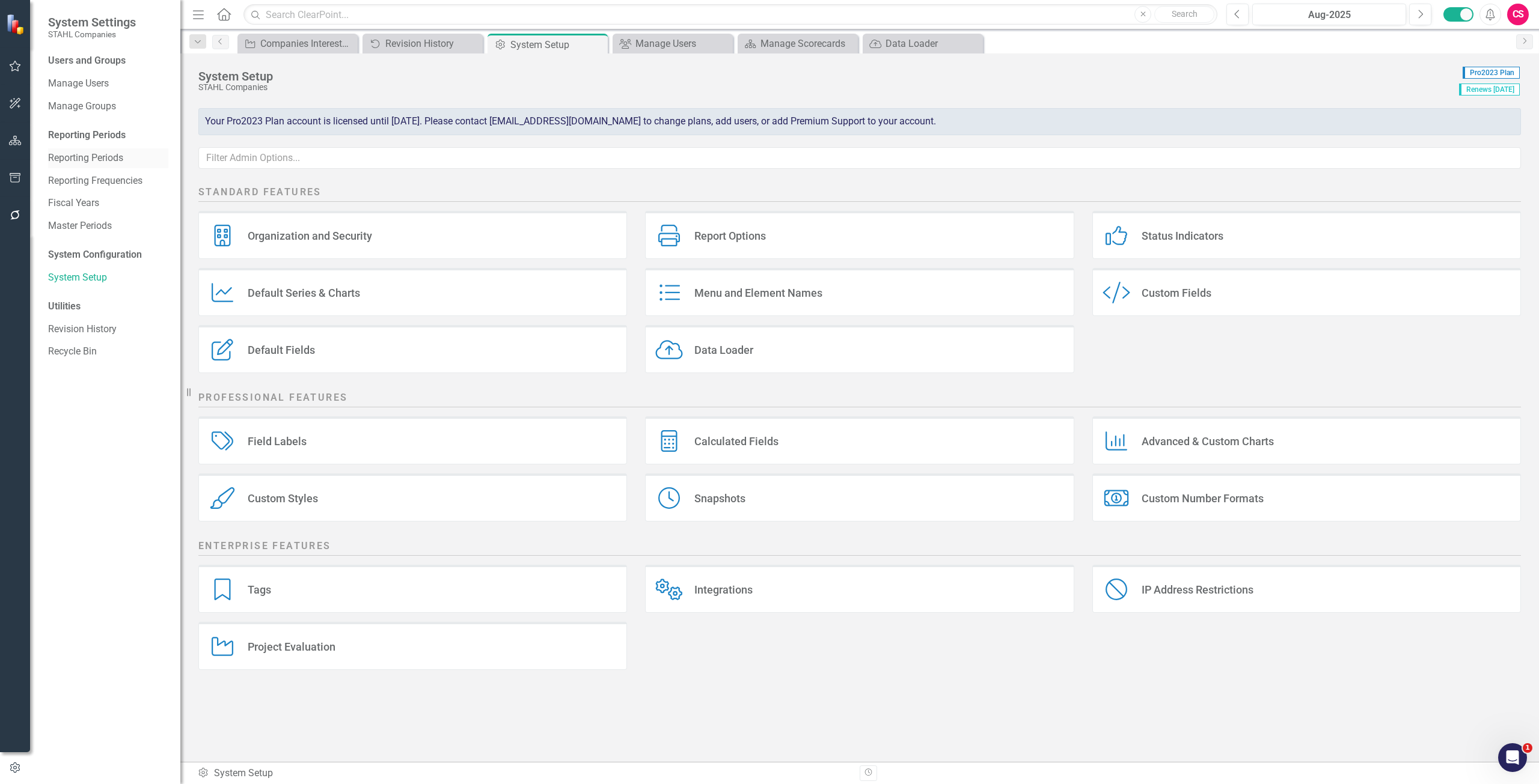
click at [102, 156] on link "Reporting Periods" at bounding box center [108, 158] width 120 height 14
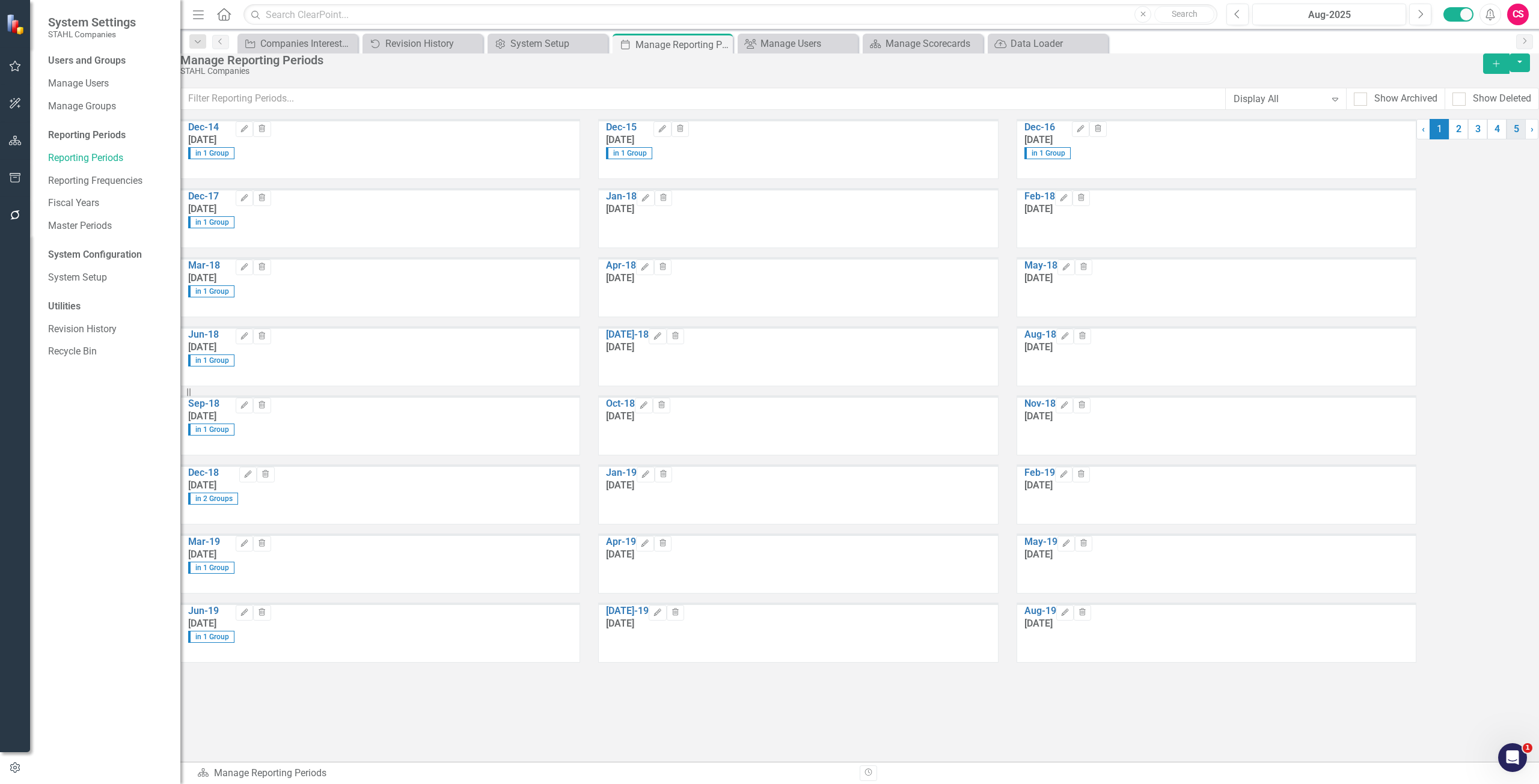
click at [1506, 139] on link "5" at bounding box center [1516, 129] width 20 height 21
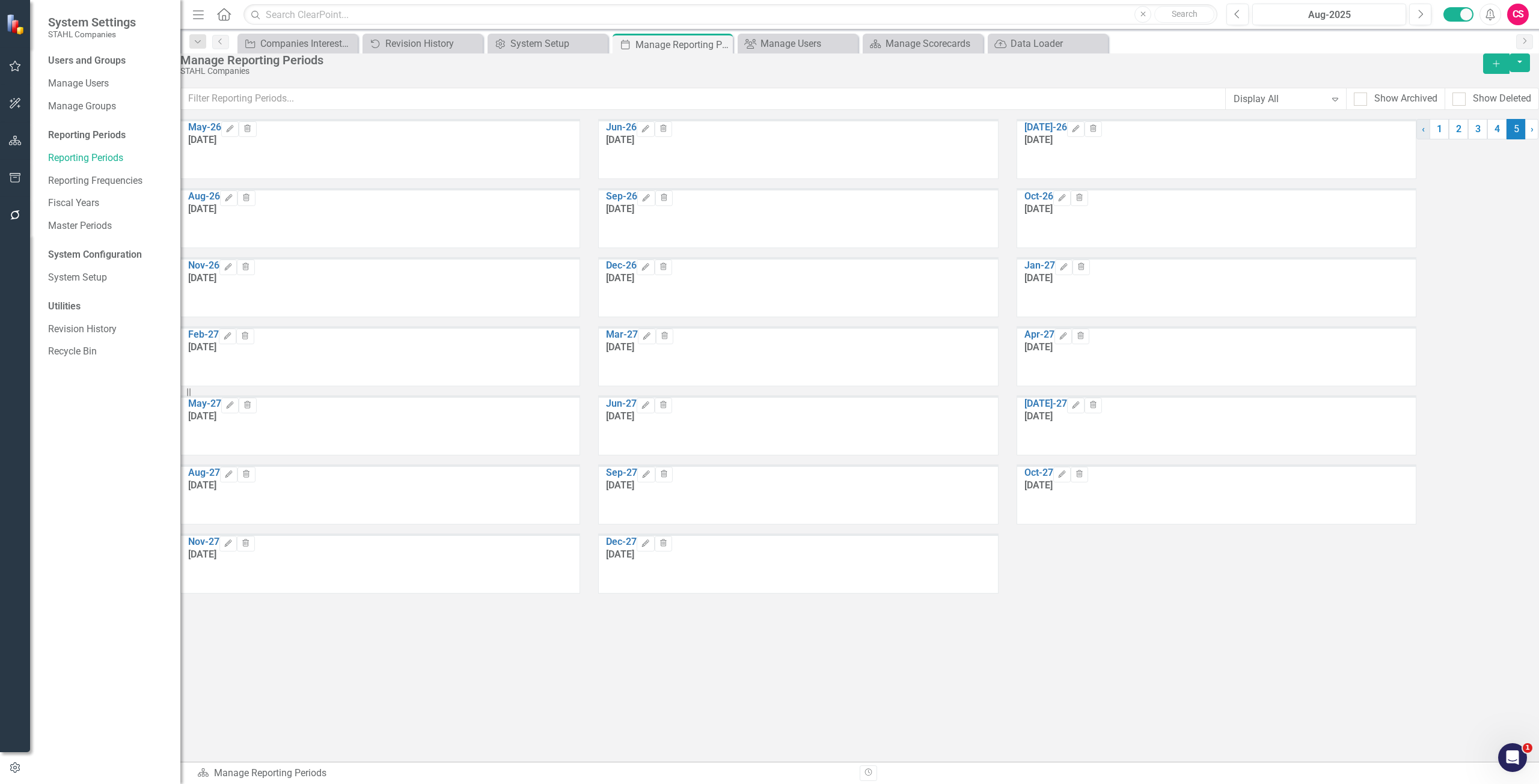
click at [1416, 139] on link "‹ Previous" at bounding box center [1423, 129] width 14 height 21
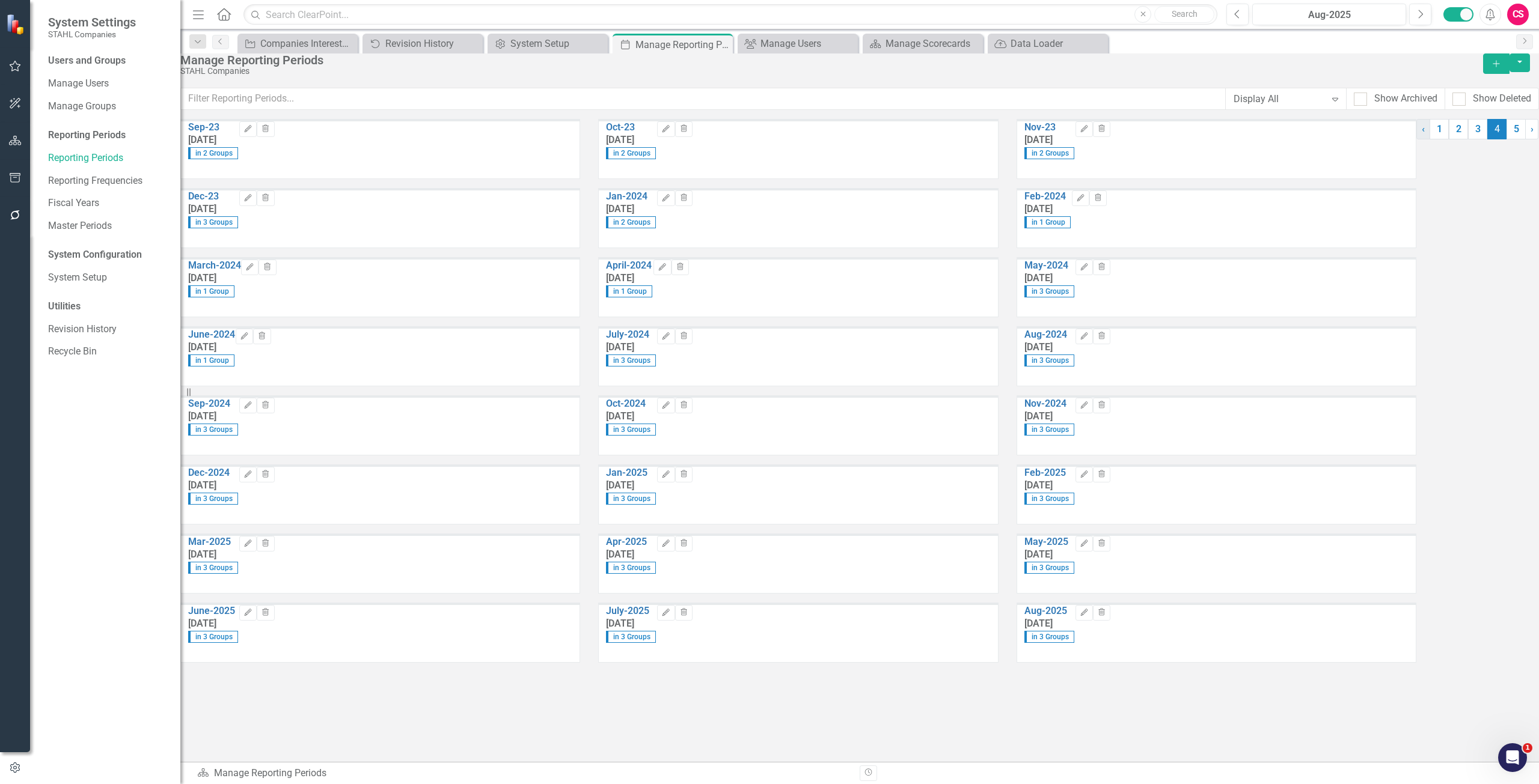
click at [1416, 139] on link "‹ Previous" at bounding box center [1423, 129] width 14 height 21
click at [85, 278] on link "System Setup" at bounding box center [108, 278] width 120 height 14
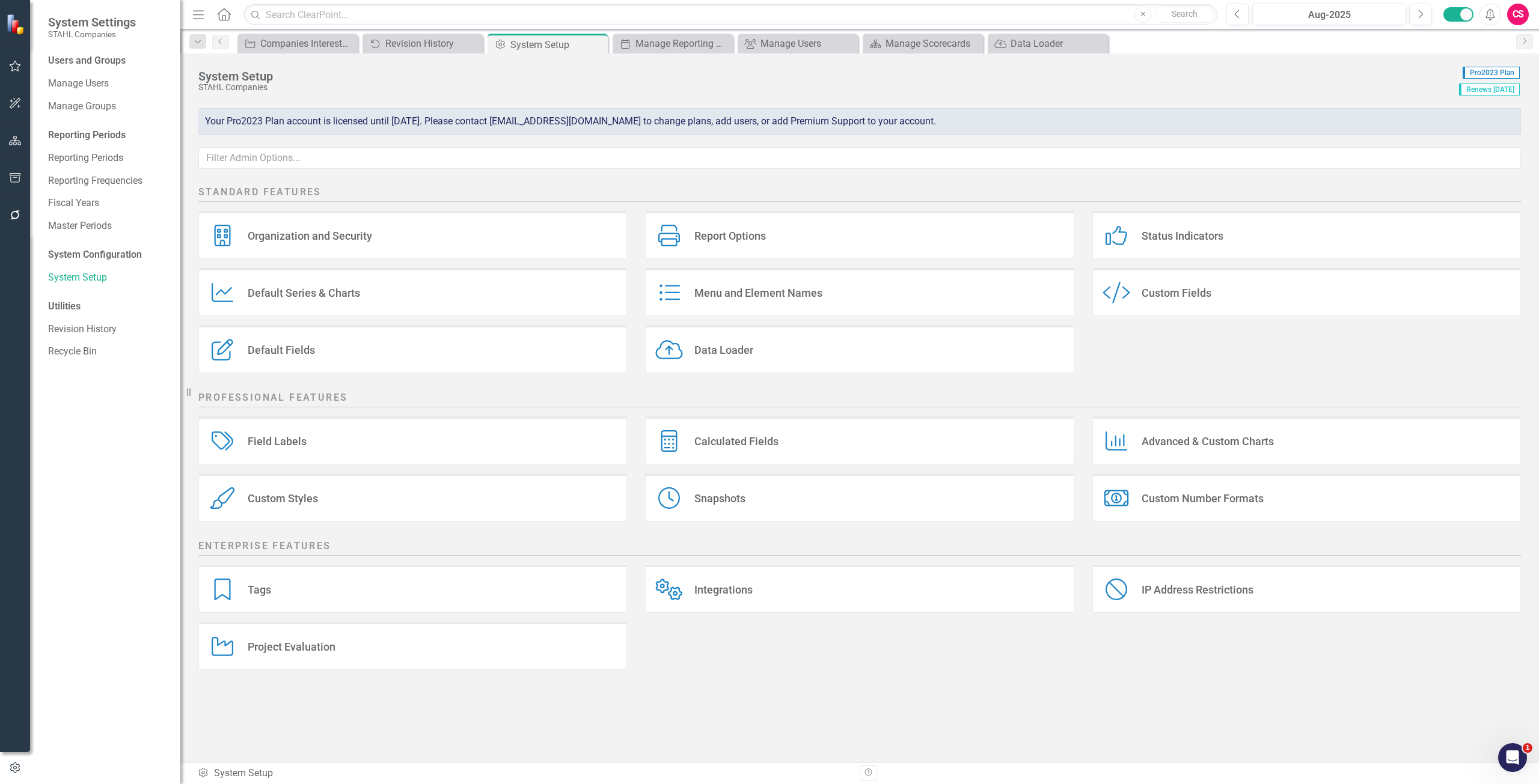
click at [759, 292] on div "Menu and Element Names" at bounding box center [758, 292] width 128 height 14
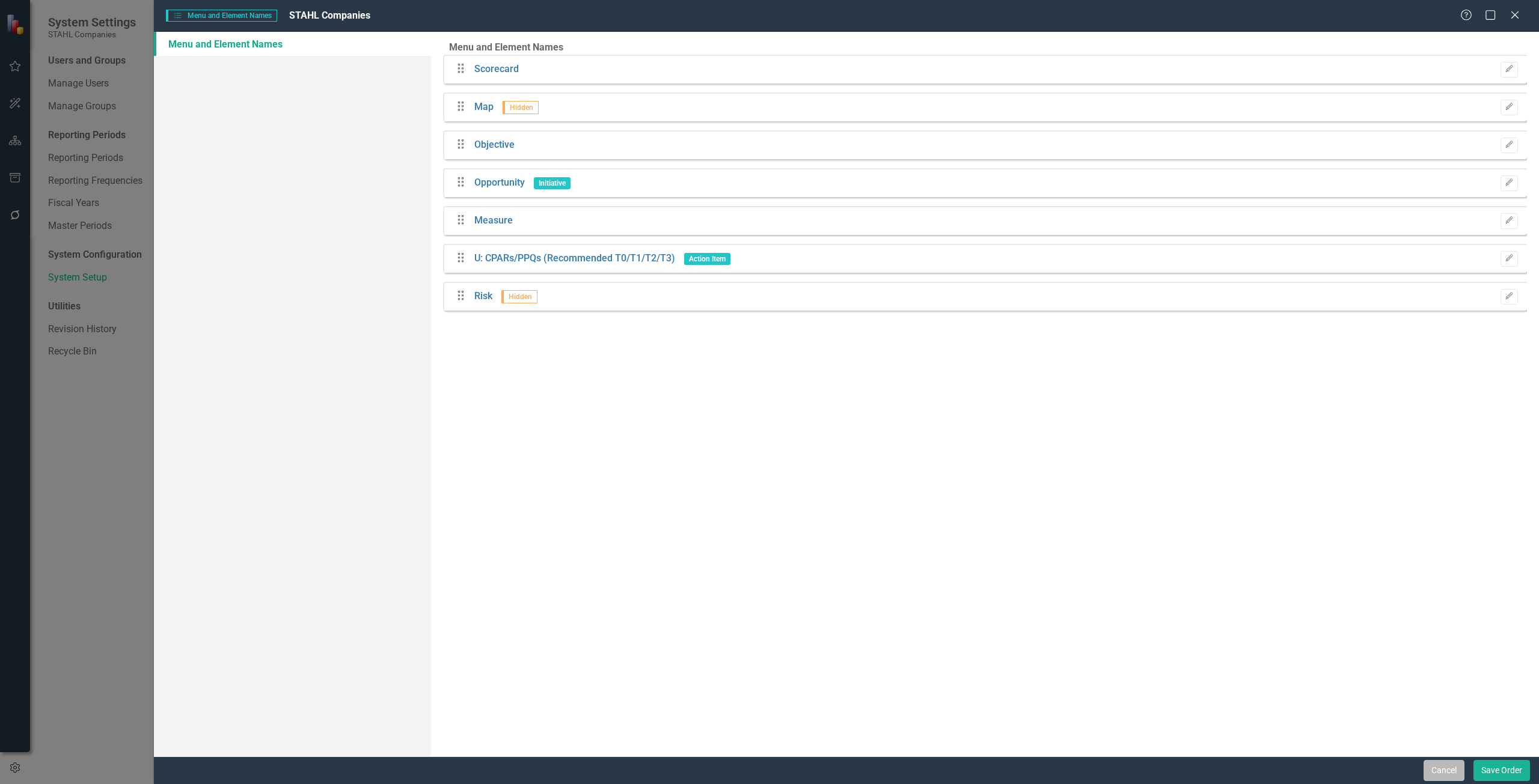
click at [1426, 780] on button "Cancel" at bounding box center [1443, 771] width 41 height 21
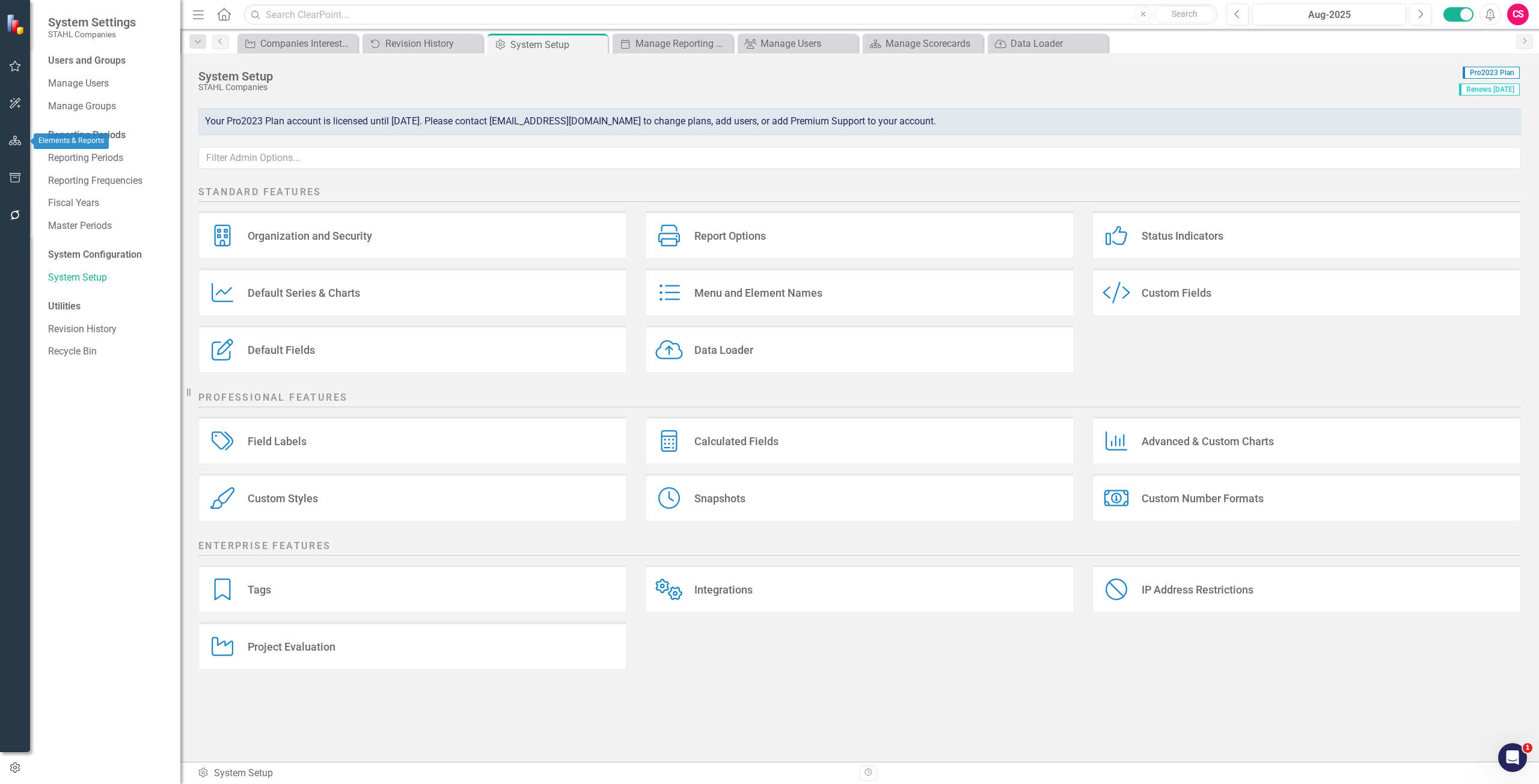
click at [9, 134] on button "button" at bounding box center [15, 141] width 27 height 25
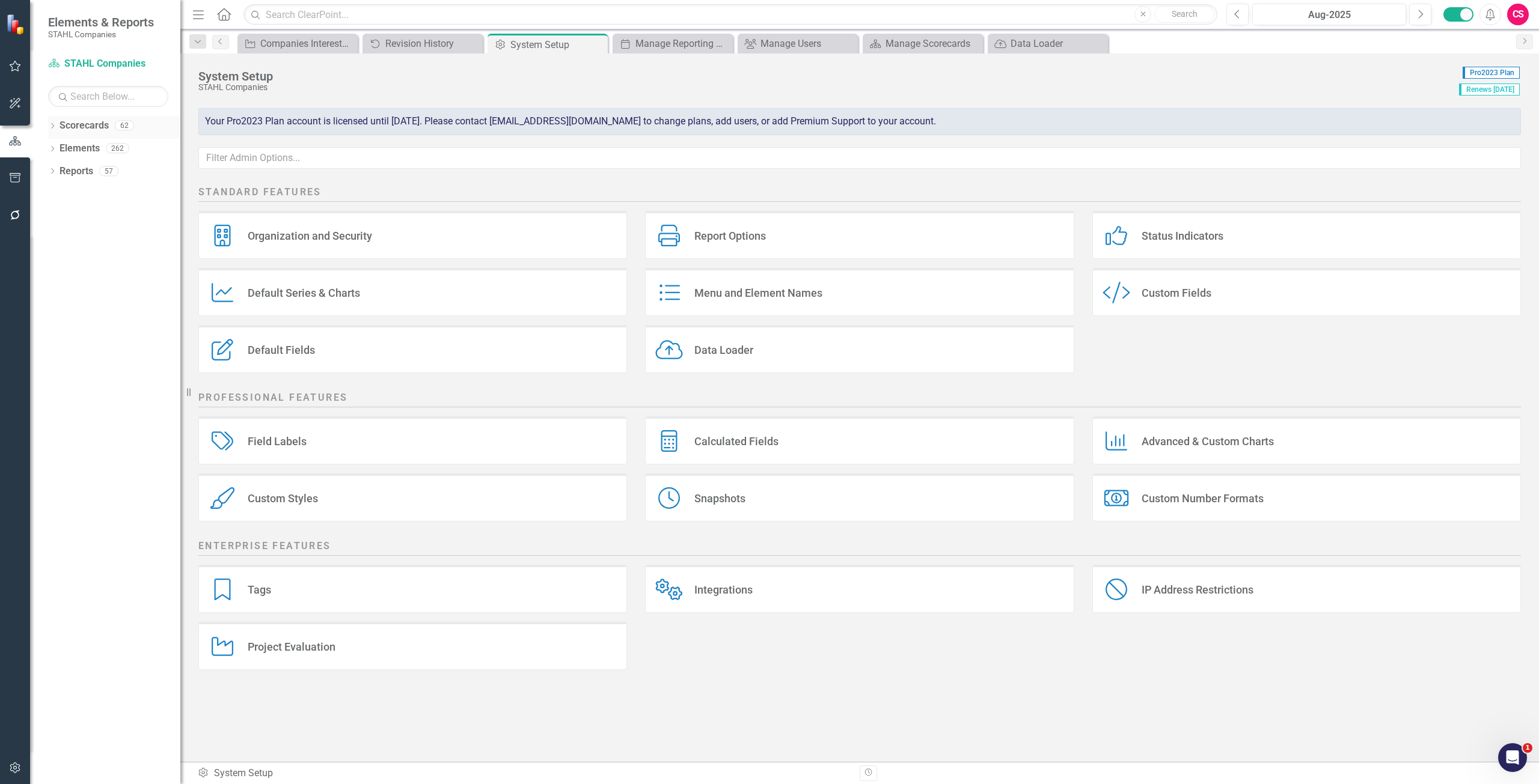
click at [68, 125] on link "Scorecards" at bounding box center [84, 125] width 49 height 14
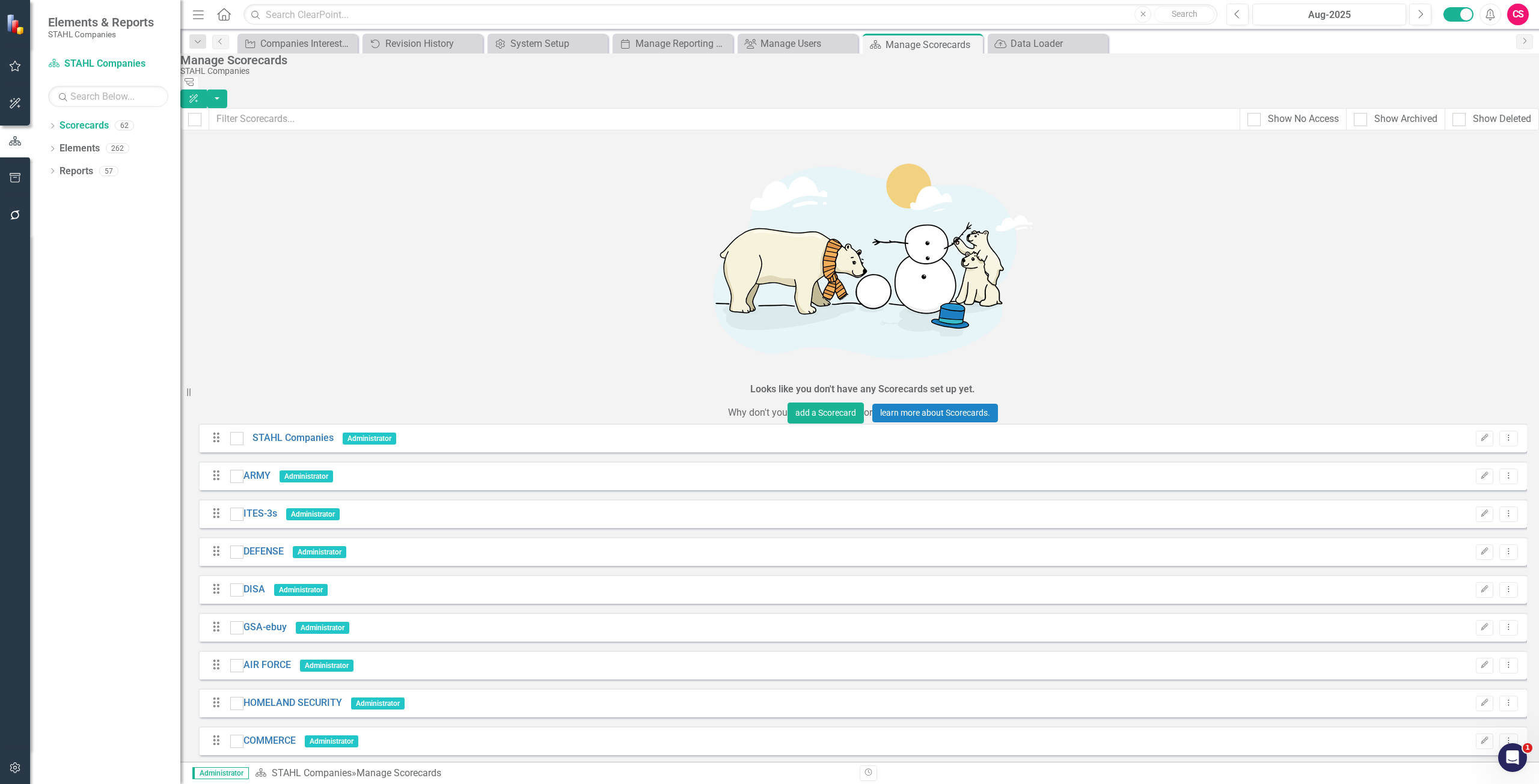
click at [1463, 122] on div "Show No Access Show Archived Show Deleted" at bounding box center [859, 119] width 1359 height 22
click at [1473, 118] on div "Show Deleted" at bounding box center [1502, 119] width 59 height 14
click at [1458, 118] on input "Show Deleted" at bounding box center [1456, 116] width 8 height 8
checkbox input "true"
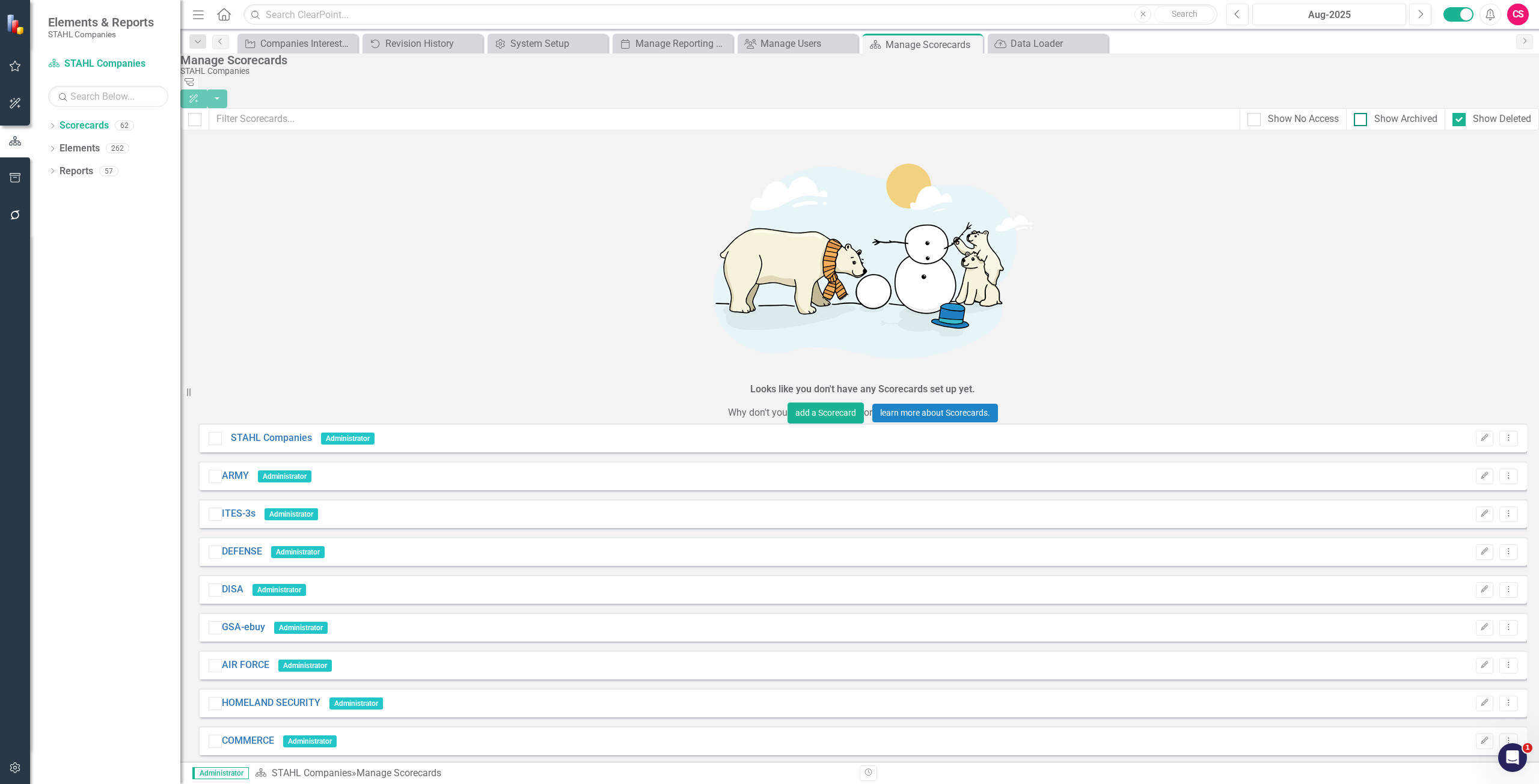
click at [1391, 112] on div "Show Archived" at bounding box center [1406, 119] width 63 height 14
click at [1362, 113] on input "Show Archived" at bounding box center [1357, 116] width 8 height 8
checkbox input "true"
click at [1268, 112] on div "Show No Access" at bounding box center [1303, 119] width 71 height 14
click at [1255, 113] on input "Show No Access" at bounding box center [1251, 116] width 8 height 8
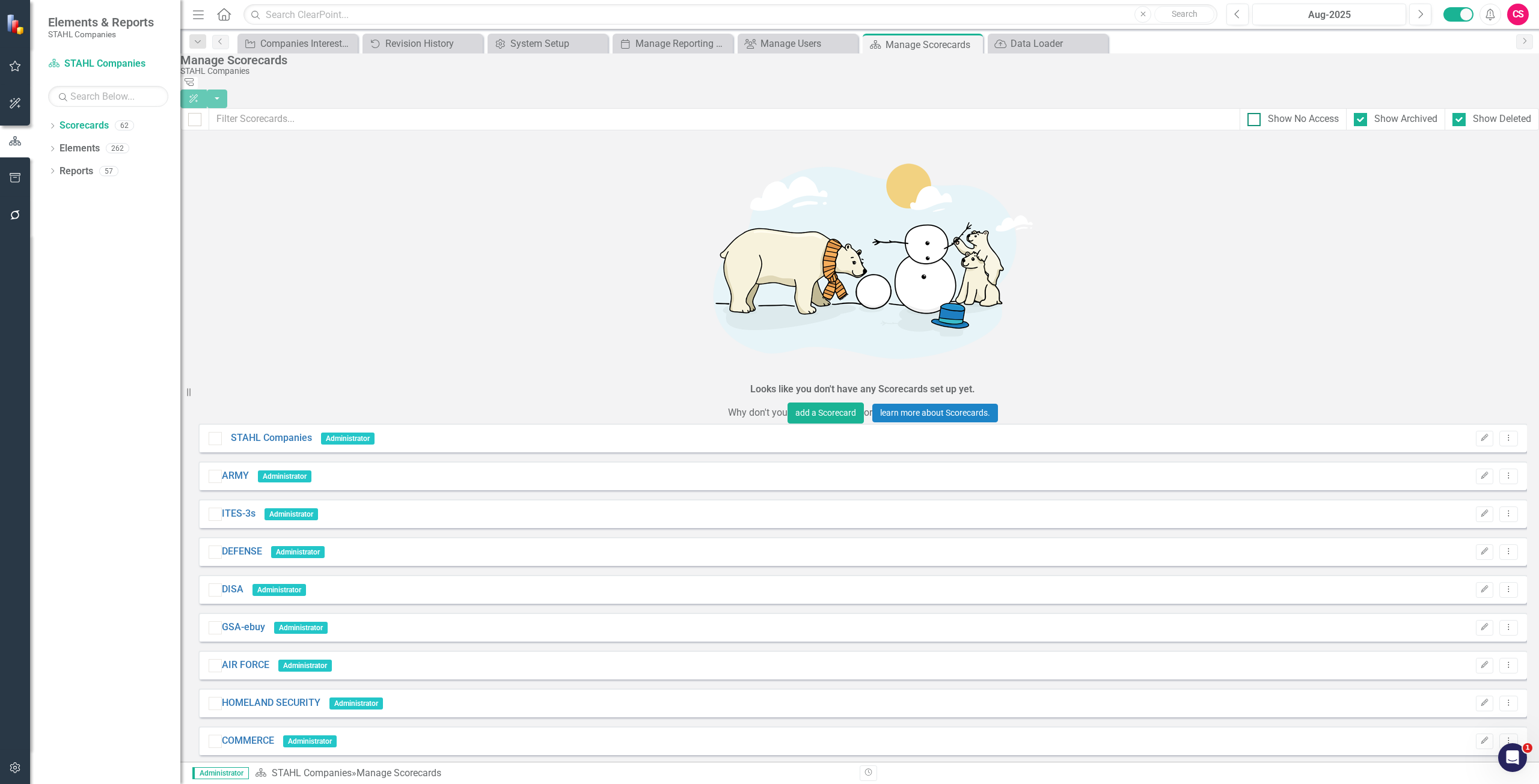
checkbox input "true"
click at [23, 761] on button "button" at bounding box center [15, 768] width 27 height 25
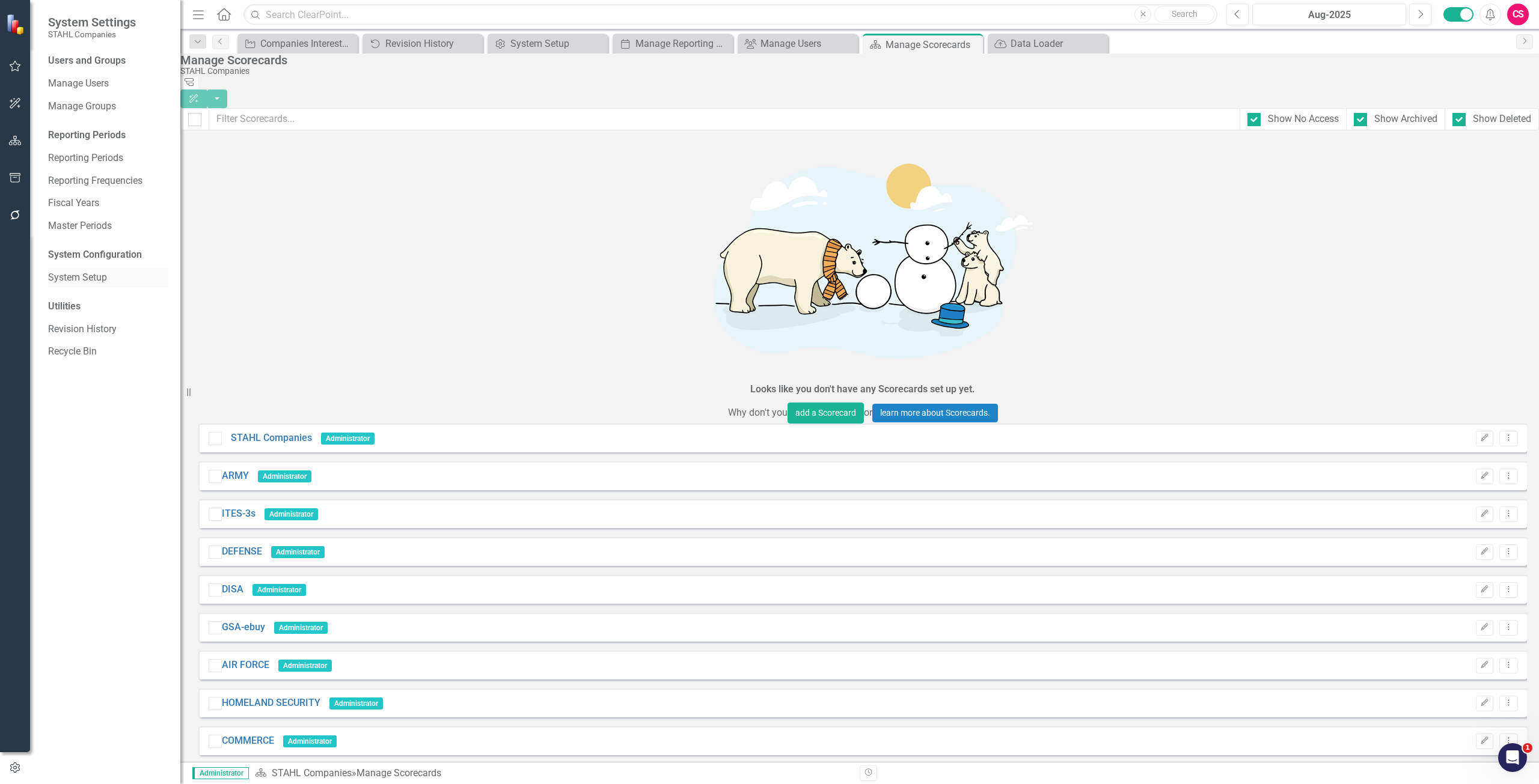
click at [88, 278] on link "System Setup" at bounding box center [108, 278] width 120 height 14
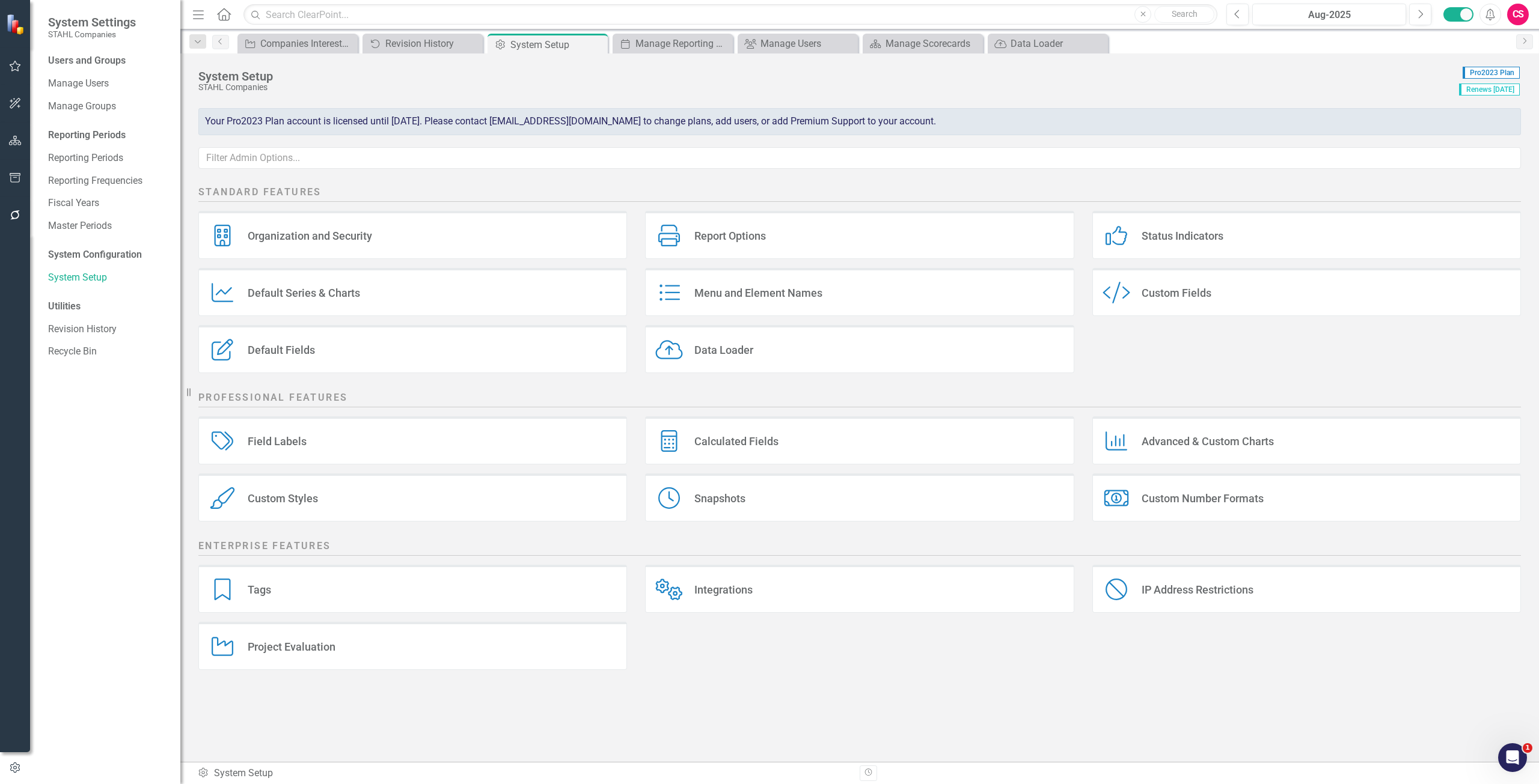
click at [1162, 276] on div "Custom Style Custom Fields" at bounding box center [1306, 292] width 428 height 48
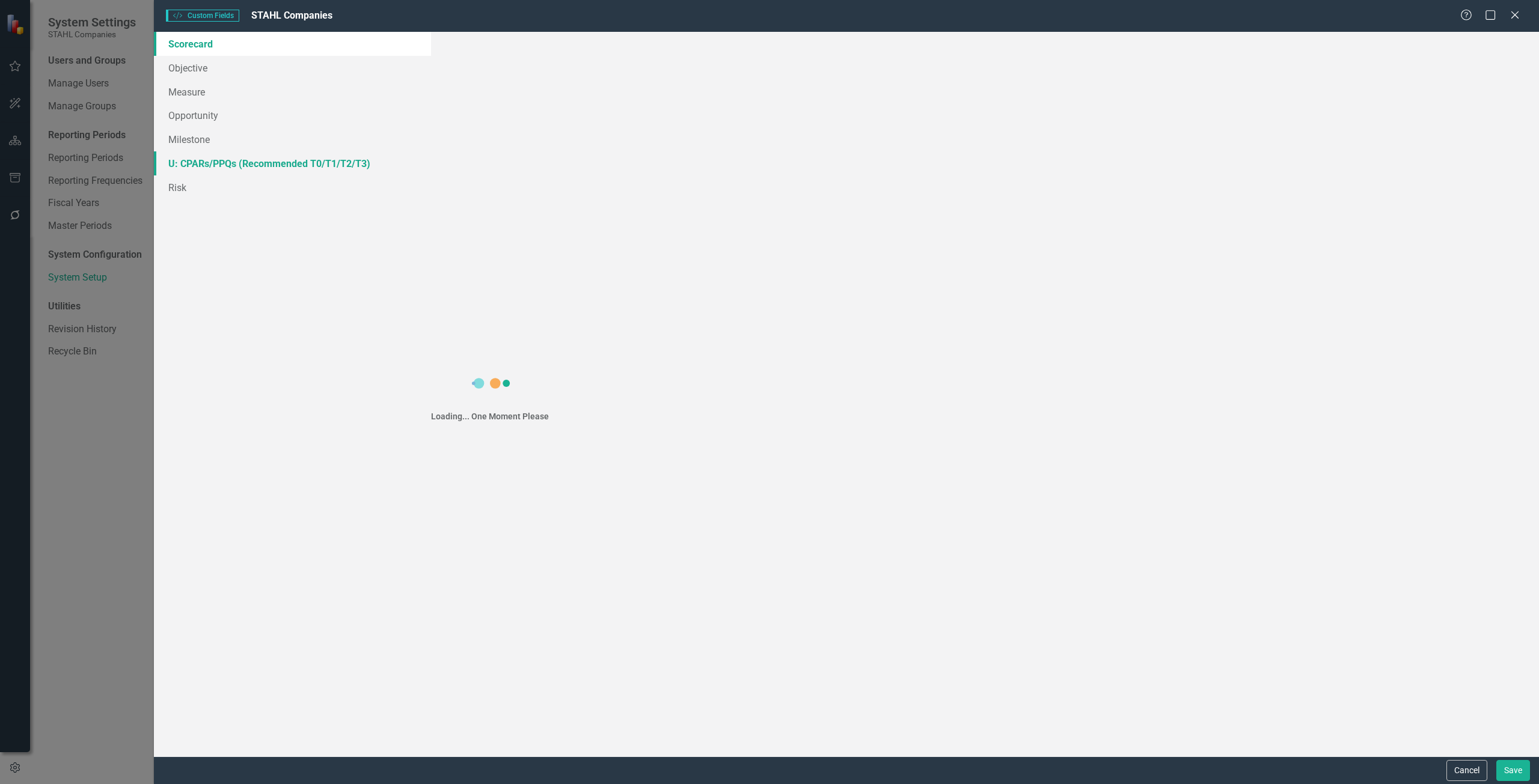
click at [214, 160] on link "U: CPARs/PPQs (Recommended T0/T1/T2/T3)" at bounding box center [292, 163] width 277 height 24
click at [219, 163] on link "U: CPARs/PPQs (Recommended T0/T1/T2/T3)" at bounding box center [292, 163] width 277 height 24
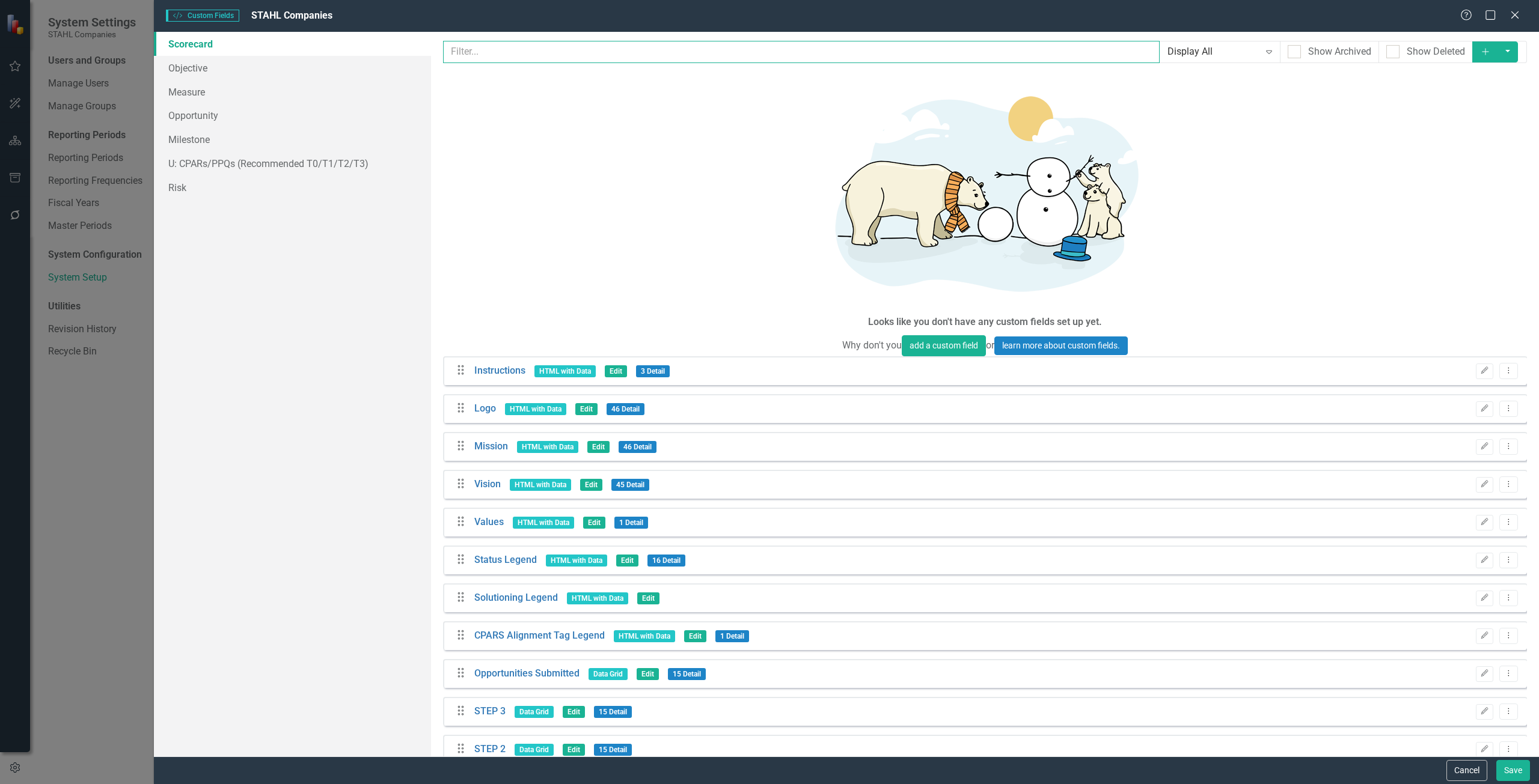
click at [532, 52] on input "text" at bounding box center [801, 52] width 717 height 22
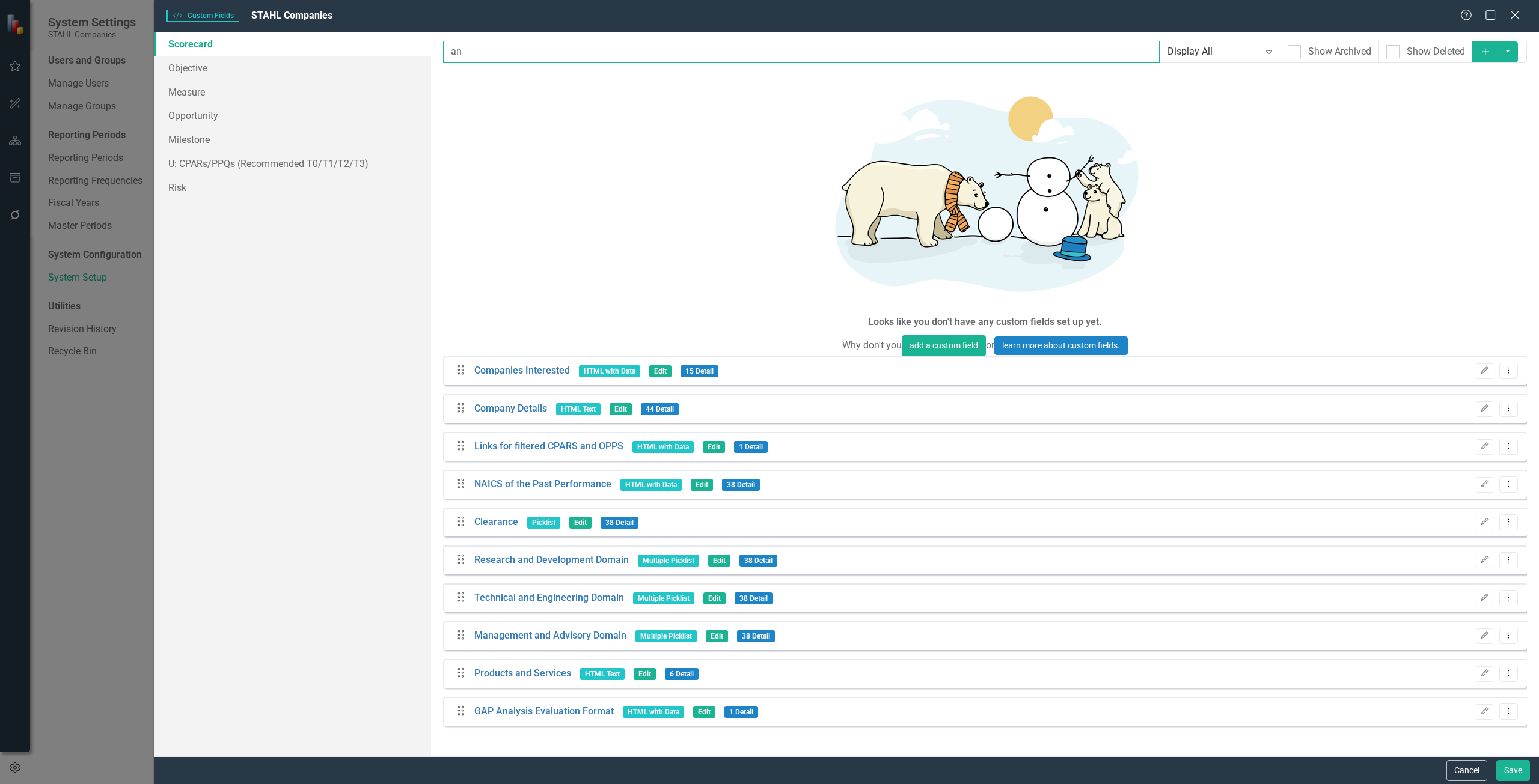
type input "an"
click at [225, 160] on link "U: CPARs/PPQs (Recommended T0/T1/T2/T3)" at bounding box center [292, 163] width 277 height 24
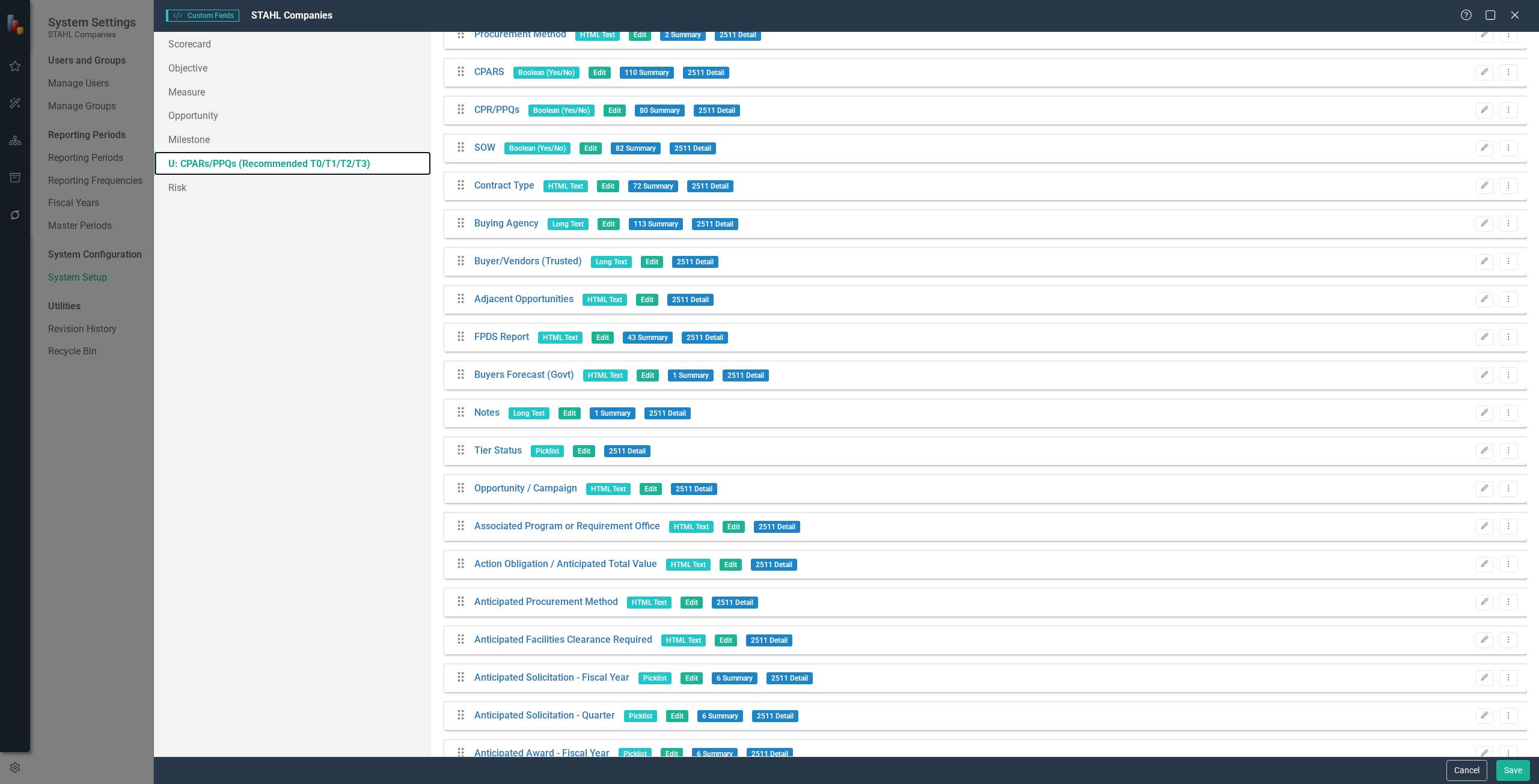
scroll to position [661, 0]
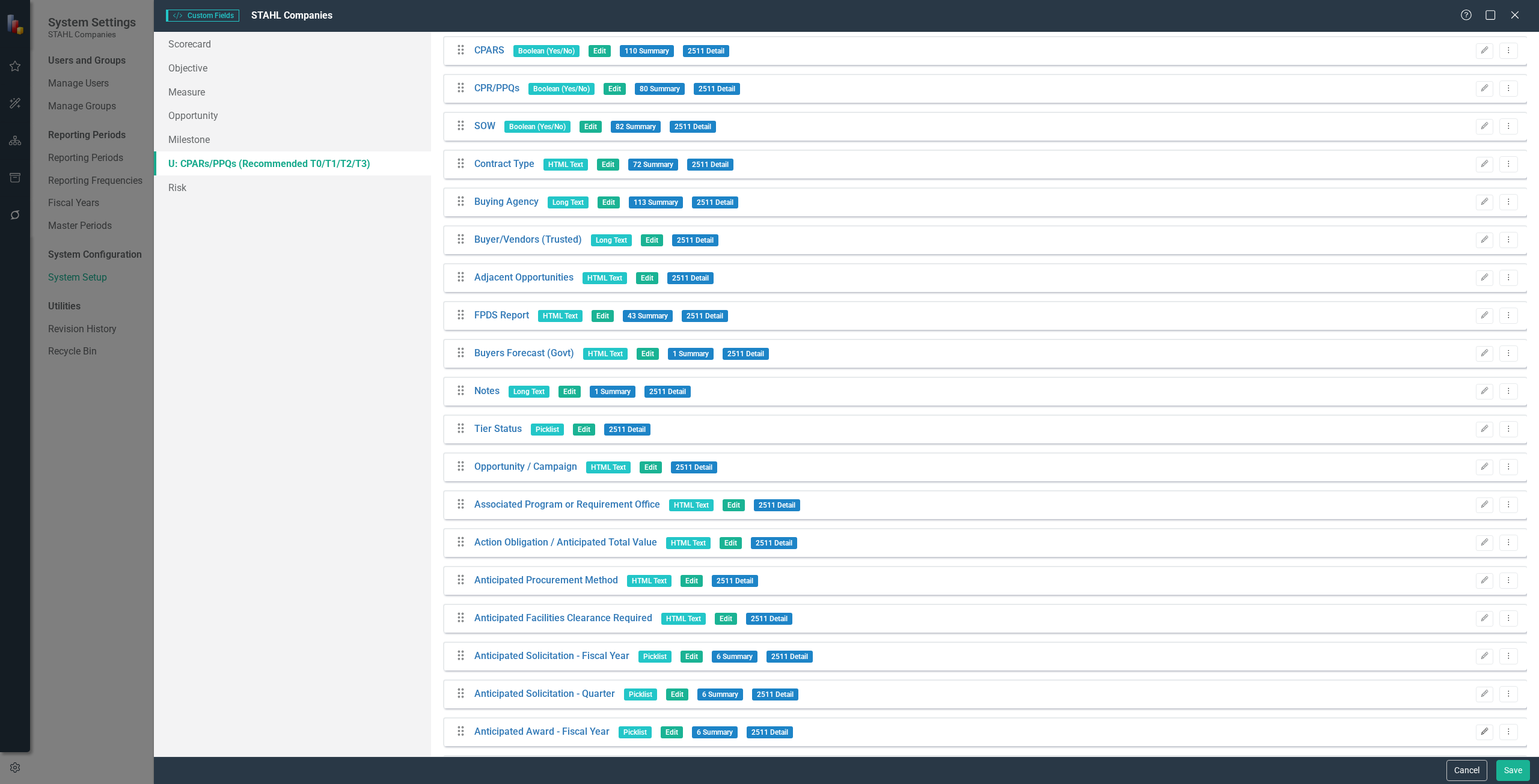
click at [1481, 727] on icon "button" at bounding box center [1485, 731] width 7 height 7
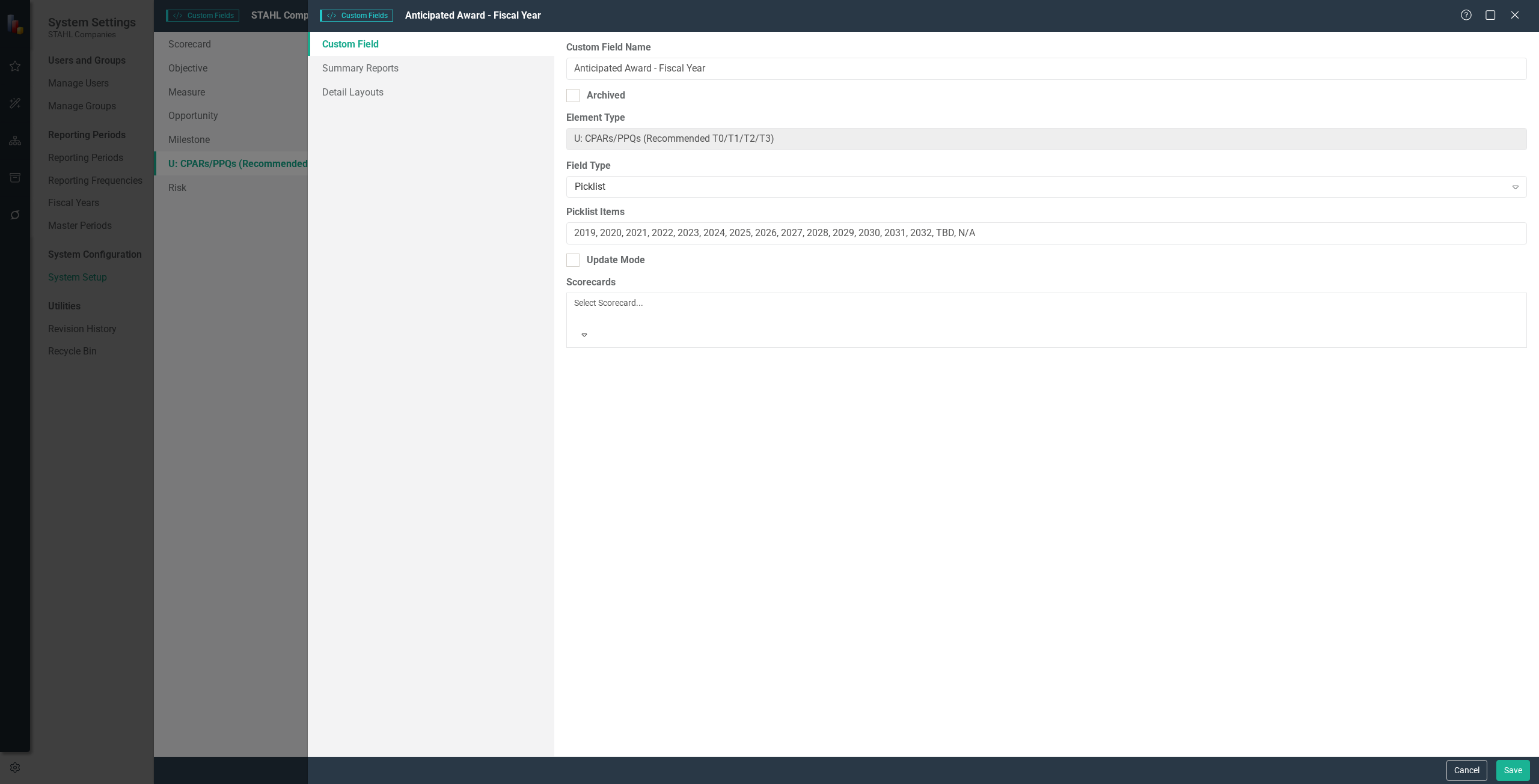
click at [1455, 770] on button "Cancel" at bounding box center [1466, 771] width 41 height 21
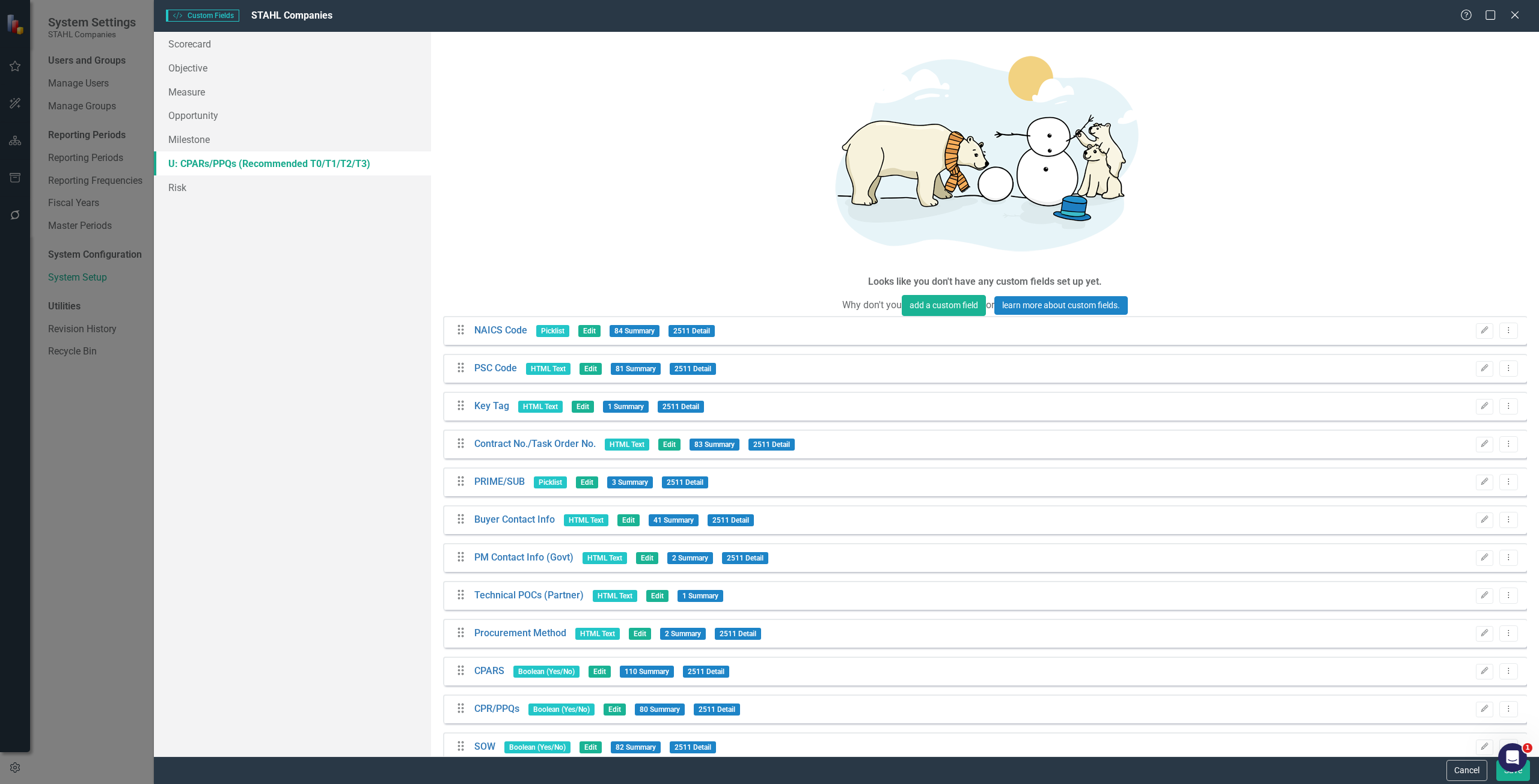
scroll to position [0, 0]
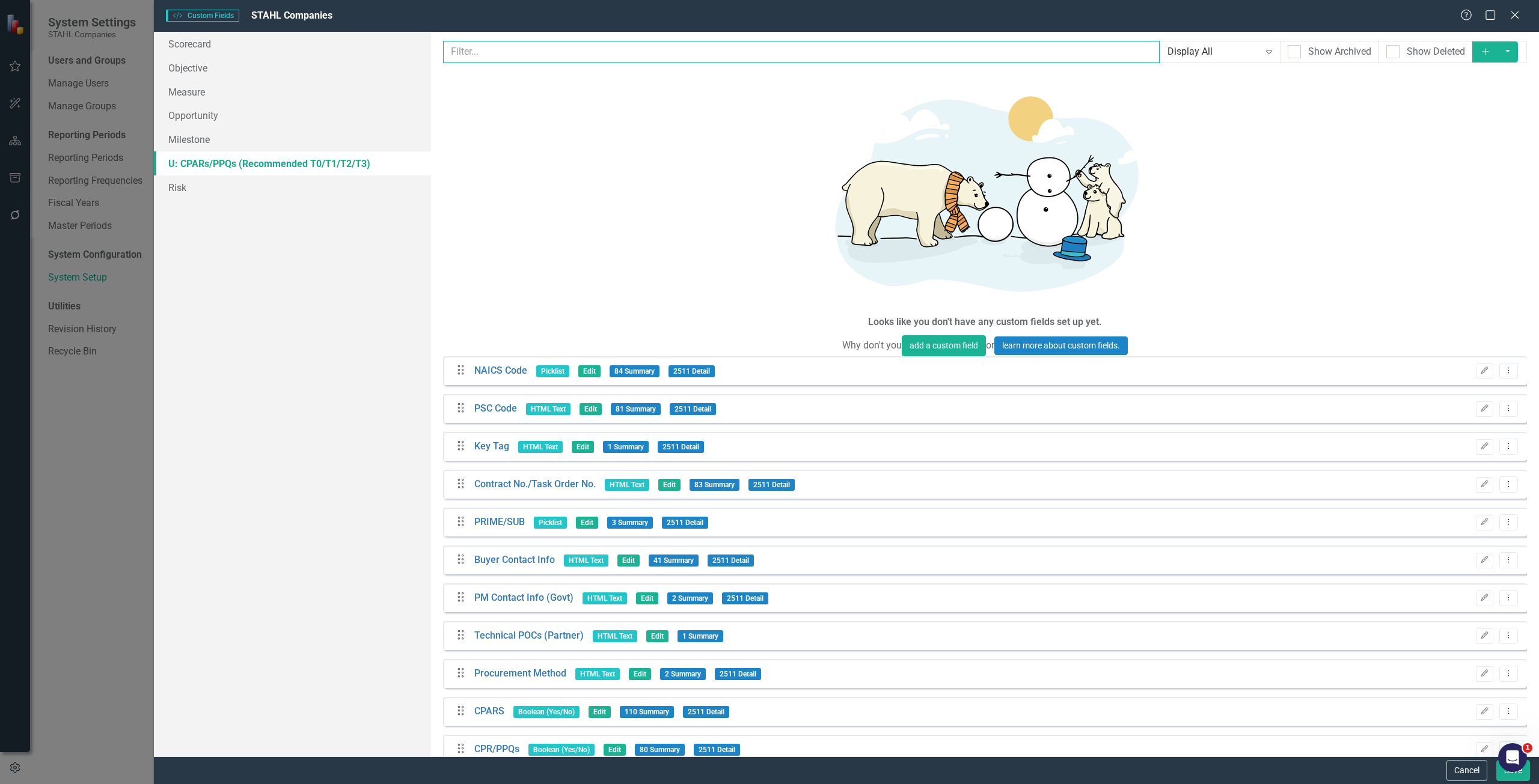
click at [844, 56] on input "text" at bounding box center [801, 52] width 717 height 22
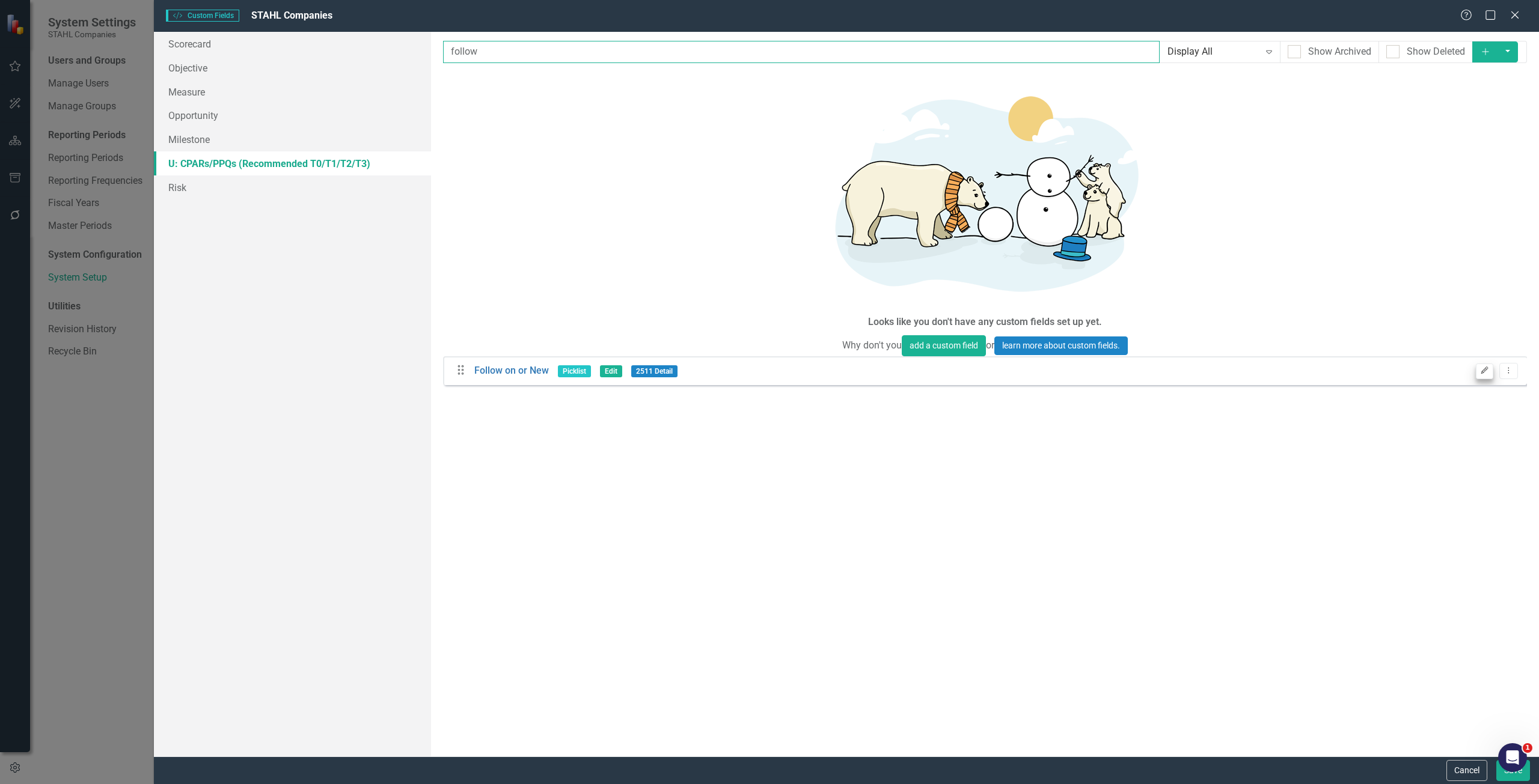
type input "follow"
click at [1482, 367] on icon "Edit" at bounding box center [1484, 371] width 9 height 7
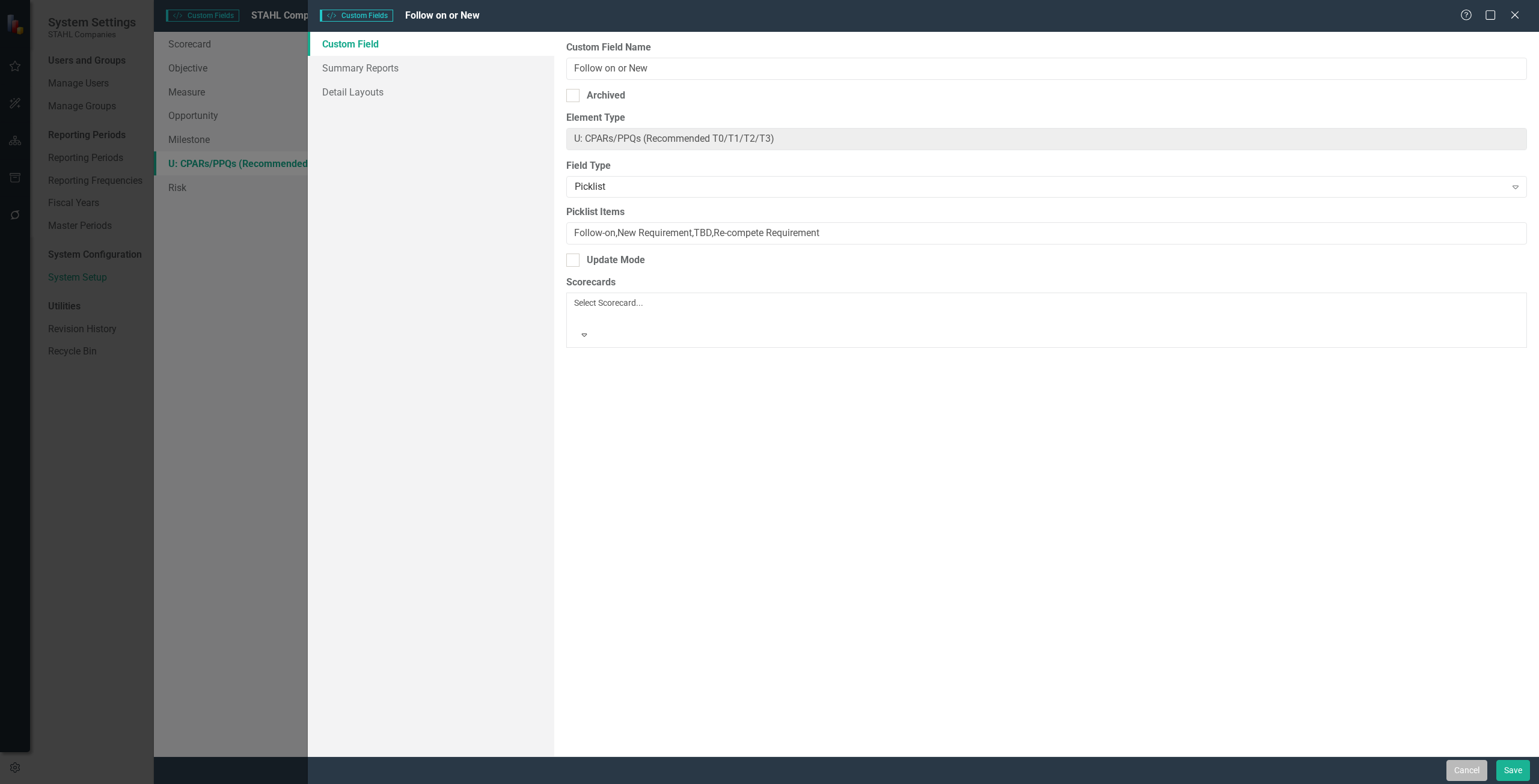
click at [1470, 769] on button "Cancel" at bounding box center [1466, 771] width 41 height 21
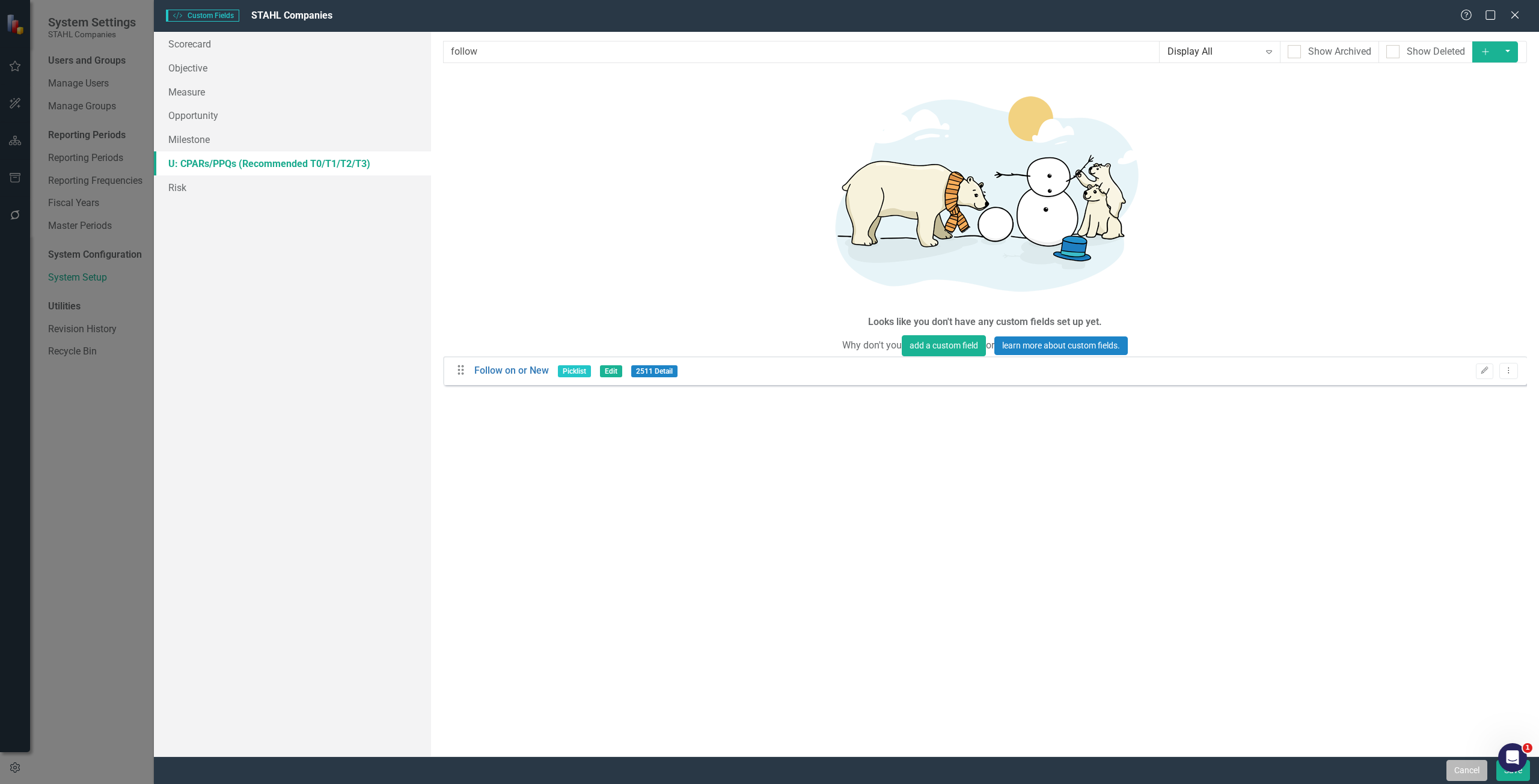
click at [1468, 768] on button "Cancel" at bounding box center [1466, 771] width 41 height 21
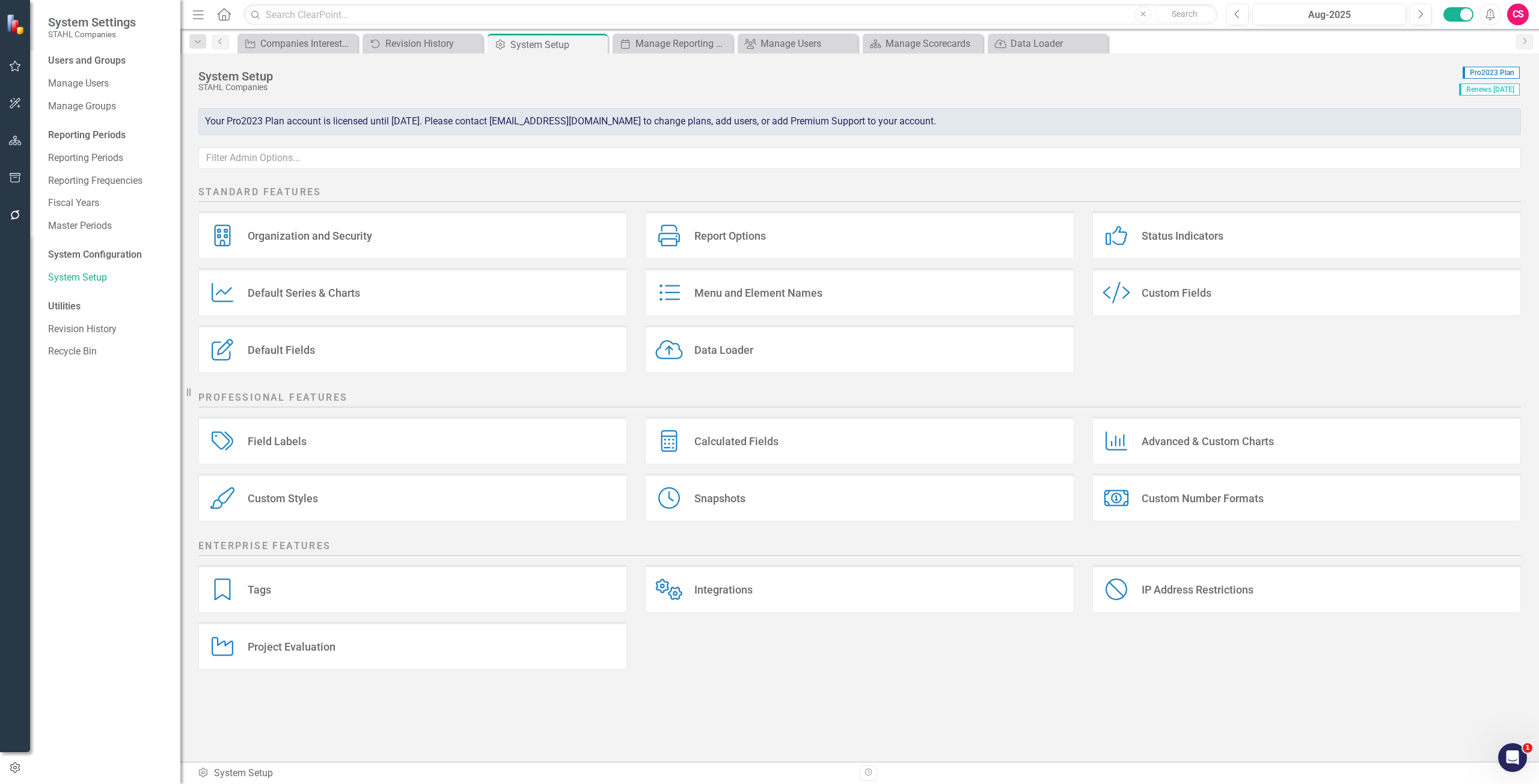
click at [696, 348] on div "Data Loader" at bounding box center [723, 350] width 59 height 14
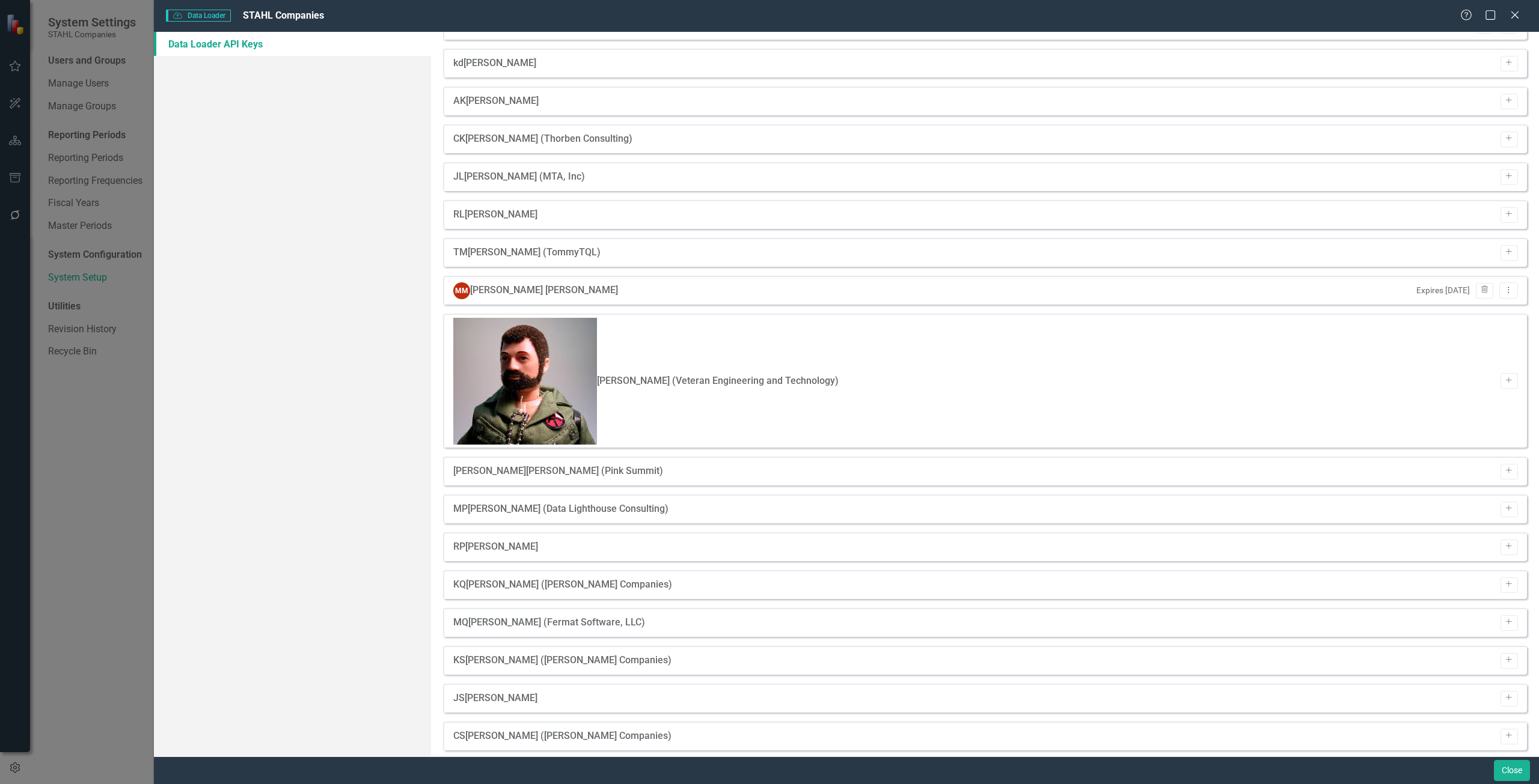
scroll to position [264, 0]
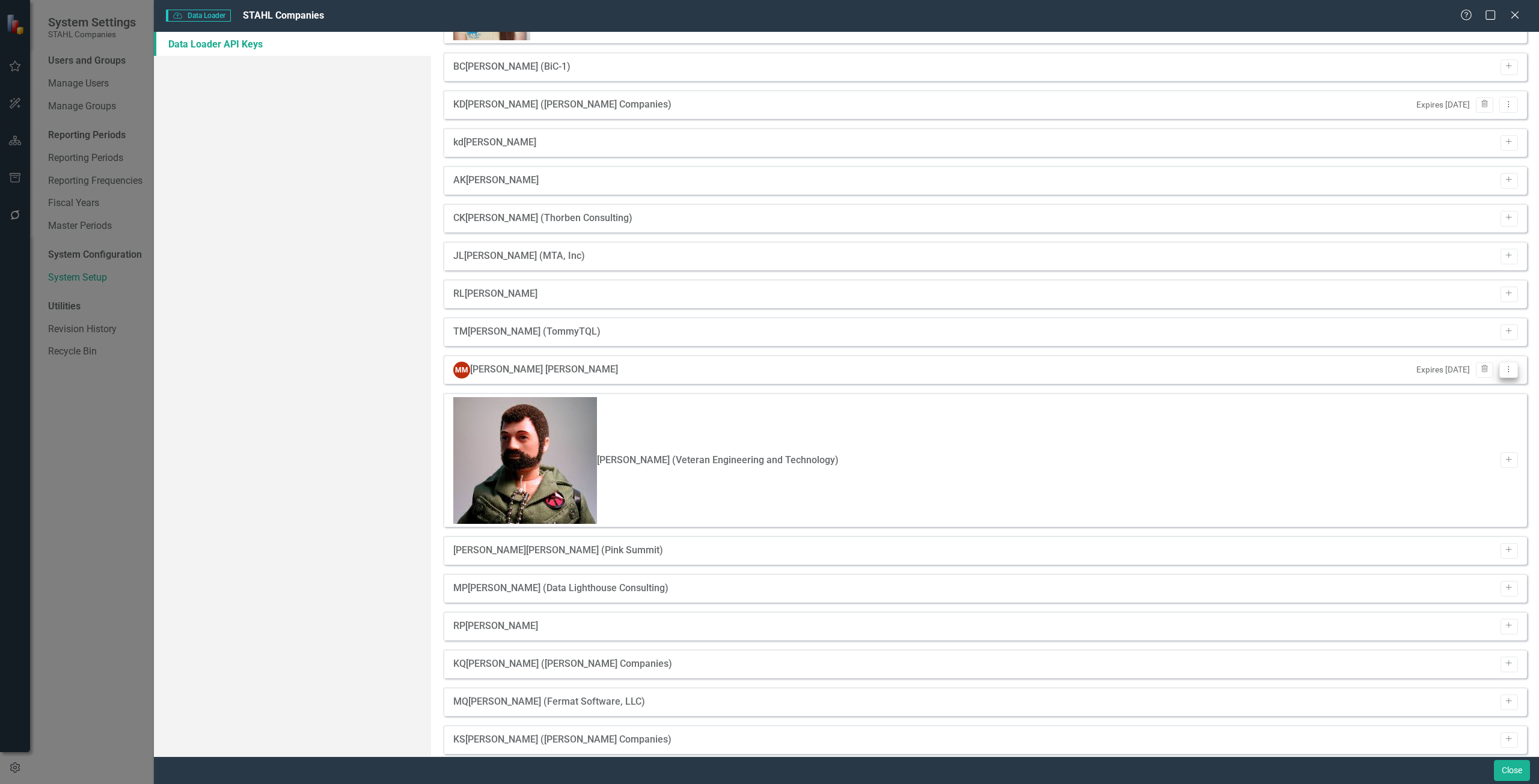
click at [1503, 366] on icon "Dropdown Menu" at bounding box center [1508, 369] width 10 height 8
click at [1434, 336] on link "API Key View API Key" at bounding box center [1461, 334] width 95 height 22
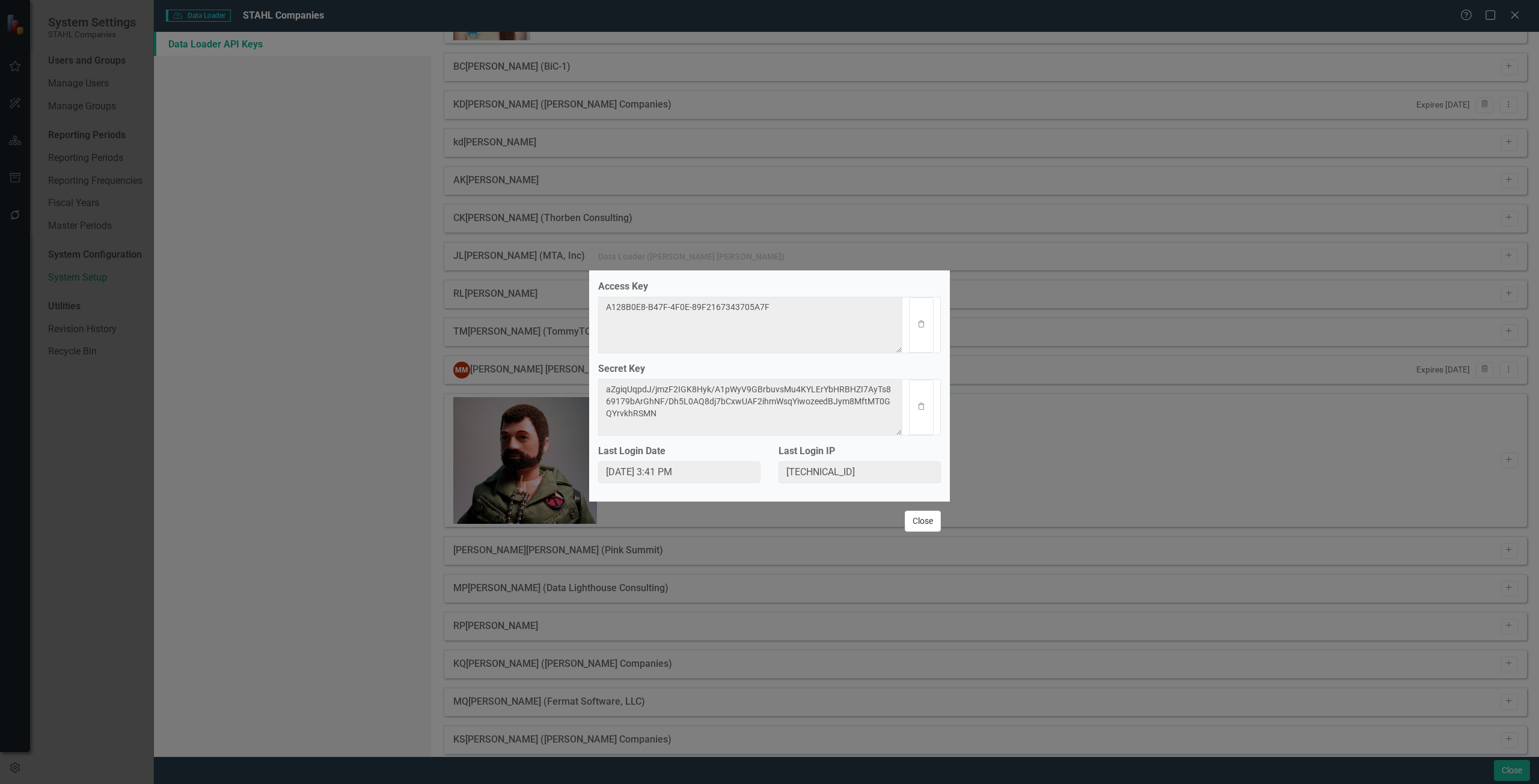
click at [913, 529] on button "Close" at bounding box center [922, 521] width 36 height 21
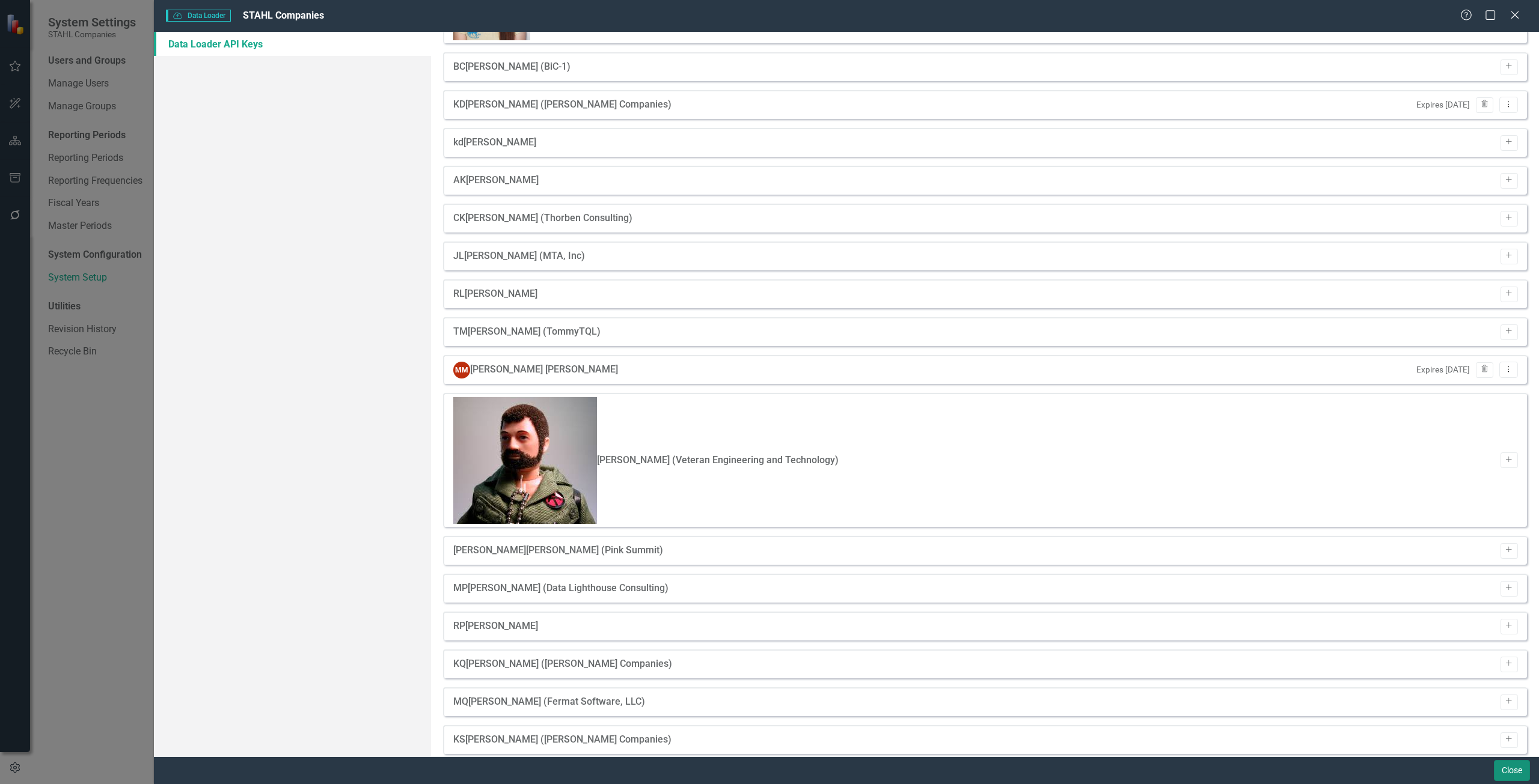
click at [1510, 769] on button "Close" at bounding box center [1512, 771] width 36 height 21
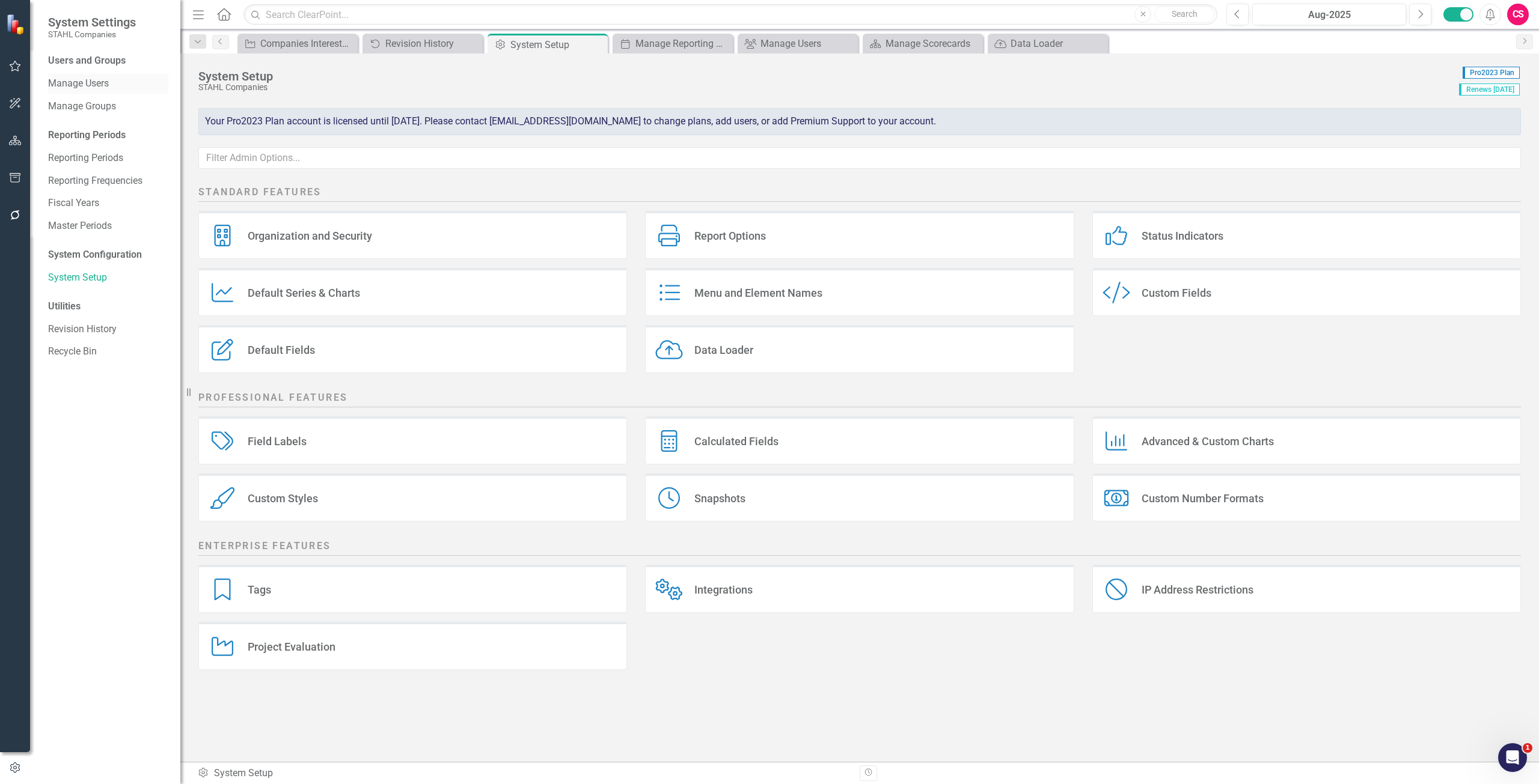
click at [100, 83] on link "Manage Users" at bounding box center [108, 83] width 120 height 14
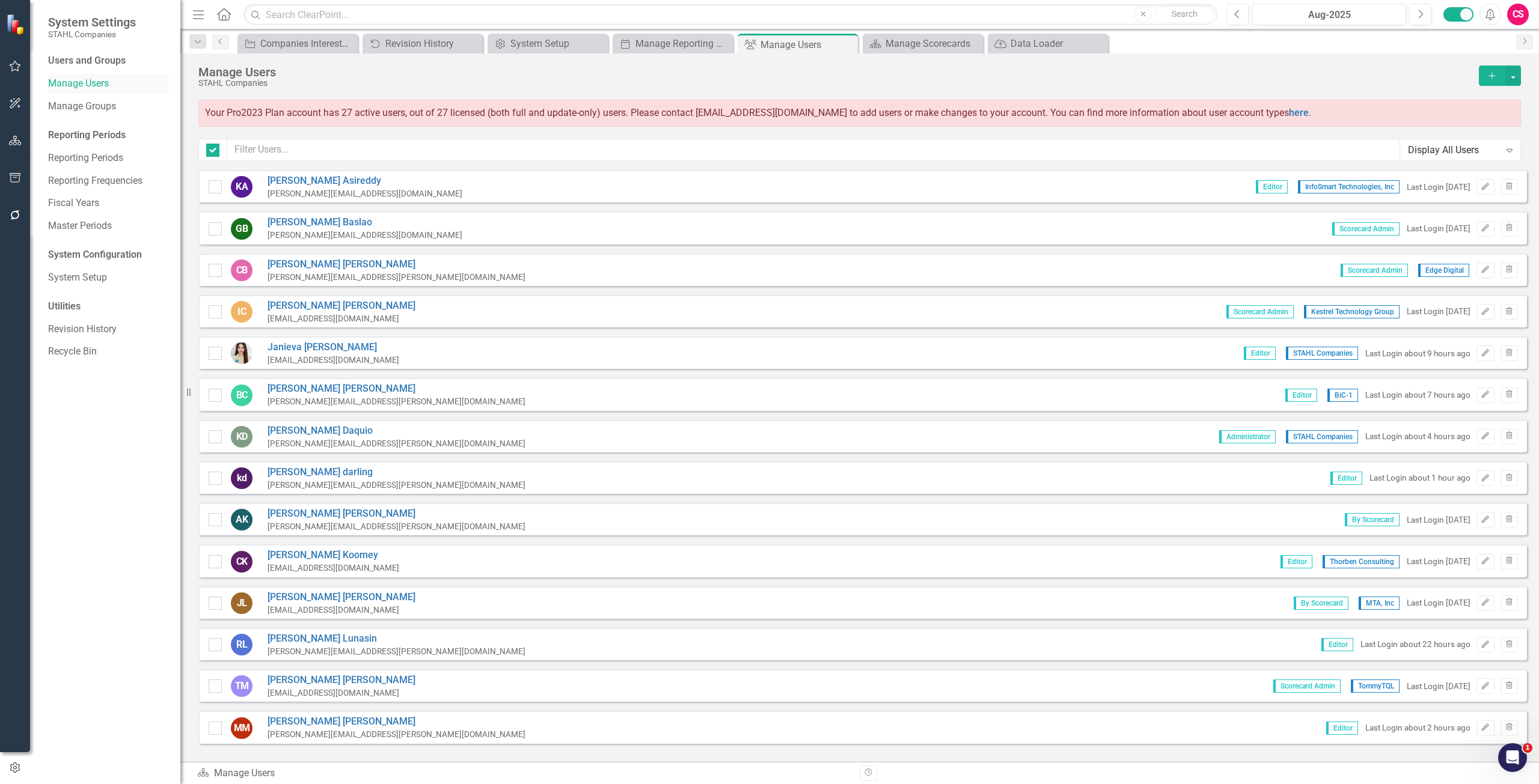
checkbox input "false"
click at [339, 158] on input "text" at bounding box center [814, 150] width 1173 height 22
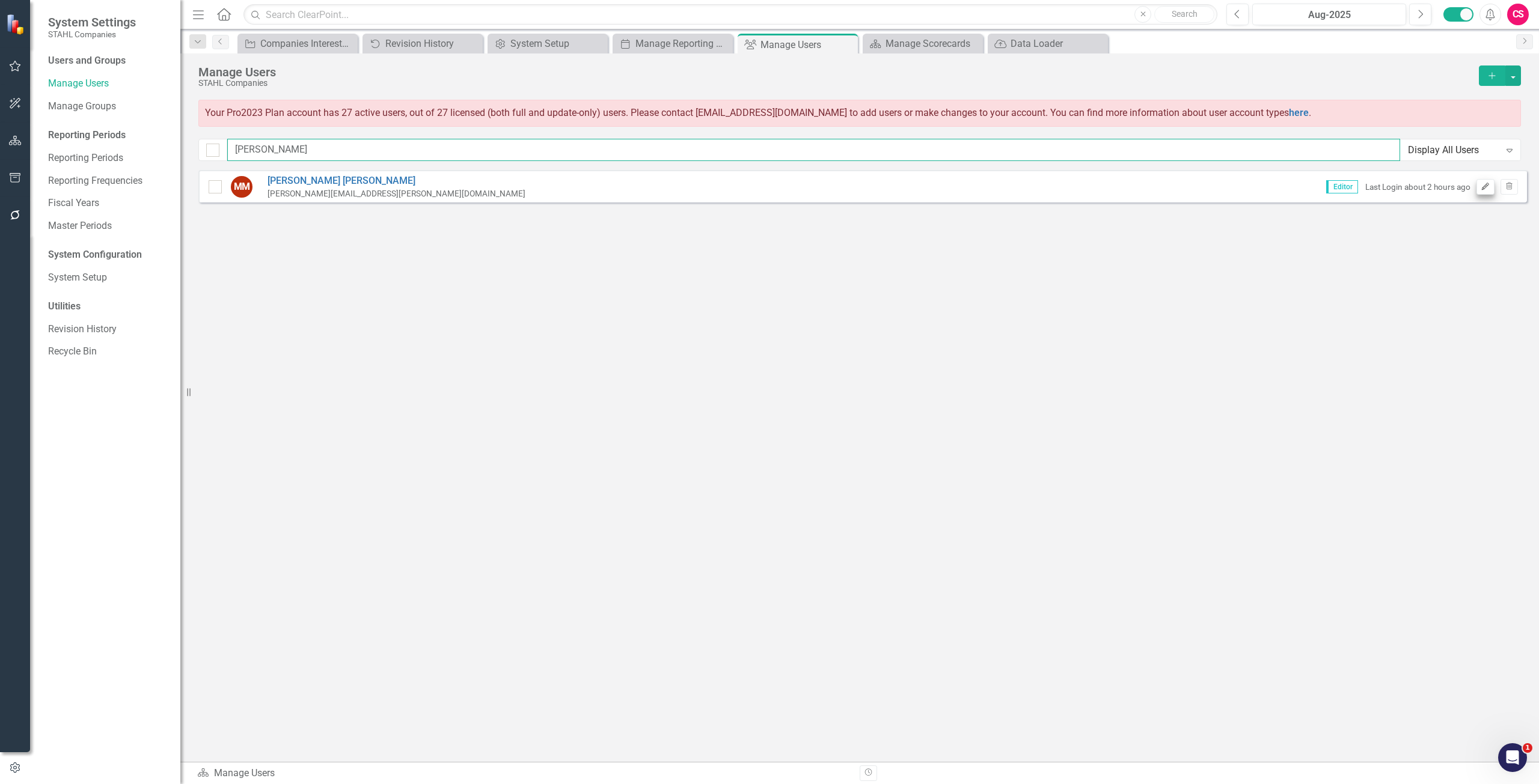
type input "[PERSON_NAME]"
click at [1484, 186] on icon "button" at bounding box center [1485, 186] width 7 height 7
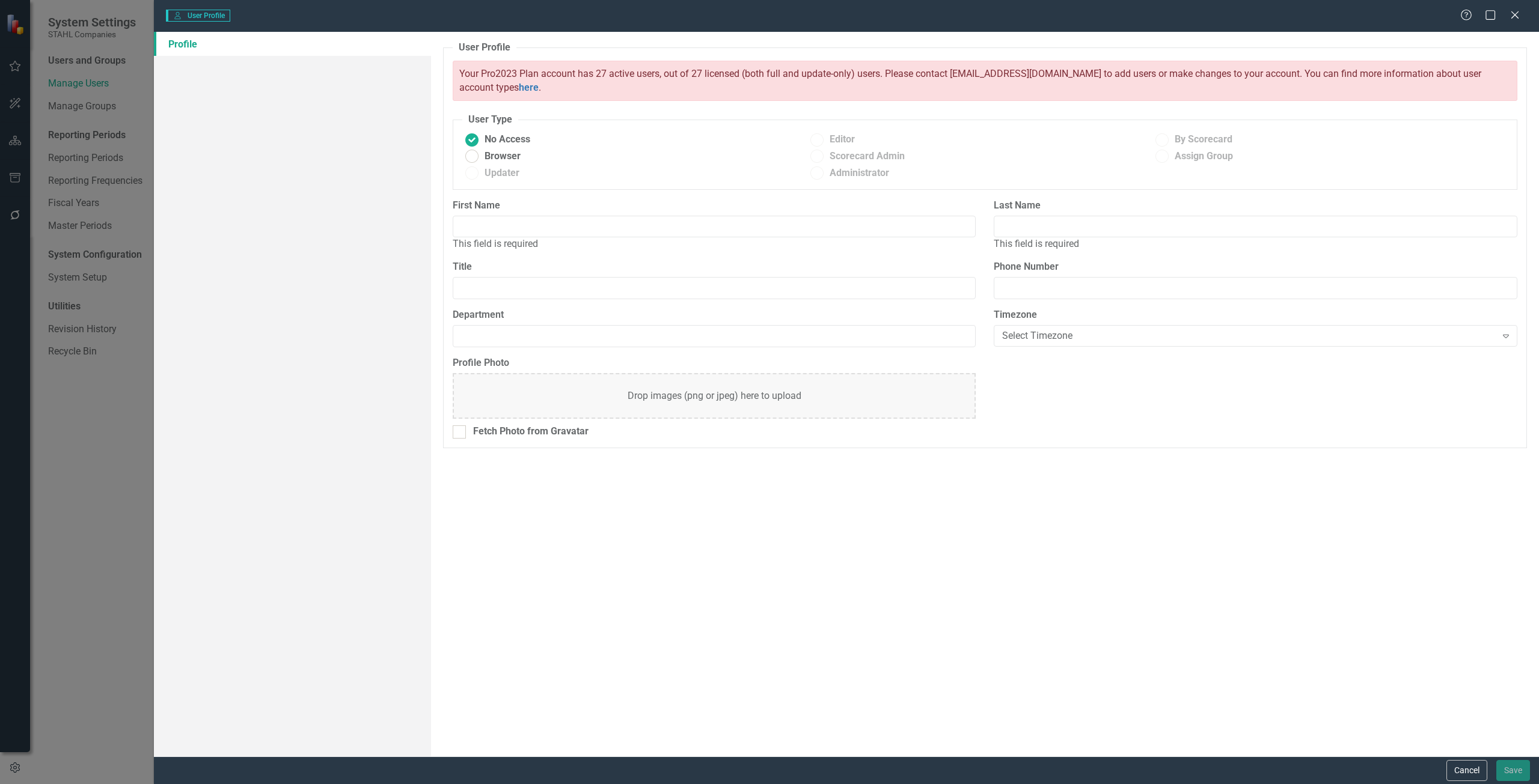
type input "[PERSON_NAME]"
radio input "false"
radio input "true"
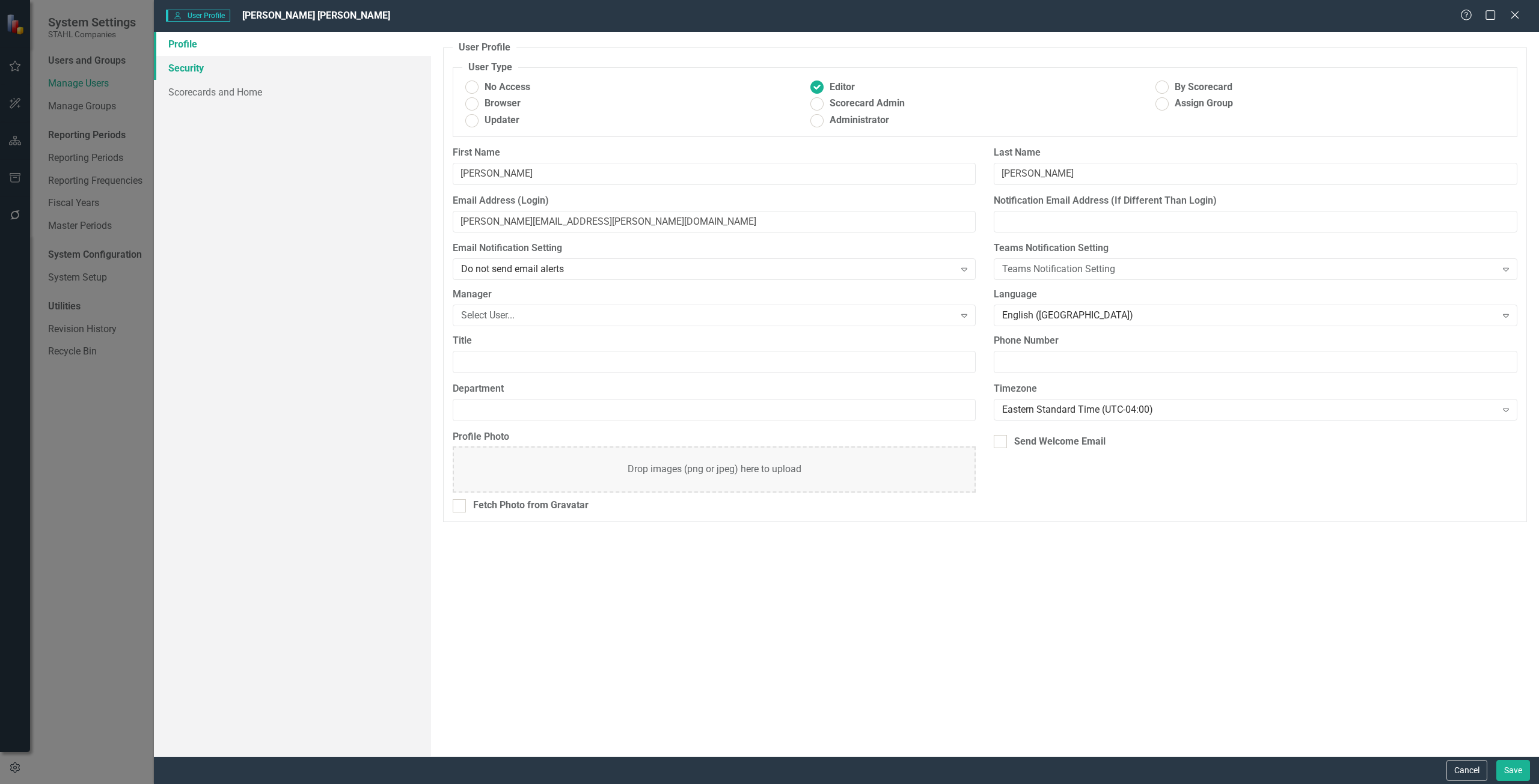
click at [280, 59] on link "Security" at bounding box center [292, 68] width 277 height 24
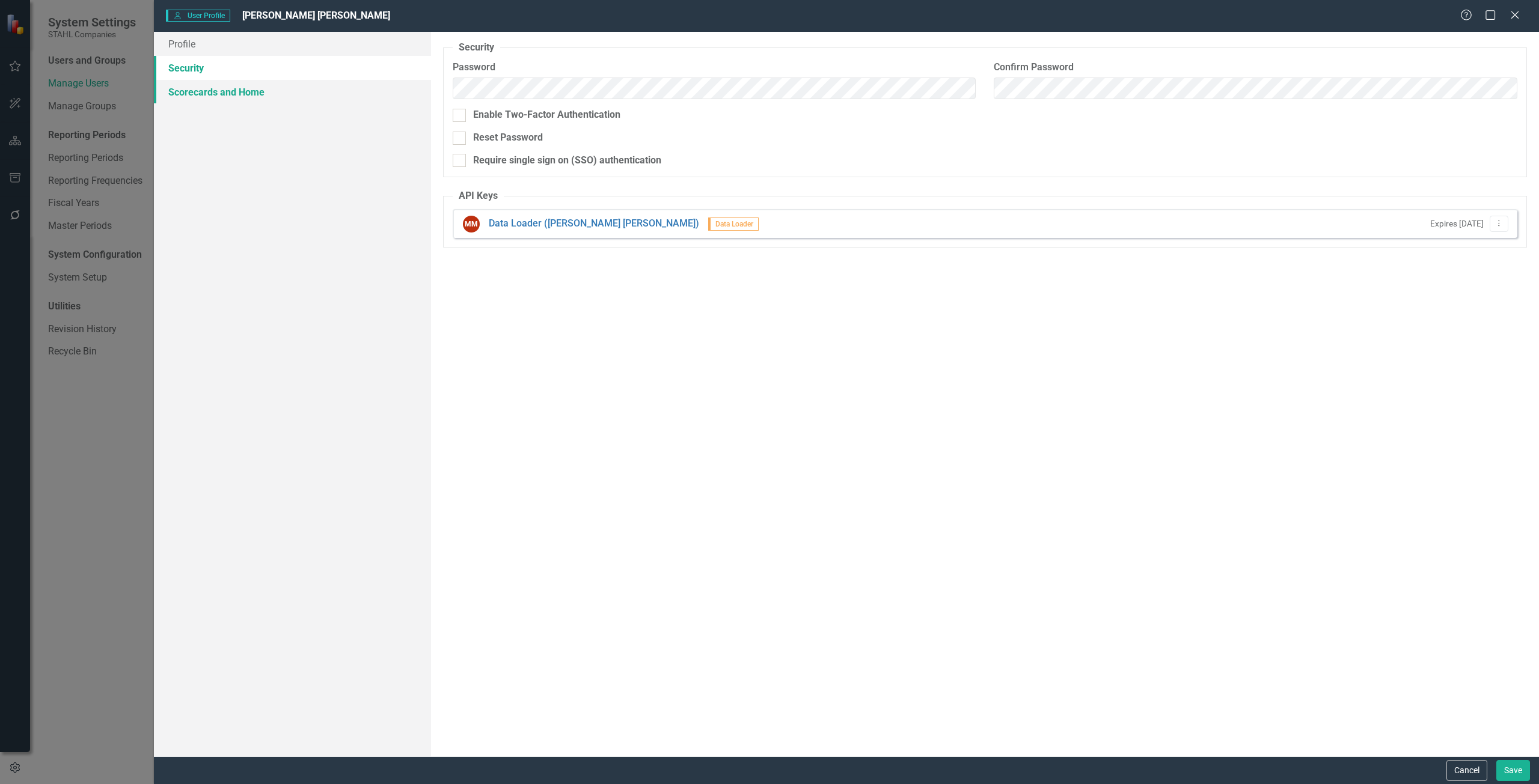
click at [274, 84] on link "Scorecards and Home" at bounding box center [292, 91] width 277 height 24
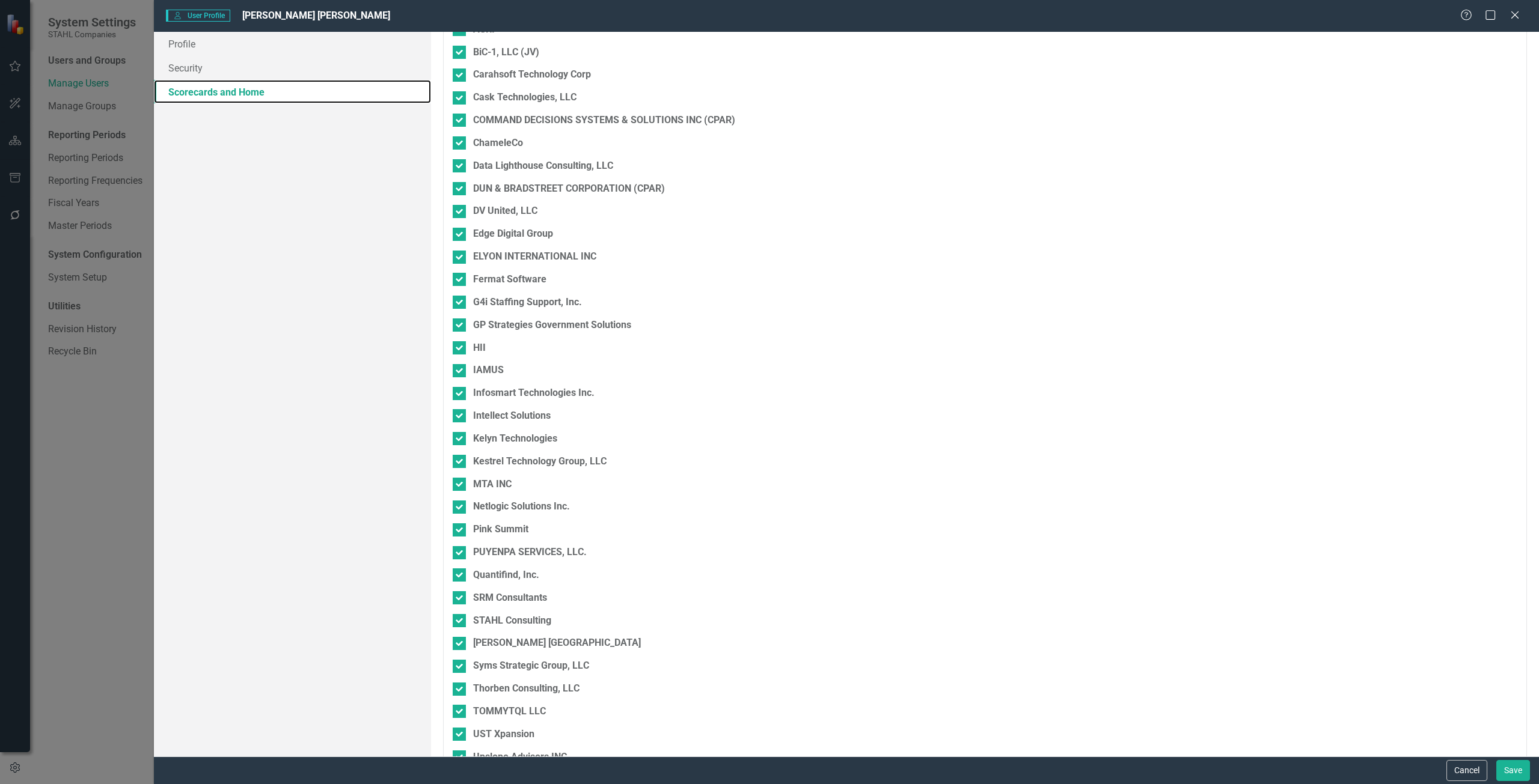
scroll to position [825, 0]
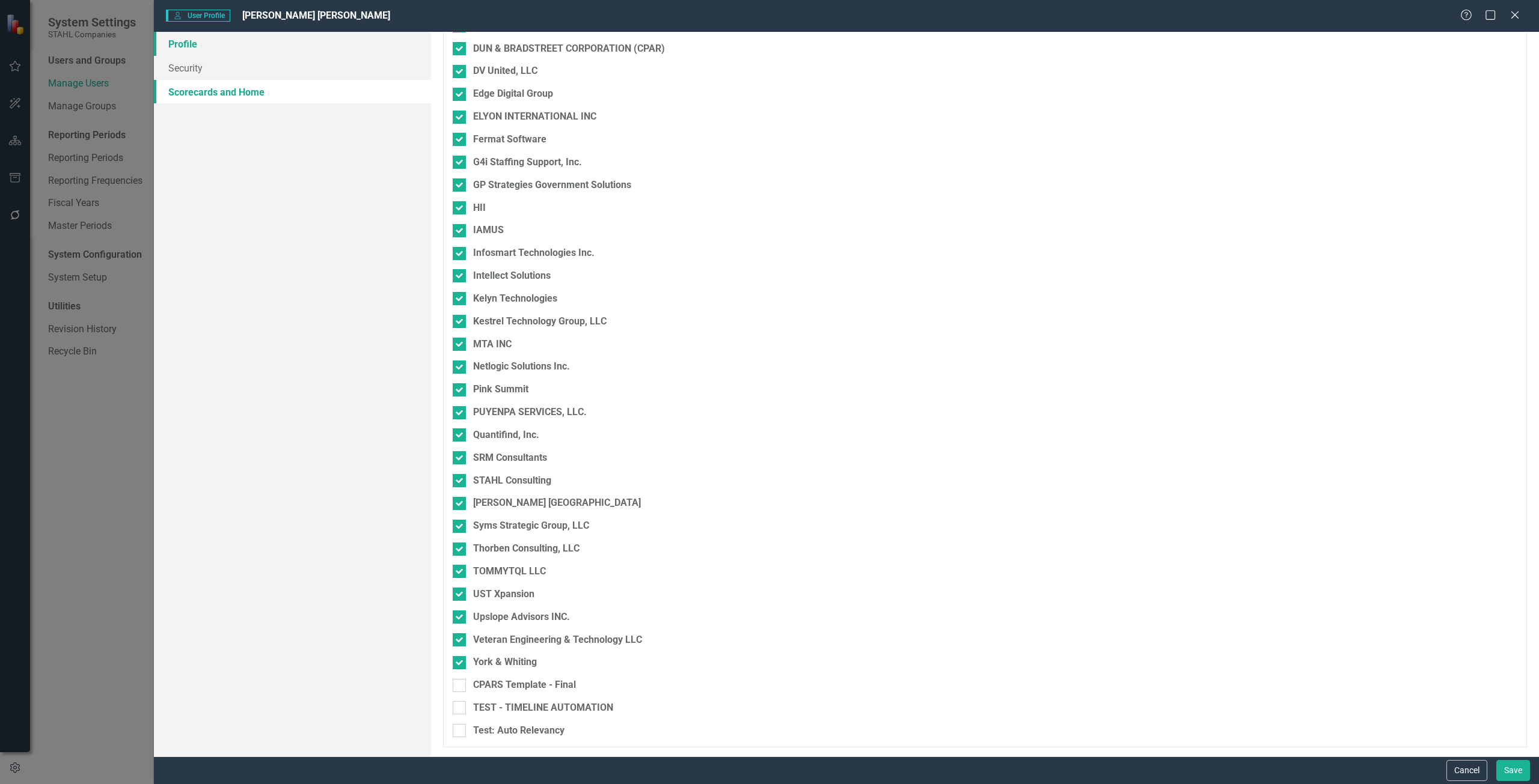
click at [215, 46] on link "Profile" at bounding box center [292, 43] width 277 height 24
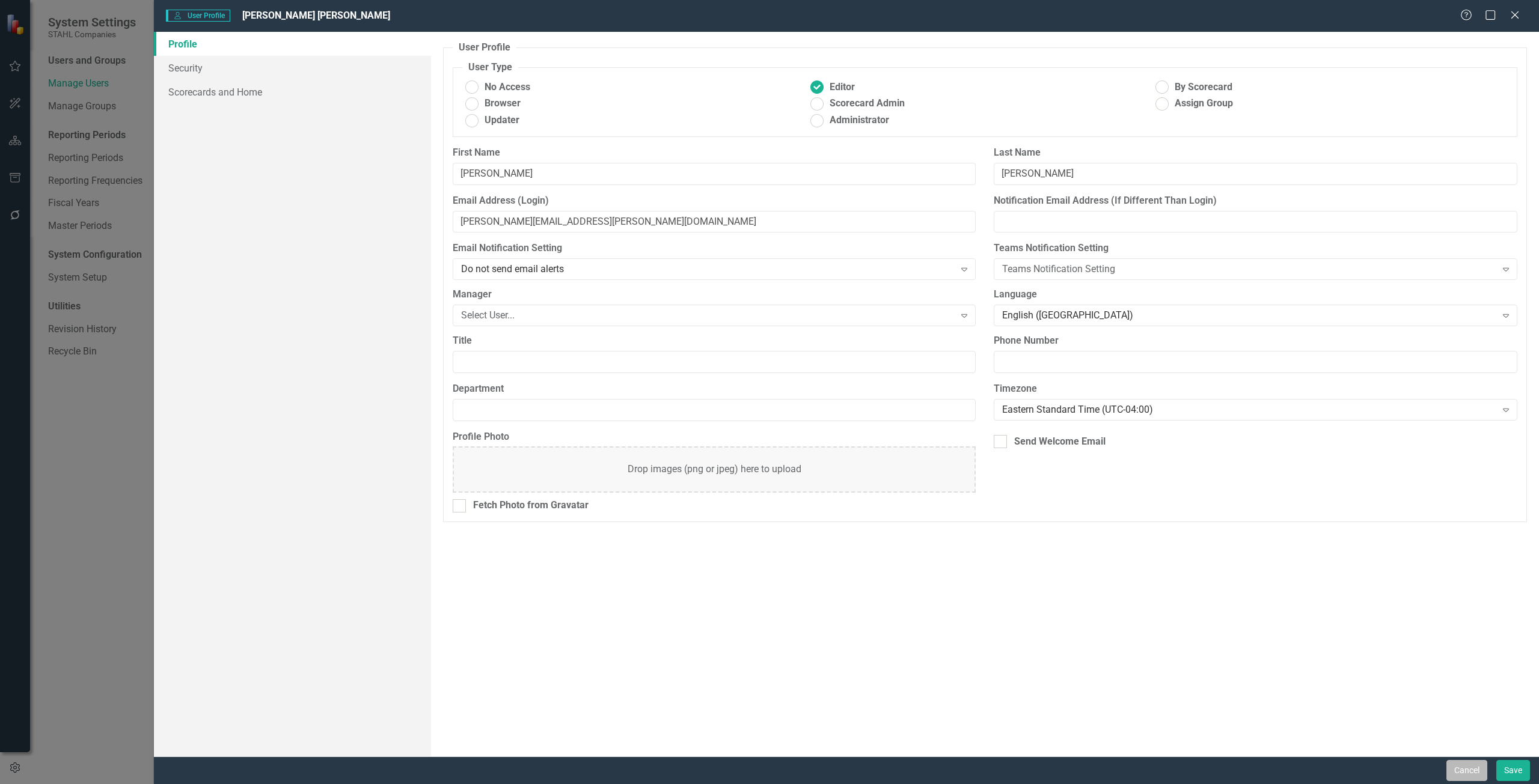
click at [1477, 771] on button "Cancel" at bounding box center [1466, 771] width 41 height 21
